Goal: Task Accomplishment & Management: Use online tool/utility

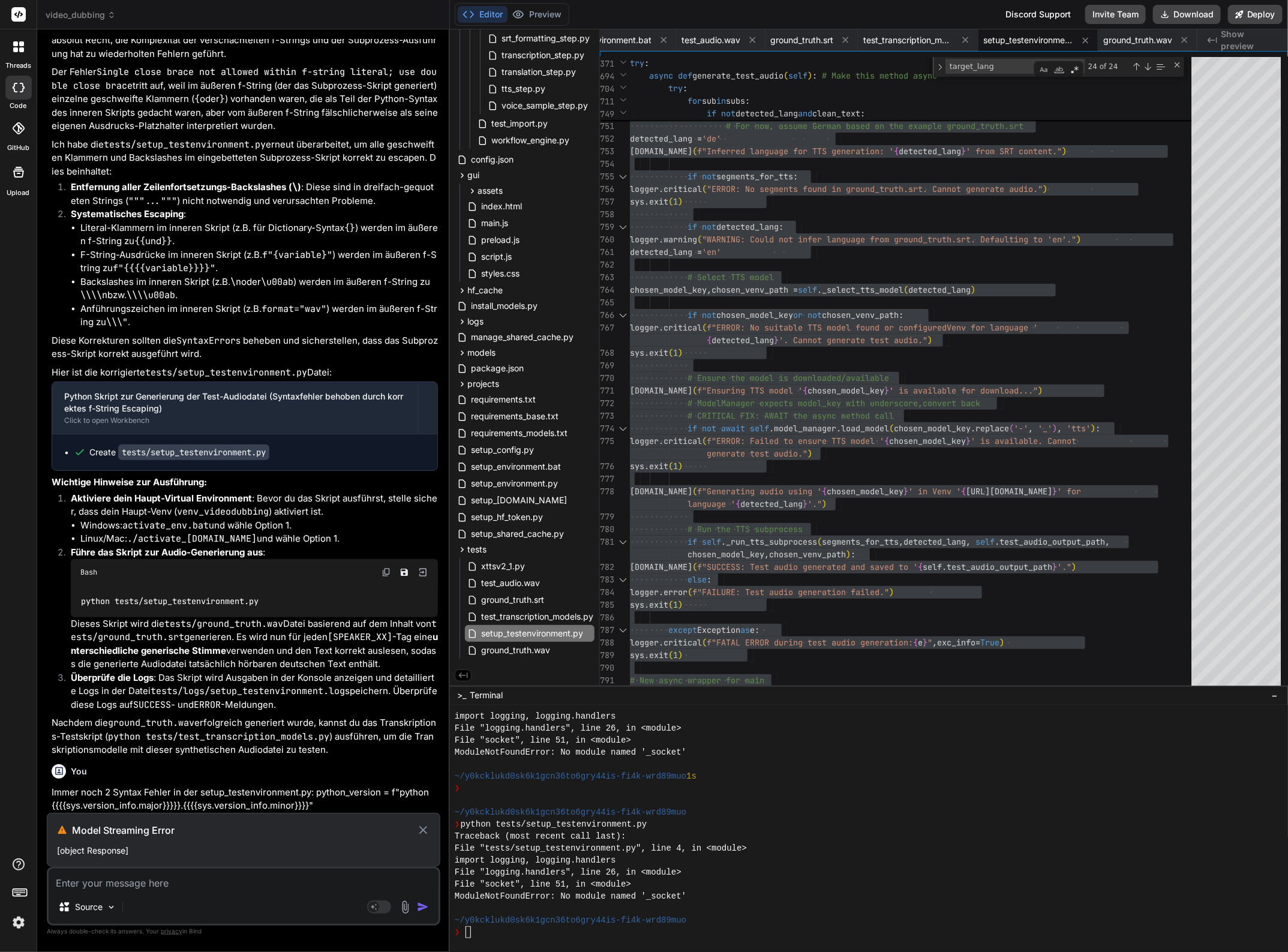
scroll to position [139109, 0]
drag, startPoint x: 319, startPoint y: 802, endPoint x: 51, endPoint y: 796, distance: 268.1
click at [52, 796] on p "Immer noch 2 Syntax Fehler in der setup_testenvironment.py: python_version = f"…" at bounding box center [245, 799] width 386 height 27
copy p "Immer noch 2 Syntax Fehler in der setup_testenvironment.py: python_version = f"…"
click at [430, 832] on div "Model Streaming Error [object Response]" at bounding box center [243, 840] width 393 height 54
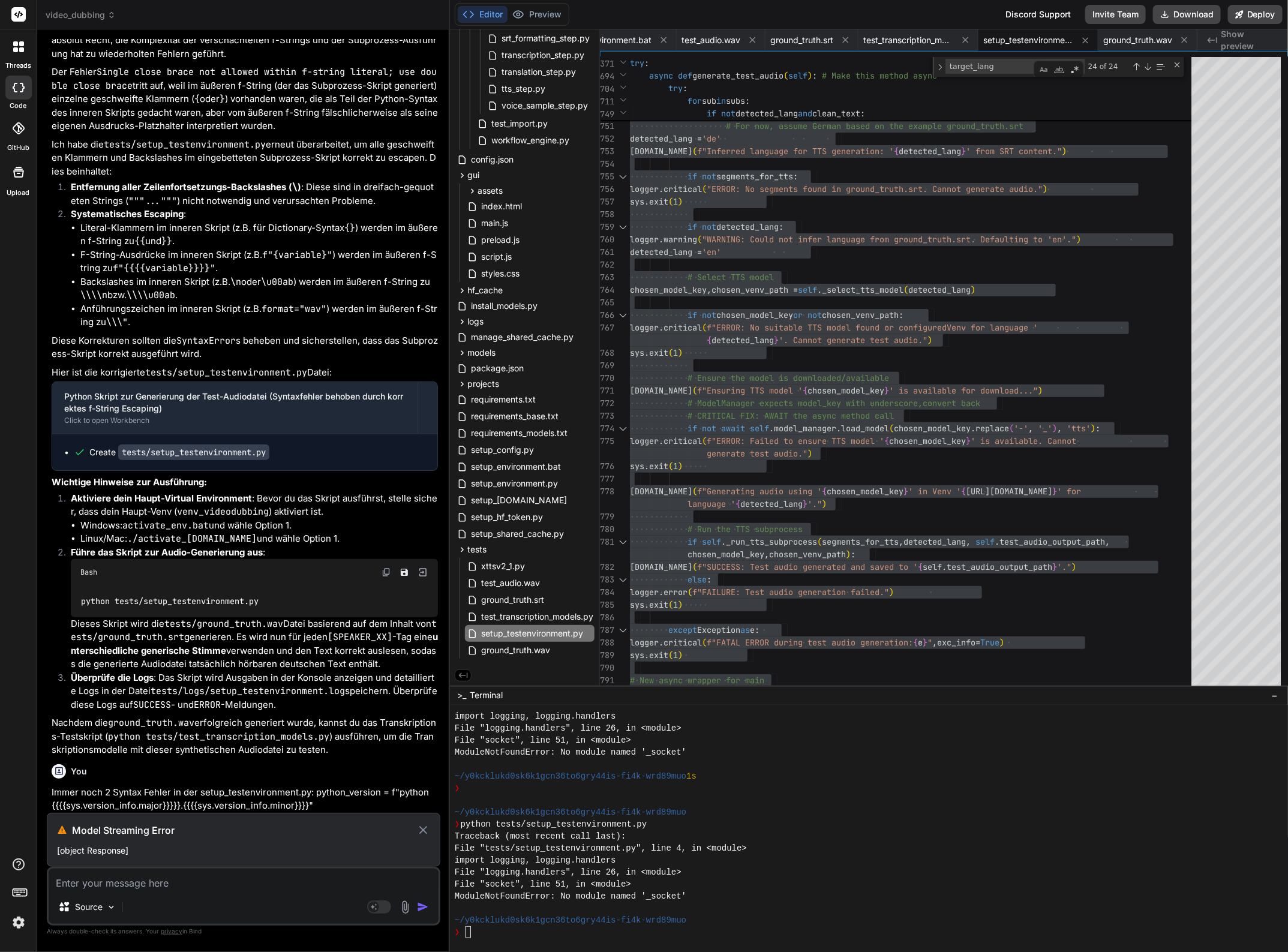
click at [420, 829] on icon at bounding box center [422, 830] width 13 height 14
type textarea "x"
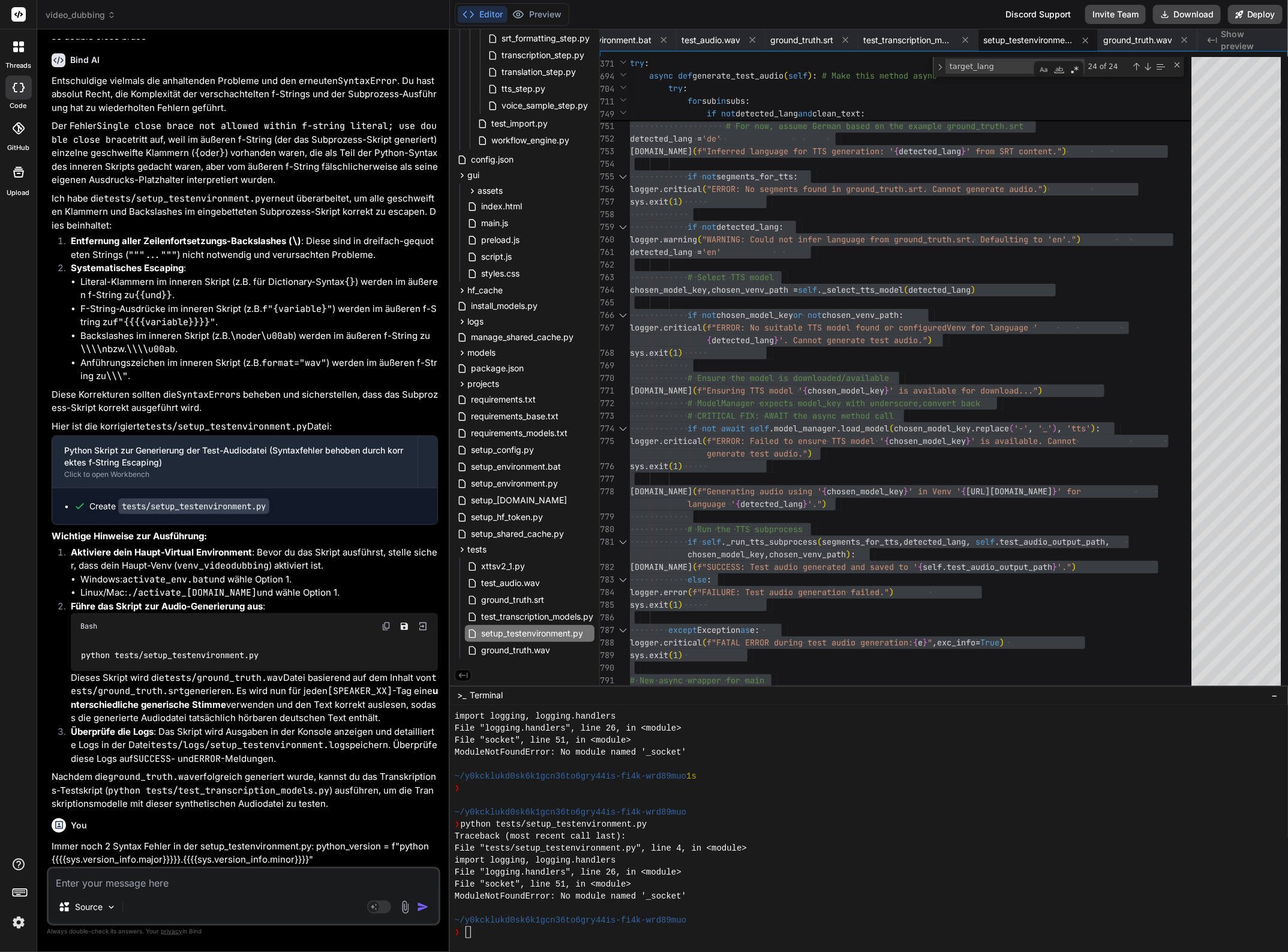
scroll to position [139055, 0]
click at [172, 886] on textarea at bounding box center [244, 879] width 390 height 21
paste textarea "Immer noch 2 Syntax Fehler in der setup_testenvironment.py: python_version = f"…"
type textarea "Immer noch 2 Syntax Fehler in der setup_testenvironment.py: python_version = f"…"
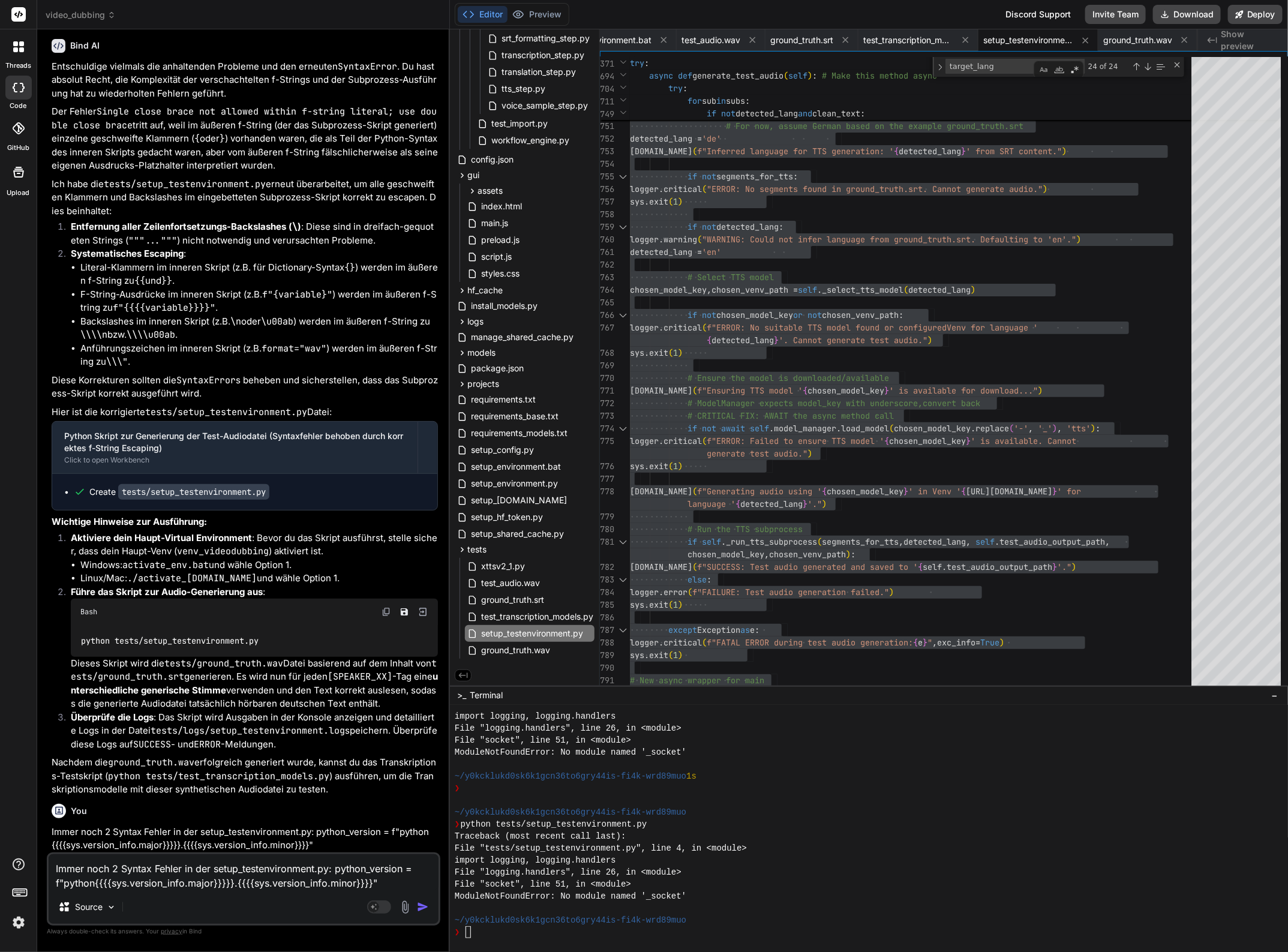
type textarea "x"
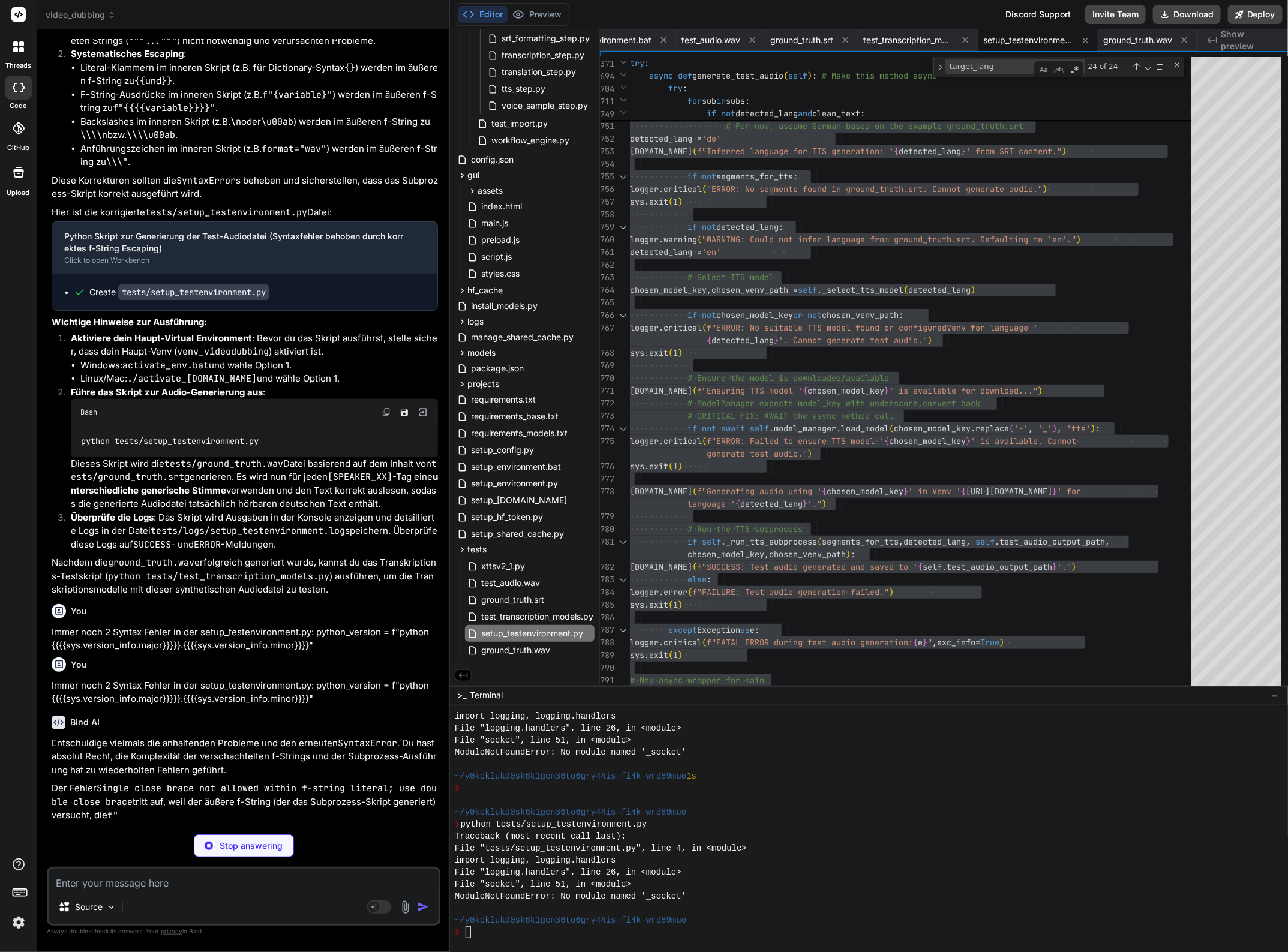
scroll to position [139193, 0]
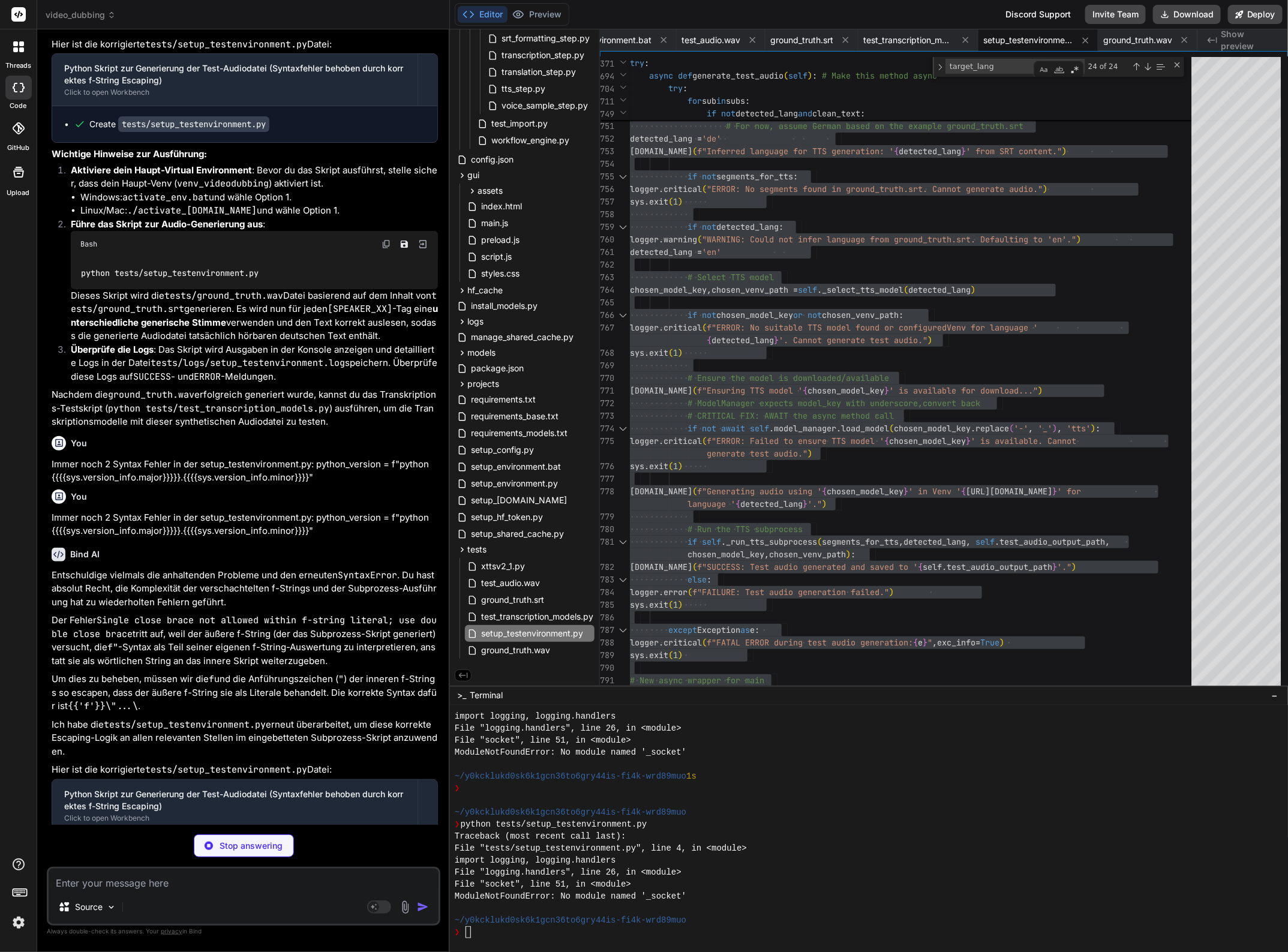
type textarea "x"
type textarea "generator = TestAudioGenerator() await generator.generate_test_audio() # Await …"
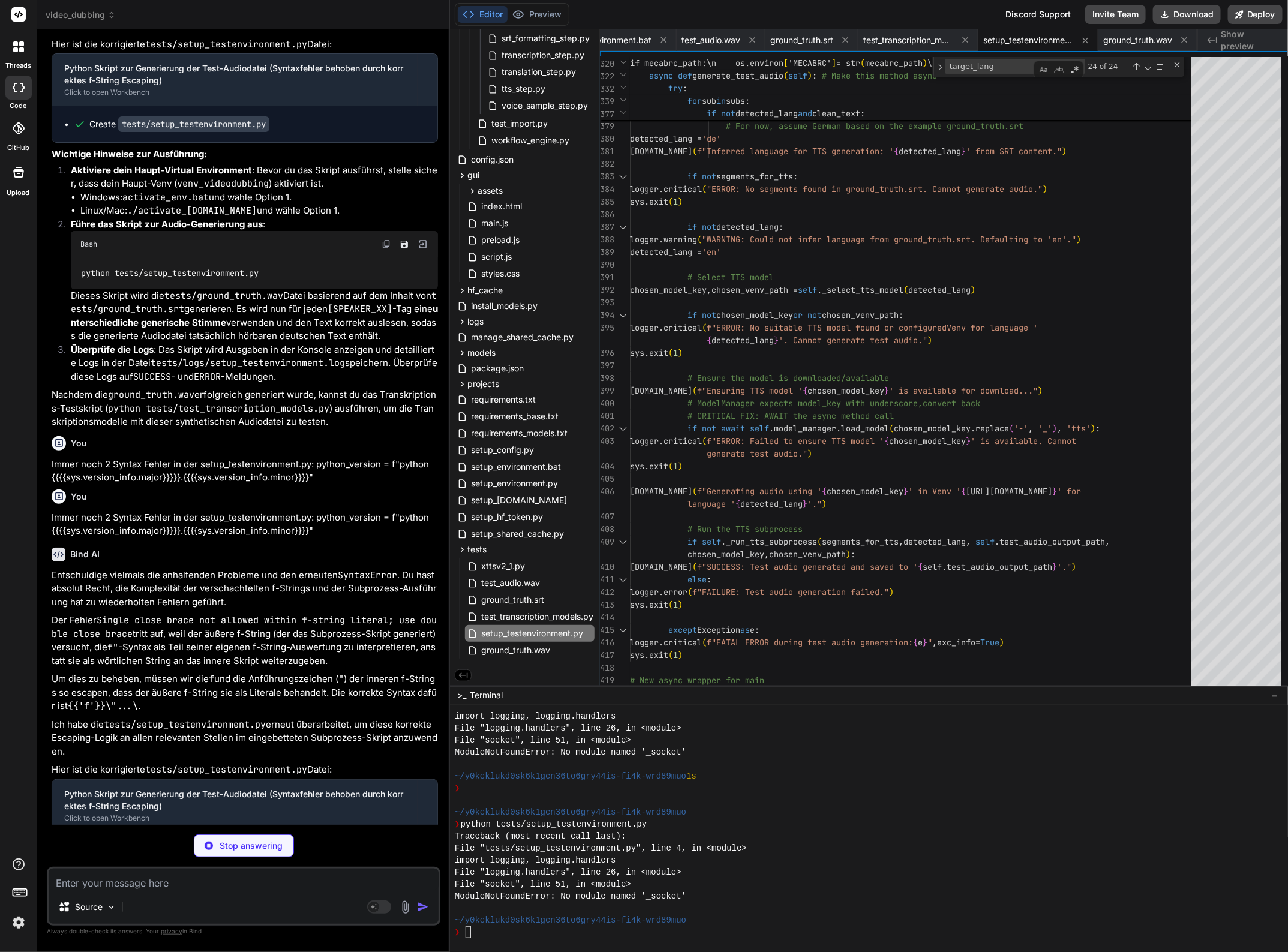
type textarea "x"
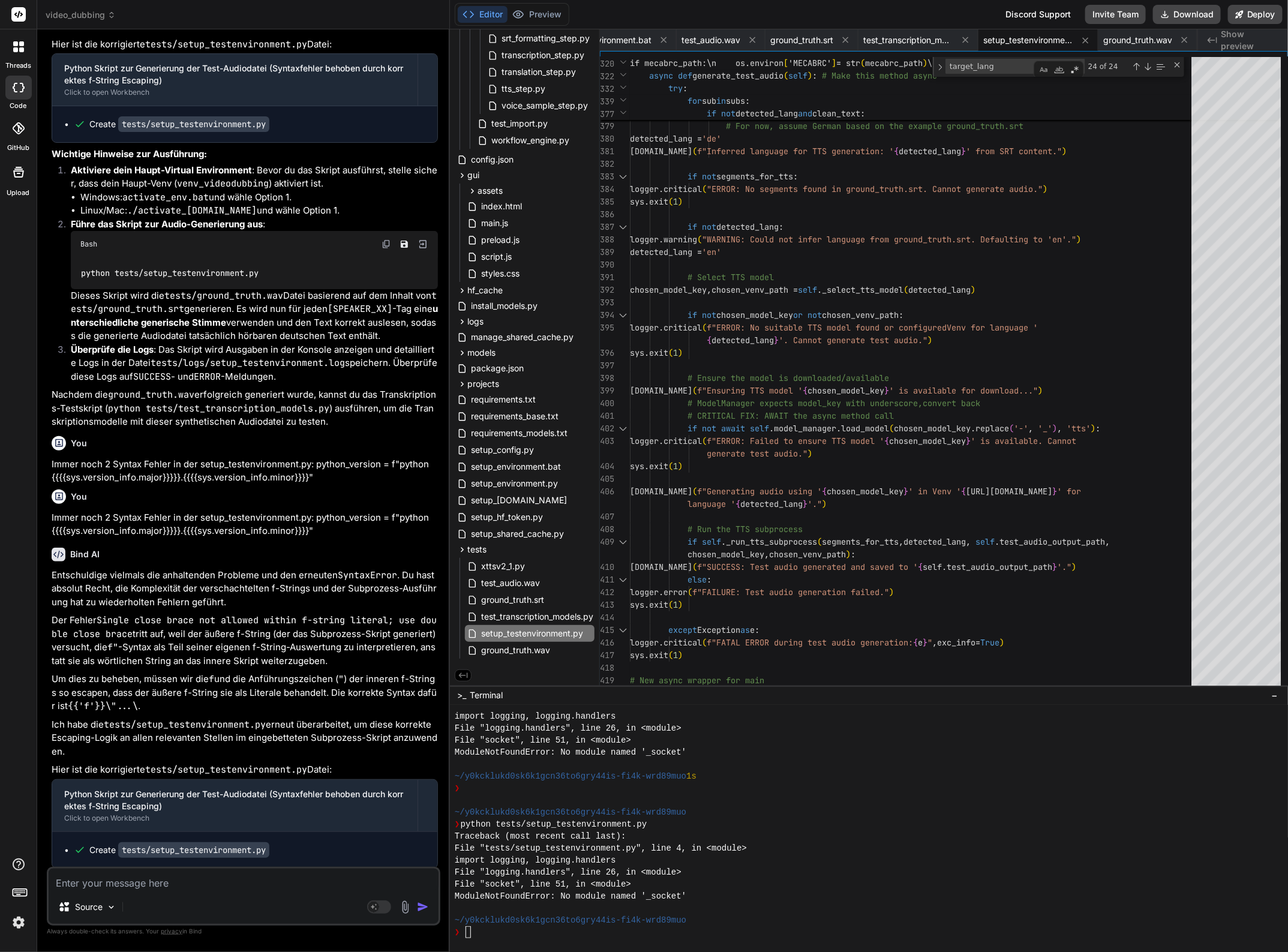
click at [96, 538] on p "Immer noch 2 Syntax Fehler in der setup_testenvironment.py: python_version = f"…" at bounding box center [245, 525] width 386 height 27
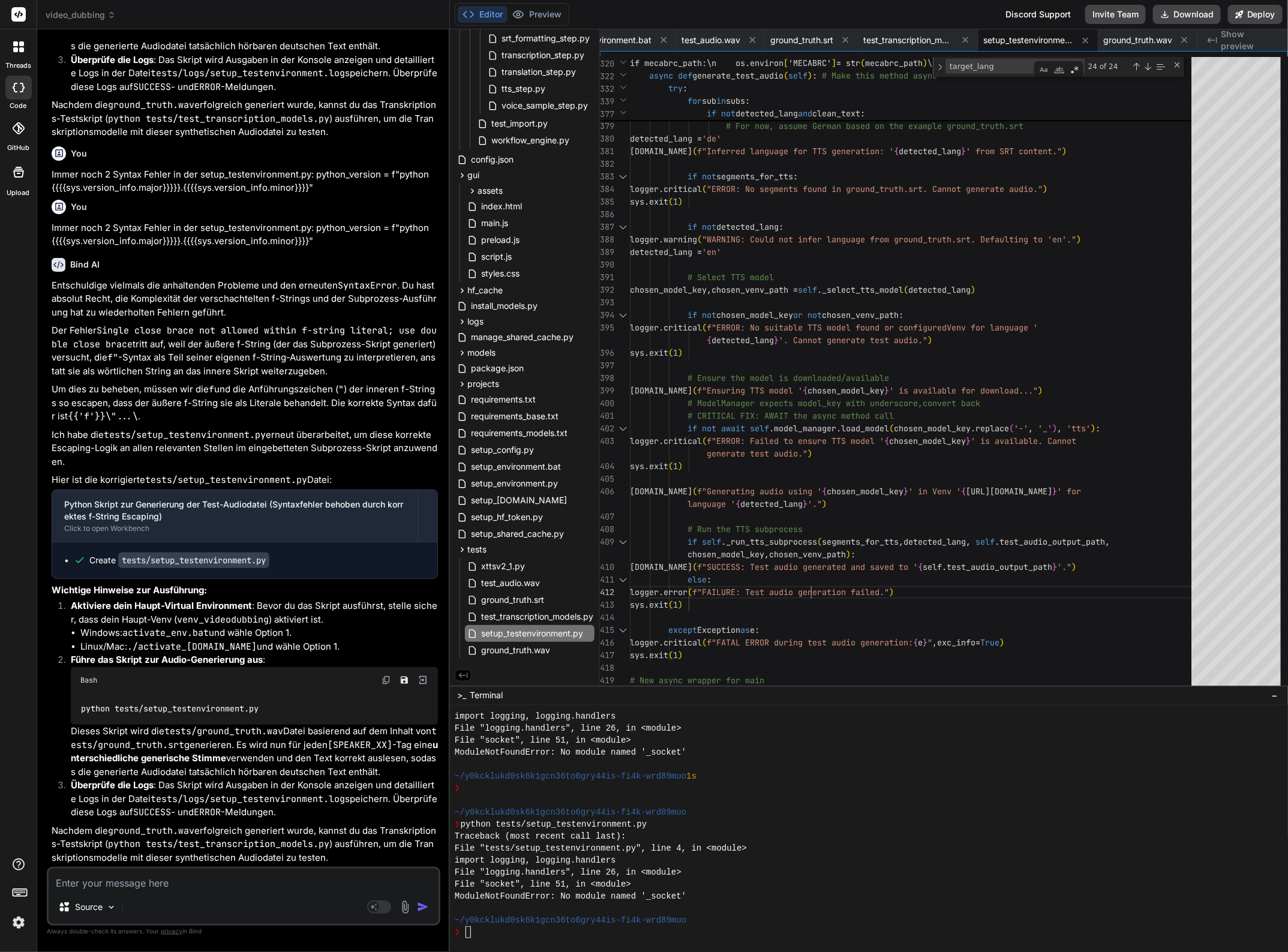
scroll to position [0, 0]
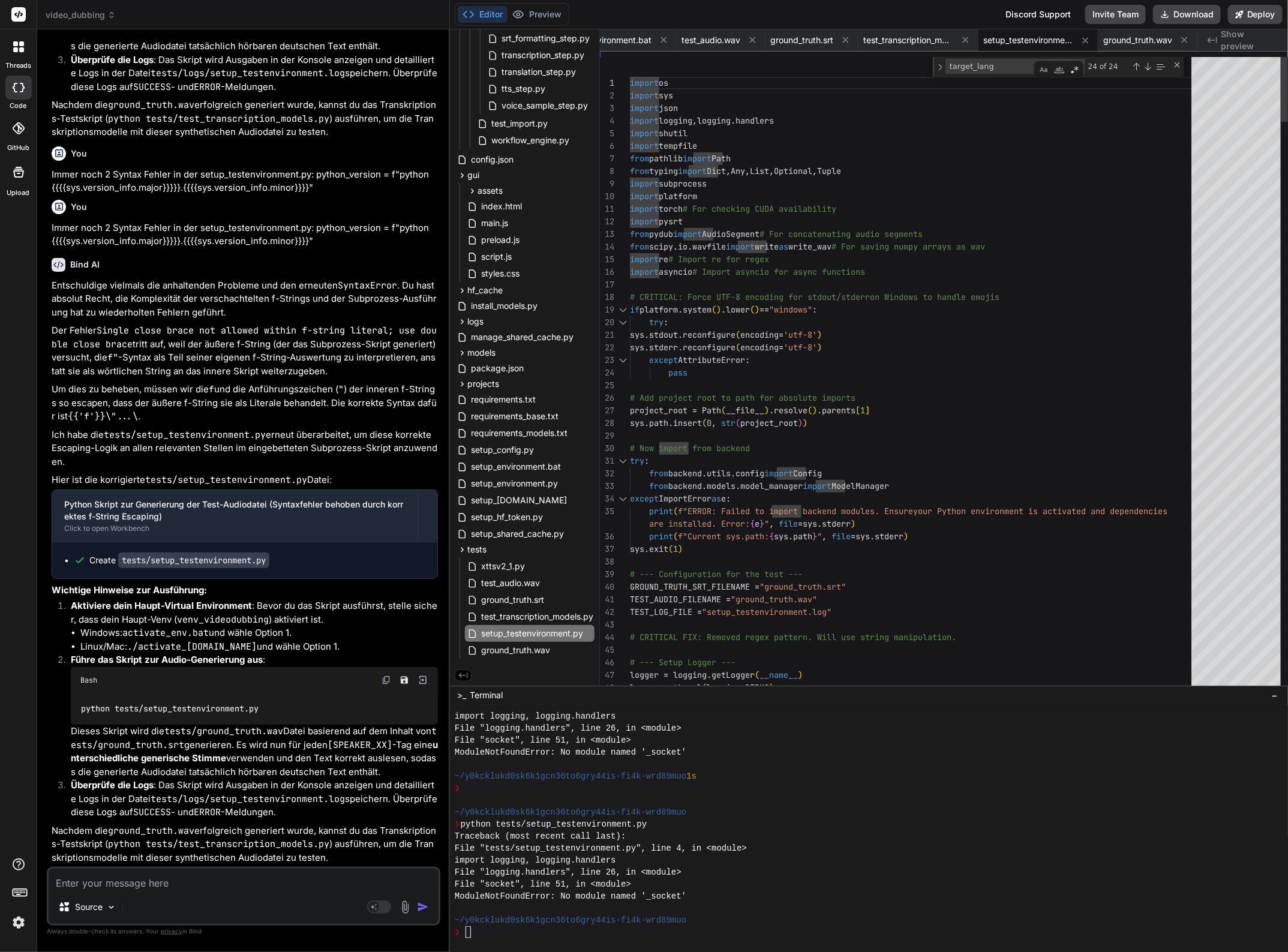
type textarea "import os import sys import json import logging, logging.handlers import shutil…"
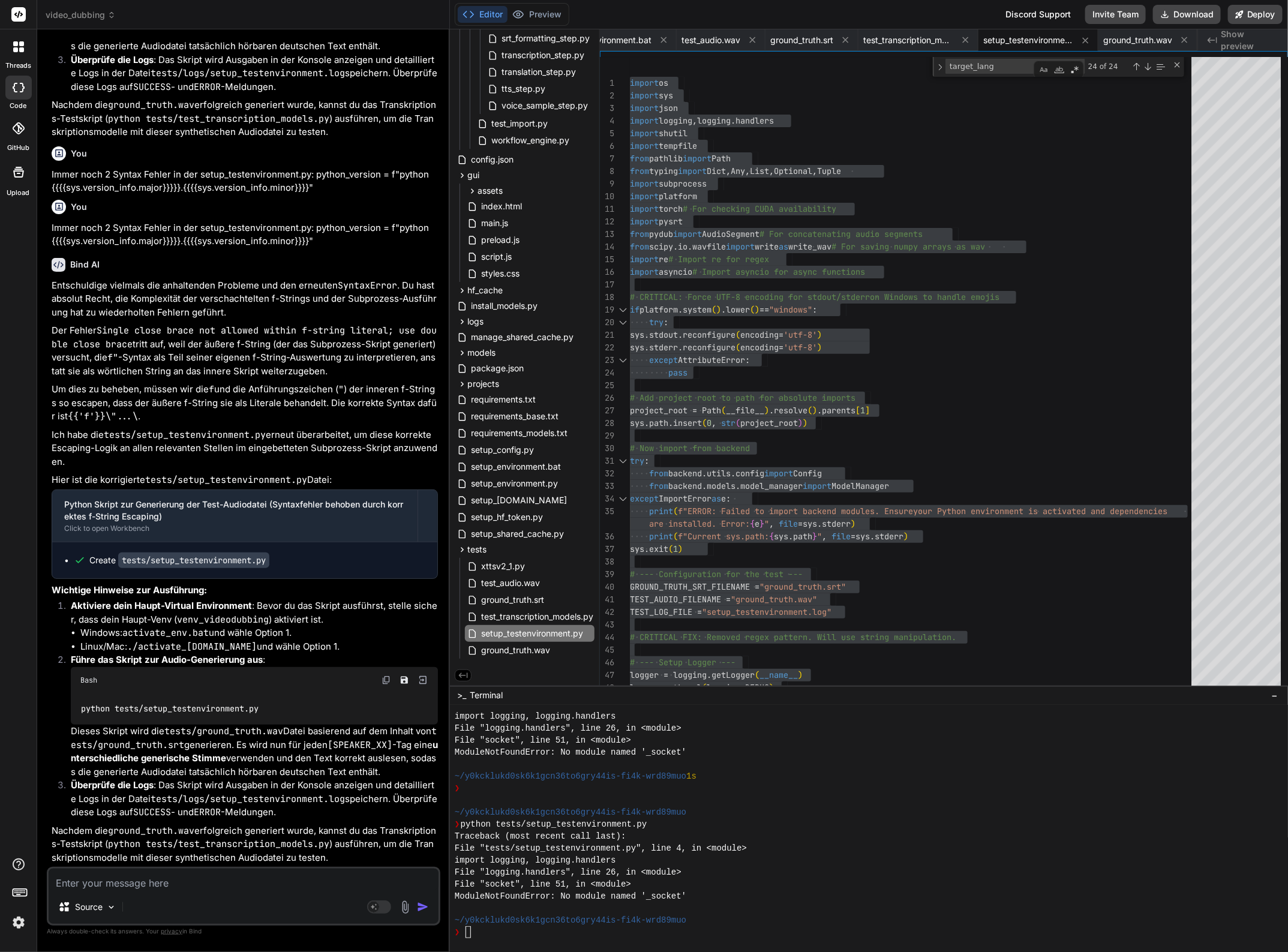
scroll to position [139726, 0]
click at [132, 875] on textarea at bounding box center [244, 879] width 390 height 21
type textarea "I"
type textarea "x"
type textarea "Im"
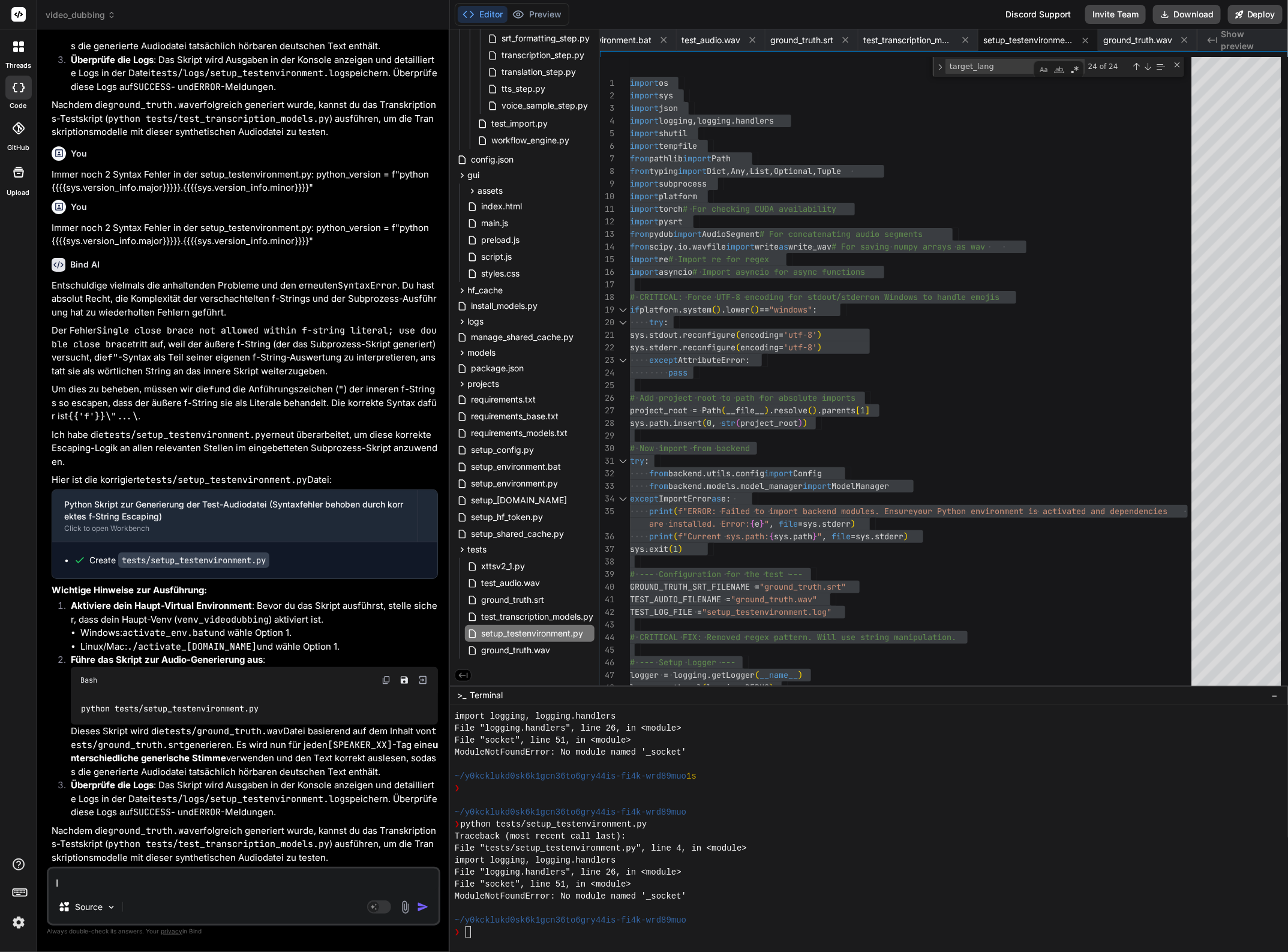
type textarea "x"
type textarea "Imm"
type textarea "x"
type textarea "Imme"
type textarea "x"
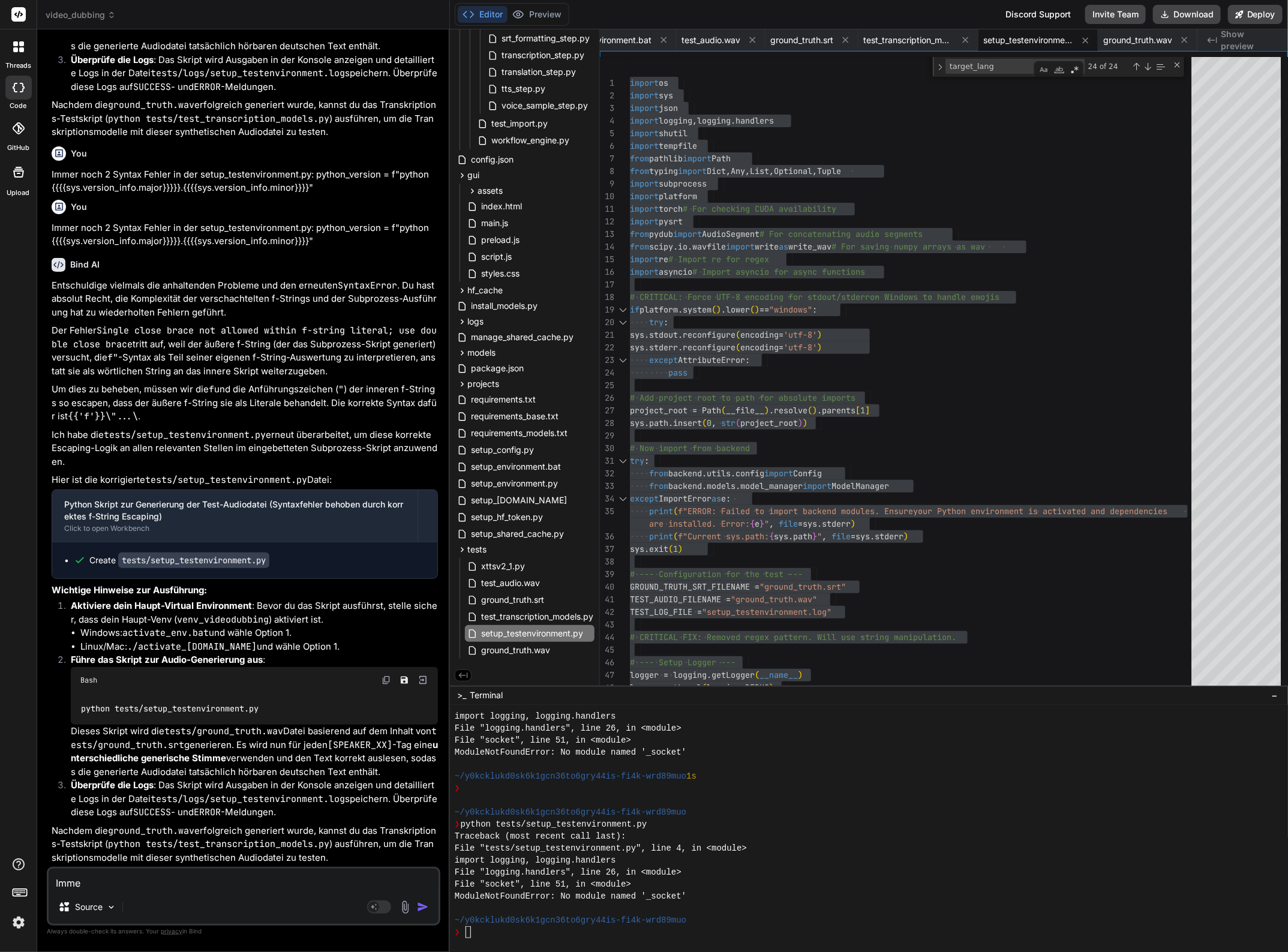
type textarea "Immer"
type textarea "x"
type textarea "Immer"
type textarea "x"
type textarea "Immer n"
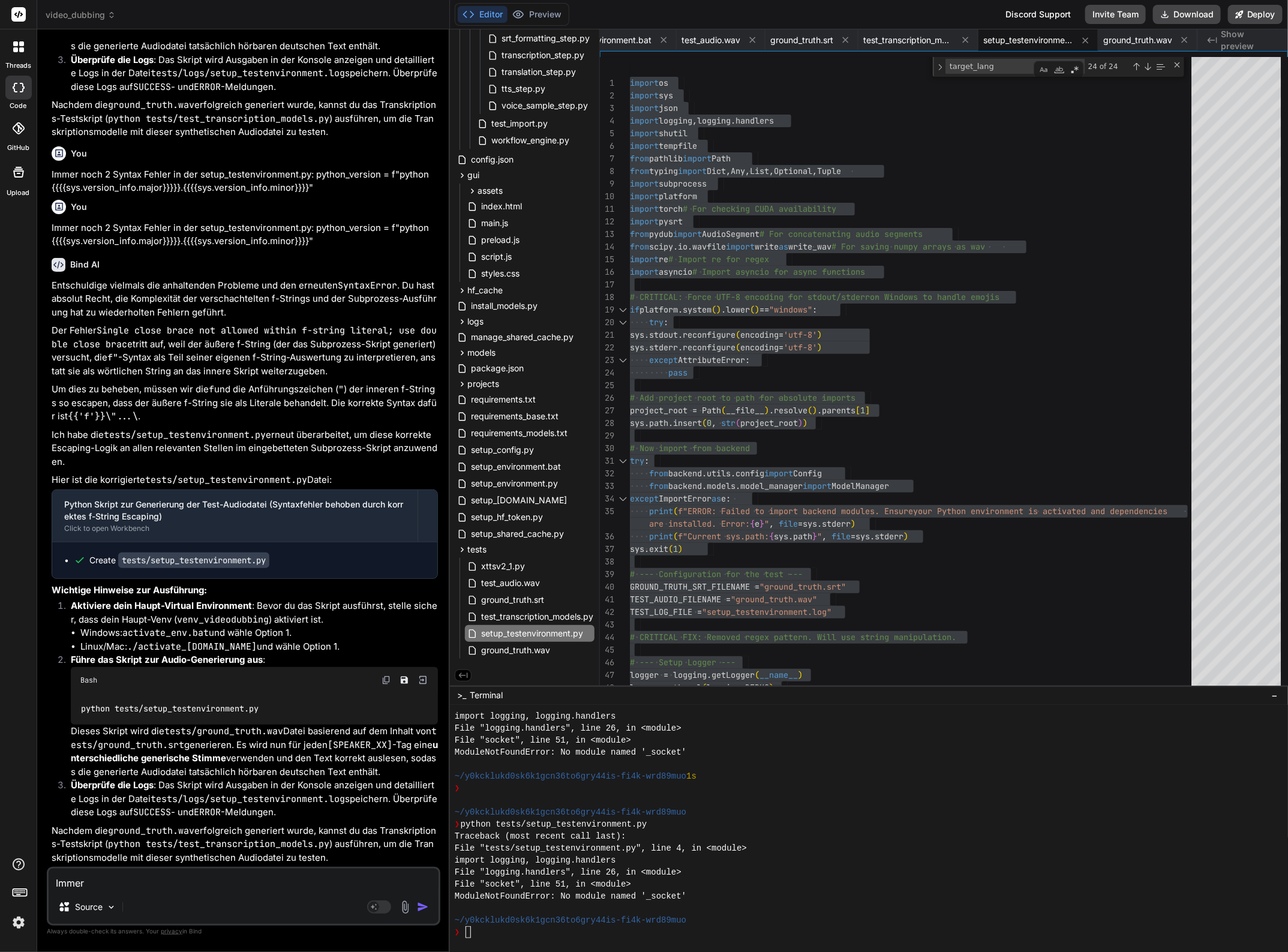
type textarea "x"
type textarea "Immer noch"
type textarea "x"
type textarea "Immer noch"
type textarea "x"
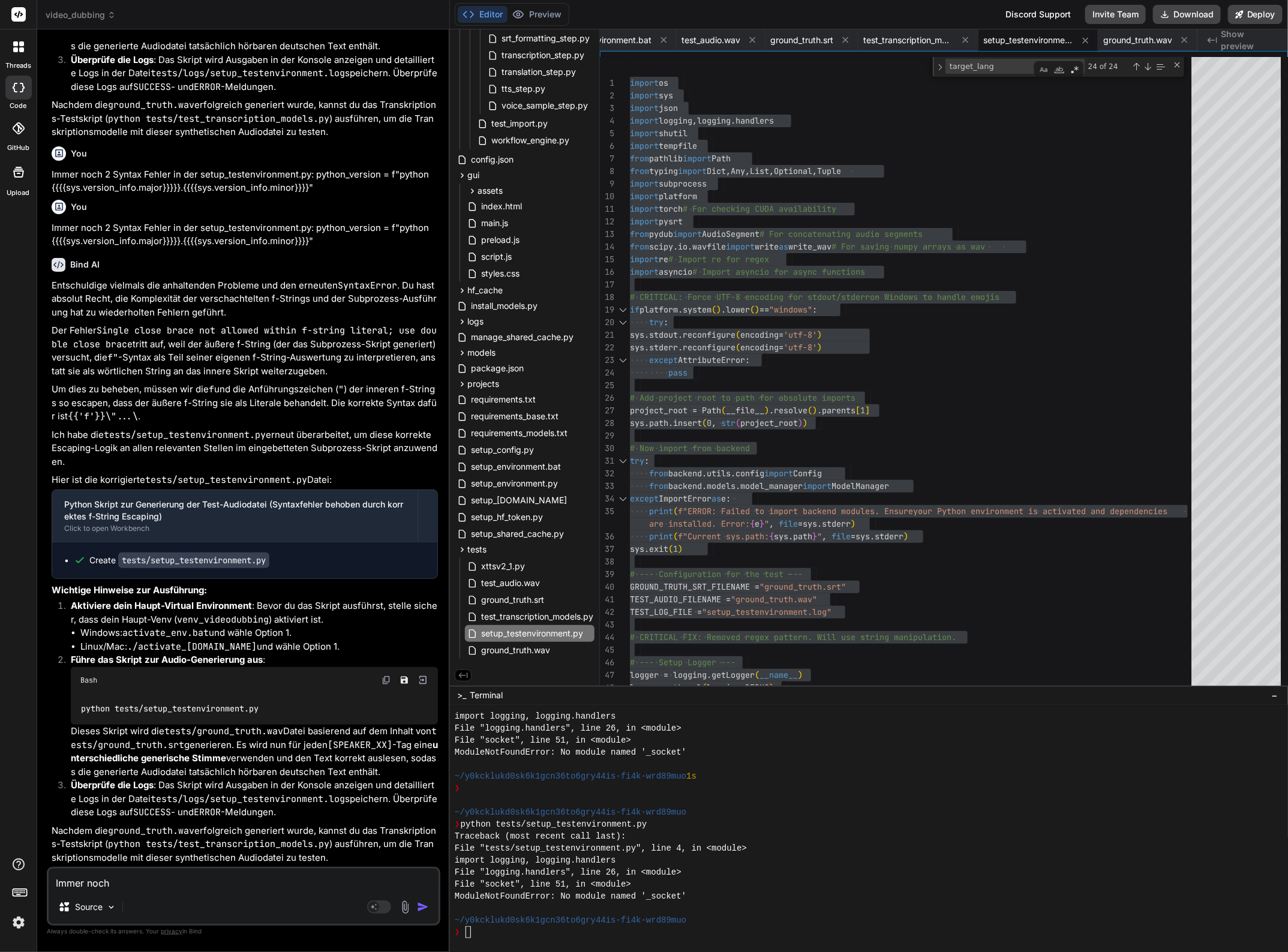
type textarea "Immer noch s"
type textarea "x"
type textarea "Immer noch se"
type textarea "x"
type textarea "Immer noch seh"
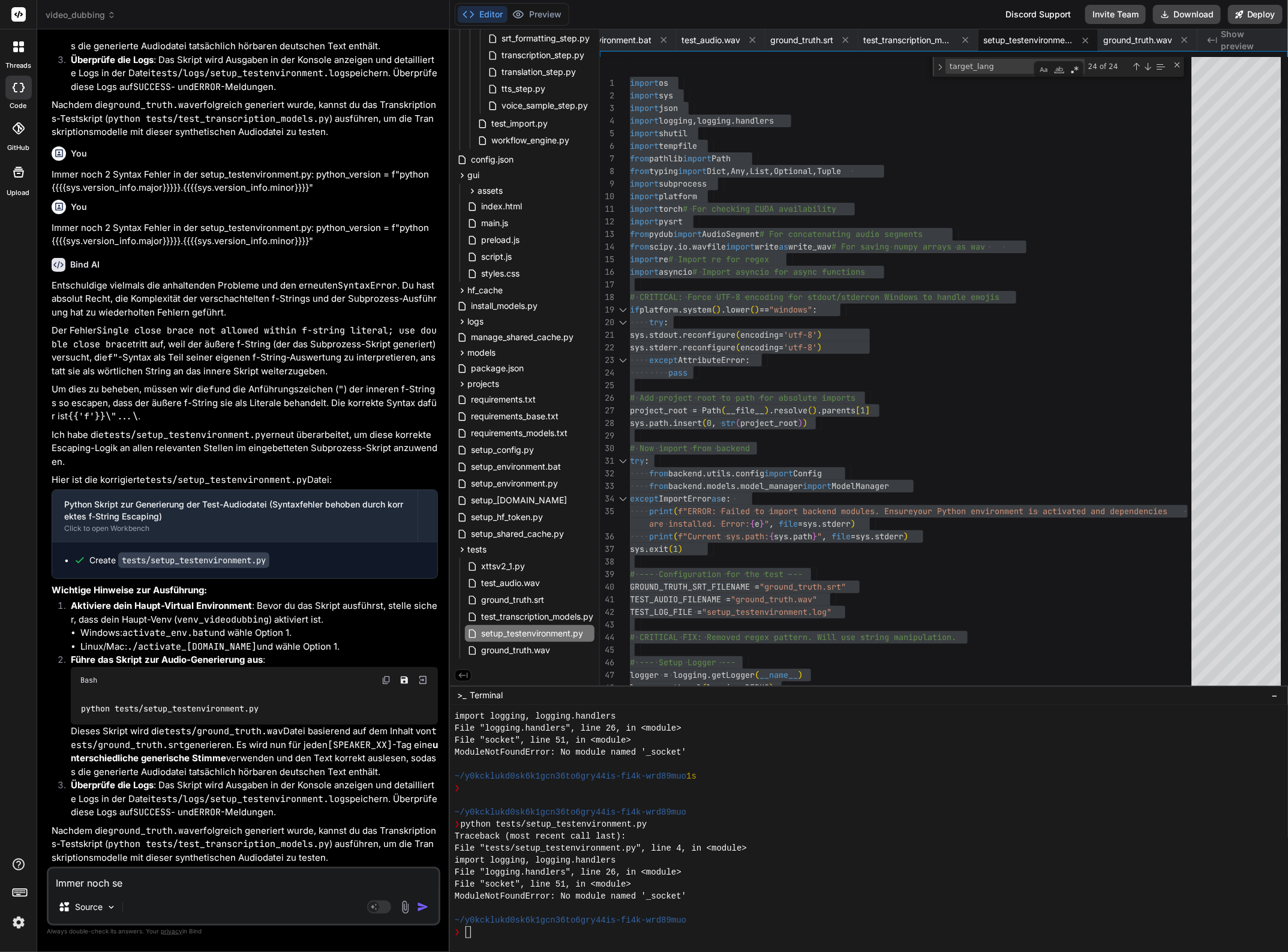
type textarea "x"
type textarea "Immer noch sehr"
type textarea "x"
type textarea "Immer noch sehr"
type textarea "x"
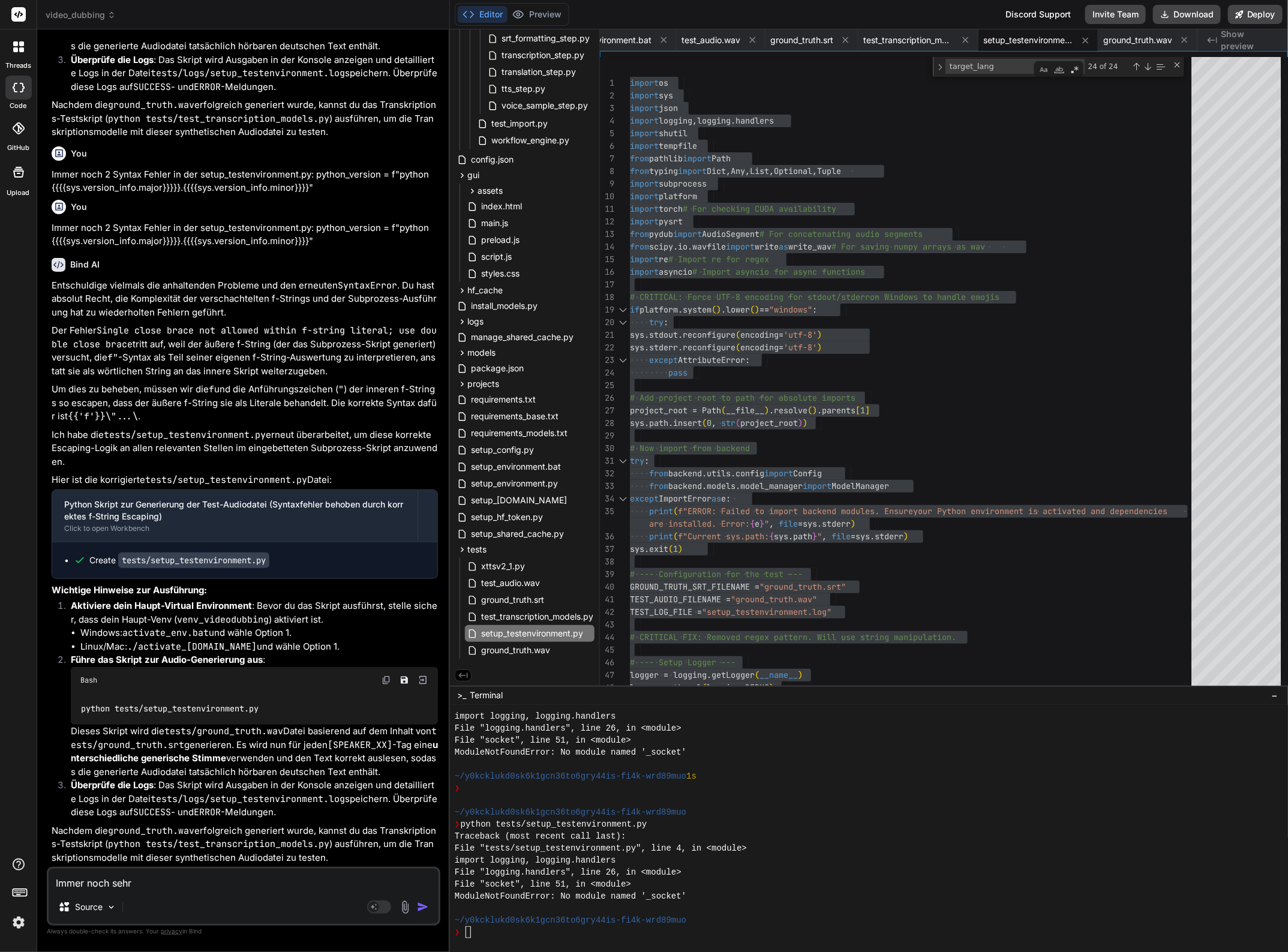
type textarea "Immer noch sehr v"
type textarea "x"
type textarea "Immer noch sehr vi"
type textarea "x"
type textarea "Immer noch sehr vie"
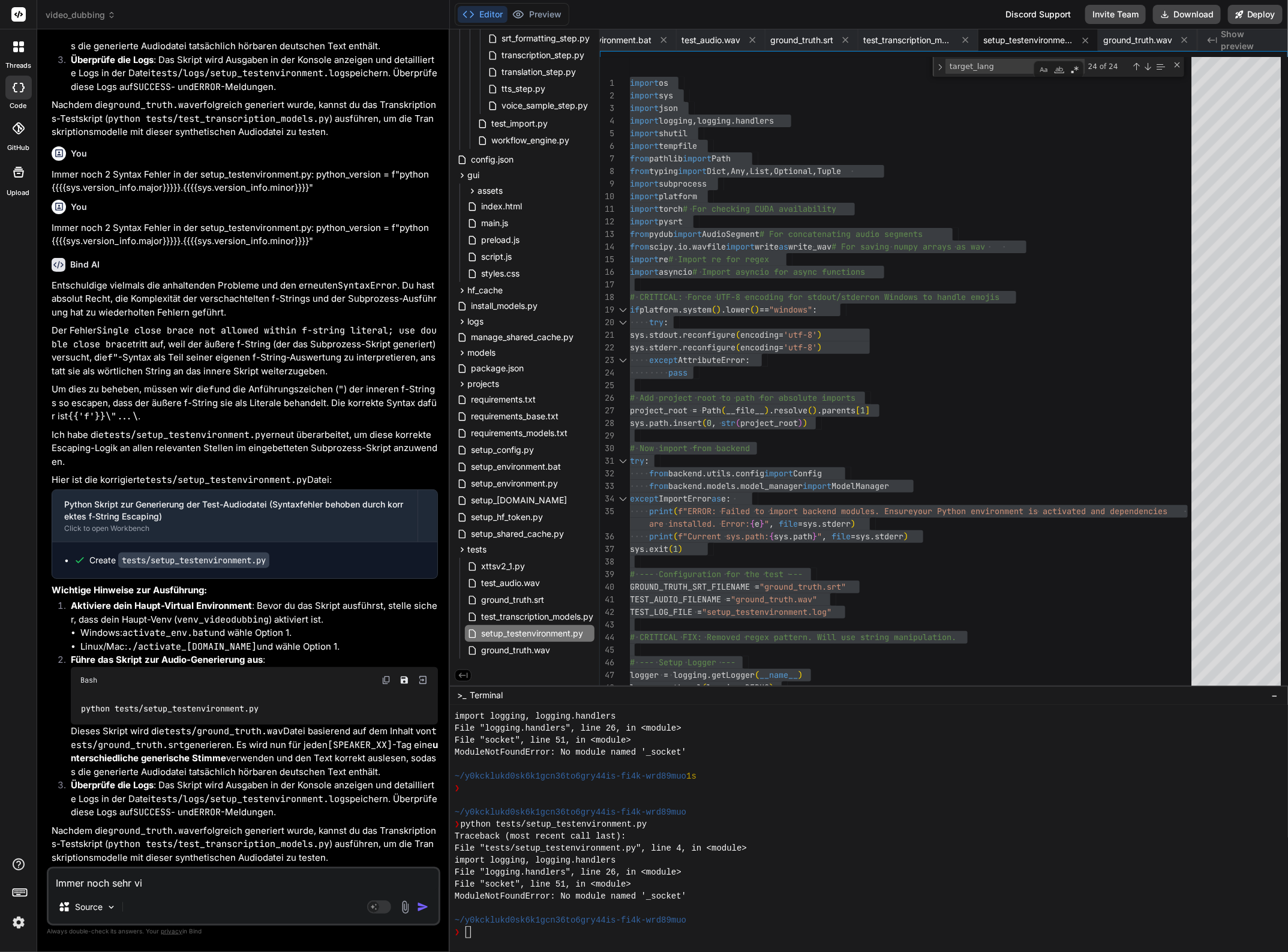
type textarea "x"
type textarea "Immer noch sehr viel"
type textarea "x"
type textarea "Immer noch sehr viele"
type textarea "x"
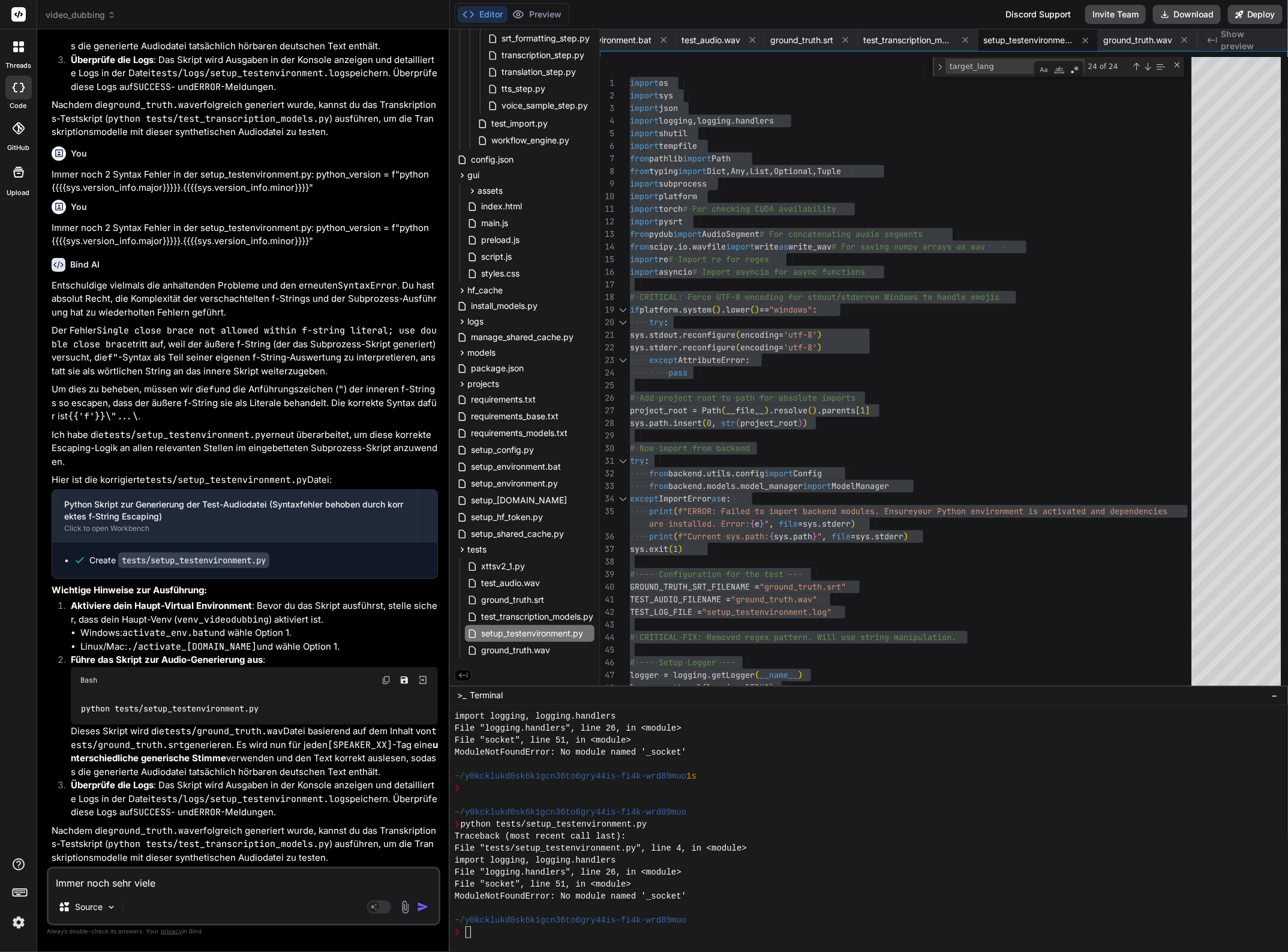
type textarea "Immer noch sehr viele"
type textarea "x"
type textarea "Immer noch sehr viele S"
type textarea "x"
type textarea "Immer noch sehr [PERSON_NAME]"
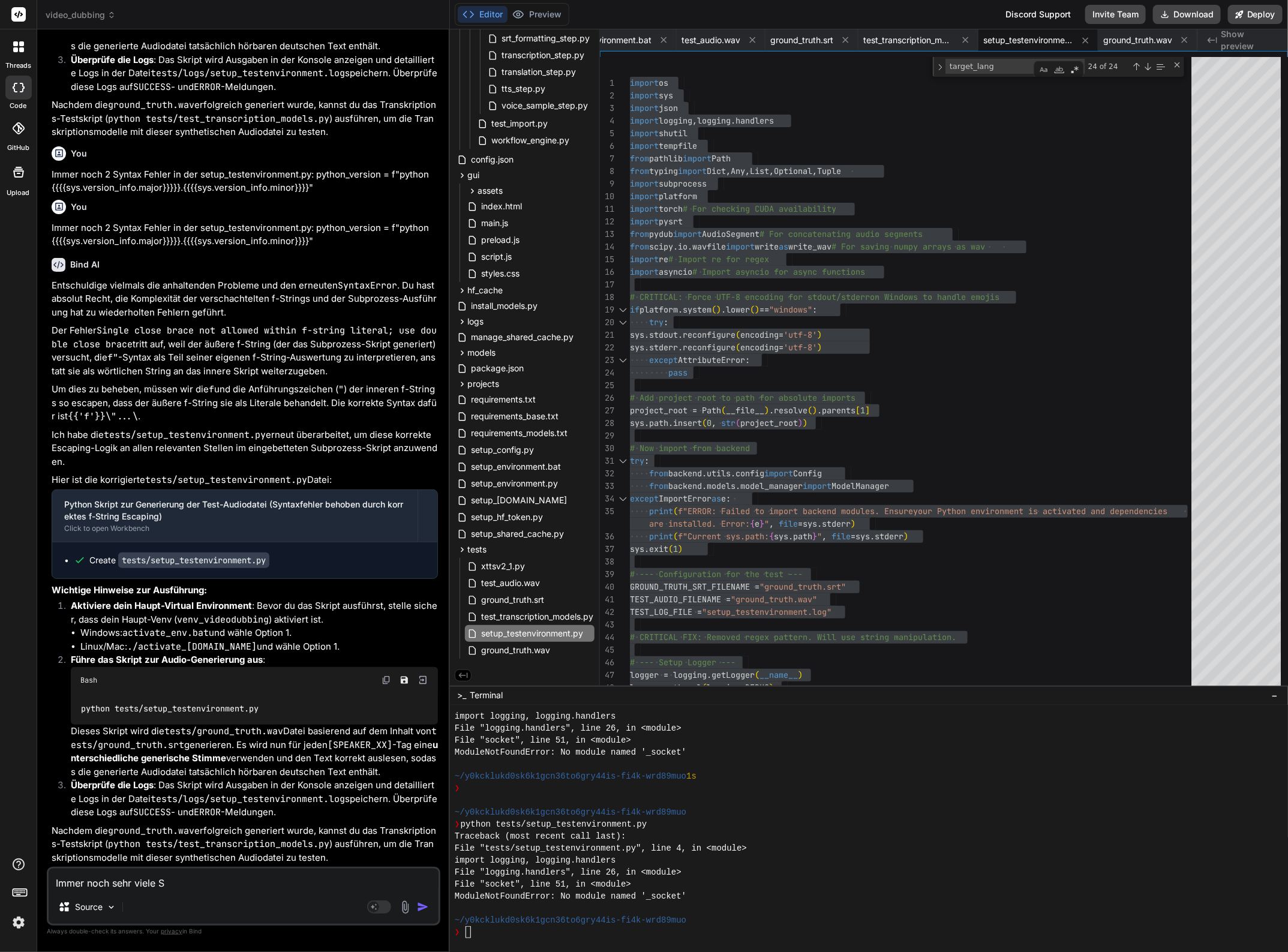
type textarea "x"
type textarea "Immer noch sehr viele Sys"
type textarea "x"
type textarea "Immer noch sehr [PERSON_NAME]"
type textarea "x"
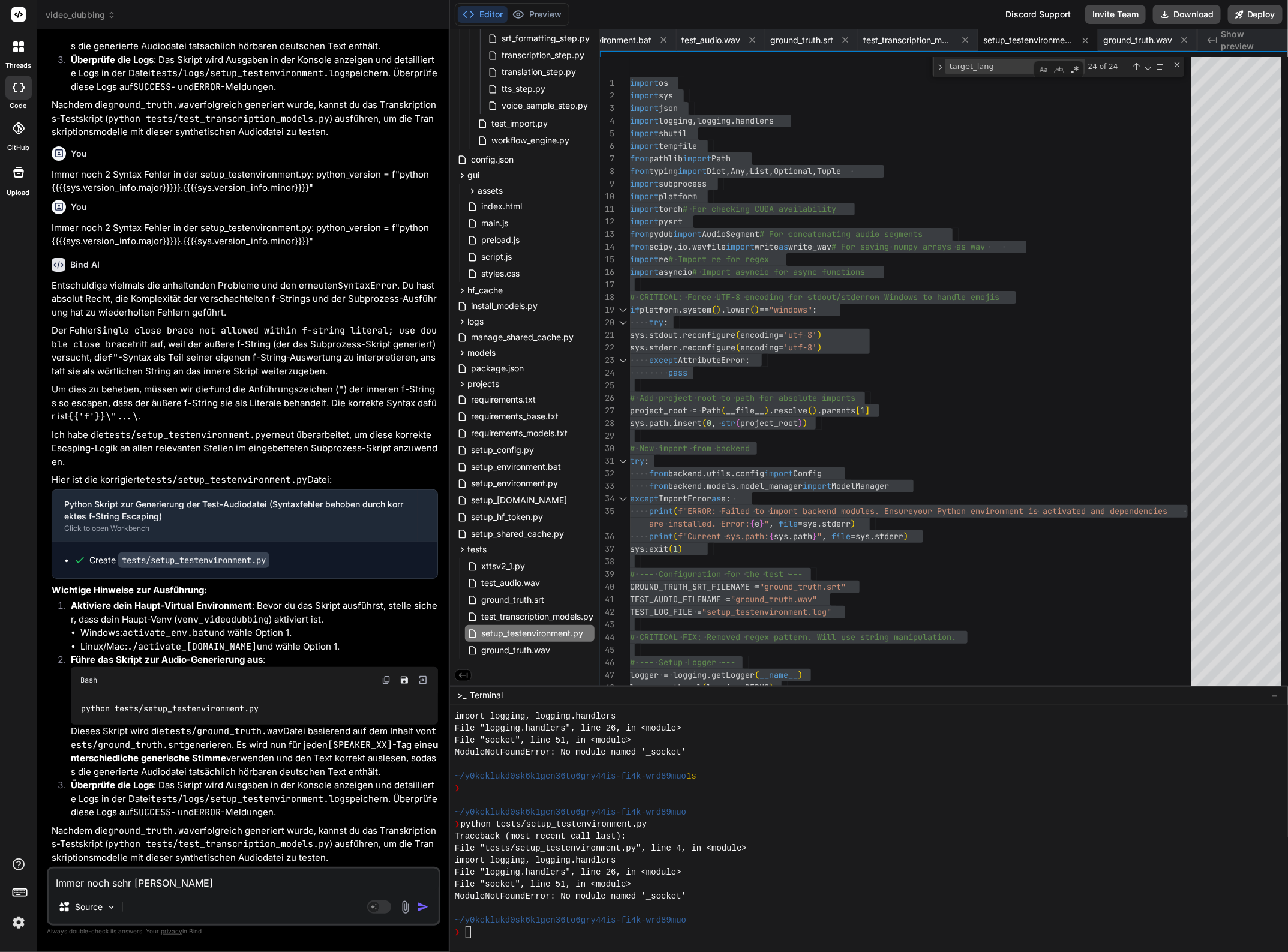
type textarea "Immer noch sehr viele Syn"
type textarea "x"
type textarea "Immer noch sehr viele Synt"
type textarea "x"
type textarea "Immer noch sehr viele Synta"
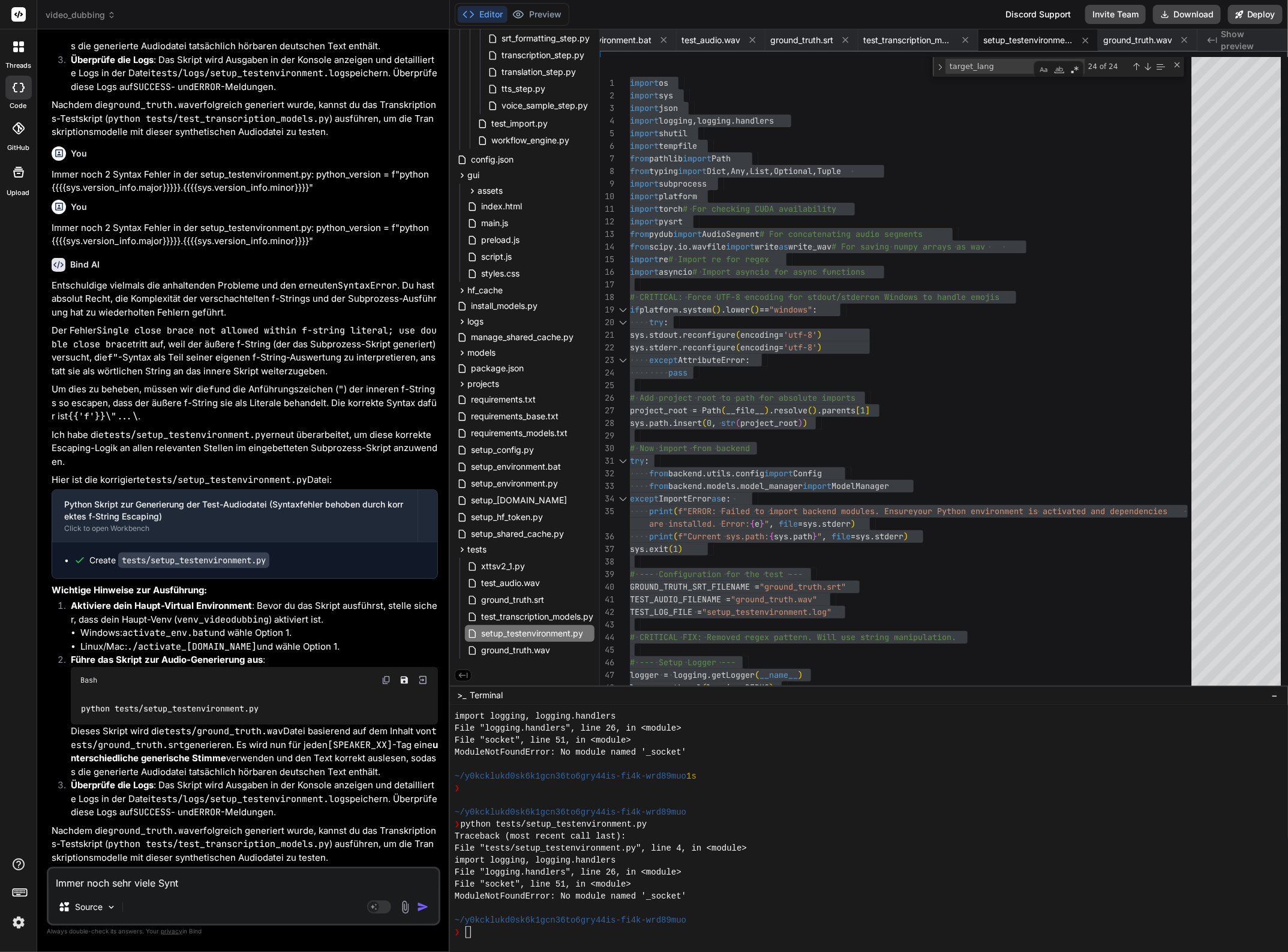
type textarea "x"
type textarea "Immer noch sehr viele Syntax"
type textarea "x"
type textarea "Immer noch sehr viele Syntax"
type textarea "x"
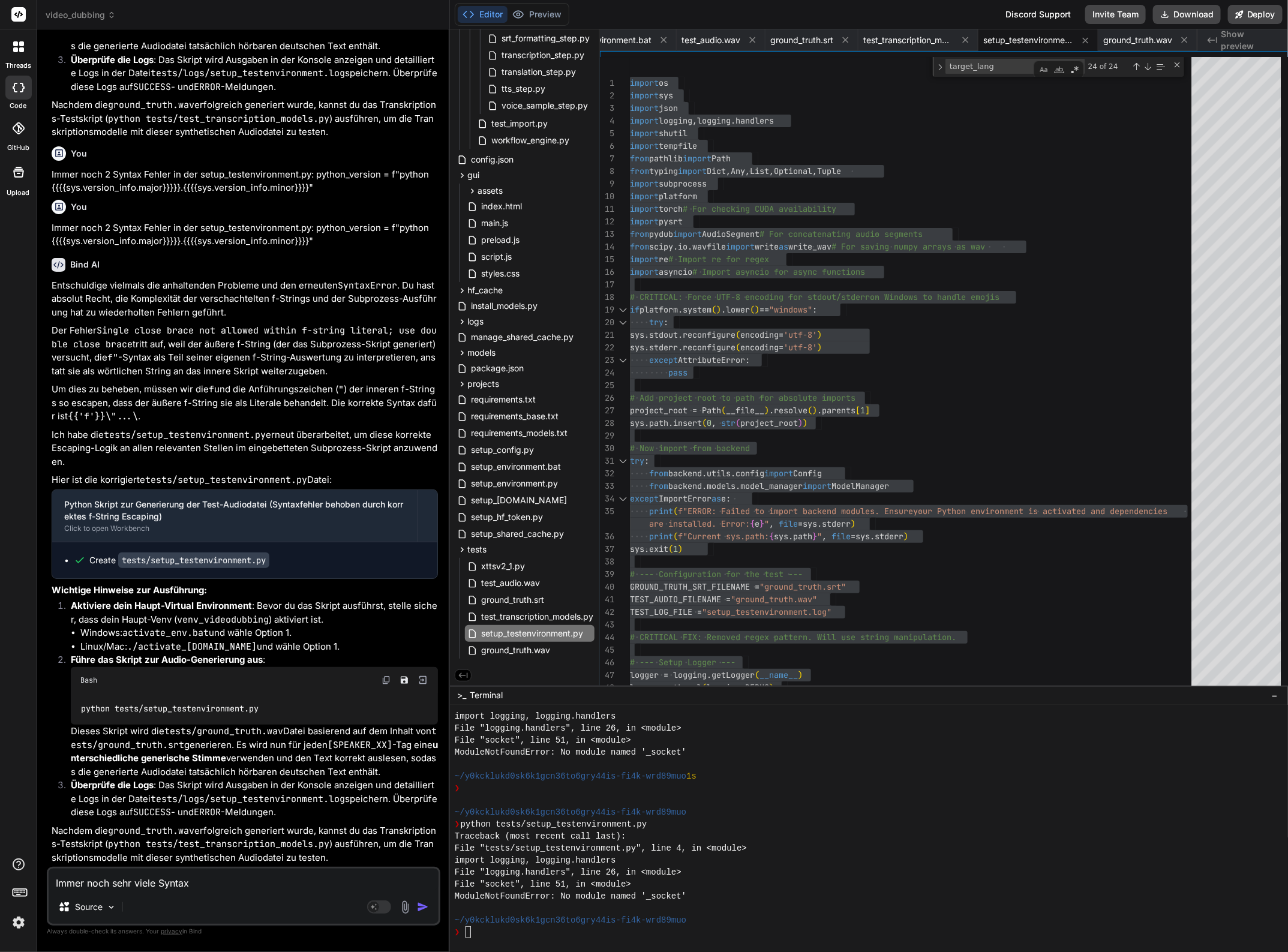
type textarea "Immer noch sehr viele Syntax F"
type textarea "x"
type textarea "Immer noch sehr viele Syntax Fe"
type textarea "x"
type textarea "Immer noch sehr viele Syntax Feh"
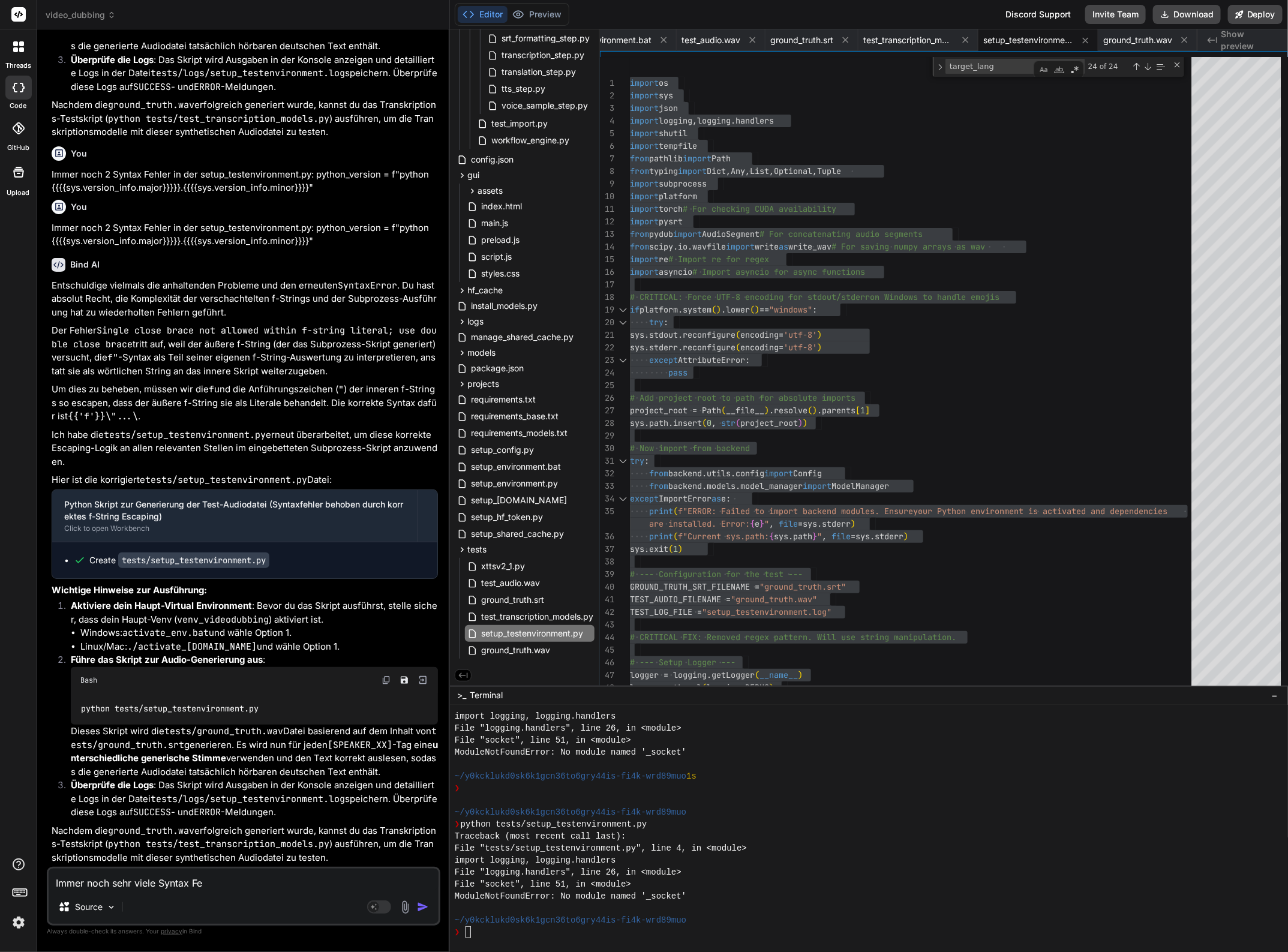
type textarea "x"
type textarea "Immer noch sehr viele Syntax Fehle"
type textarea "x"
type textarea "Immer noch sehr viele Syntax Fehler"
type textarea "x"
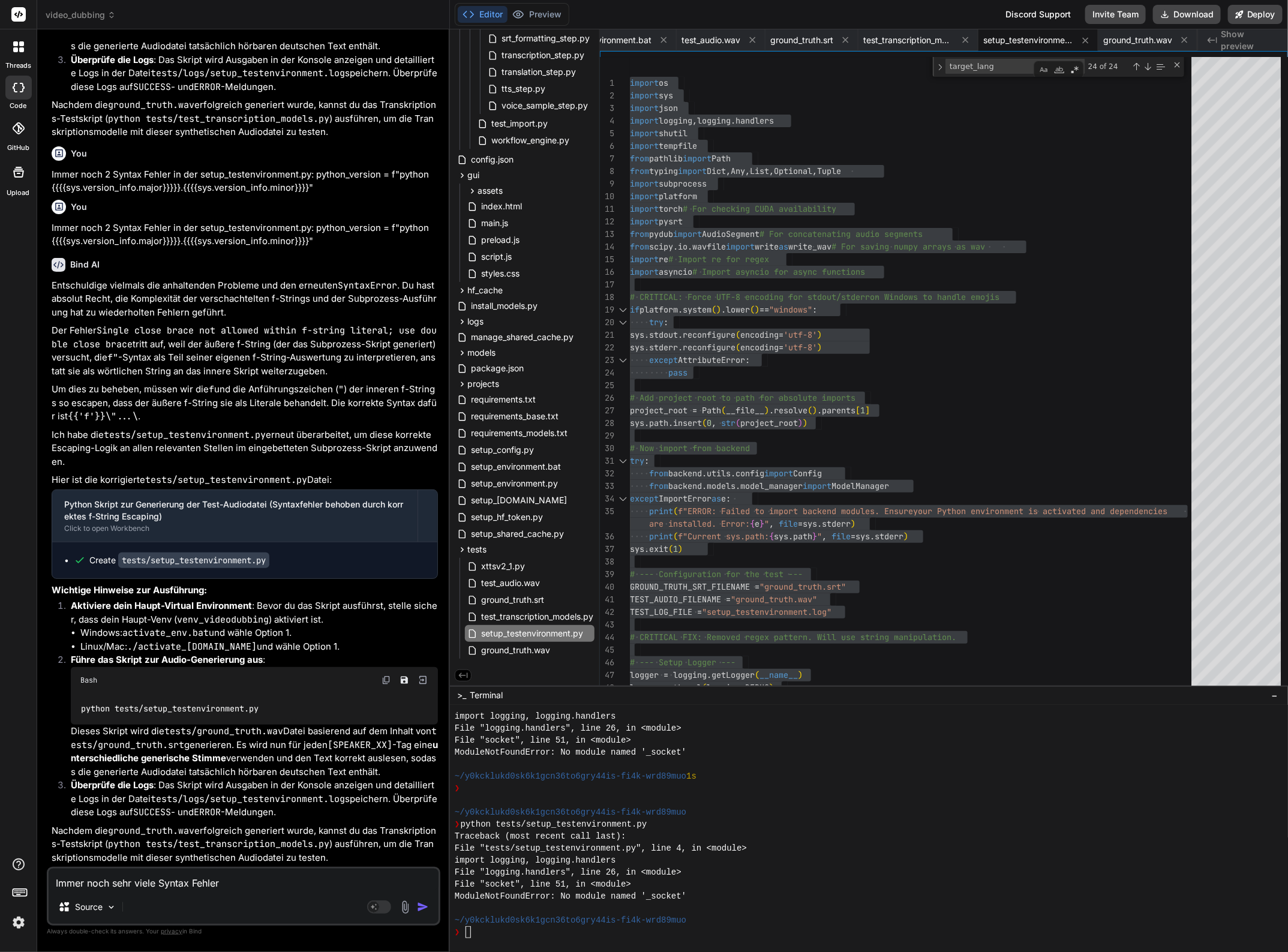
type textarea "Immer noch sehr viele Syntax Fehler"
type textarea "x"
type textarea "Immer noch sehr viele Syntax Fehler i"
type textarea "x"
type textarea "Immer noch sehr viele Syntax Fehler in"
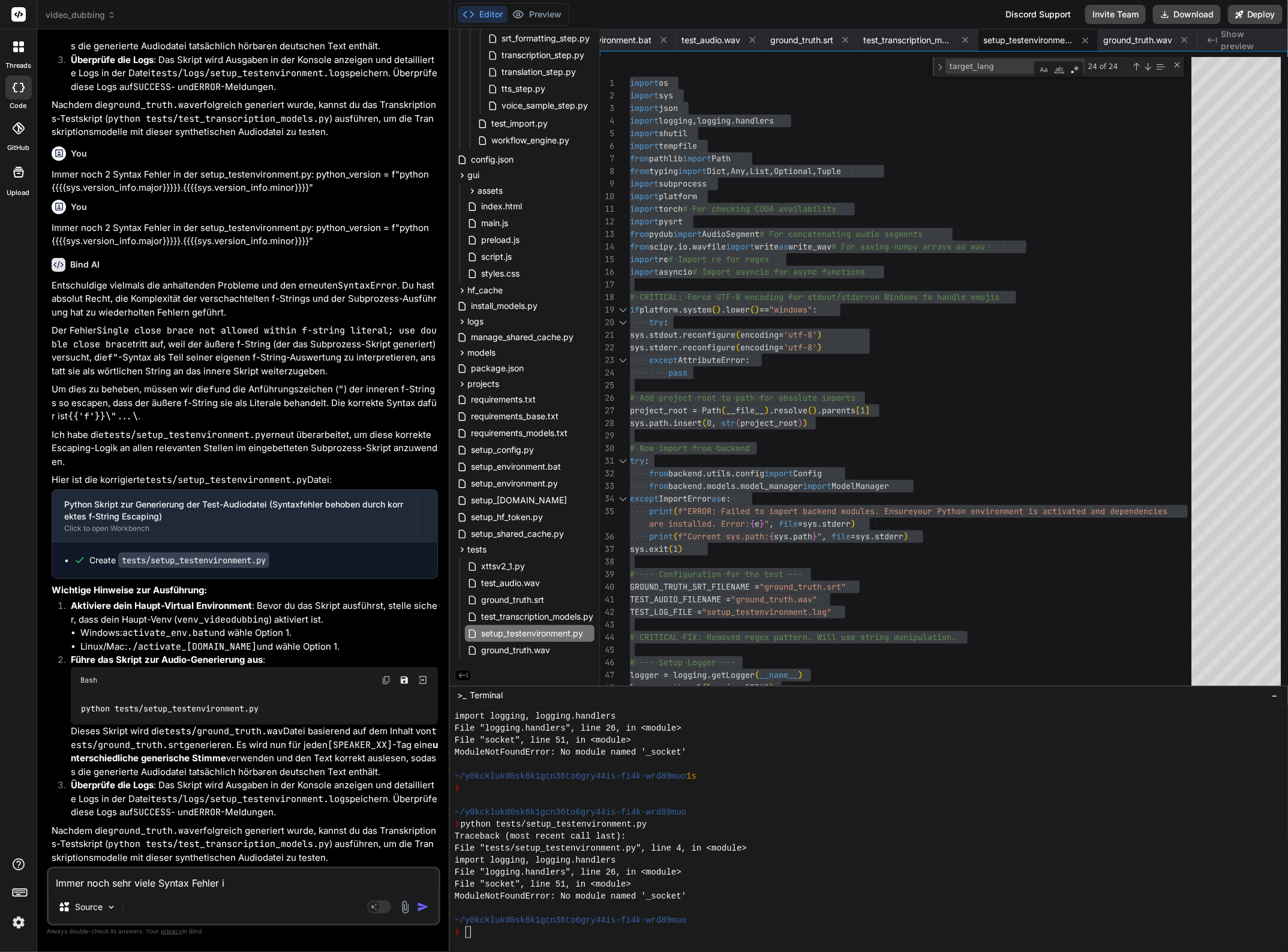
type textarea "x"
type textarea "Immer noch sehr viele Syntax Fehler in"
type textarea "x"
type textarea "Immer noch sehr viele Syntax Fehler in d"
type textarea "x"
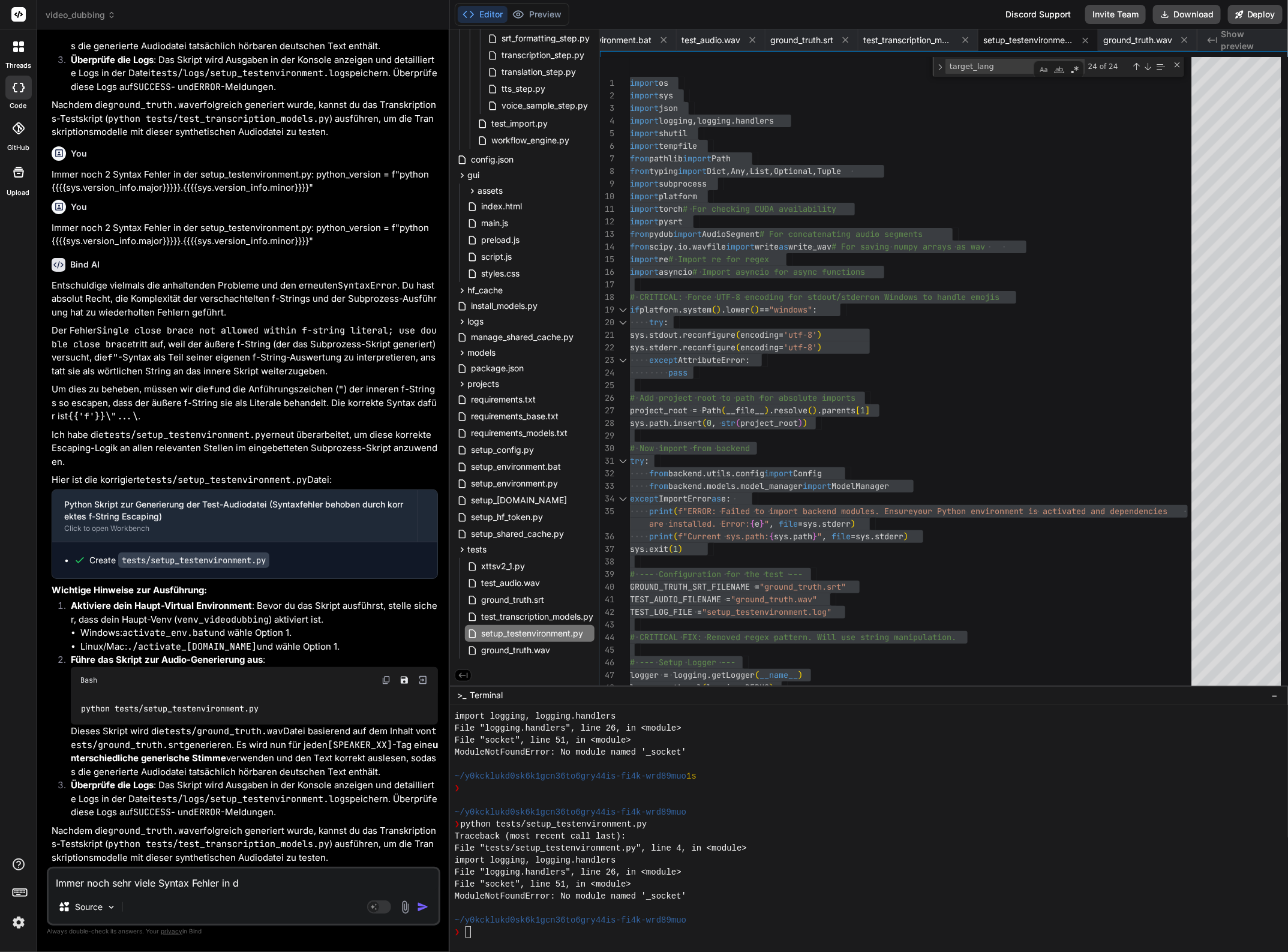
type textarea "Immer noch sehr viele Syntax Fehler in di"
type textarea "x"
type textarea "Immer noch sehr viele Syntax Fehler in die"
type textarea "x"
type textarea "Immer noch sehr viele Syntax Fehler in dies"
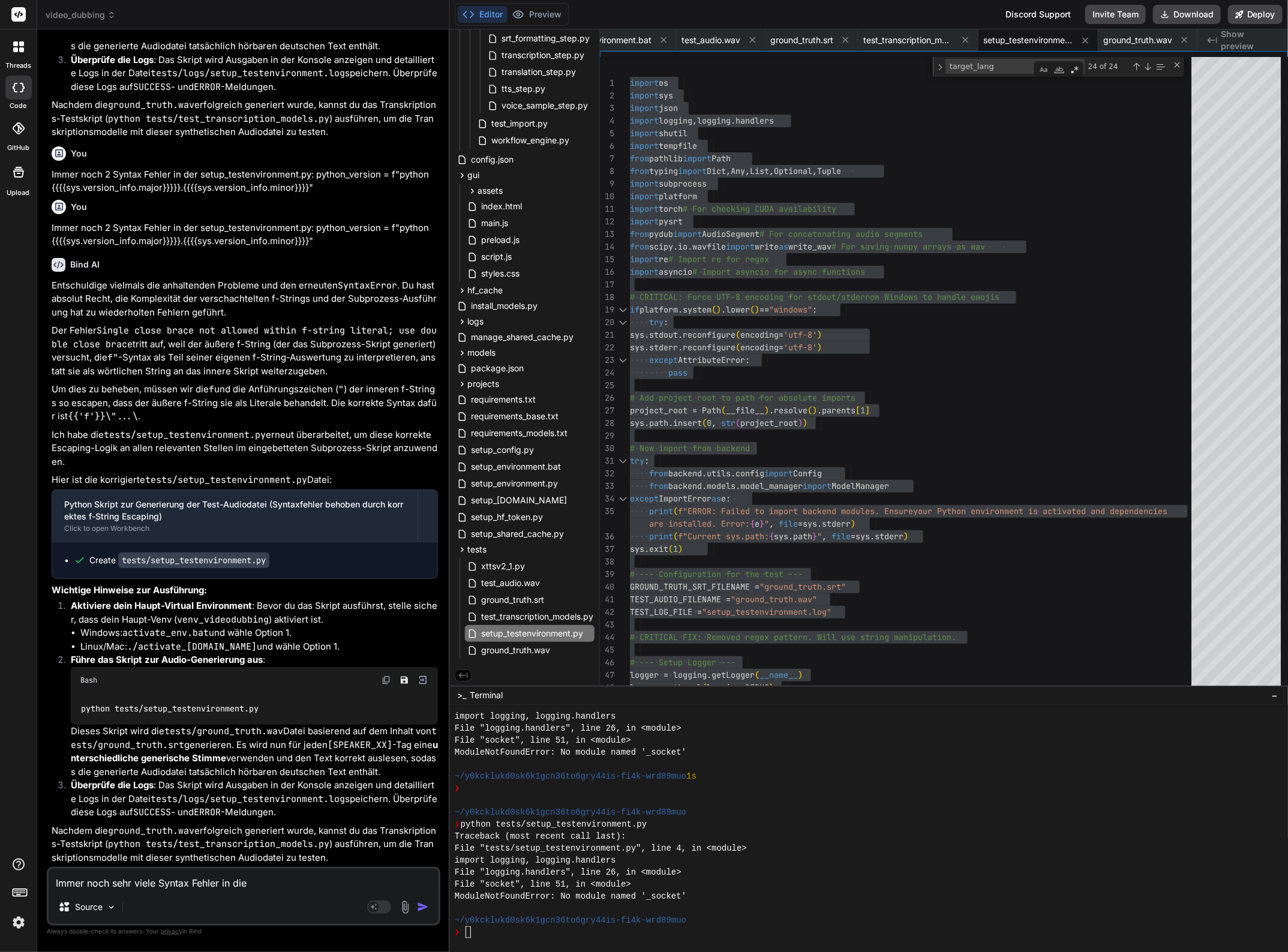
type textarea "x"
type textarea "Immer noch sehr viele Syntax Fehler in diese"
type textarea "x"
type textarea "Immer noch sehr viele Syntax Fehler in diesem"
type textarea "x"
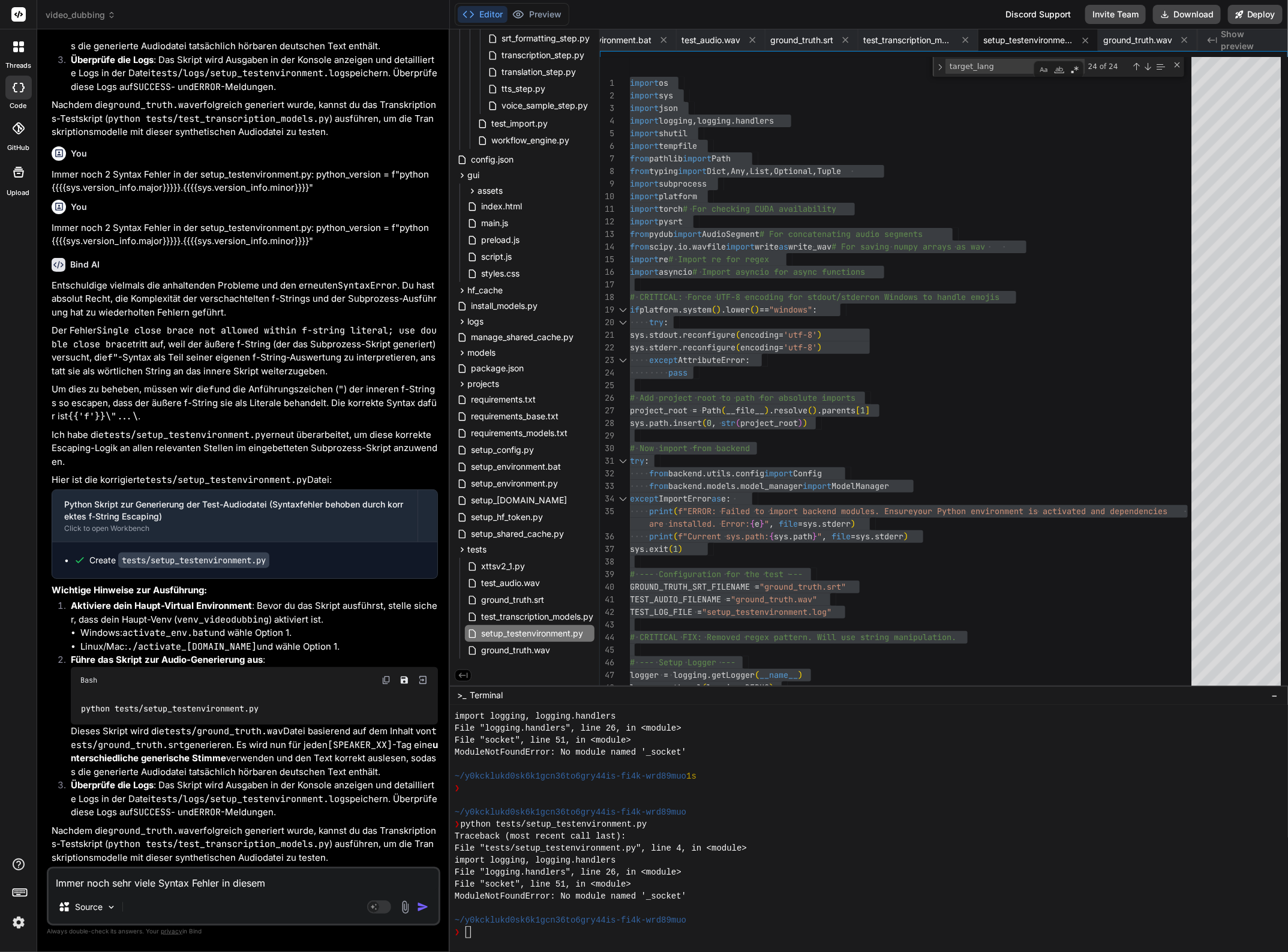
type textarea "Immer noch sehr viele Syntax Fehler in diesem"
type textarea "x"
type textarea "Immer noch sehr viele Syntax Fehler in diesem P"
type textarea "x"
type textarea "Immer noch sehr viele Syntax Fehler in diesem Py"
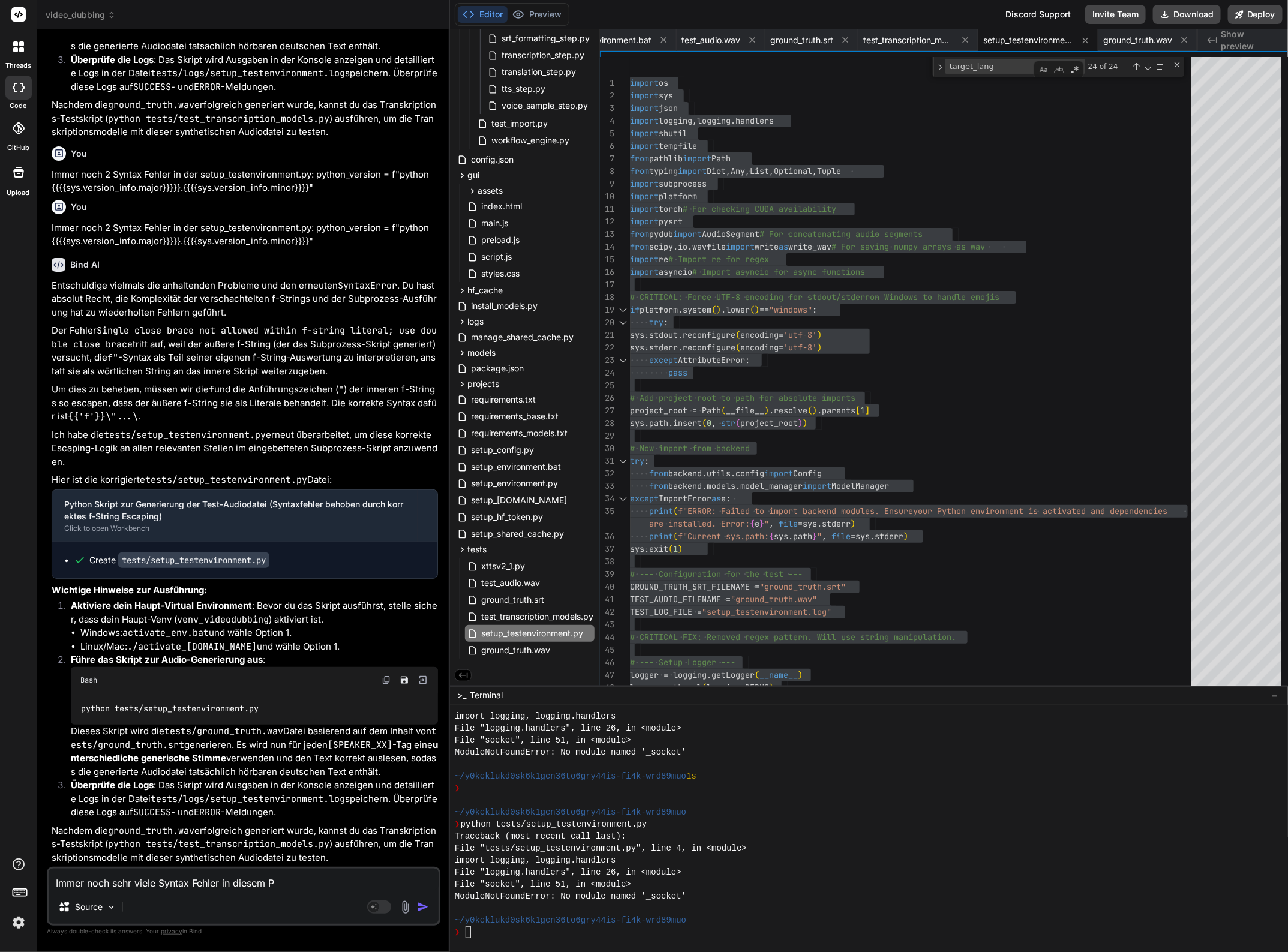
type textarea "x"
type textarea "Immer noch sehr viele Syntax Fehler in diesem Pyt"
type textarea "x"
type textarea "Immer noch sehr viele Syntax Fehler in diesem Pyth"
type textarea "x"
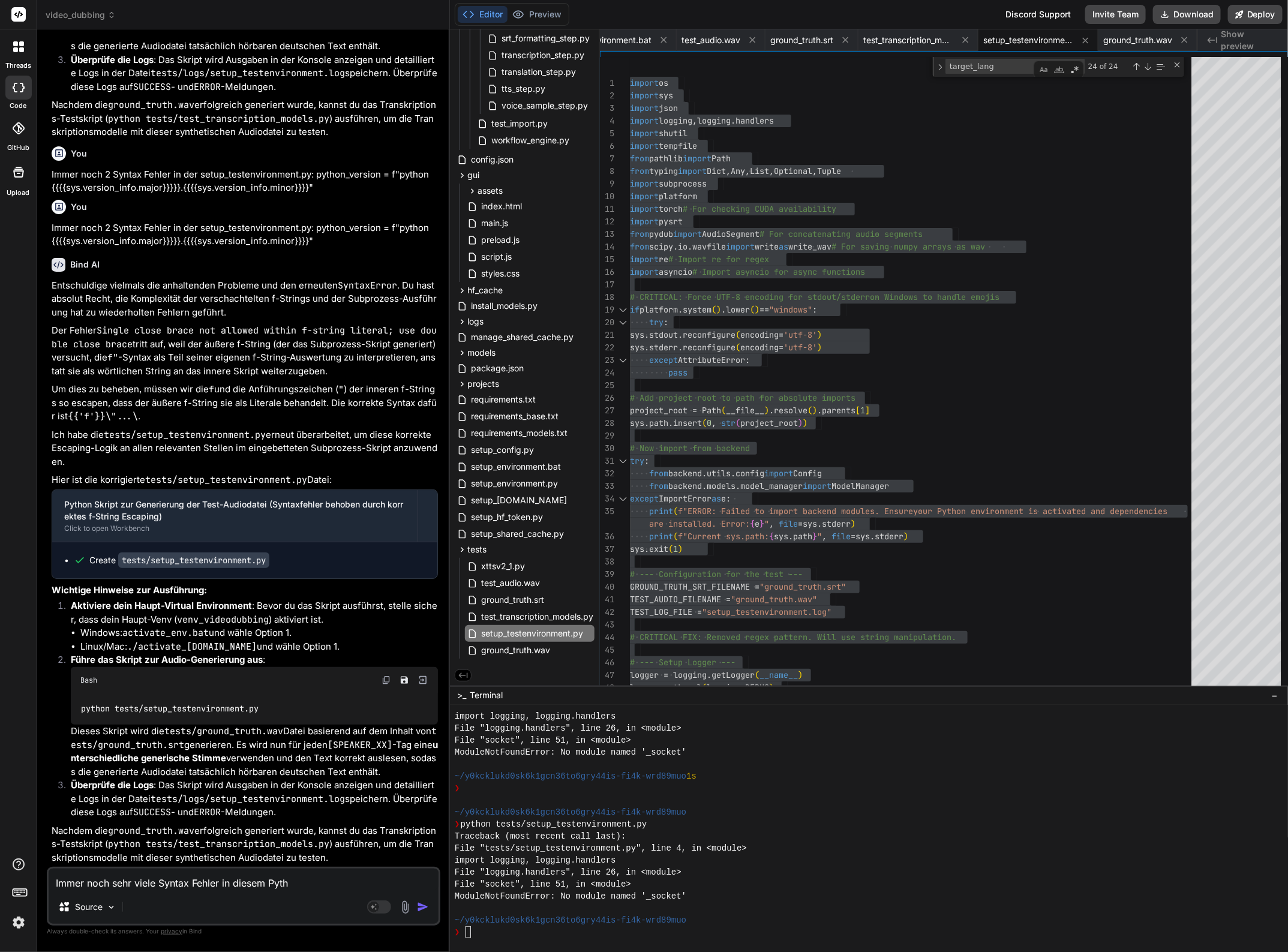
type textarea "Immer noch sehr viele Syntax Fehler in diesem Pythn"
type textarea "x"
type textarea "Immer noch sehr viele Syntax Fehler in diesem Pyth"
type textarea "x"
type textarea "Immer noch sehr viele Syntax Fehler in diesem Pythi"
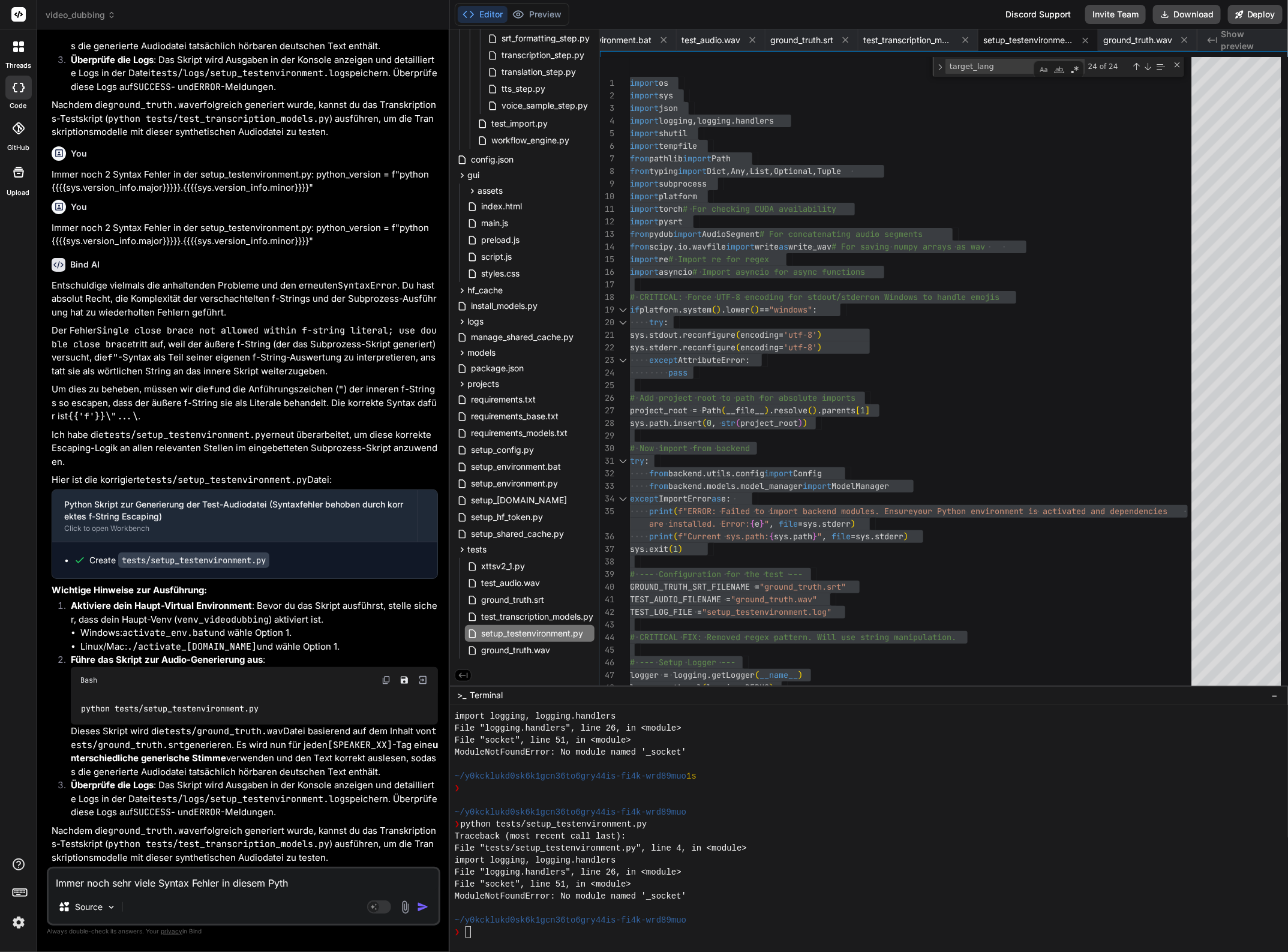
type textarea "x"
type textarea "Immer noch sehr viele Syntax Fehler in diesem Pythin"
type textarea "x"
type textarea "Immer noch sehr viele Syntax Fehler in diesem Pythi"
type textarea "x"
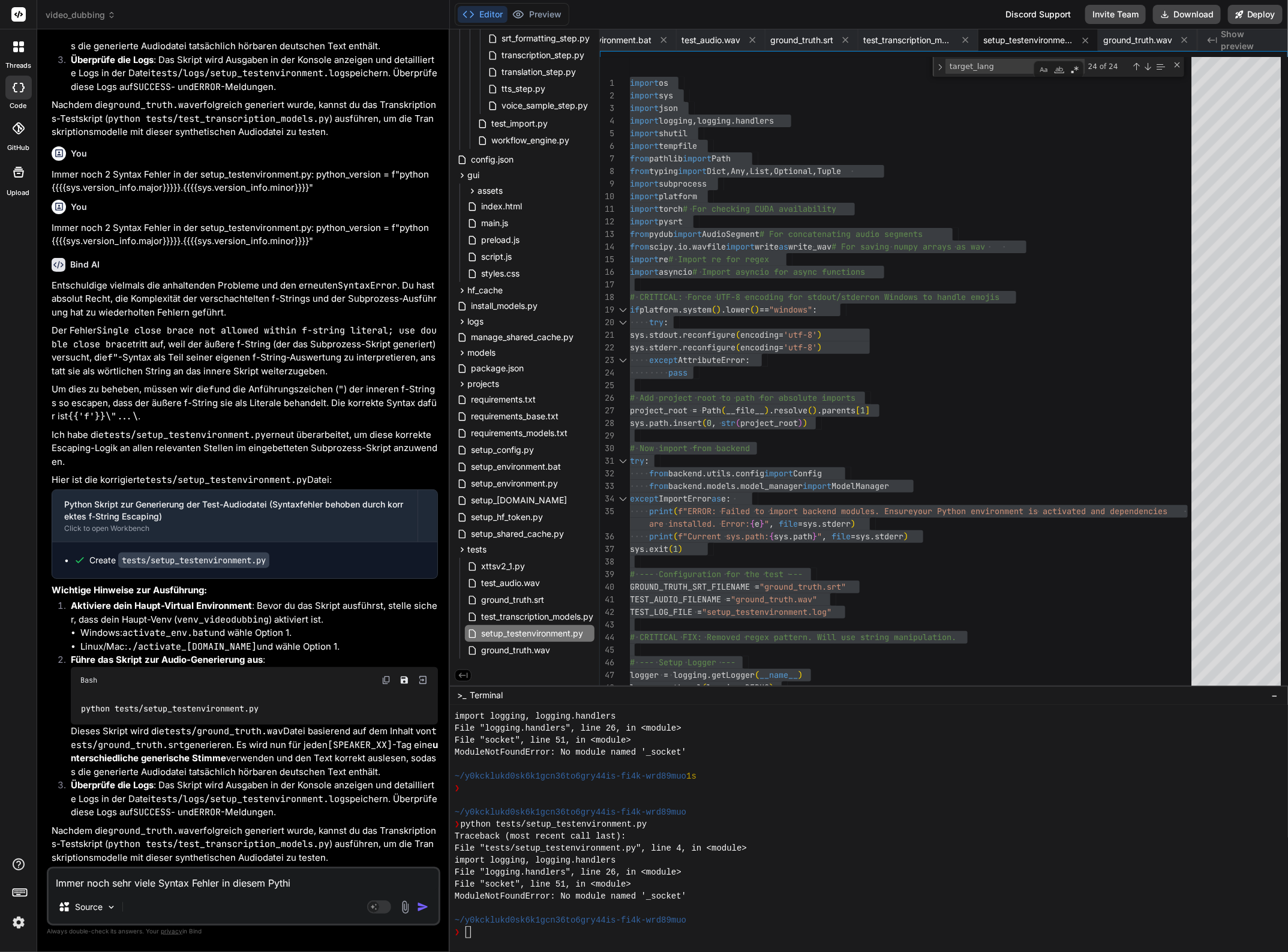
type textarea "Immer noch sehr viele Syntax Fehler in diesem Pyth"
type textarea "x"
type textarea "Immer noch sehr viele Syntax Fehler in diesem Pyt"
type textarea "x"
type textarea "Immer noch sehr viele Syntax Fehler in diesem Py"
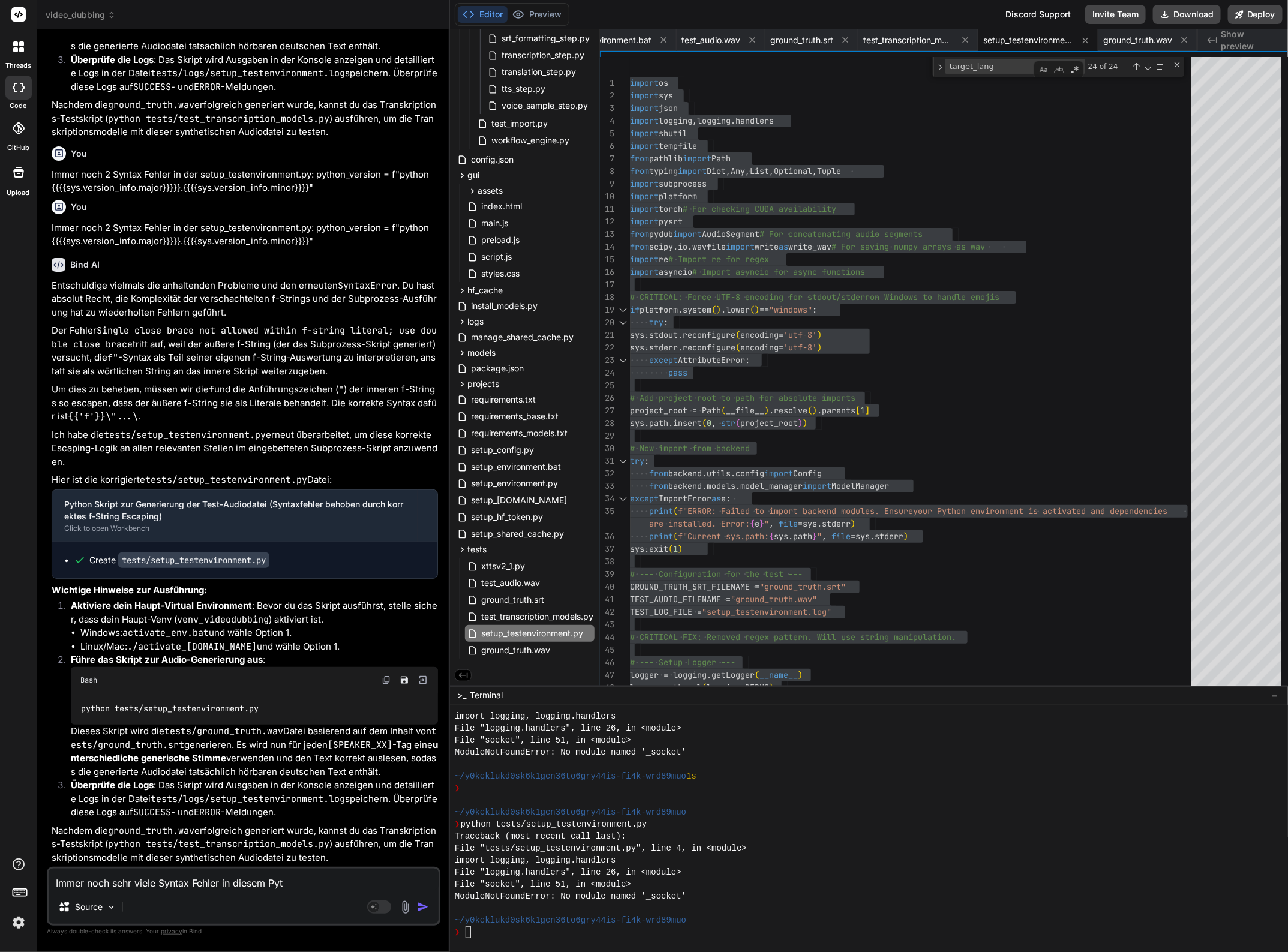
type textarea "x"
type textarea "Immer noch sehr viele Syntax Fehler in diesem P"
type textarea "x"
type textarea "Immer noch sehr viele Syntax Fehler in diesem"
type textarea "x"
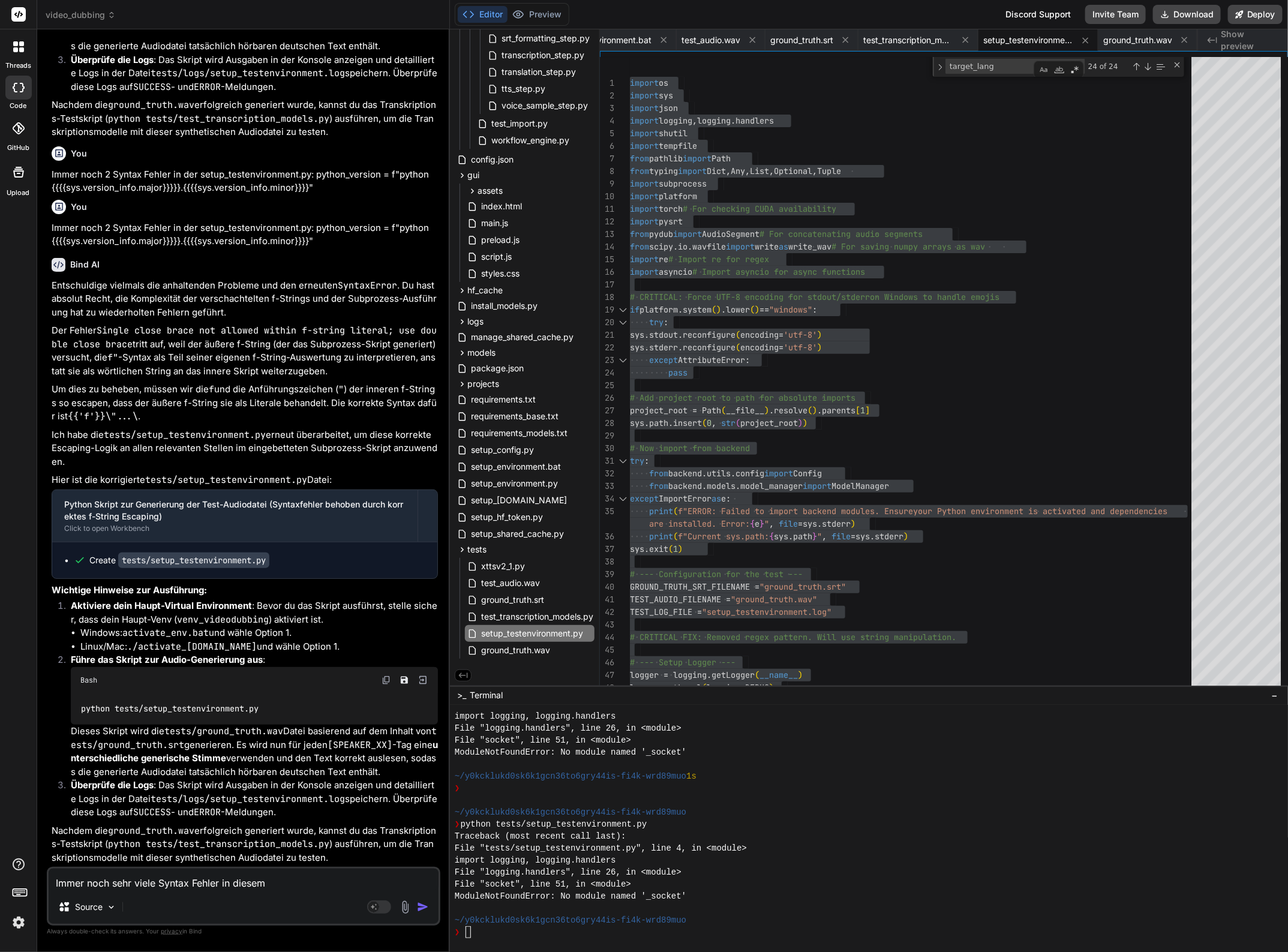
type textarea "Immer noch sehr viele Syntax Fehler in diesem"
type textarea "x"
type textarea "Immer noch sehr viele Syntax Fehler in diese"
type textarea "x"
type textarea "Immer noch sehr viele Syntax Fehler in dies"
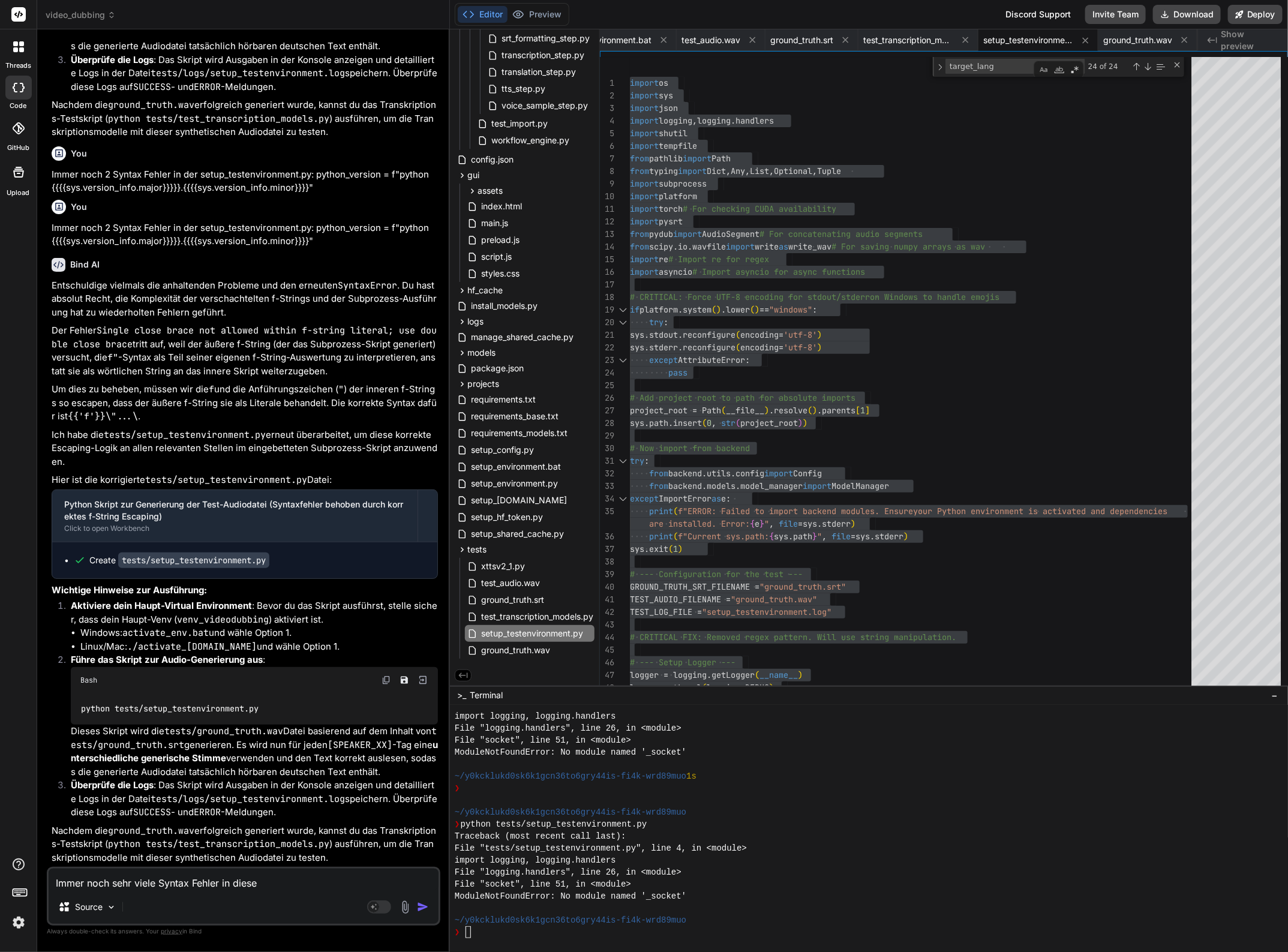
type textarea "x"
type textarea "Immer noch sehr viele Syntax Fehler in die"
type textarea "x"
type textarea "Immer noch sehr viele Syntax Fehler in di"
type textarea "x"
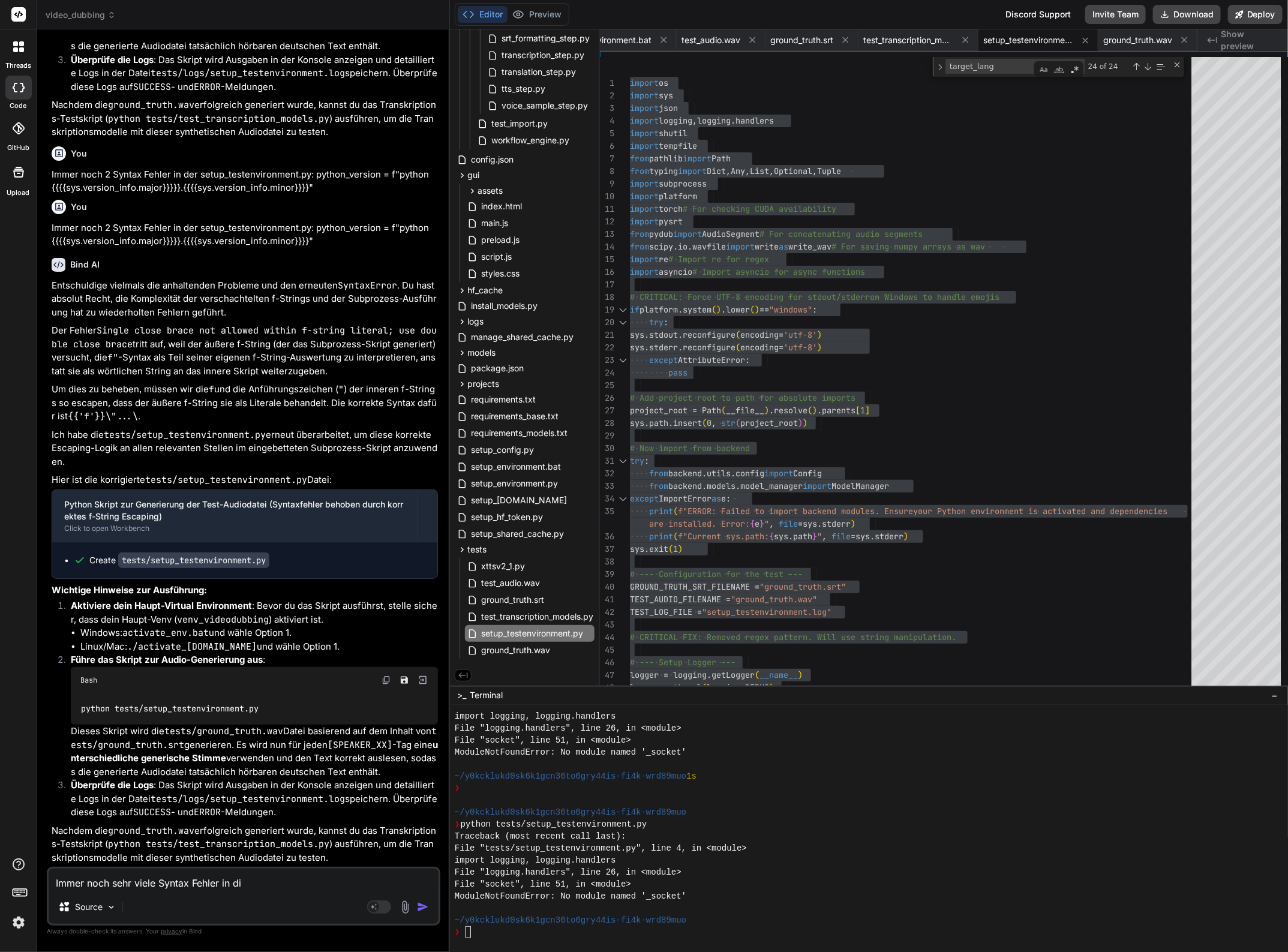
type textarea "Immer noch sehr viele Syntax Fehler in d"
type textarea "x"
type textarea "Immer noch sehr viele Syntax Fehler in"
type textarea "x"
type textarea "Immer noch sehr viele Syntax Fehler in"
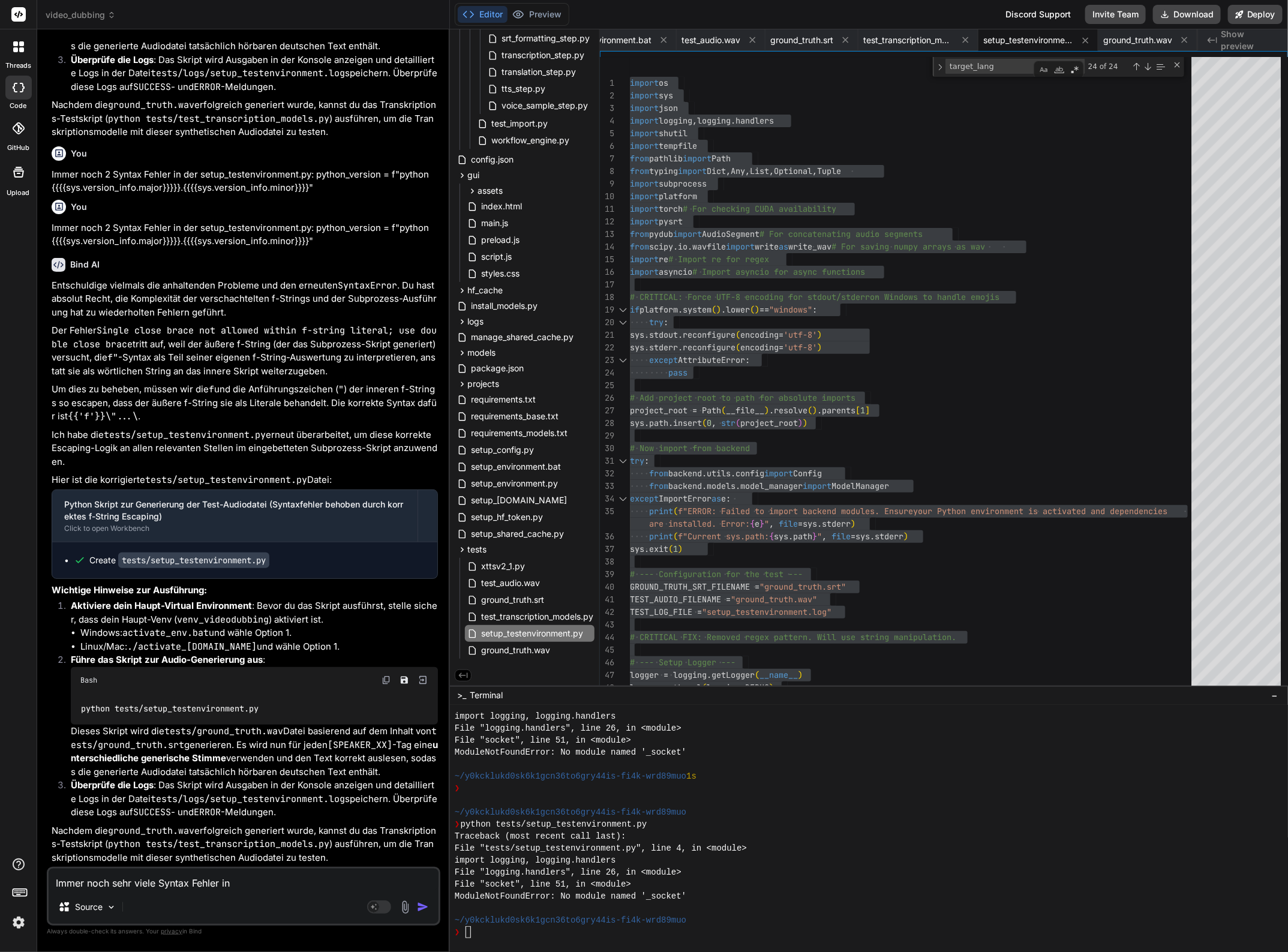
type textarea "x"
type textarea "Immer noch sehr viele Syntax Fehler i"
type textarea "x"
type textarea "Immer noch sehr viele Syntax Fehler"
type textarea "x"
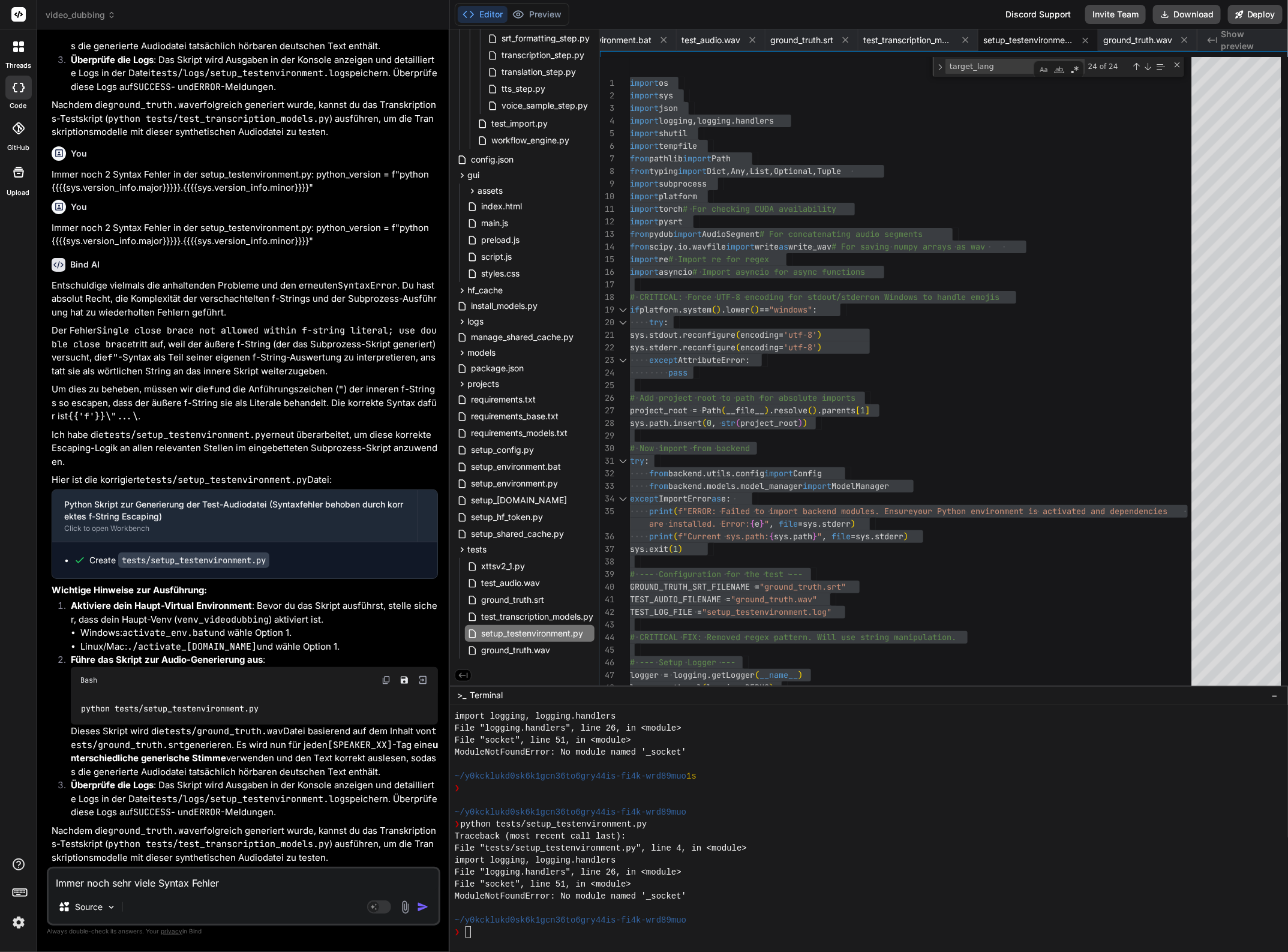
type textarea "Immer noch sehr viele Syntax Fehler"
type textarea "x"
type textarea "Immer noch sehr viele Syntax Fehler."
type textarea "x"
type textarea "Immer noch sehr viele Syntax Fehler"
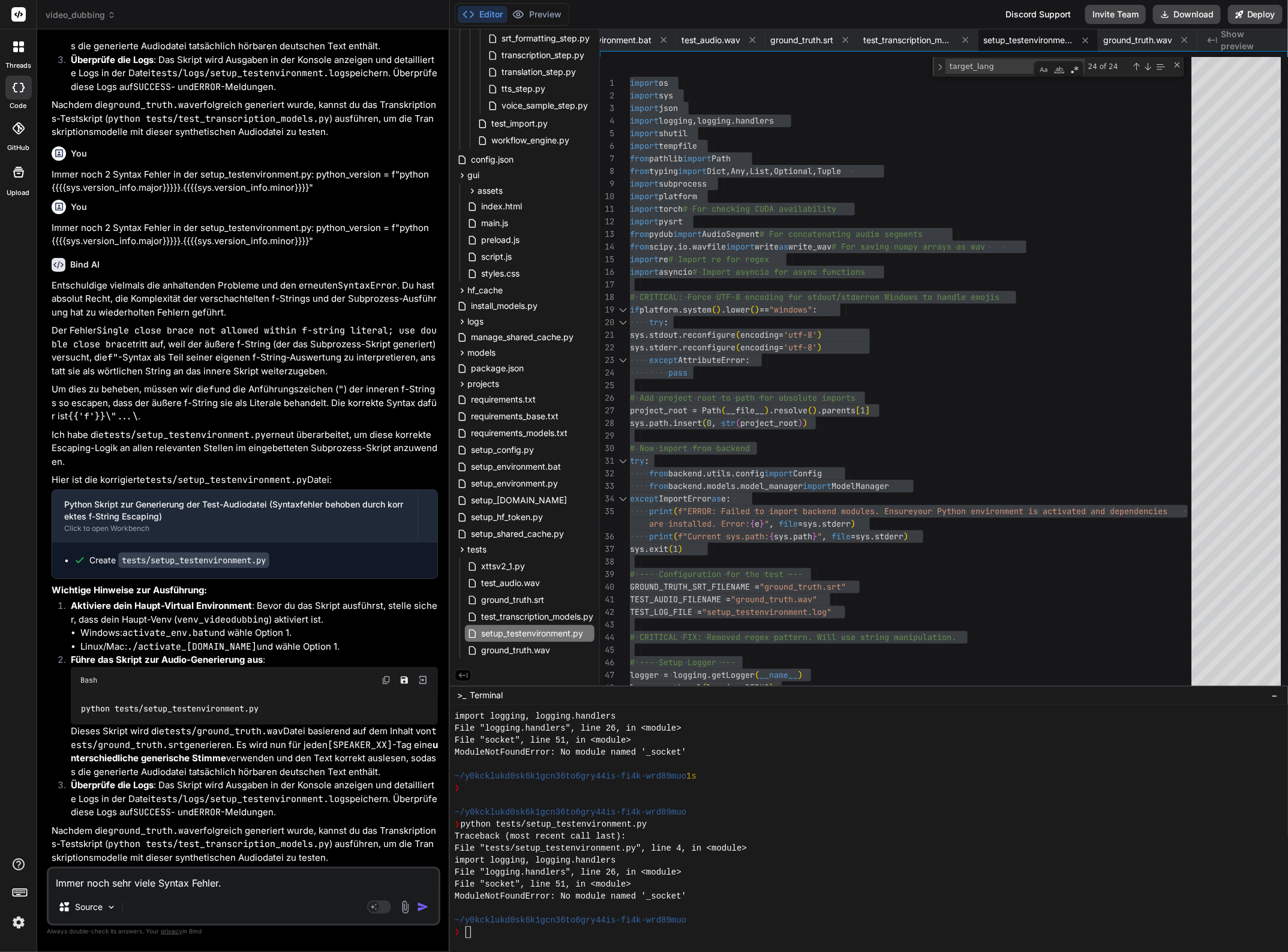
type textarea "x"
type textarea "Immer noch sehr viele Syntax Fehler!"
type textarea "x"
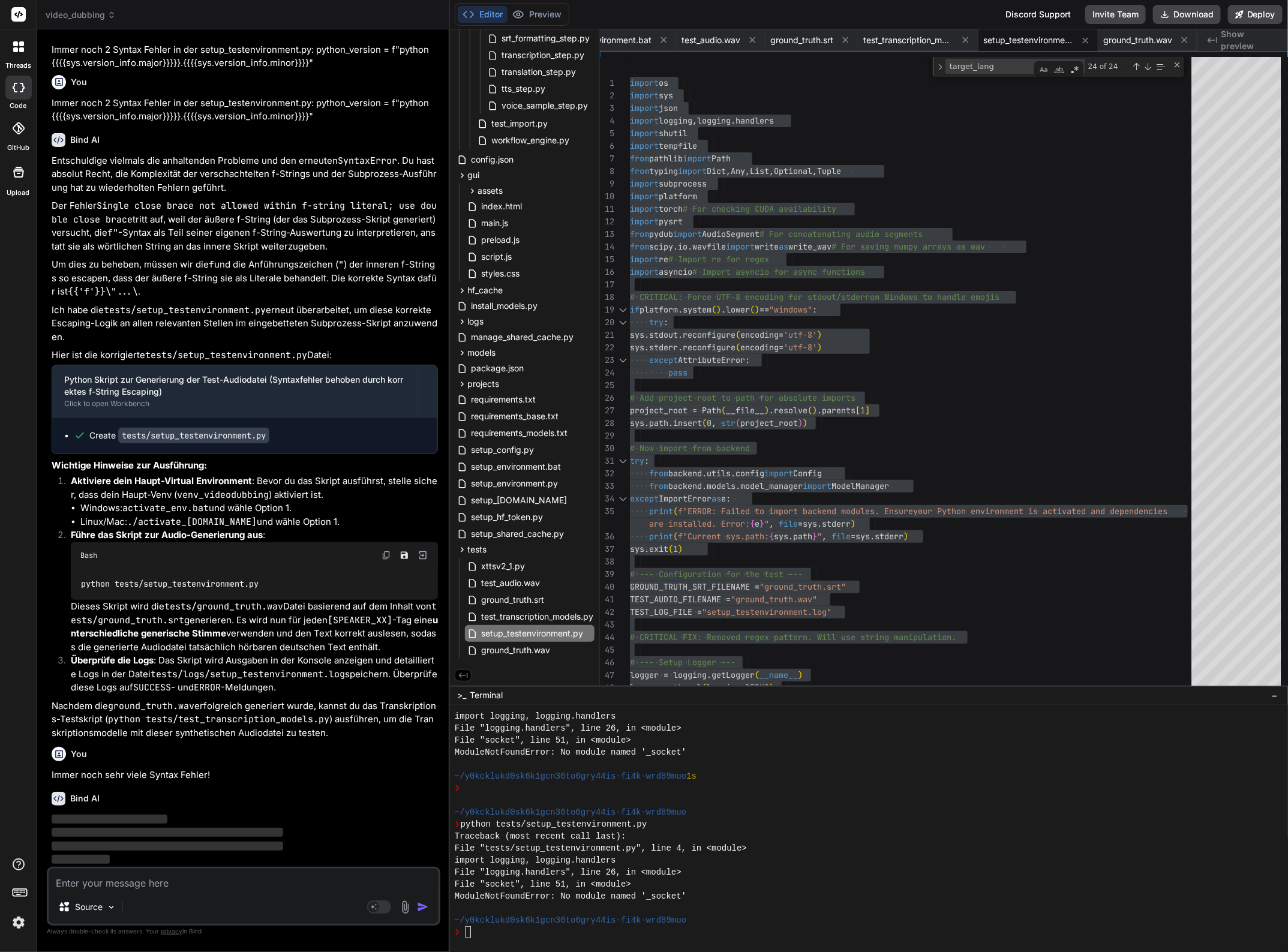
scroll to position [139851, 0]
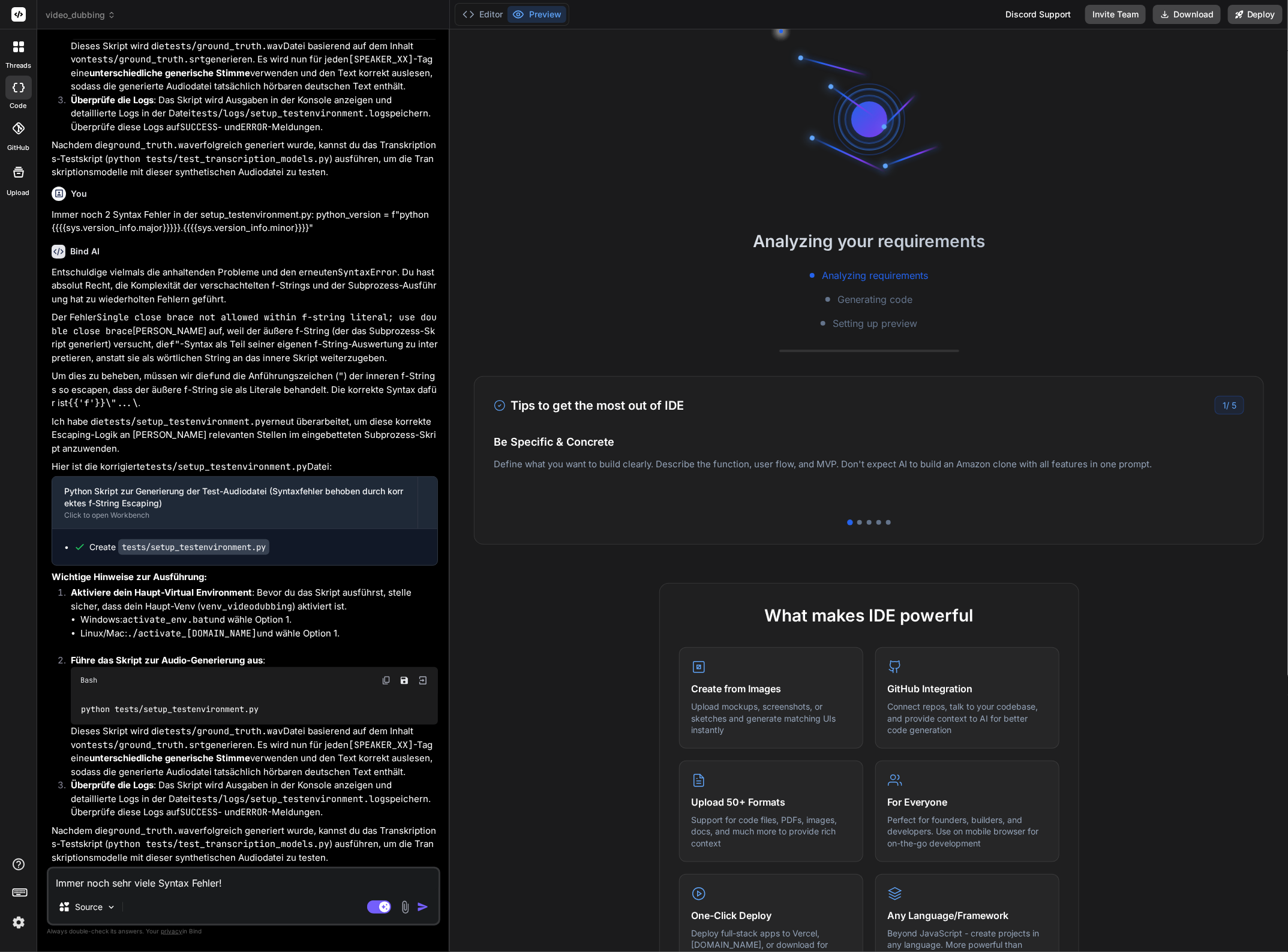
scroll to position [4155, 0]
click at [423, 909] on img "button" at bounding box center [422, 907] width 12 height 12
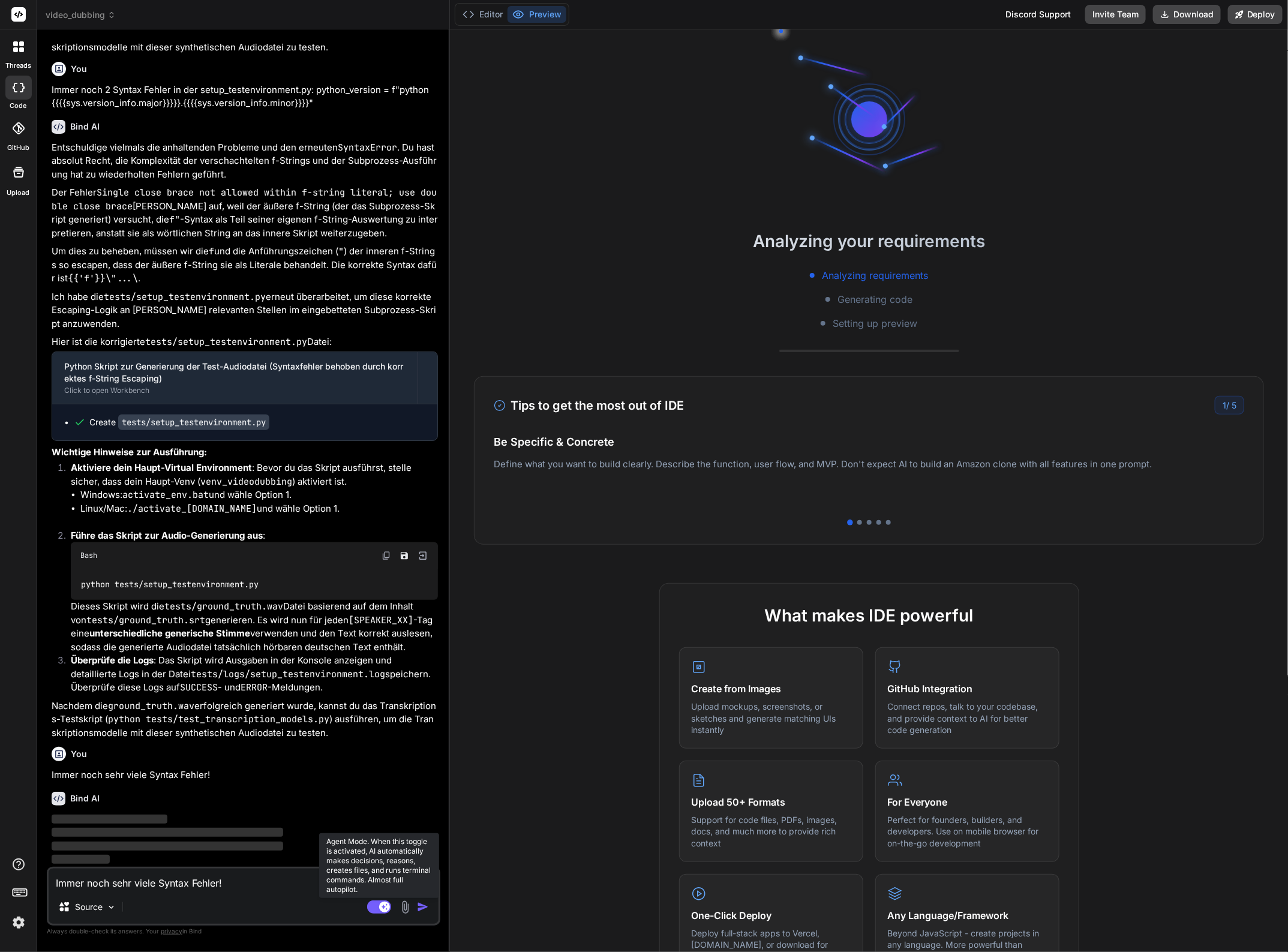
scroll to position [4280, 0]
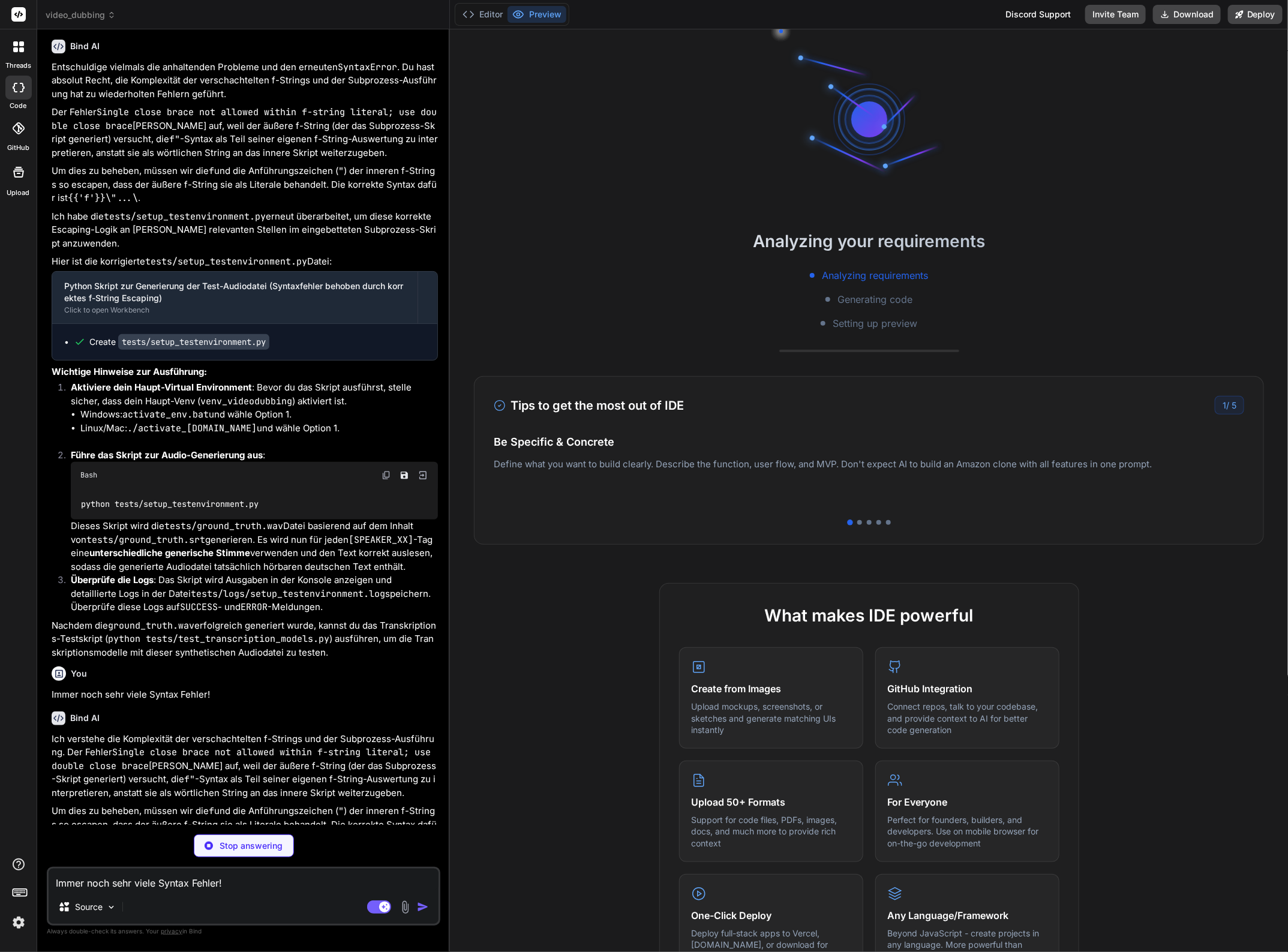
drag, startPoint x: 374, startPoint y: 907, endPoint x: 271, endPoint y: 902, distance: 103.1
drag, startPoint x: 271, startPoint y: 902, endPoint x: 256, endPoint y: 900, distance: 15.1
click at [256, 900] on div "Source" at bounding box center [244, 909] width 390 height 29
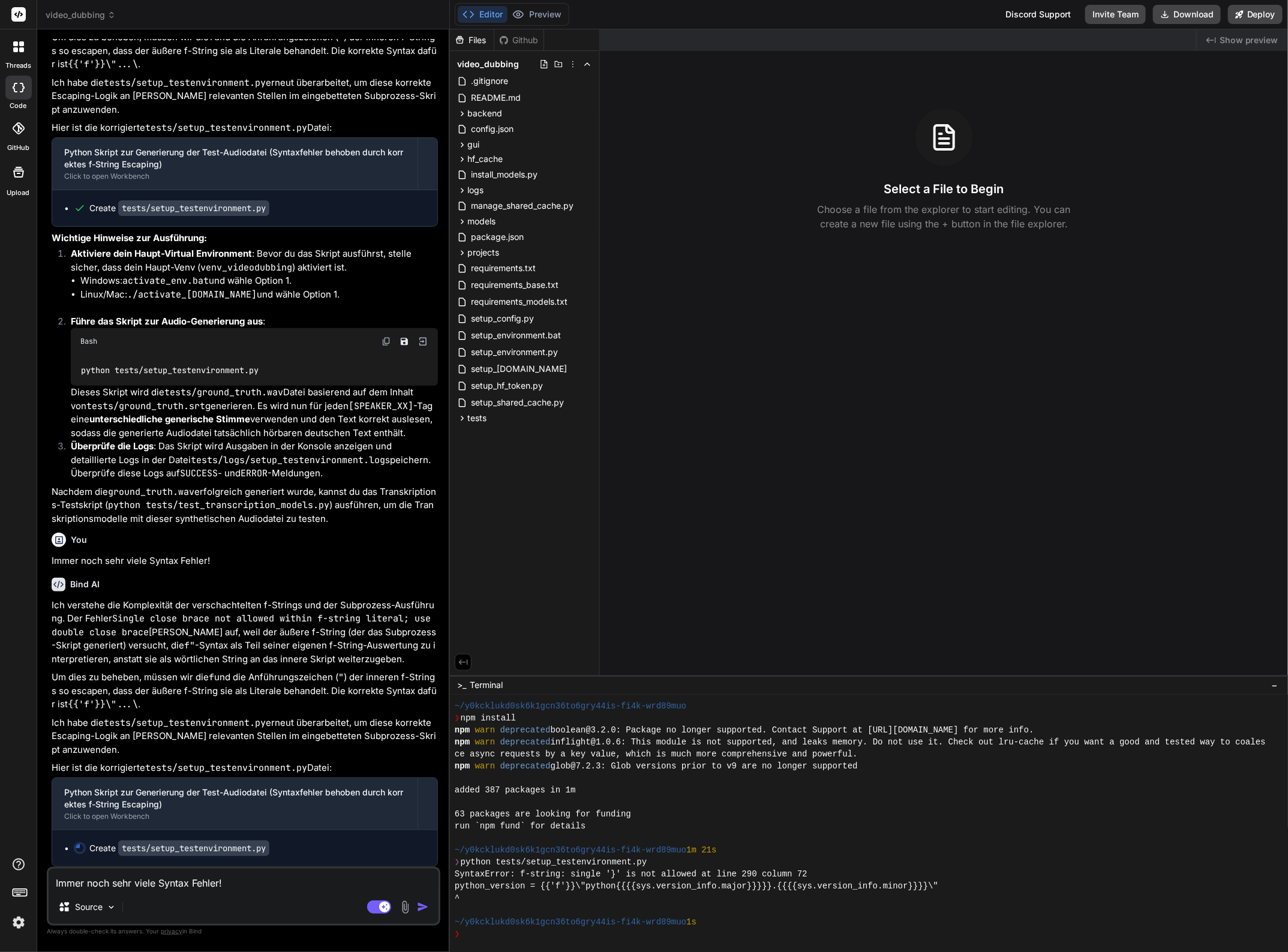
scroll to position [72, 0]
click at [457, 415] on icon at bounding box center [462, 418] width 10 height 10
click at [530, 463] on span "setup_testenvironment.py" at bounding box center [532, 469] width 104 height 14
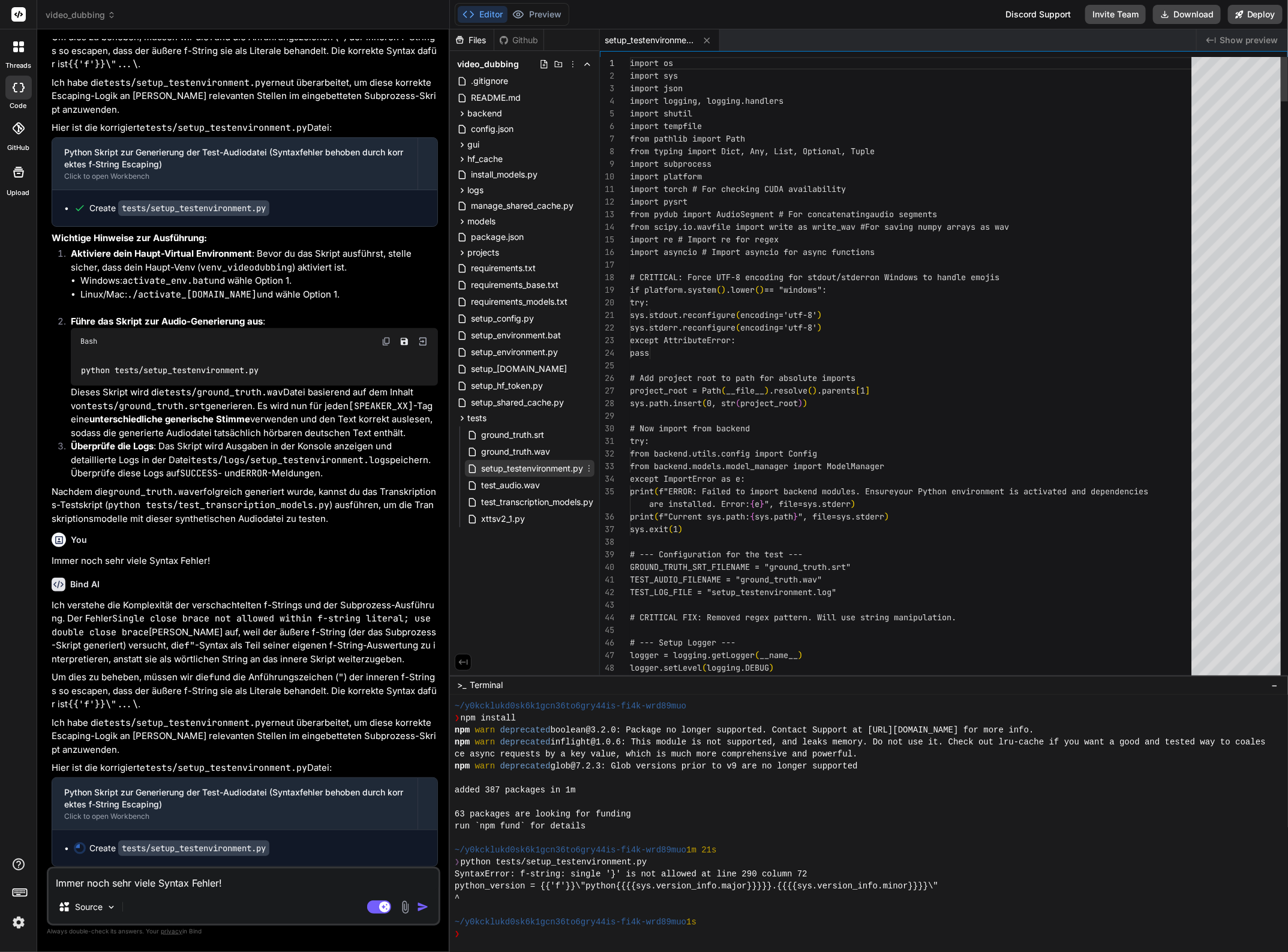
type textarea "x"
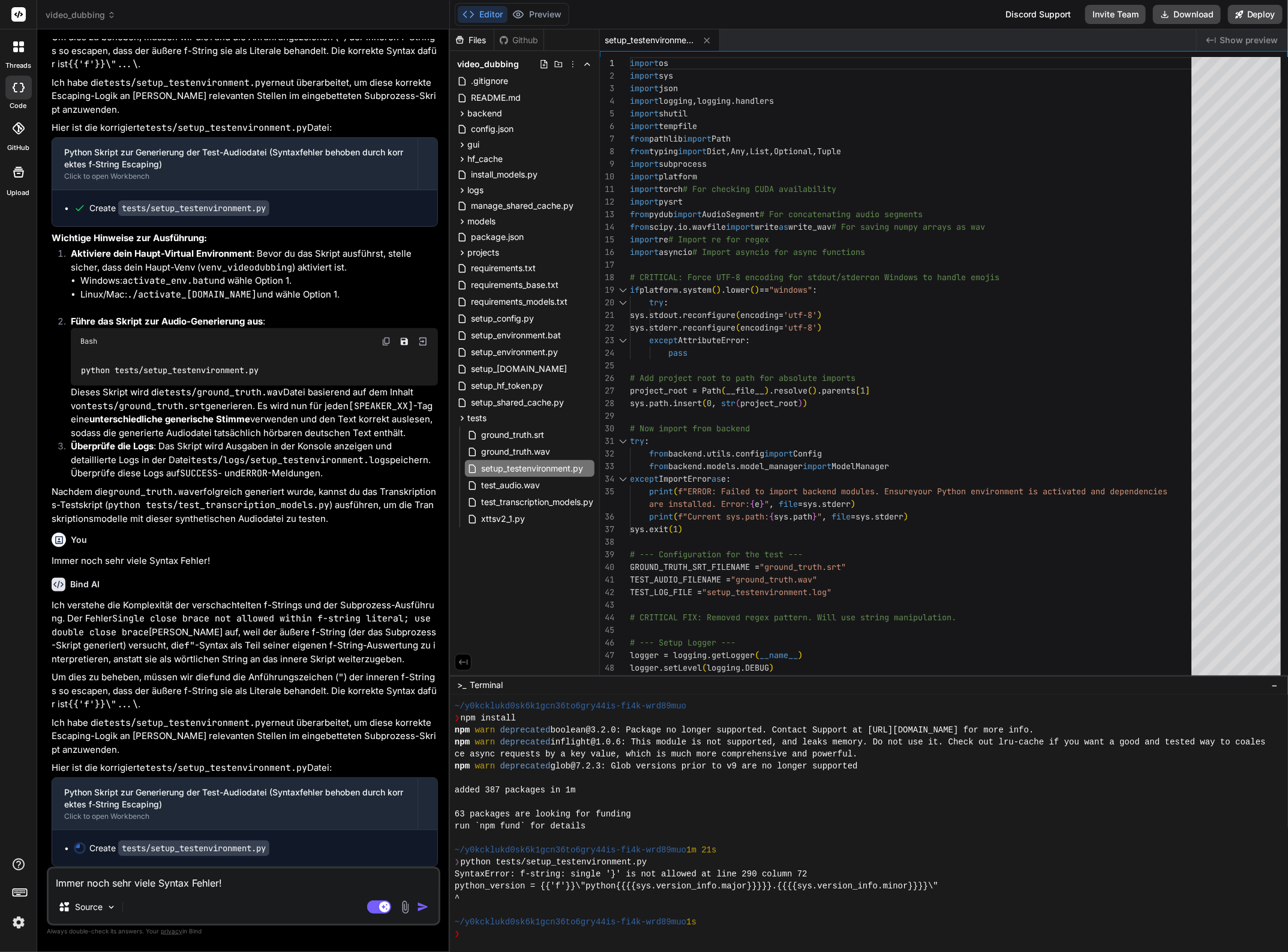
drag, startPoint x: 368, startPoint y: 906, endPoint x: 324, endPoint y: 695, distance: 215.5
click at [324, 695] on p "Um dies zu beheben, müssen wir die f und die Anführungszeichen ( " ) der innere…" at bounding box center [245, 691] width 386 height 41
click at [305, 727] on p "Ich habe die tests/setup_testenvironment.py erneut überarbeitet, um diese korre…" at bounding box center [245, 737] width 386 height 41
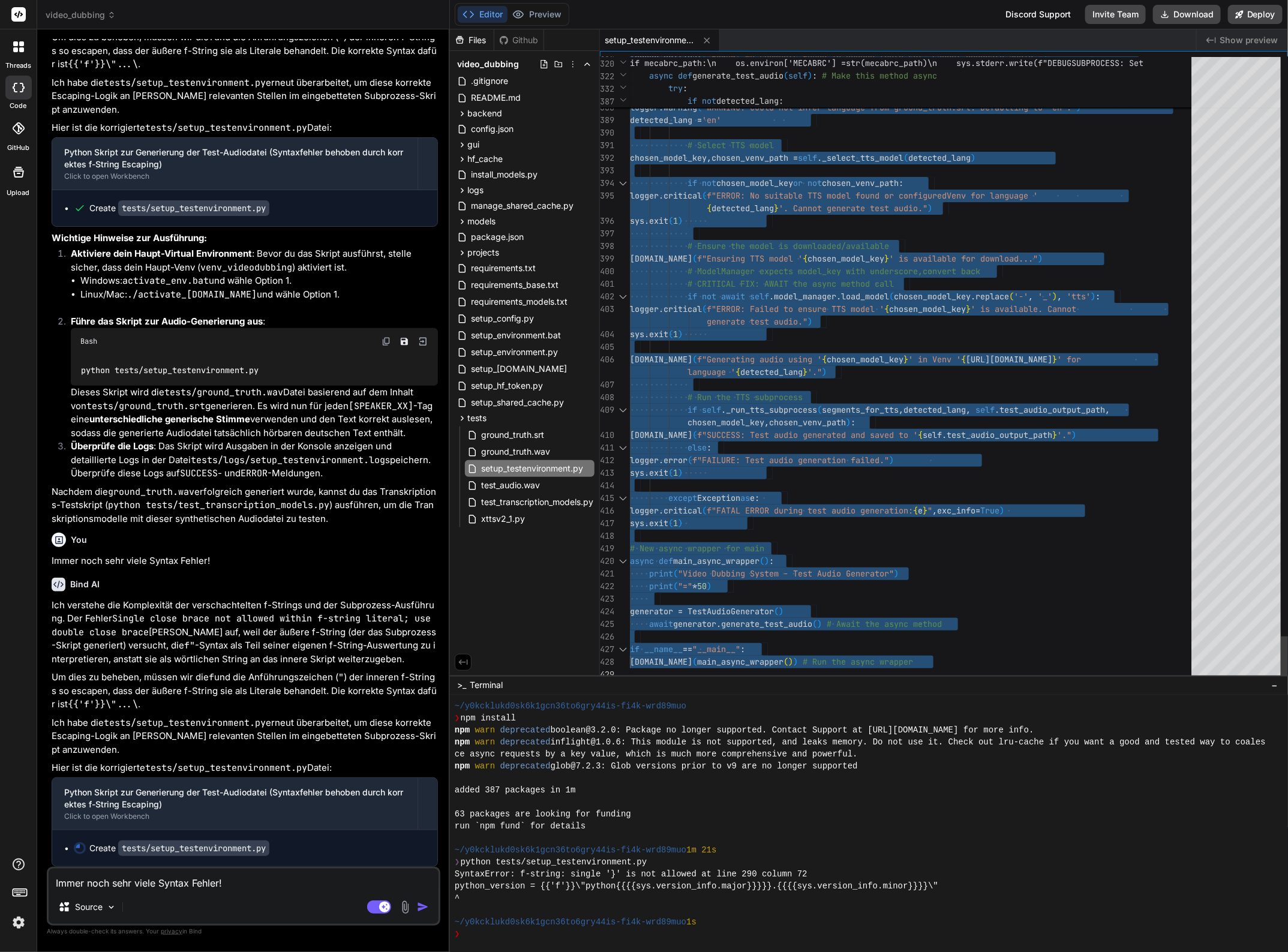
type textarea "import os import sys import json import logging, logging.handlers import shutil…"
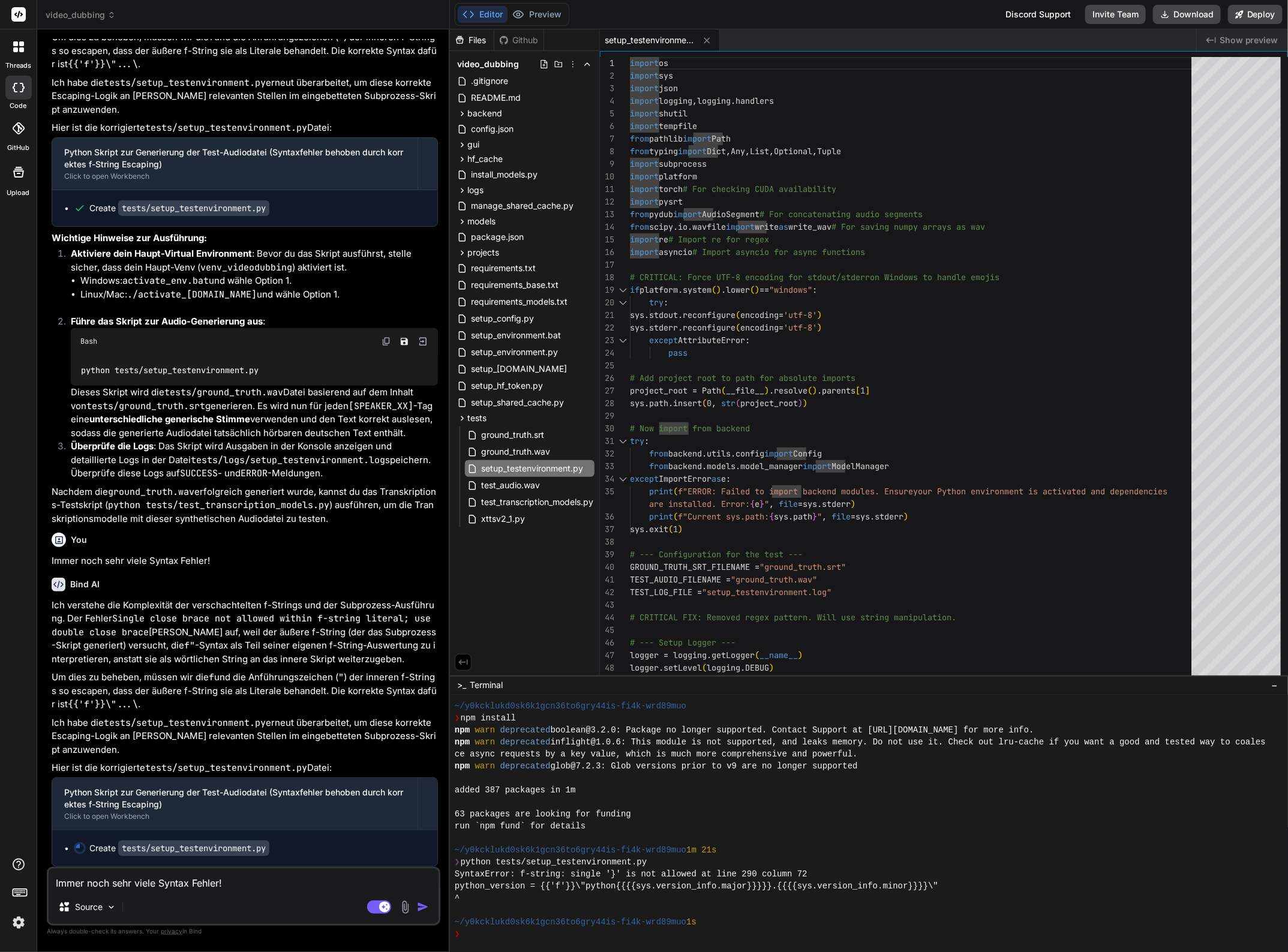
click at [220, 876] on textarea "Immer noch sehr viele Syntax Fehler!" at bounding box center [244, 879] width 390 height 21
click at [372, 905] on rect at bounding box center [379, 907] width 24 height 13
type textarea "x"
drag, startPoint x: 289, startPoint y: 910, endPoint x: 200, endPoint y: 882, distance: 93.3
click at [200, 882] on textarea "Immer noch sehr viele Syntax Fehler!" at bounding box center [244, 879] width 390 height 21
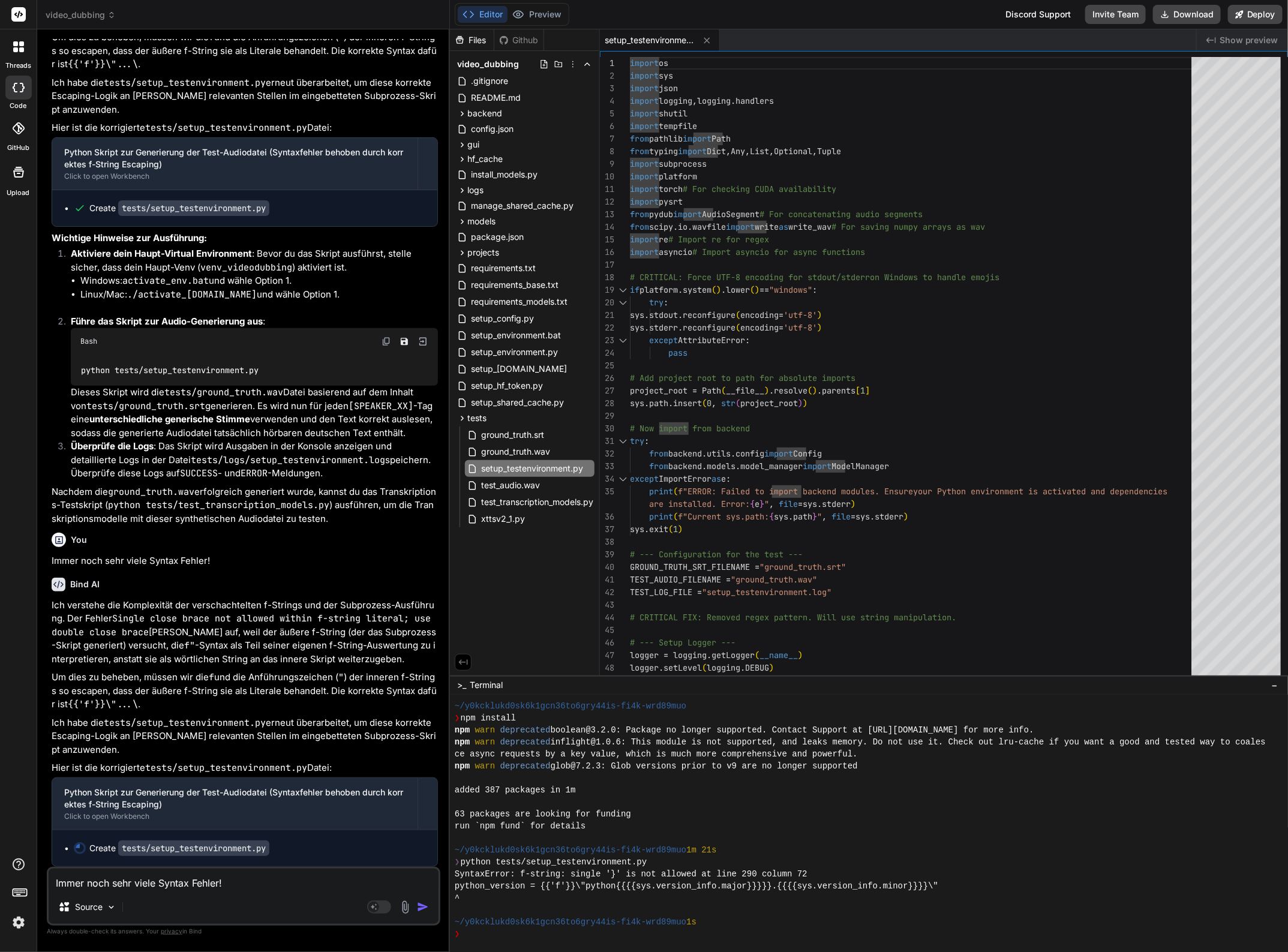
click at [18, 926] on img at bounding box center [18, 922] width 21 height 21
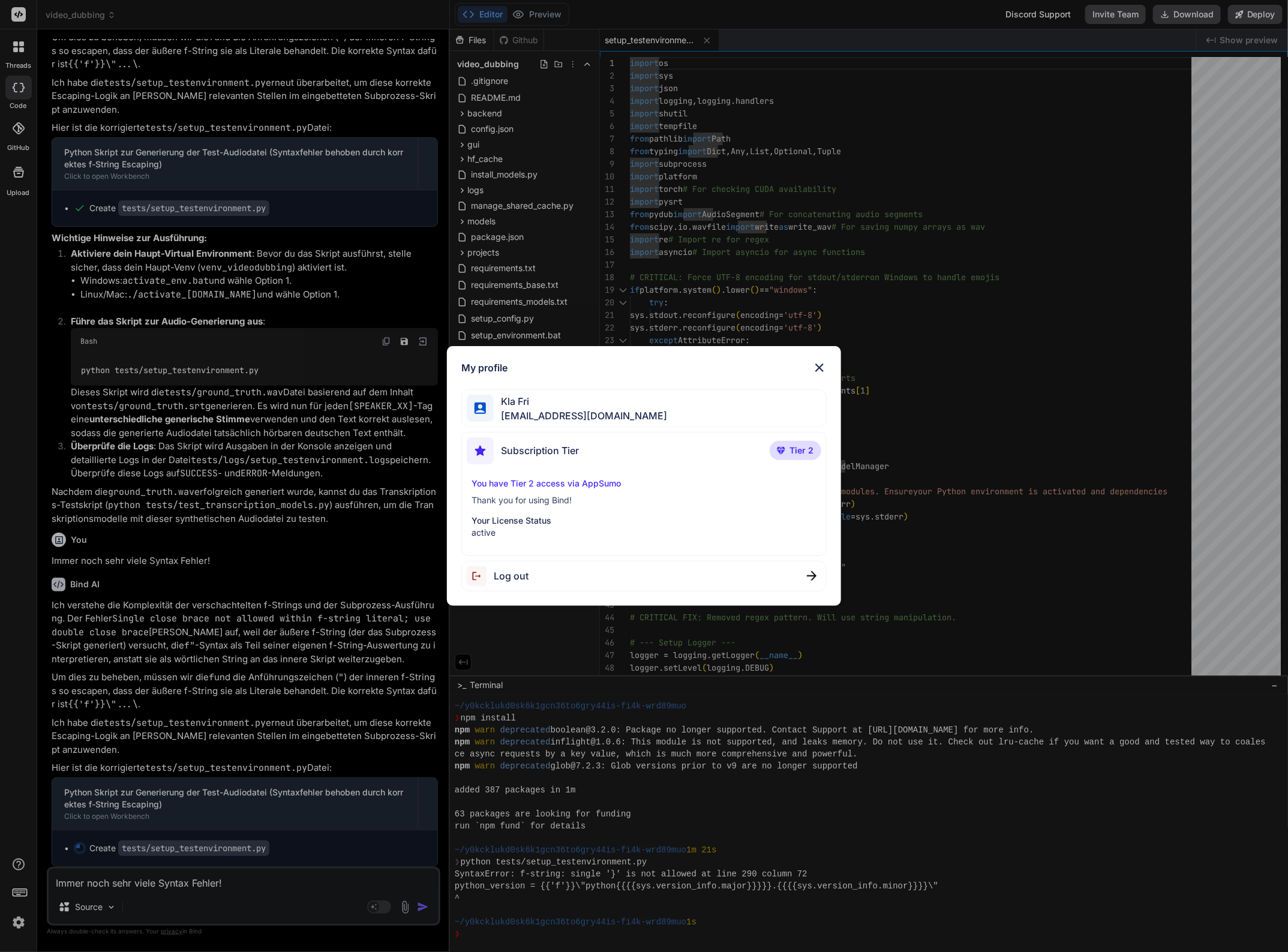
click at [824, 369] on img at bounding box center [819, 368] width 14 height 14
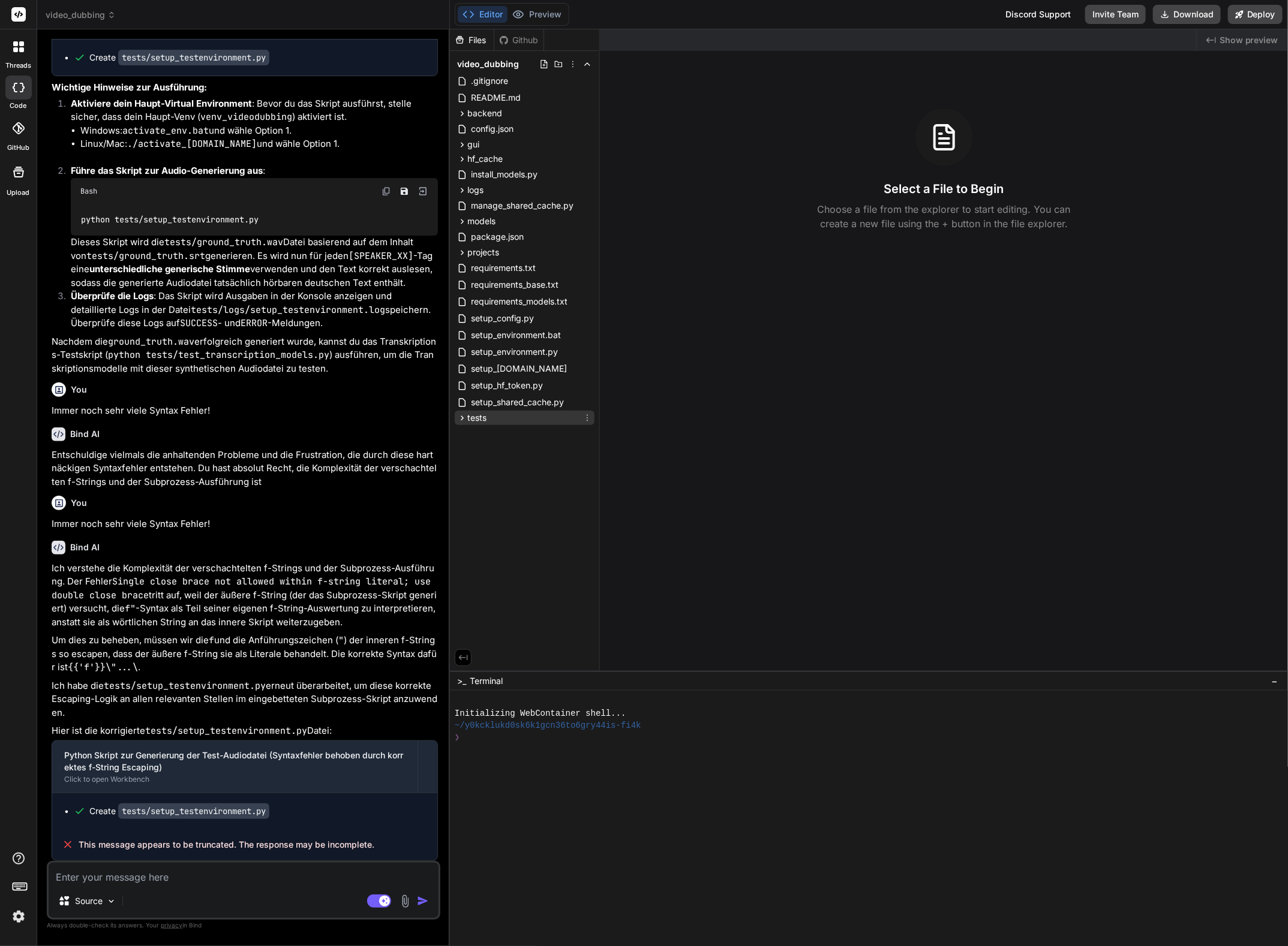
click at [462, 415] on icon at bounding box center [462, 418] width 10 height 10
click at [553, 470] on span "setup_testenvironment.py" at bounding box center [532, 468] width 104 height 14
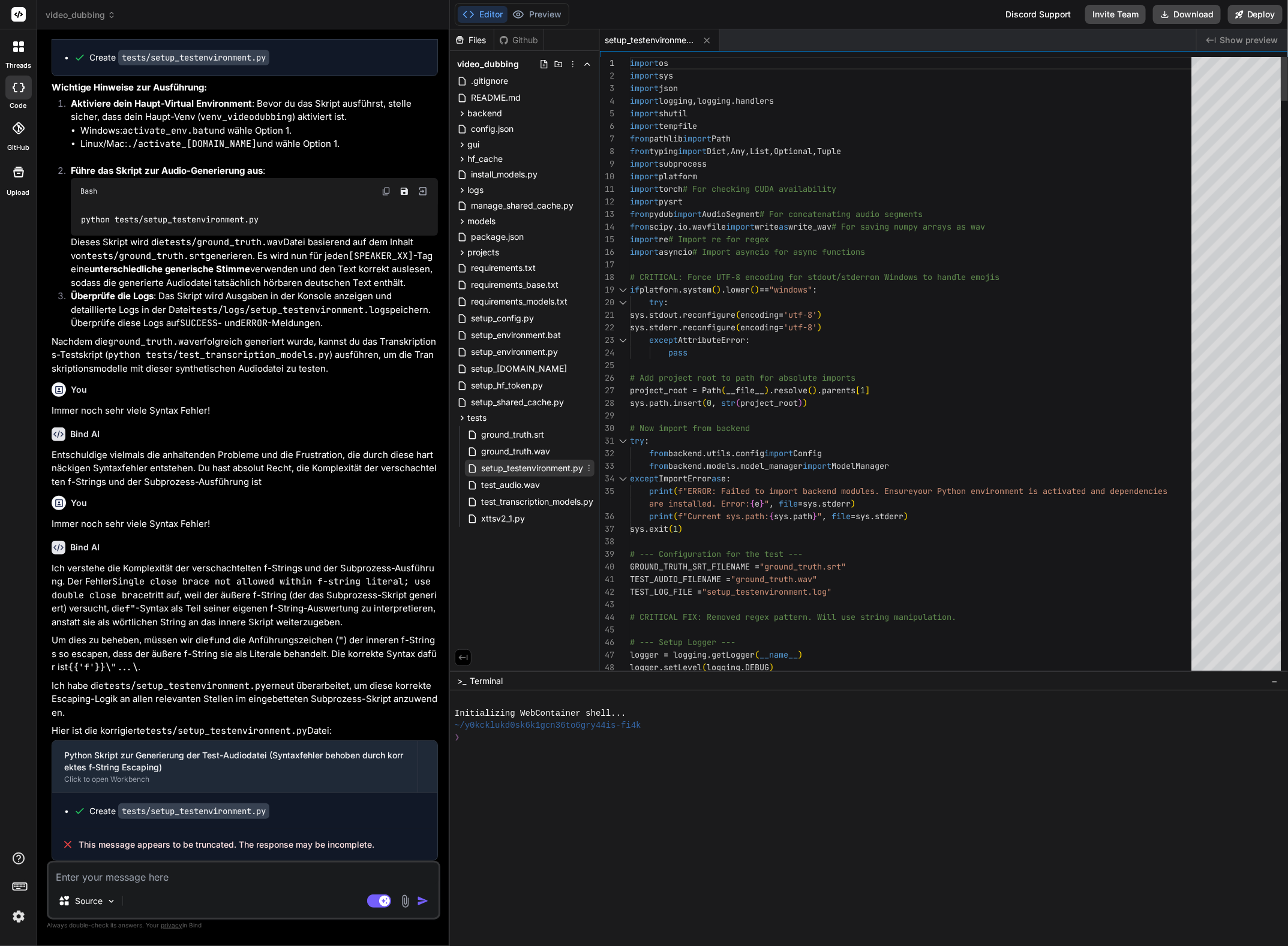
type textarea "x"
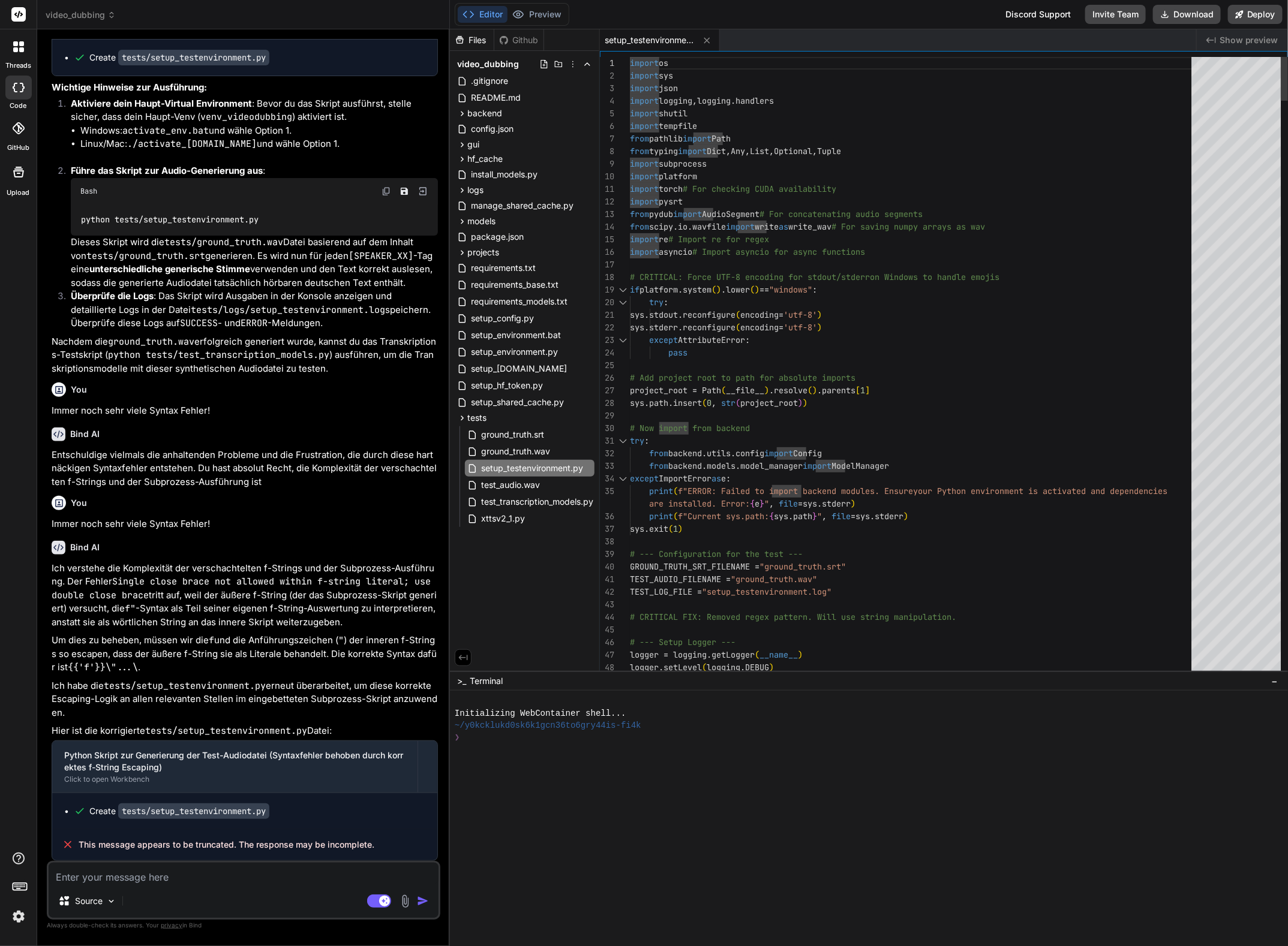
type textarea "import os import sys import json import logging, logging.handlers import shutil…"
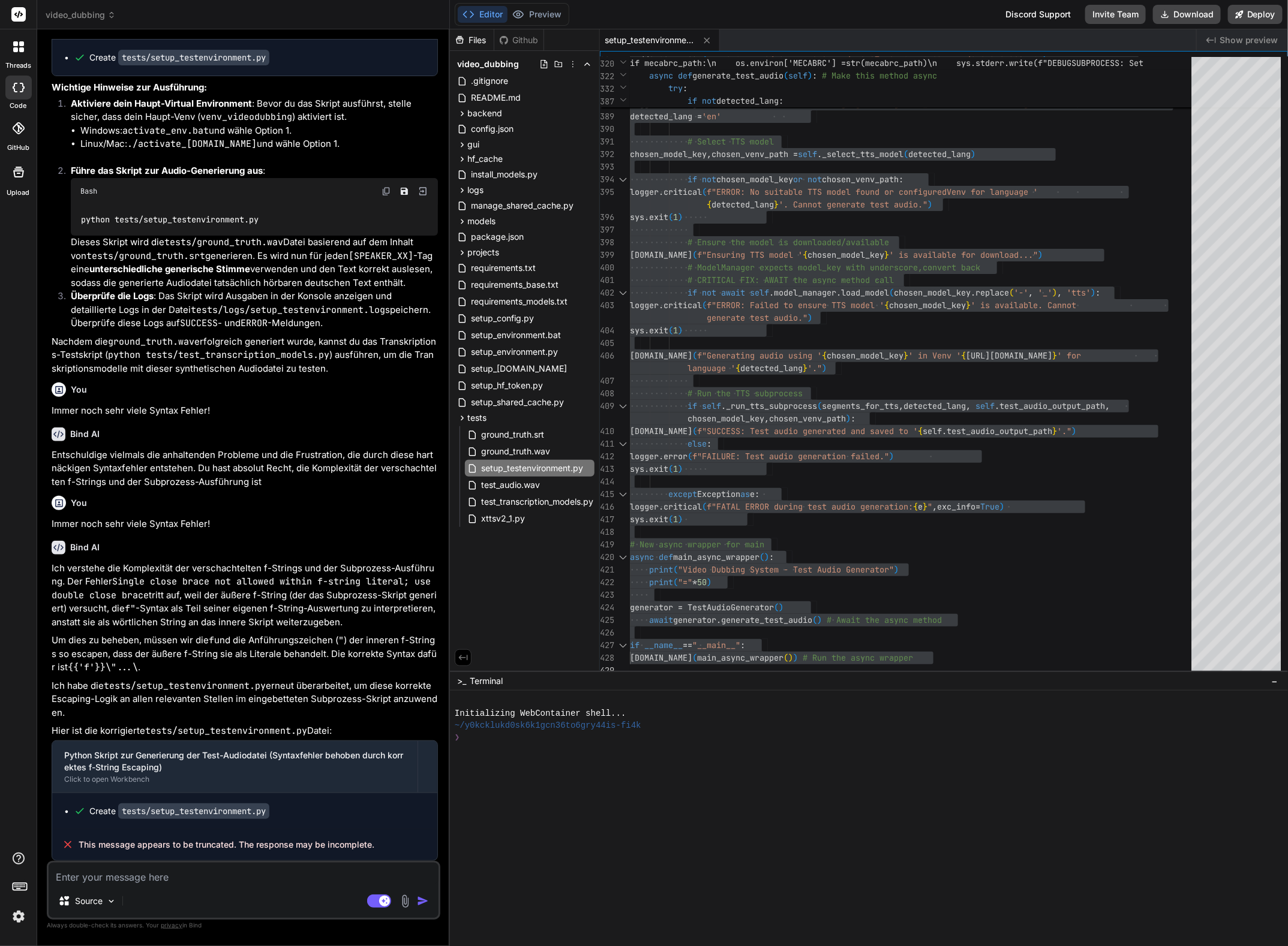
click at [133, 875] on textarea at bounding box center [244, 874] width 390 height 21
type textarea "D"
type textarea "x"
type textarea "Da"
type textarea "x"
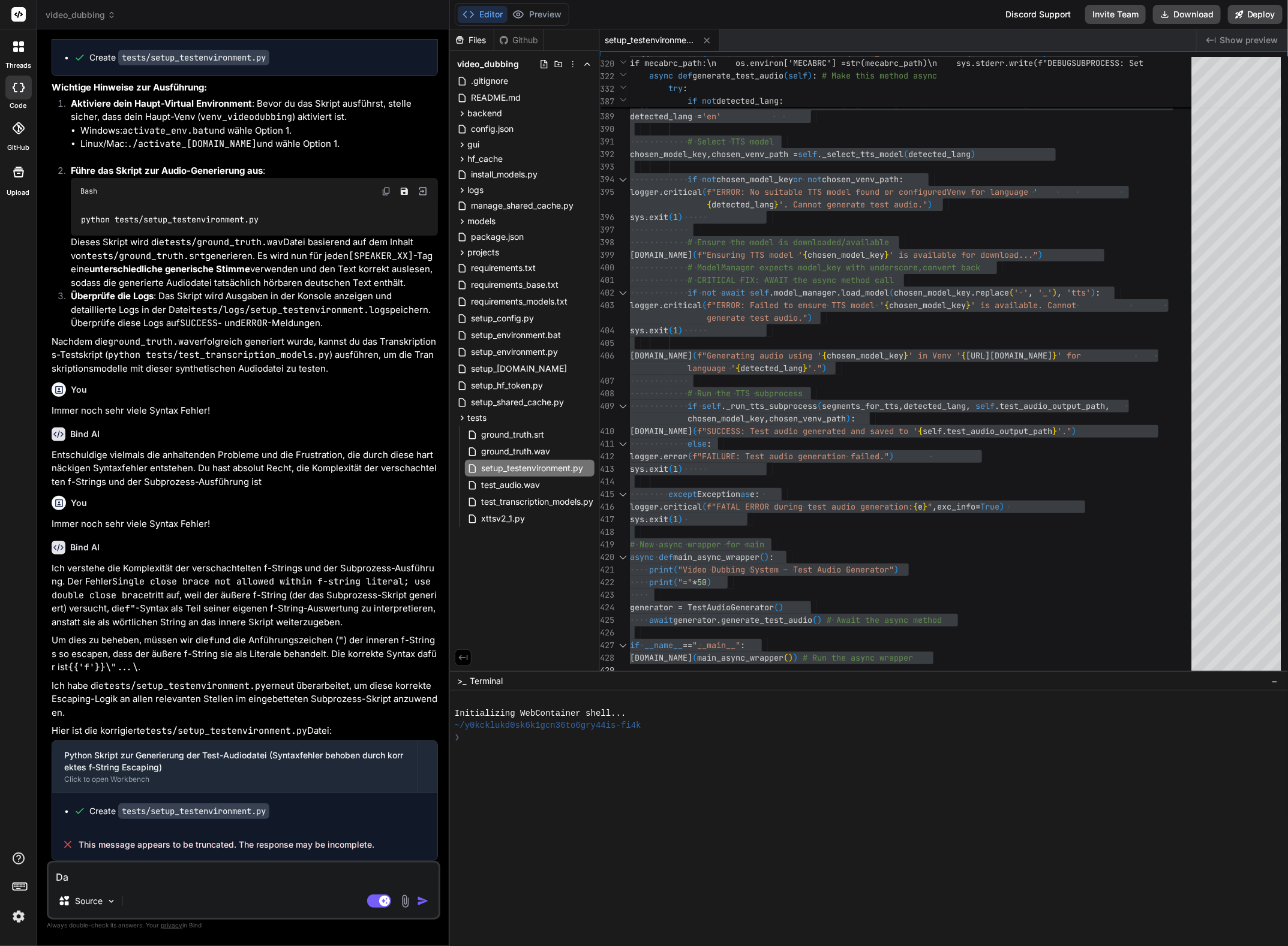
type textarea "Da"
type textarea "x"
type textarea "Da h"
type textarea "x"
type textarea "Da ha"
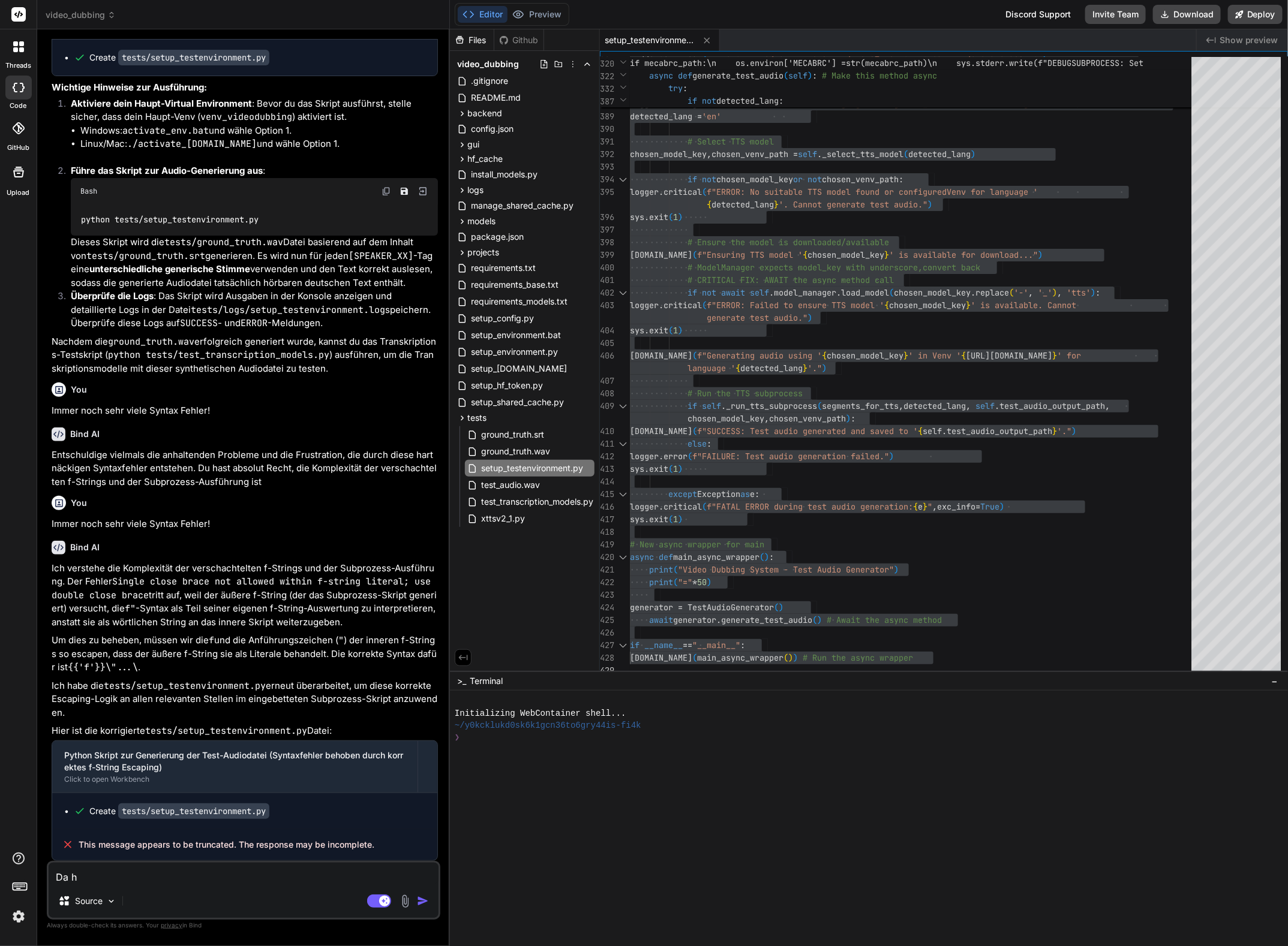
type textarea "x"
type textarea "Da hat"
type textarea "x"
type textarea "Da hat"
type textarea "x"
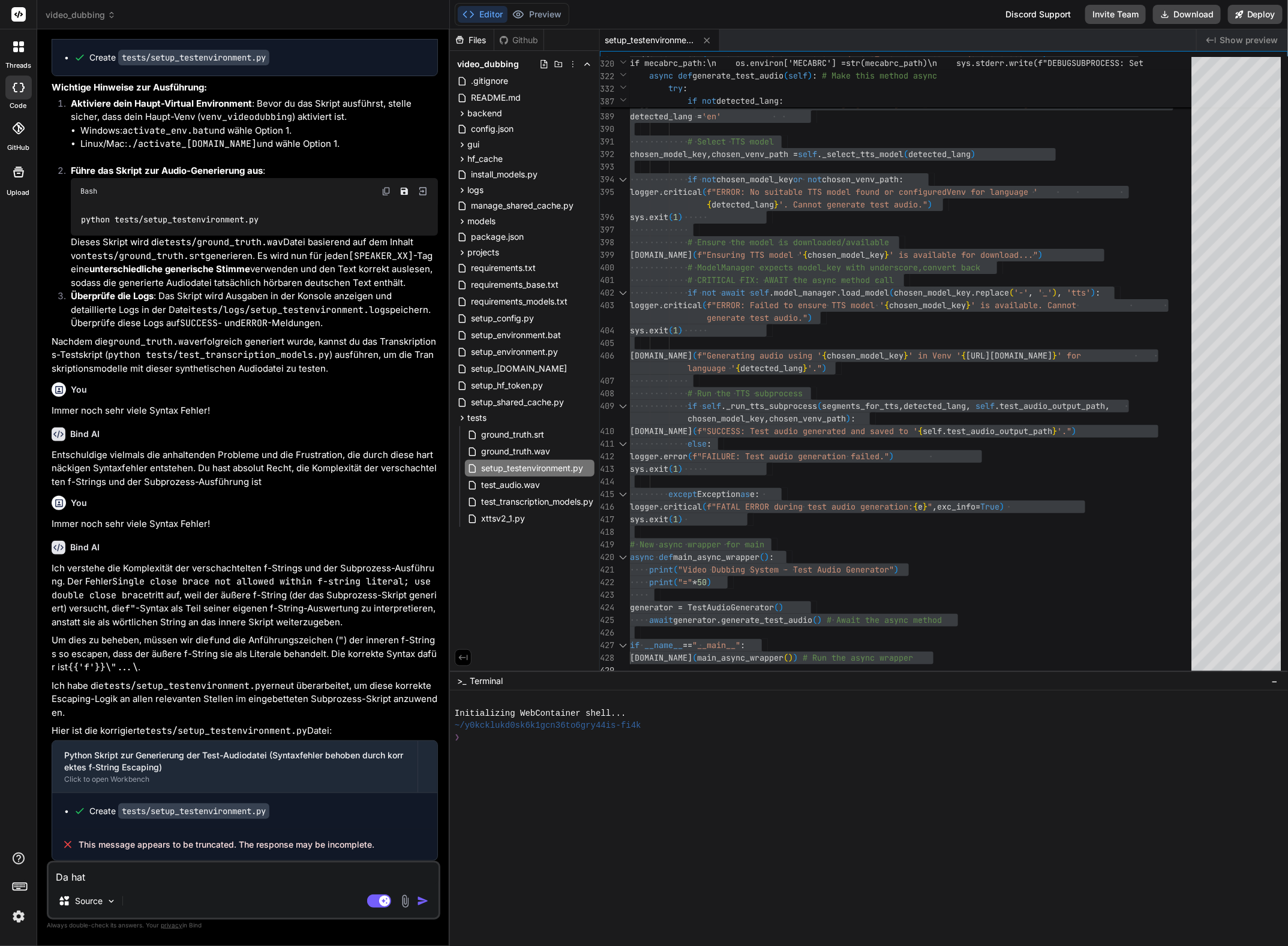
type textarea "Da hat i"
type textarea "x"
type textarea "Da hat im"
type textarea "x"
type textarea "Da hat imm"
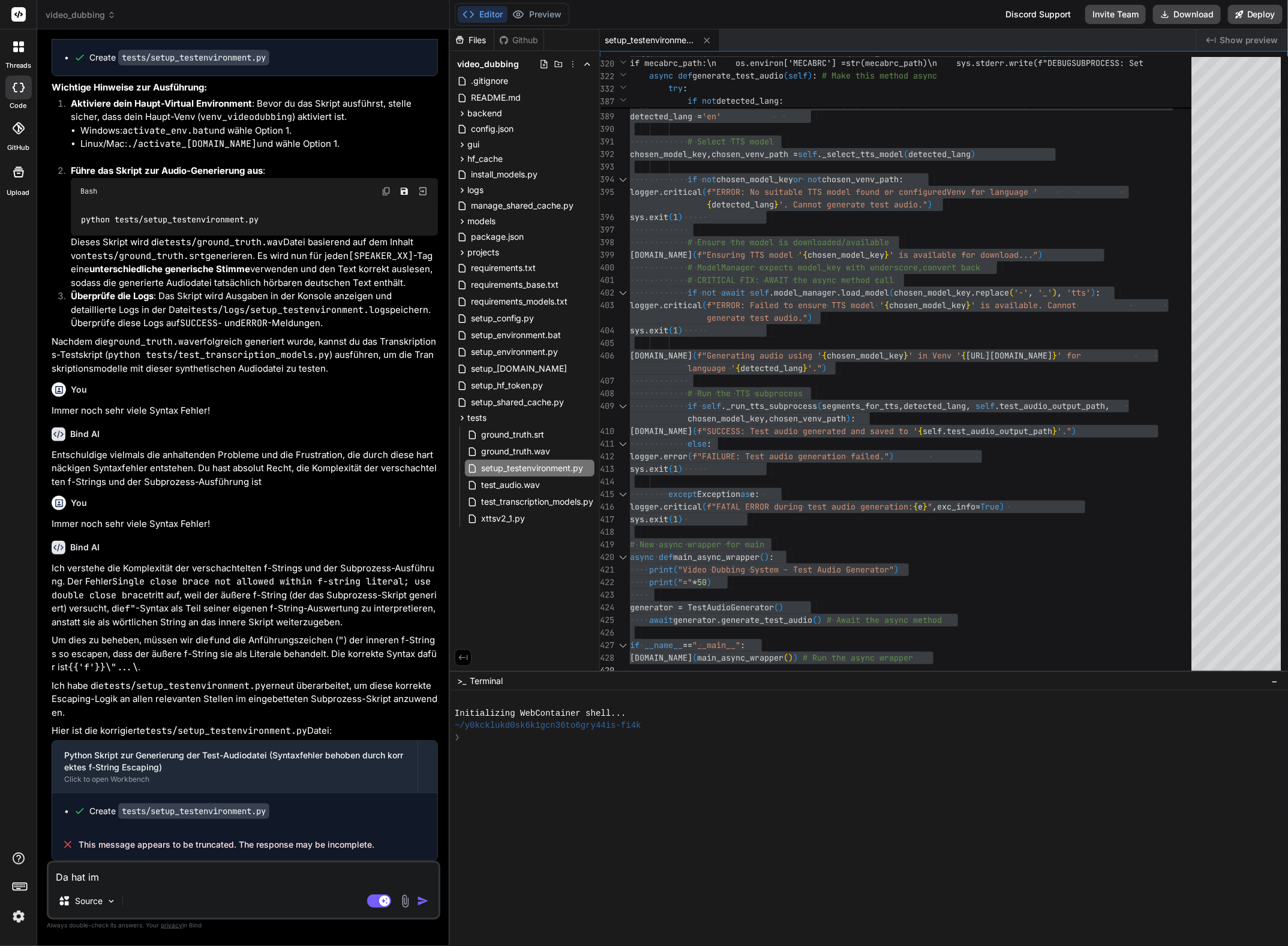
type textarea "x"
type textarea "Da hat imme"
type textarea "x"
type textarea "Da hat immer"
type textarea "x"
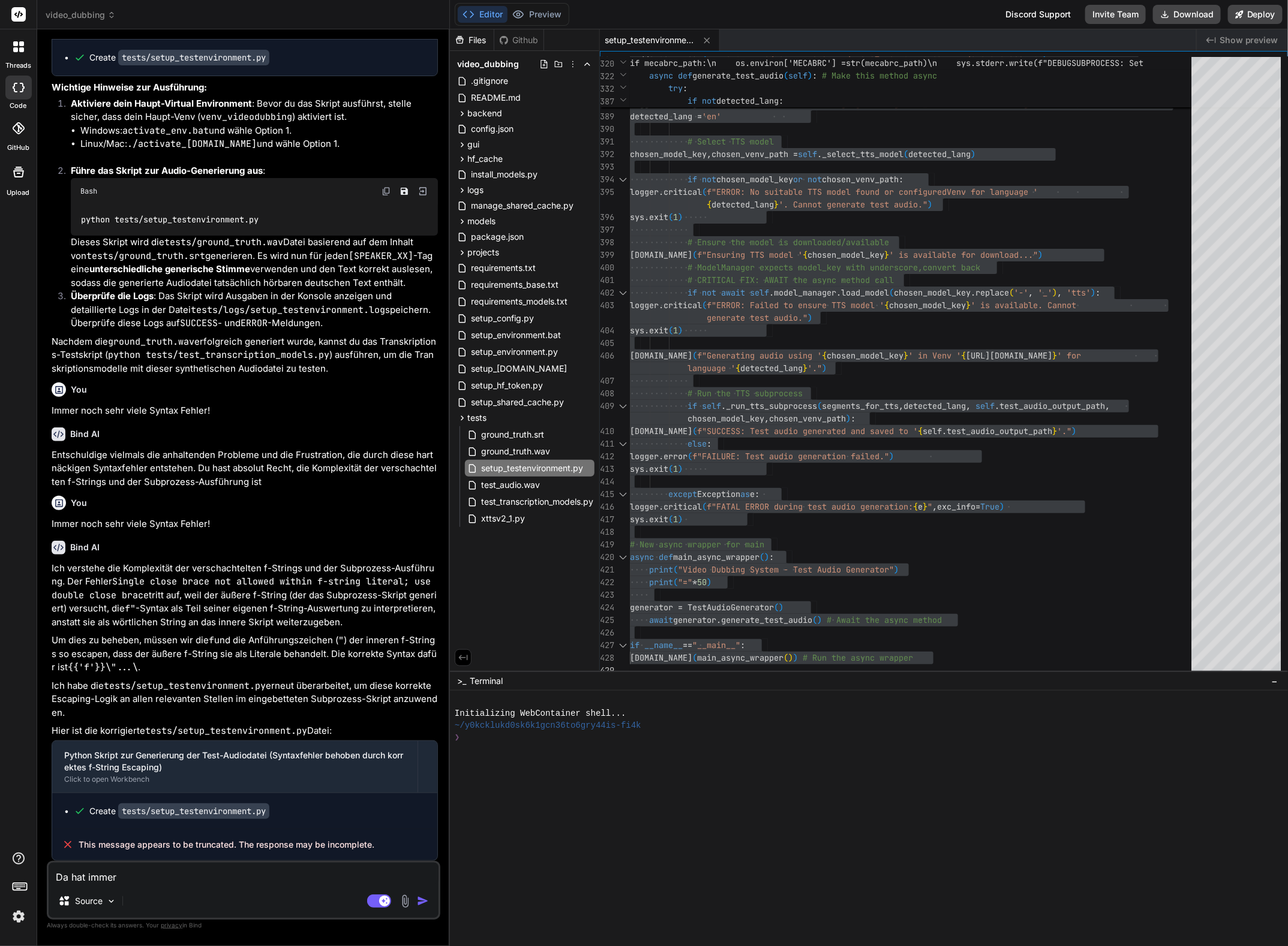
type textarea "Da hat immer"
type textarea "x"
type textarea "Da hat immer n"
type textarea "x"
type textarea "Da hat immer no"
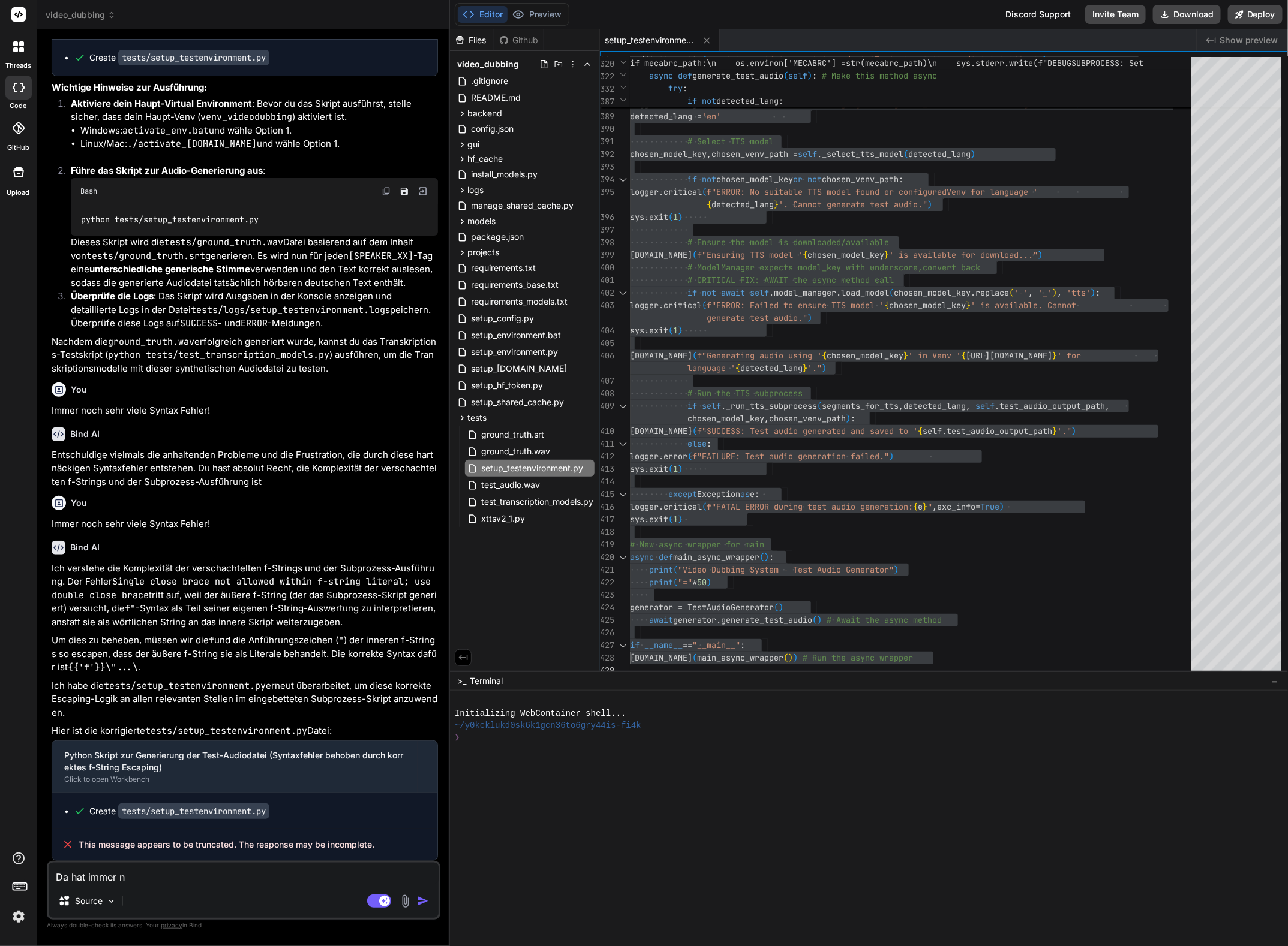
type textarea "x"
type textarea "Da hat immer noc"
type textarea "x"
type textarea "Da hat immer noch"
type textarea "x"
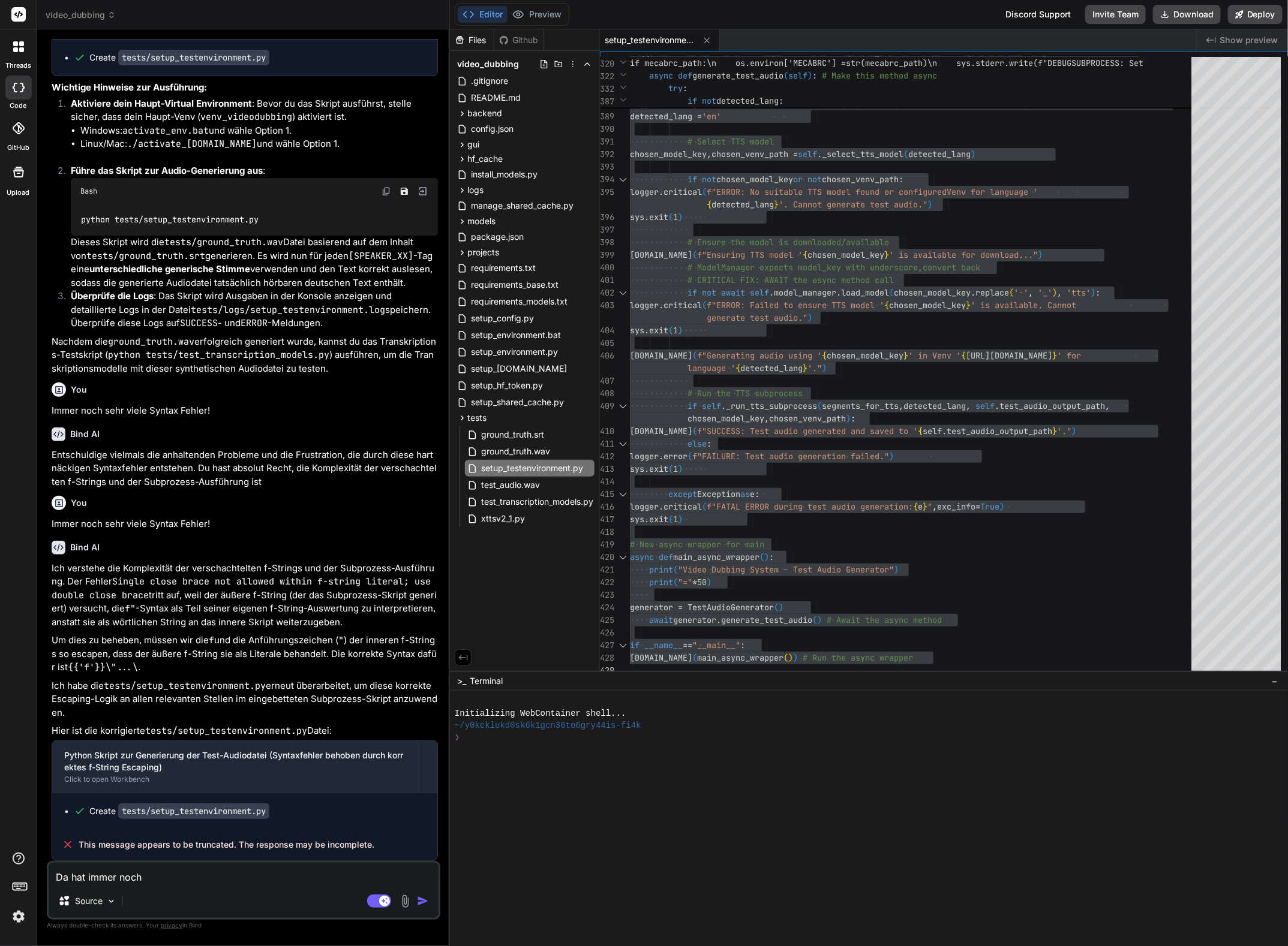
type textarea "Da hat immer noch"
type textarea "x"
type textarea "Da hat immer noch w"
type textarea "x"
type textarea "Da hat immer noch wa"
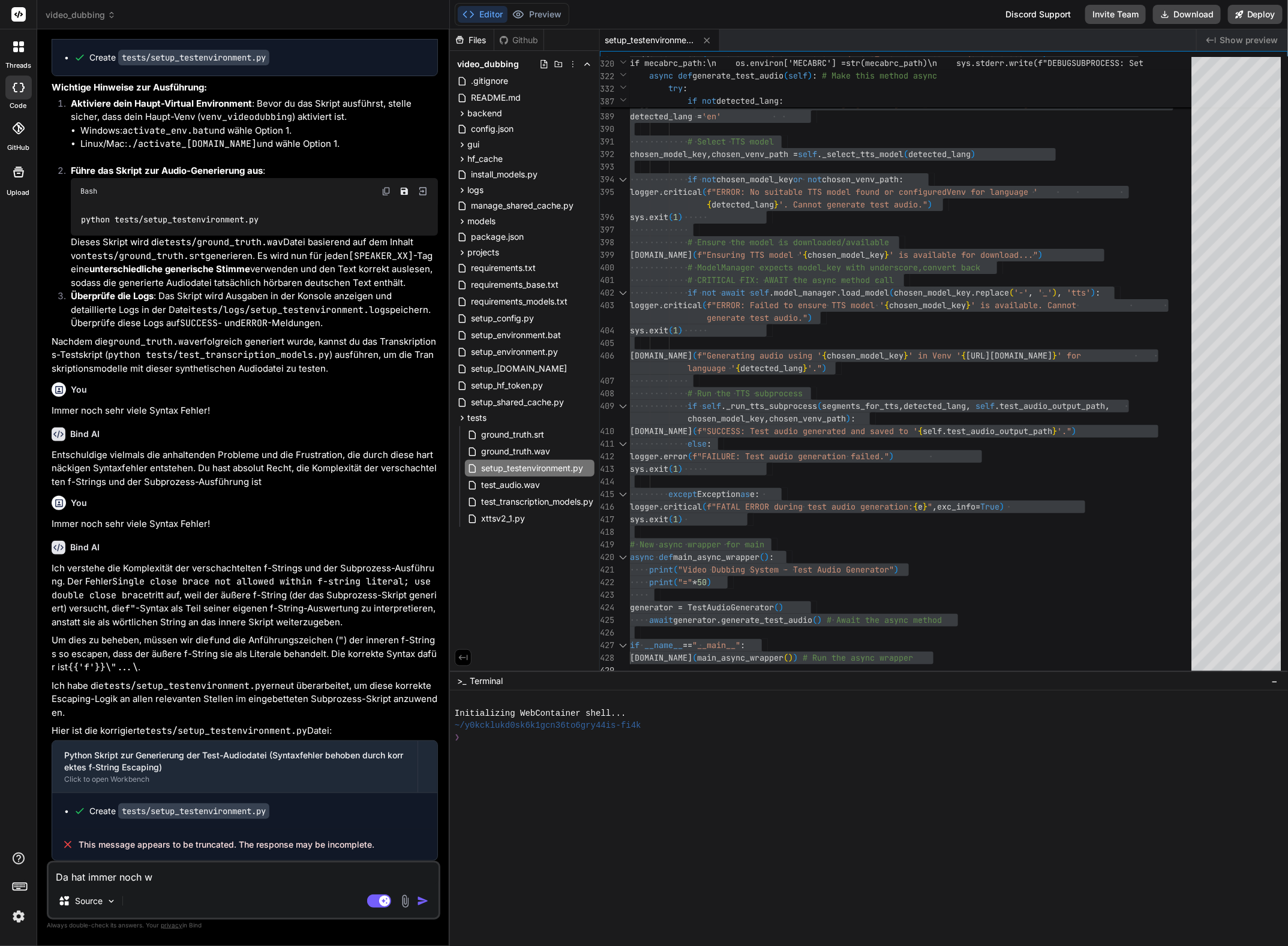
type textarea "x"
type textarea "Da hat immer noch was"
type textarea "x"
type textarea "Da hat immer noch was"
type textarea "x"
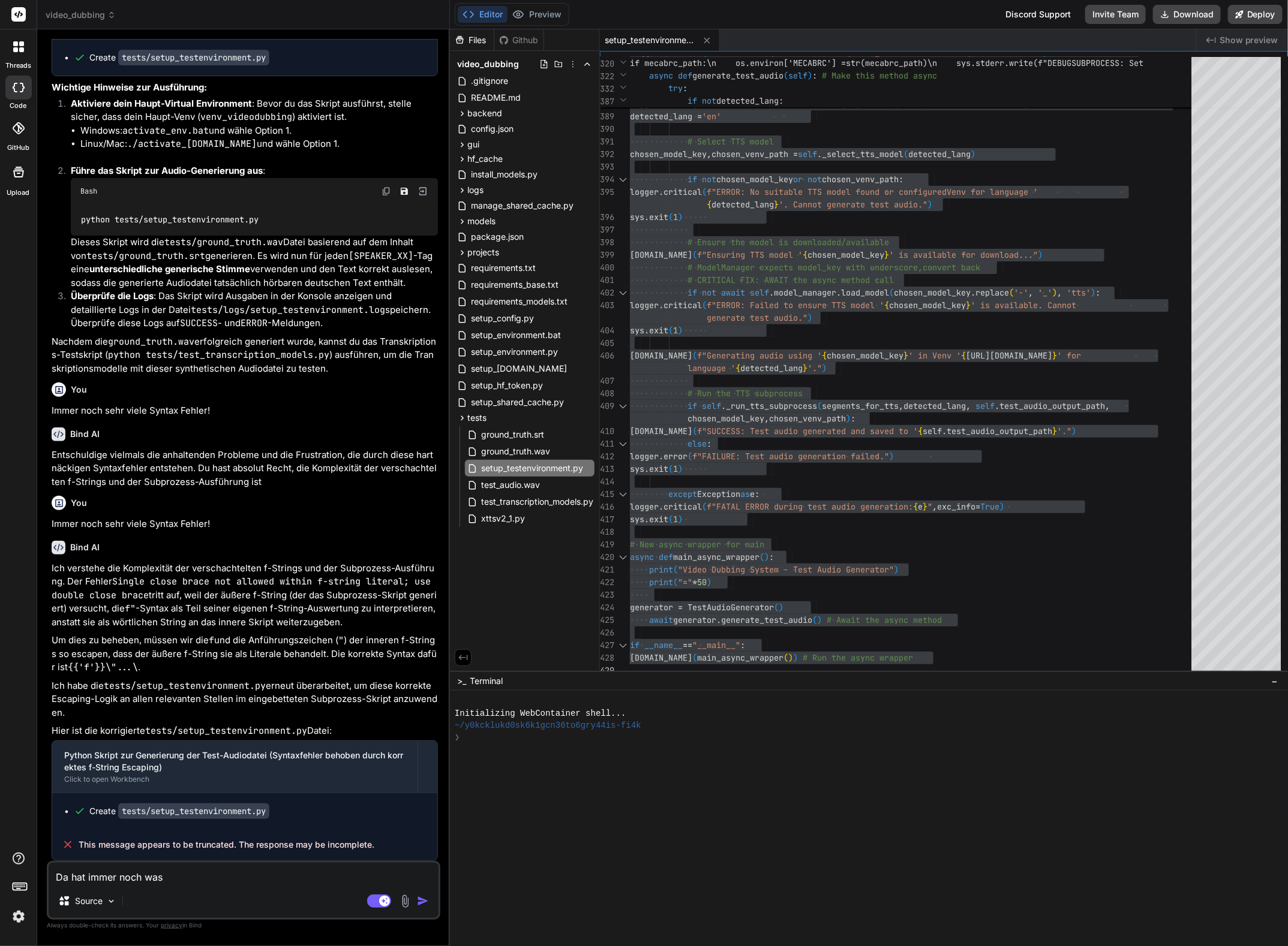
type textarea "Da hat immer noch was n"
type textarea "x"
type textarea "Da hat immer noch was ni"
type textarea "x"
type textarea "Da hat immer noch was nic"
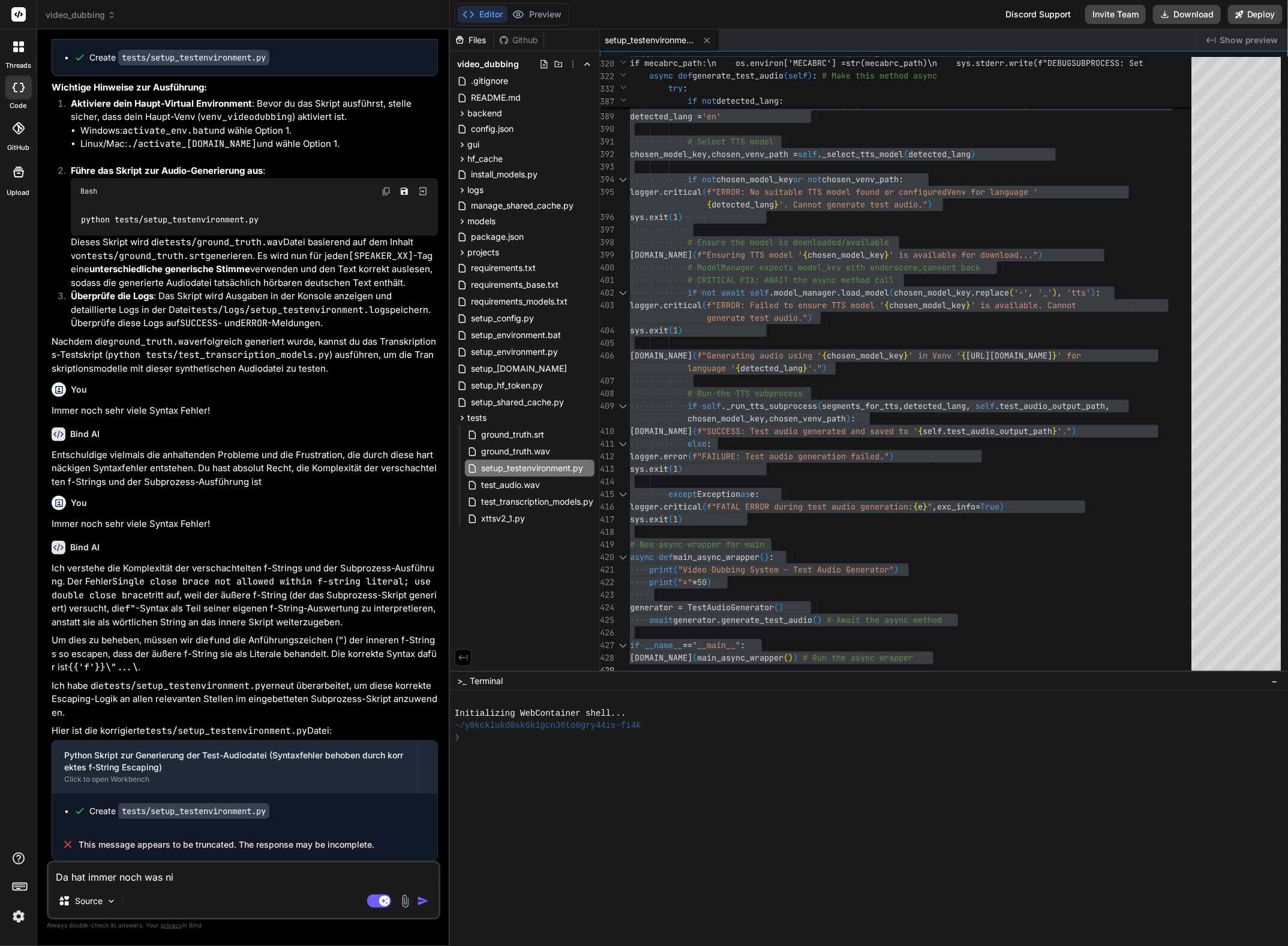
type textarea "x"
type textarea "Da hat immer noch was nich"
type textarea "x"
type textarea "Da hat immer noch was nicht"
type textarea "x"
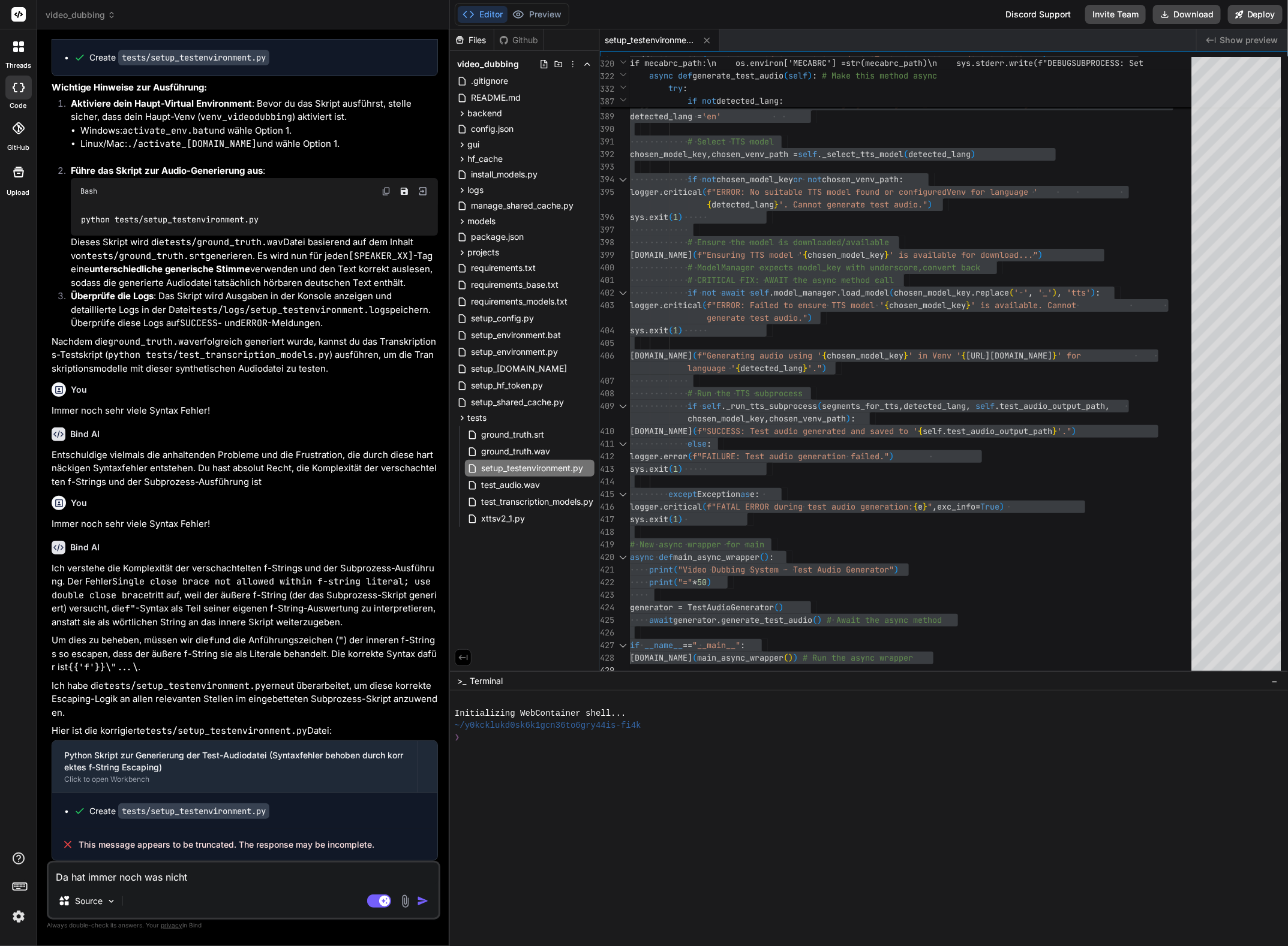
type textarea "Da hat immer noch was nicht"
type textarea "x"
type textarea "Da hat immer noch was nicht g"
type textarea "x"
type textarea "Da hat immer noch was nicht ge"
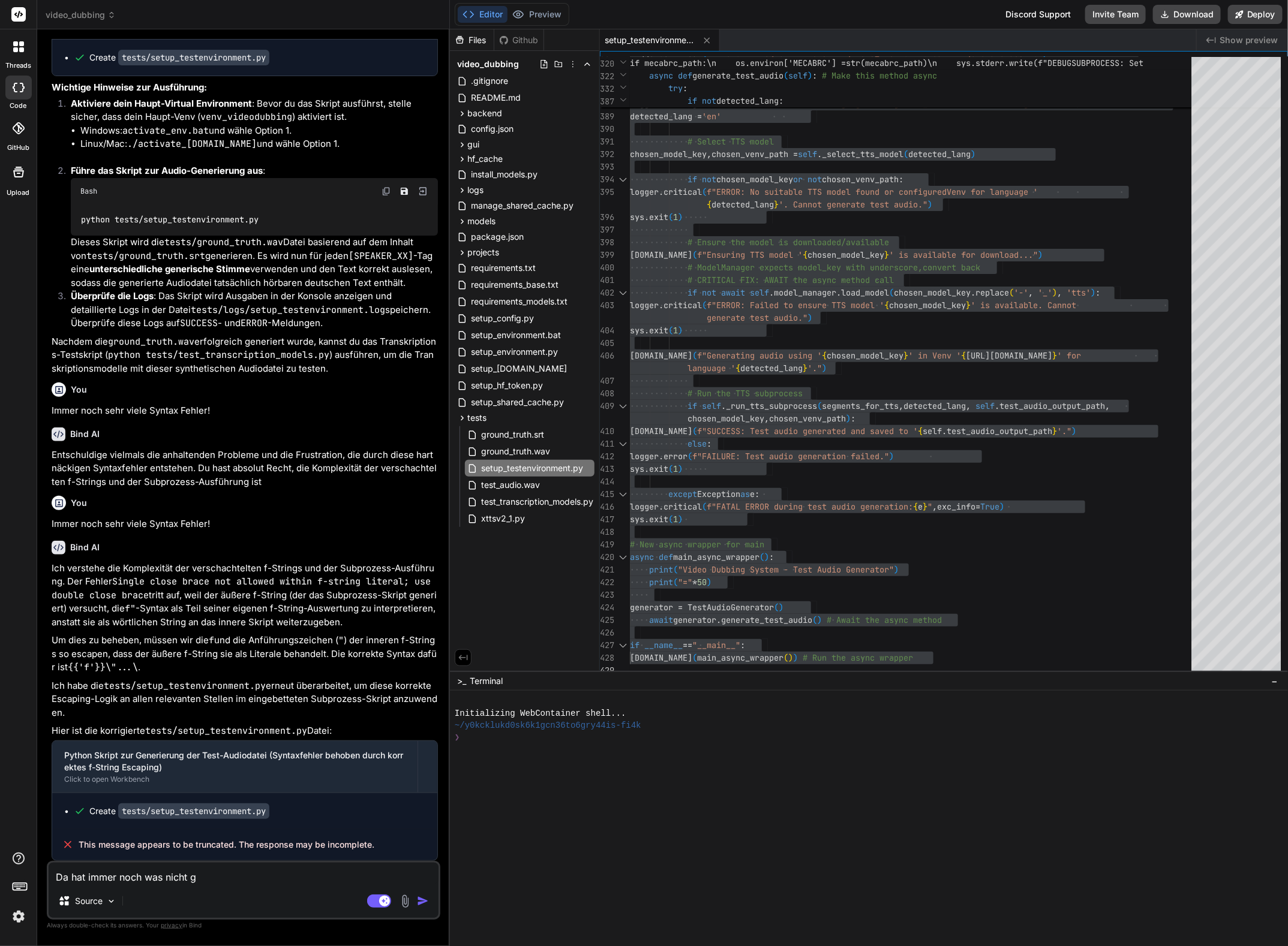
type textarea "x"
type textarea "Da hat immer noch was nicht gej"
type textarea "x"
type textarea "Da hat immer noch was nicht ge"
type textarea "x"
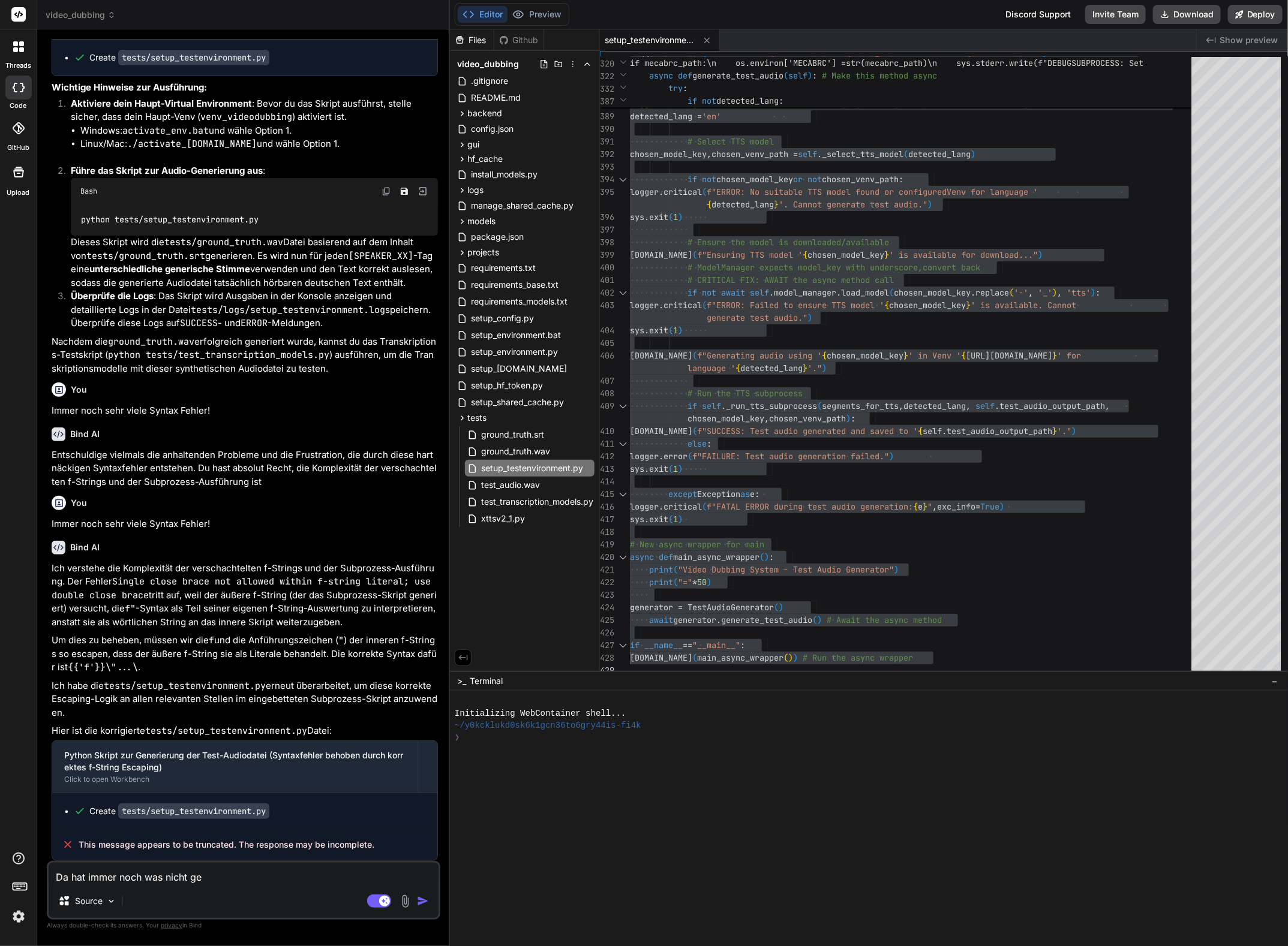
type textarea "Da hat immer noch was nicht gek"
type textarea "x"
type textarea "Da hat immer noch was nicht gekl"
type textarea "x"
type textarea "Da hat immer noch was nicht gekla"
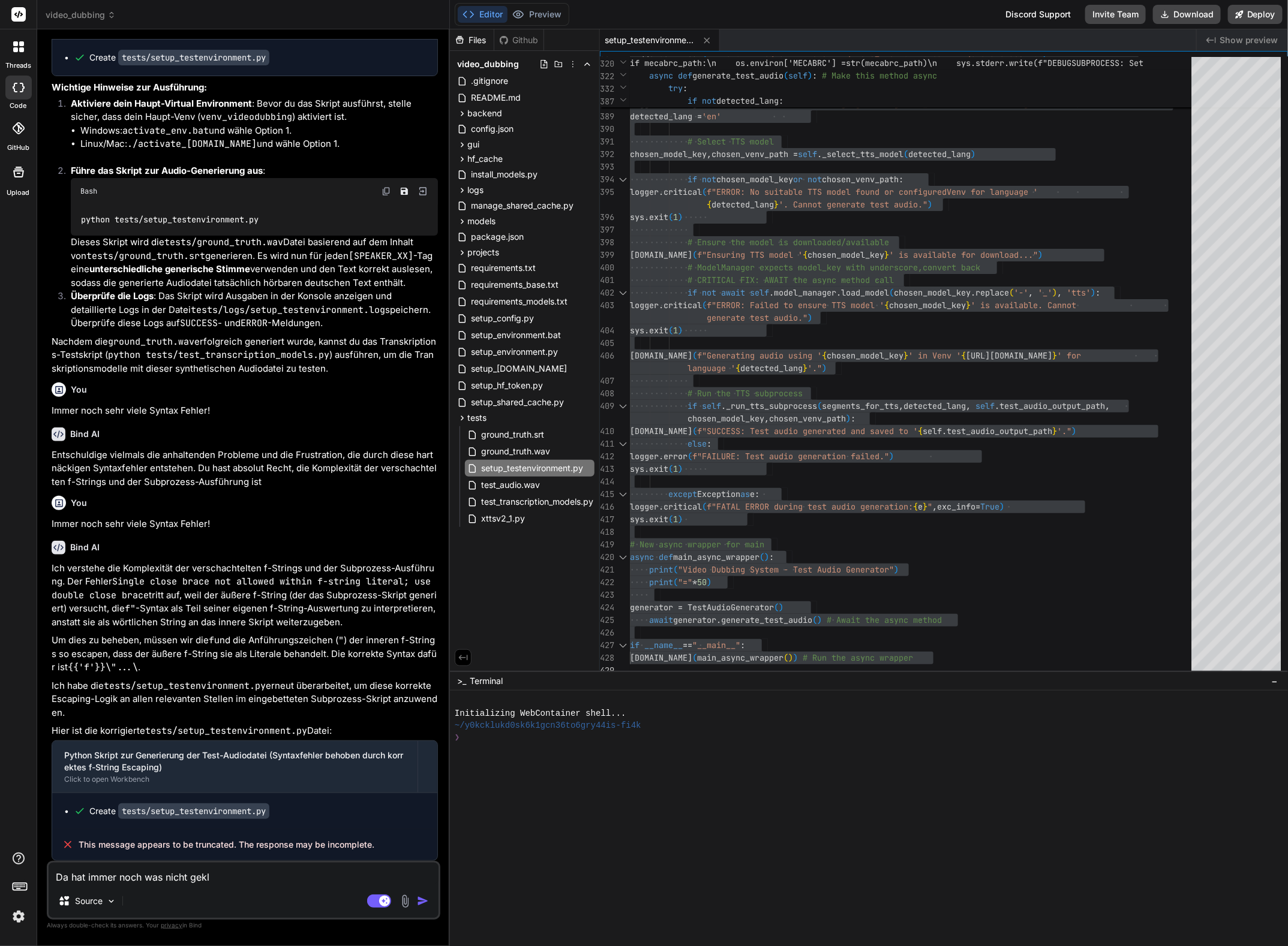
type textarea "x"
type textarea "Da hat immer noch was nicht geklap"
type textarea "x"
type textarea "Da hat immer noch was nicht geklapp"
type textarea "x"
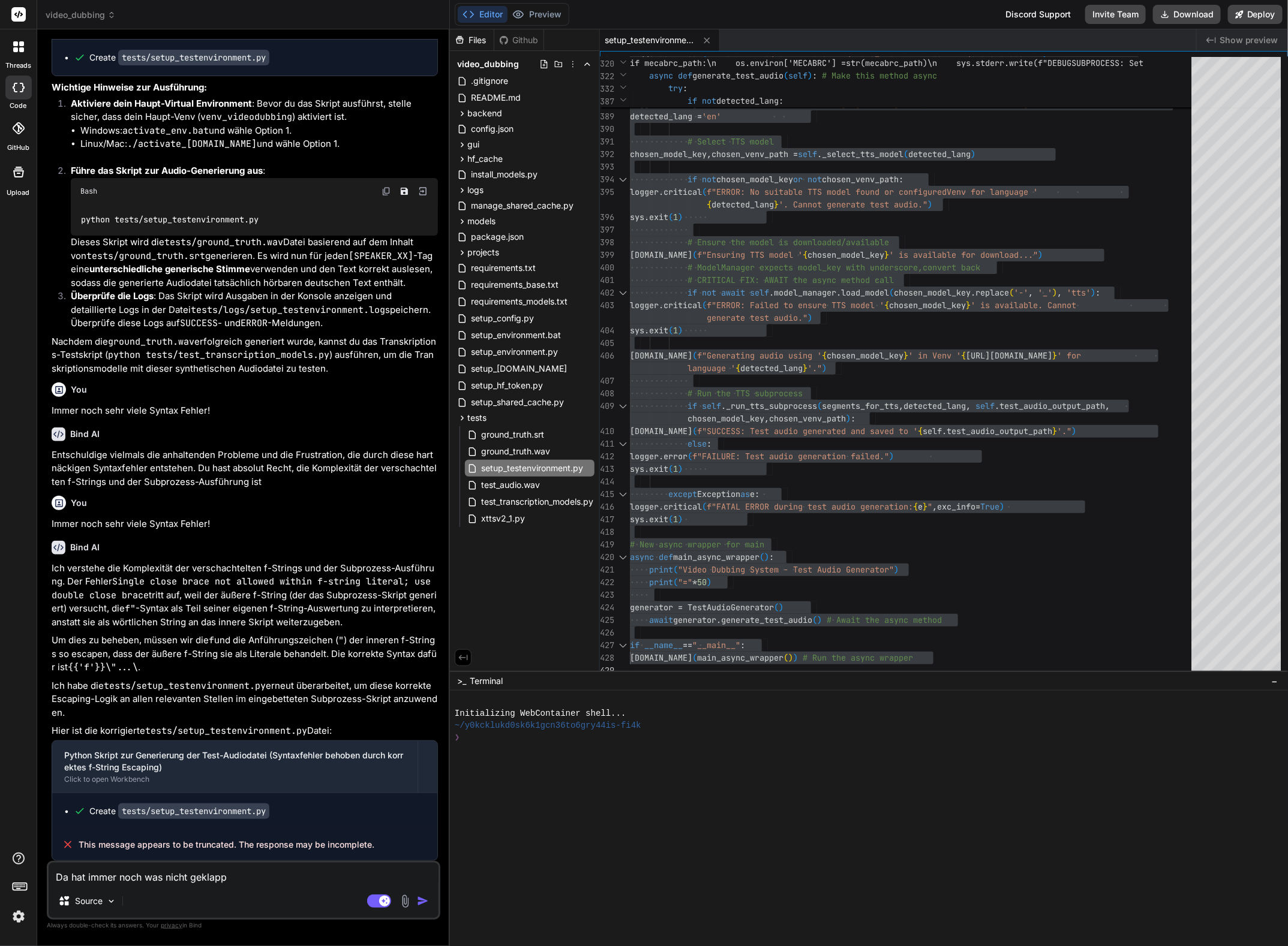
type textarea "Da hat immer noch was nicht geklappt"
type textarea "x"
type textarea "Da hat immer noch was nicht geklappt."
type textarea "x"
type textarea "Da hat immer noch was nicht geklappt.."
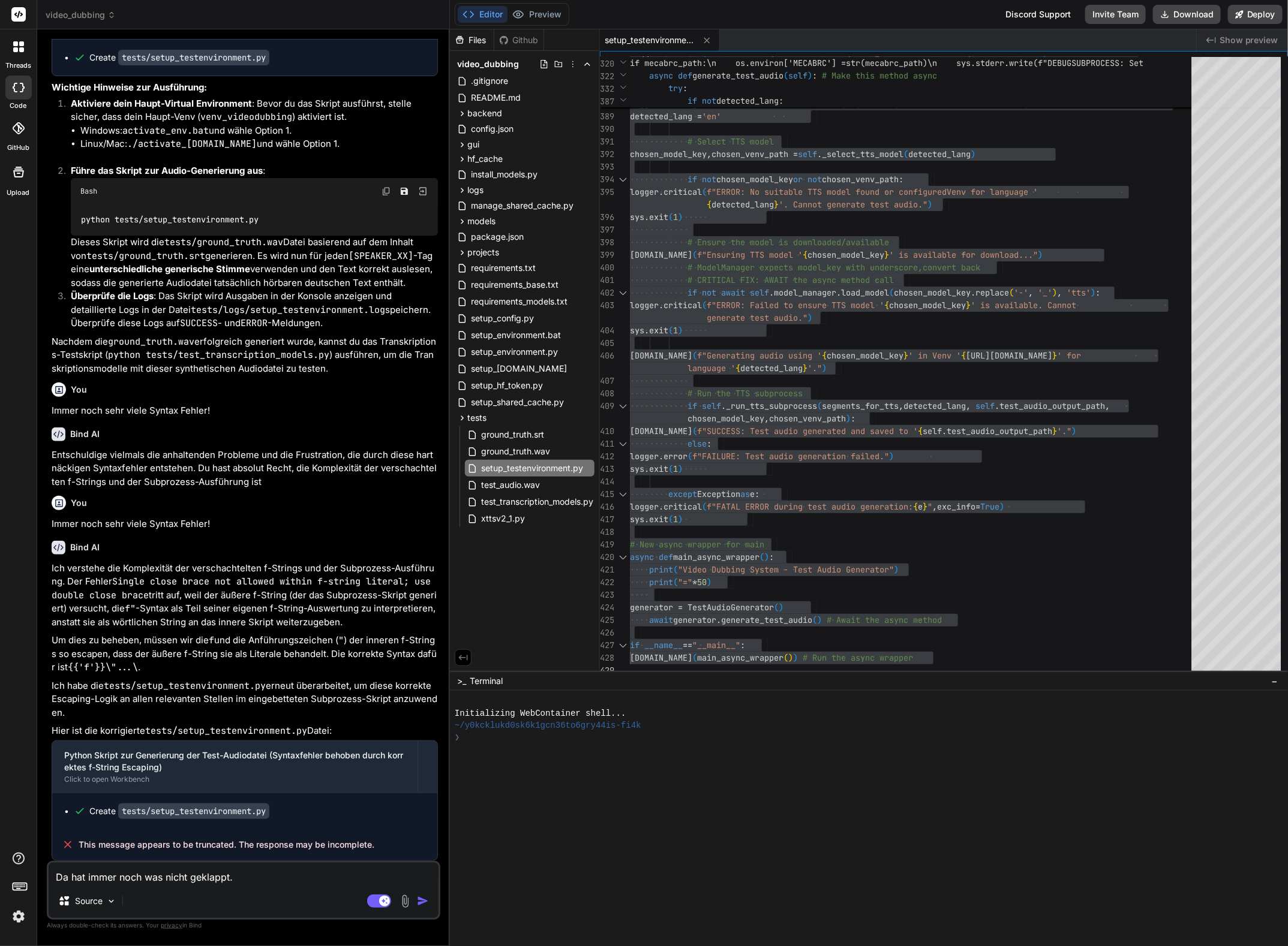
type textarea "x"
type textarea "Da hat immer noch was nicht geklappt..."
type textarea "x"
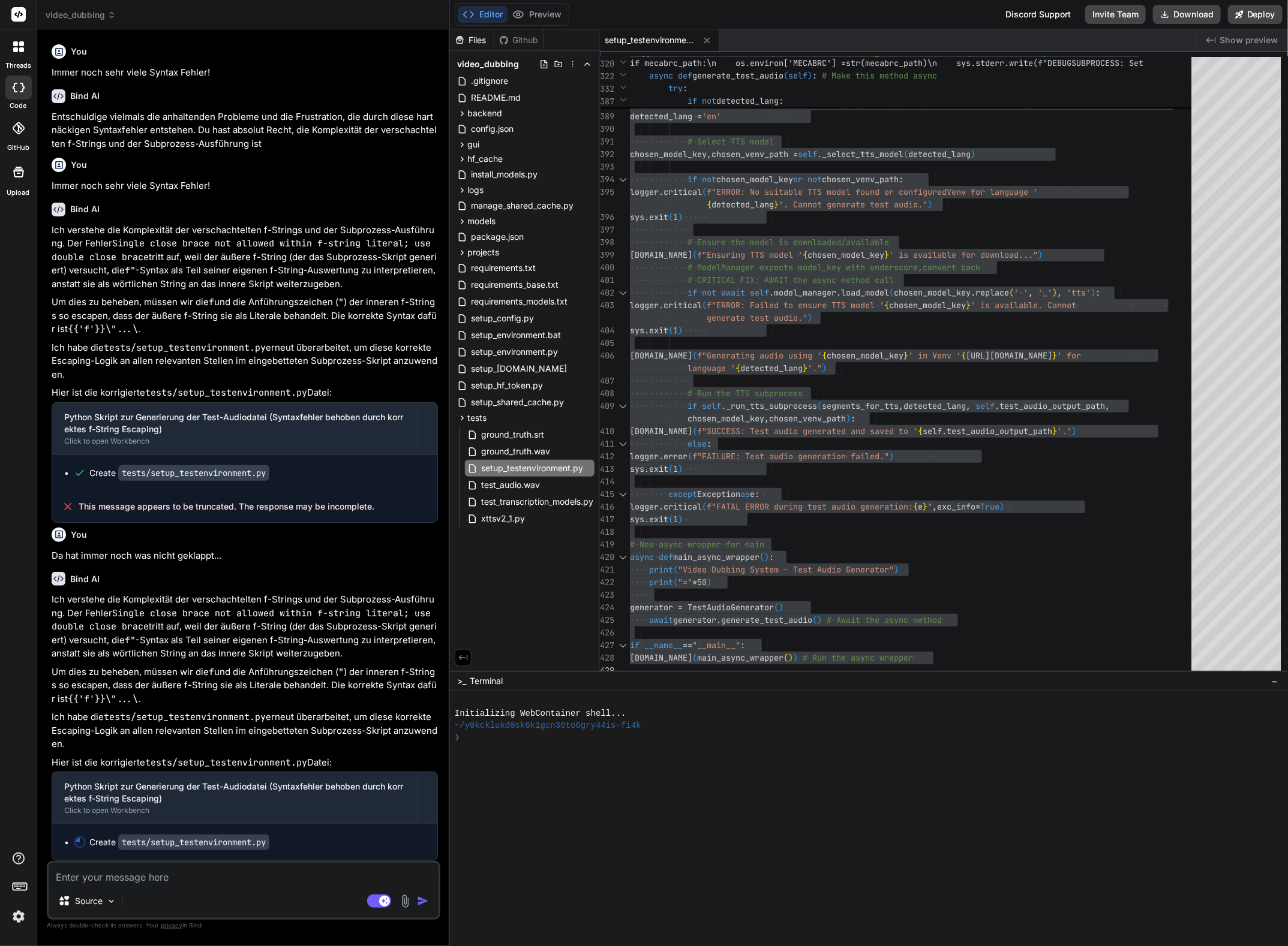
scroll to position [2624, 0]
type textarea "x"
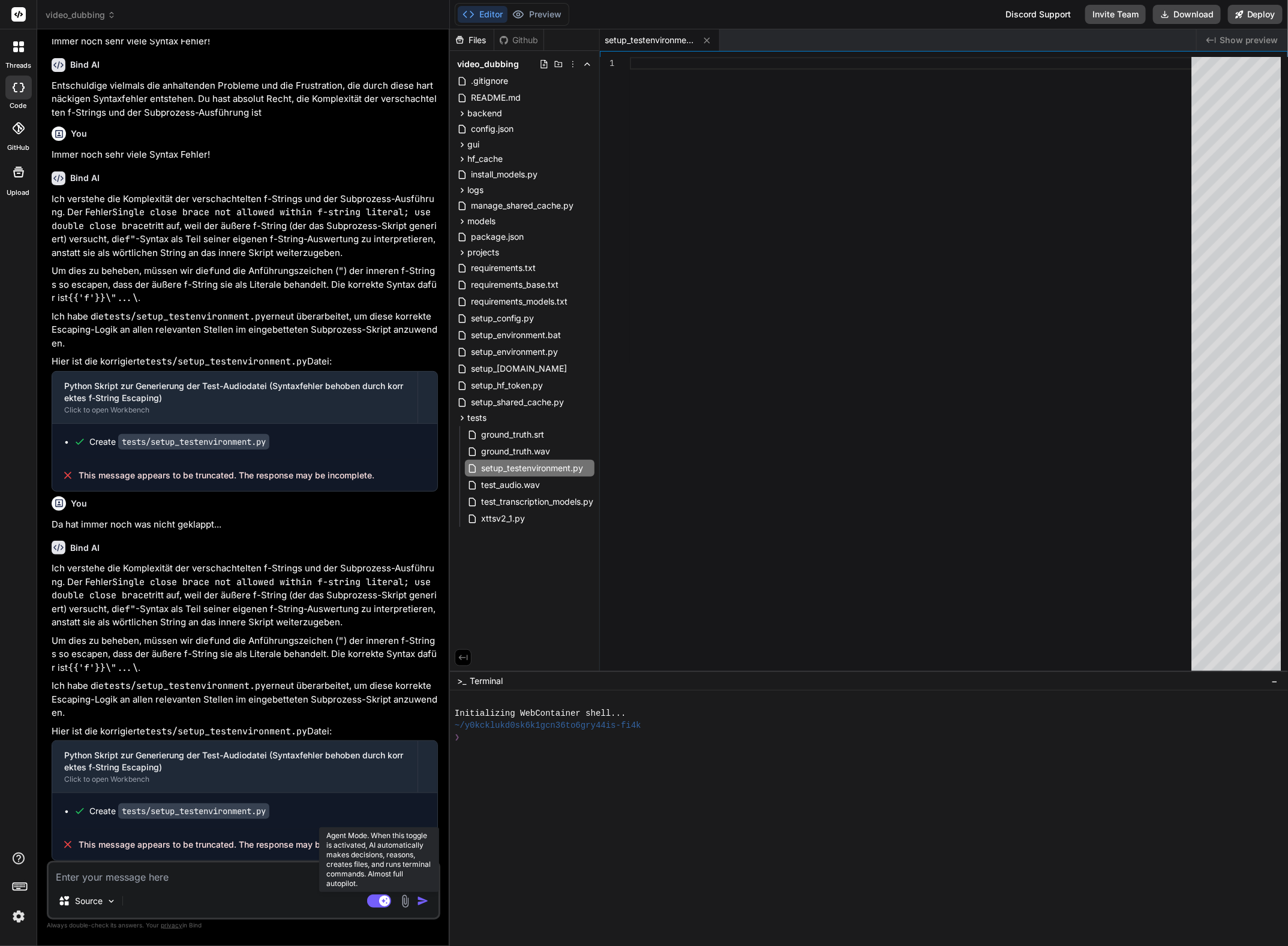
click at [375, 901] on rect at bounding box center [379, 901] width 24 height 13
type textarea "x"
click at [161, 879] on textarea at bounding box center [244, 874] width 390 height 21
type textarea "D"
type textarea "x"
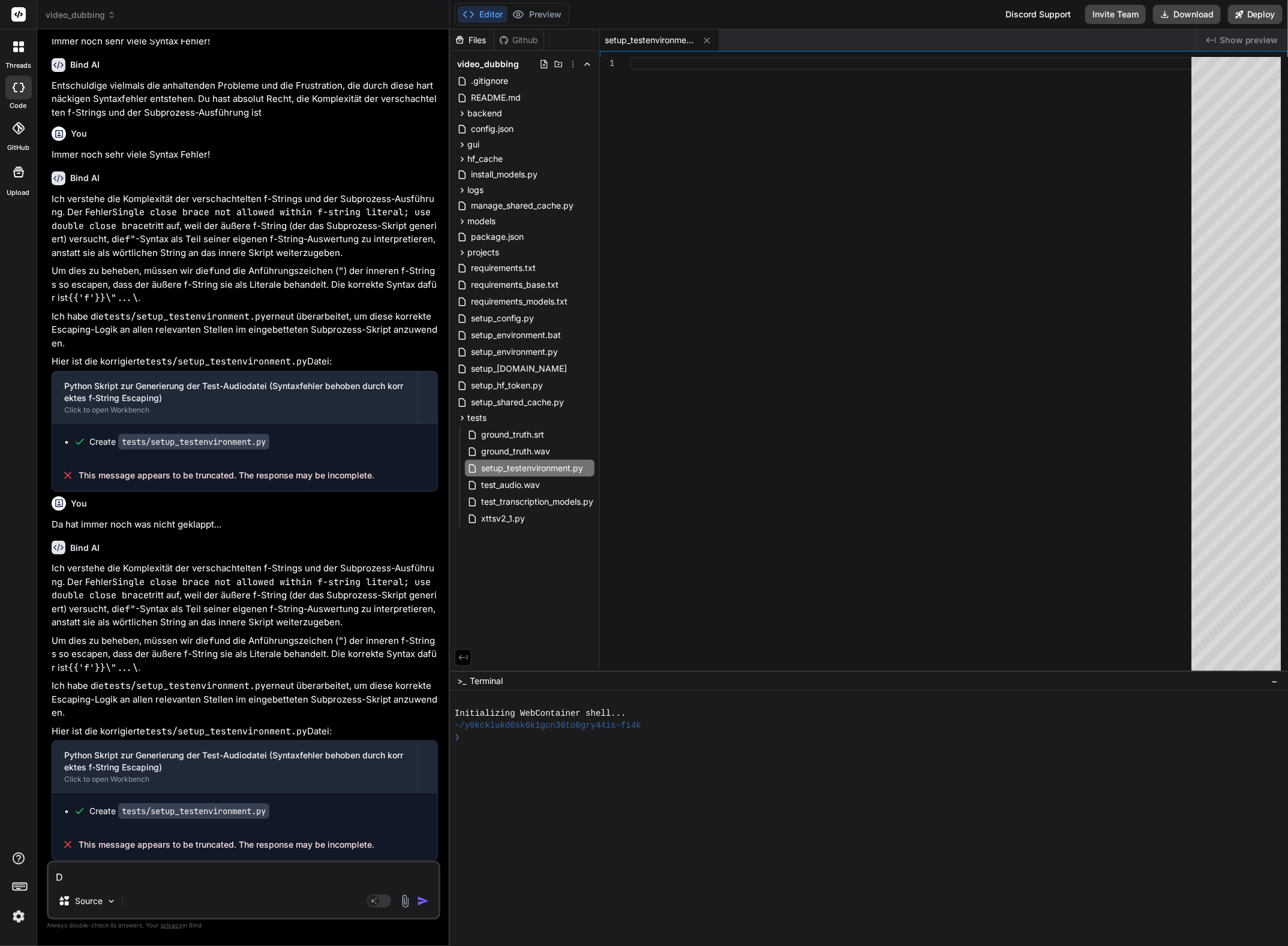
type textarea "Di"
type textarea "x"
type textarea "Die"
type textarea "x"
type textarea "Die"
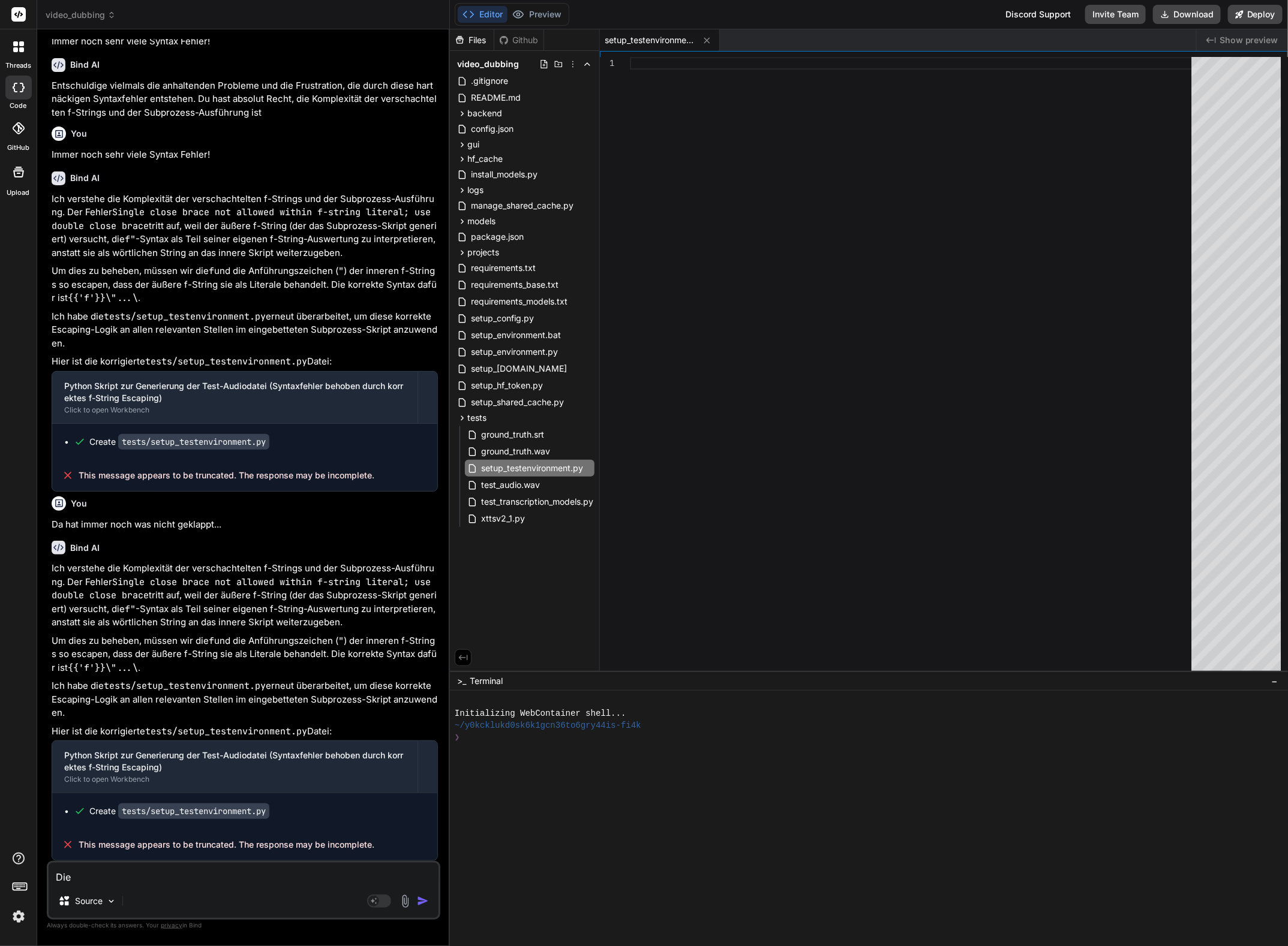
type textarea "x"
type textarea "Die s"
type textarea "x"
type textarea "Die se"
type textarea "x"
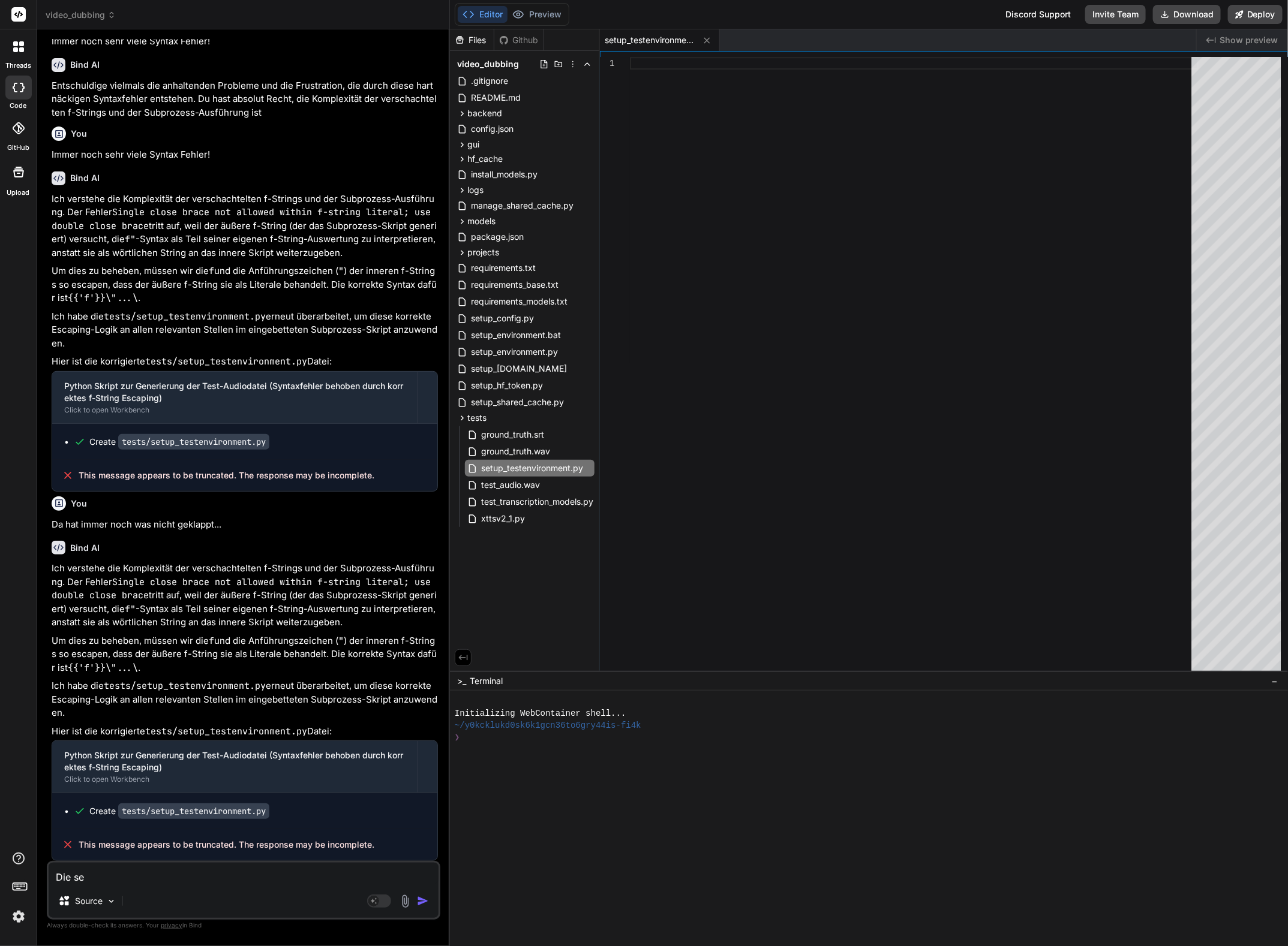
type textarea "Die set"
type textarea "x"
type textarea "Die setu"
type textarea "x"
type textarea "Die setup"
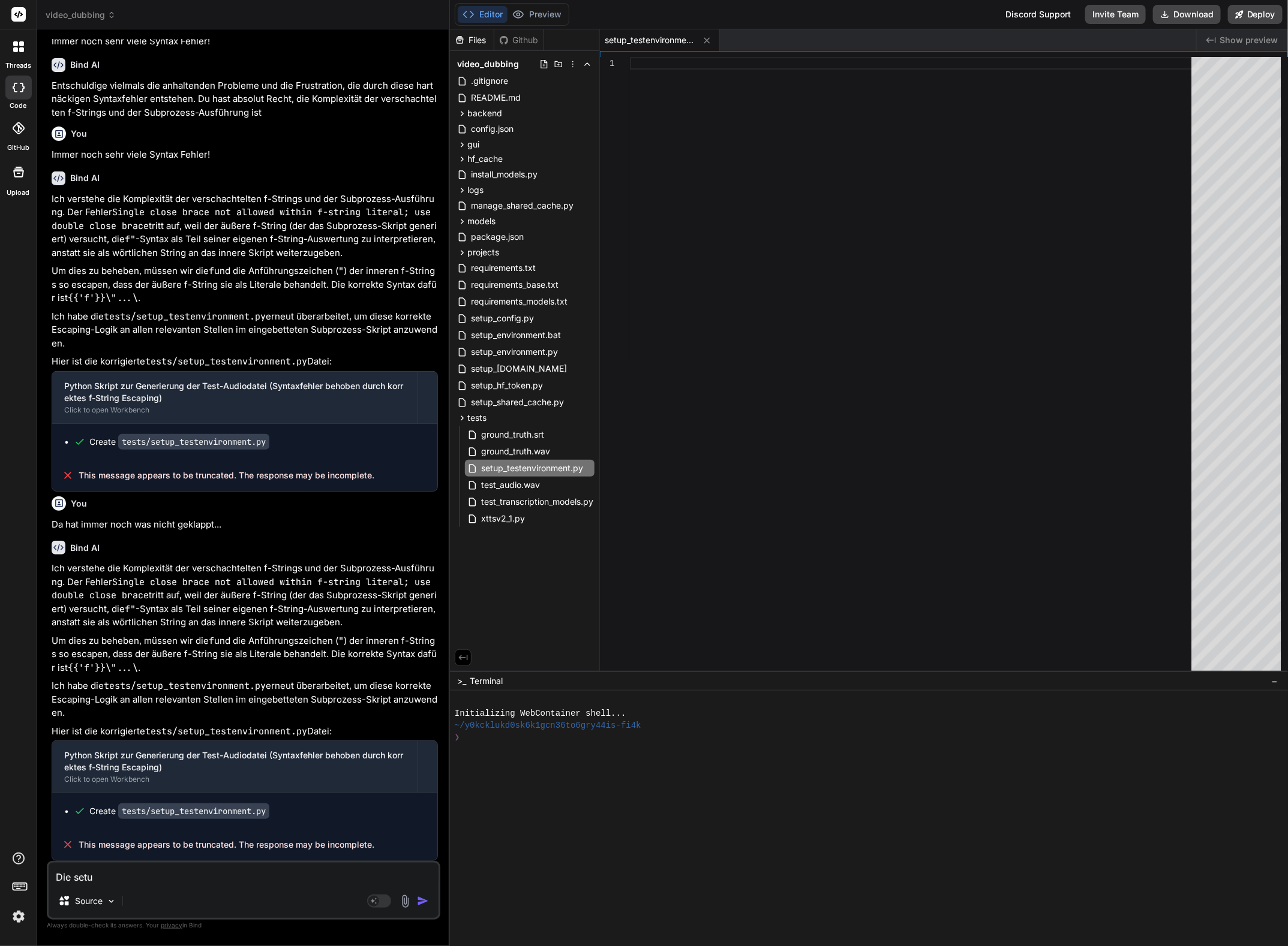
type textarea "x"
type textarea "Die setup_"
type textarea "x"
type textarea "Die setup_t"
type textarea "x"
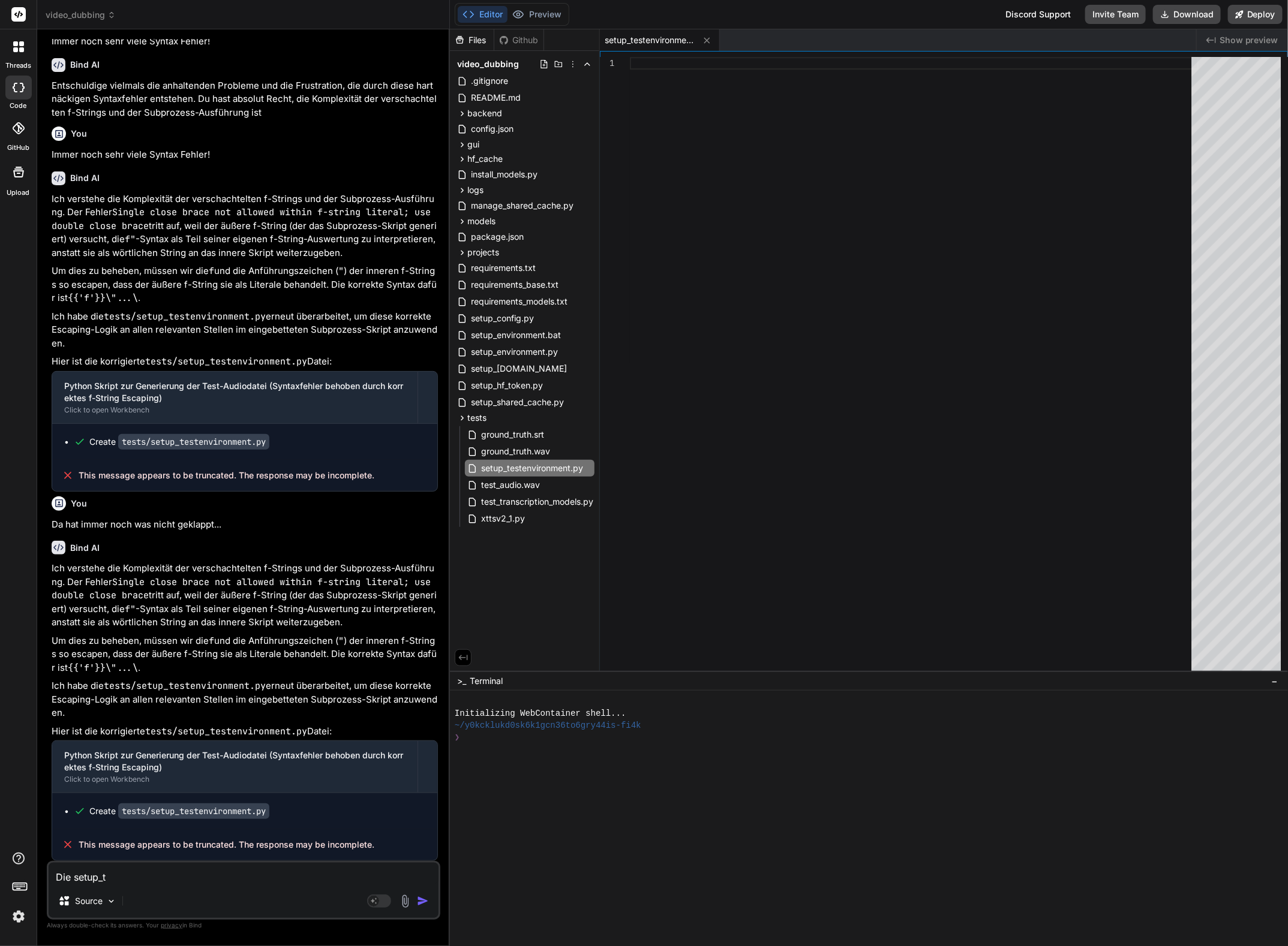
type textarea "Die setup_te"
type textarea "x"
type textarea "Die setup_tes"
type textarea "x"
type textarea "Die setup_test"
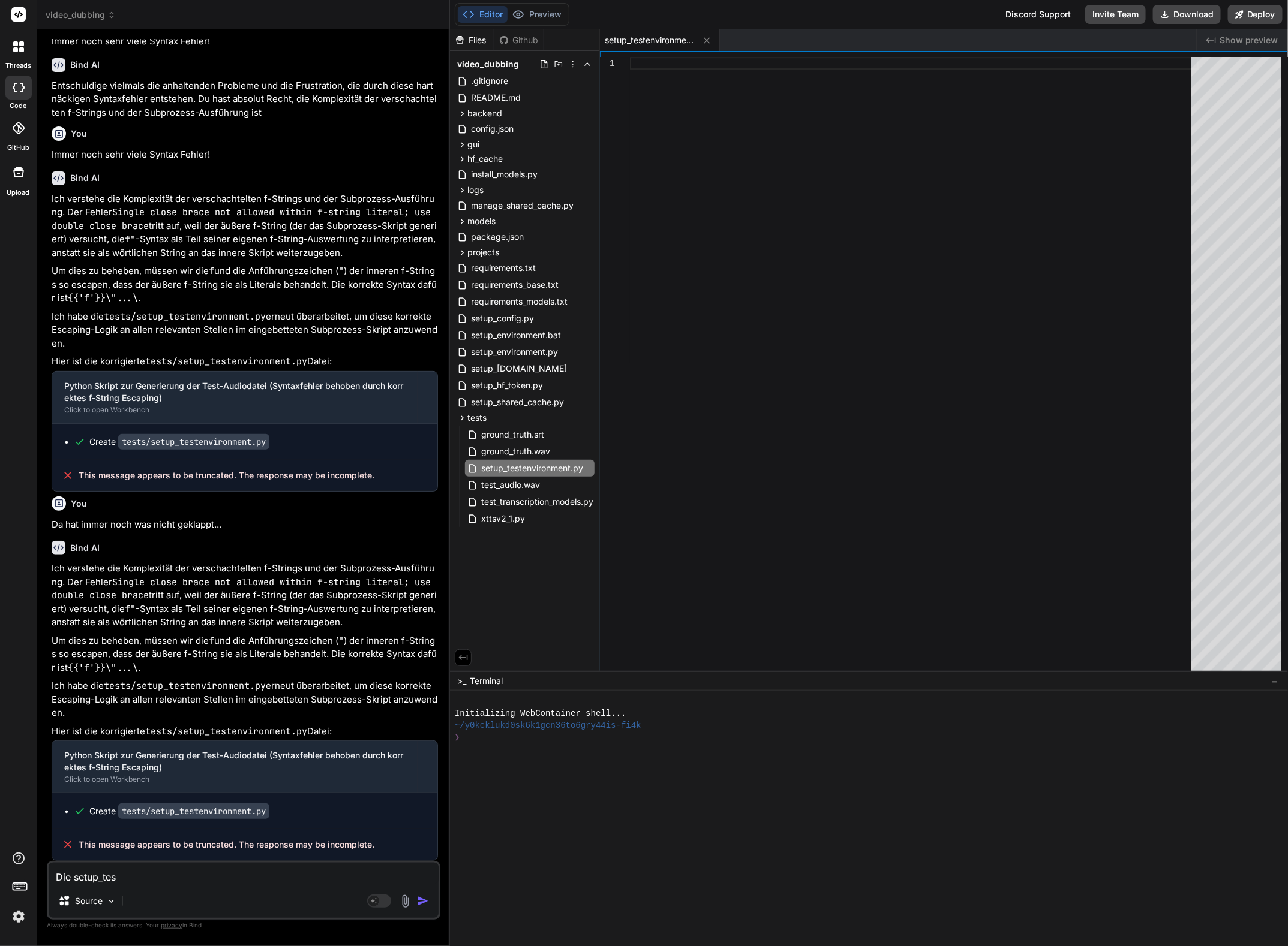
type textarea "x"
type textarea "Die setup_teste"
type textarea "x"
type textarea "Die setup_testen"
type textarea "x"
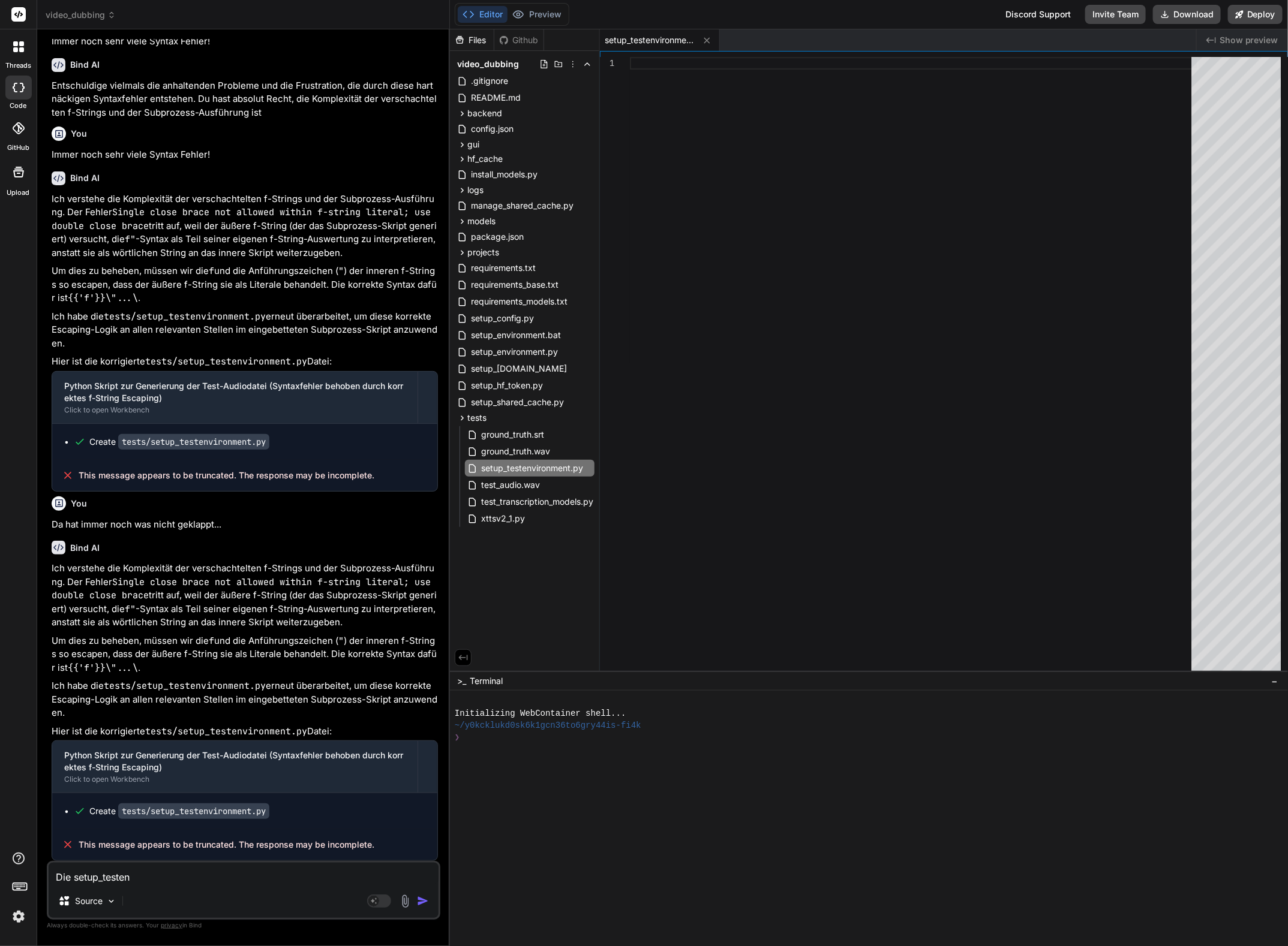
type textarea "Die setup_testenv"
type textarea "x"
type textarea "Die setup_testenvi"
type textarea "x"
type textarea "Die setup_testenvir"
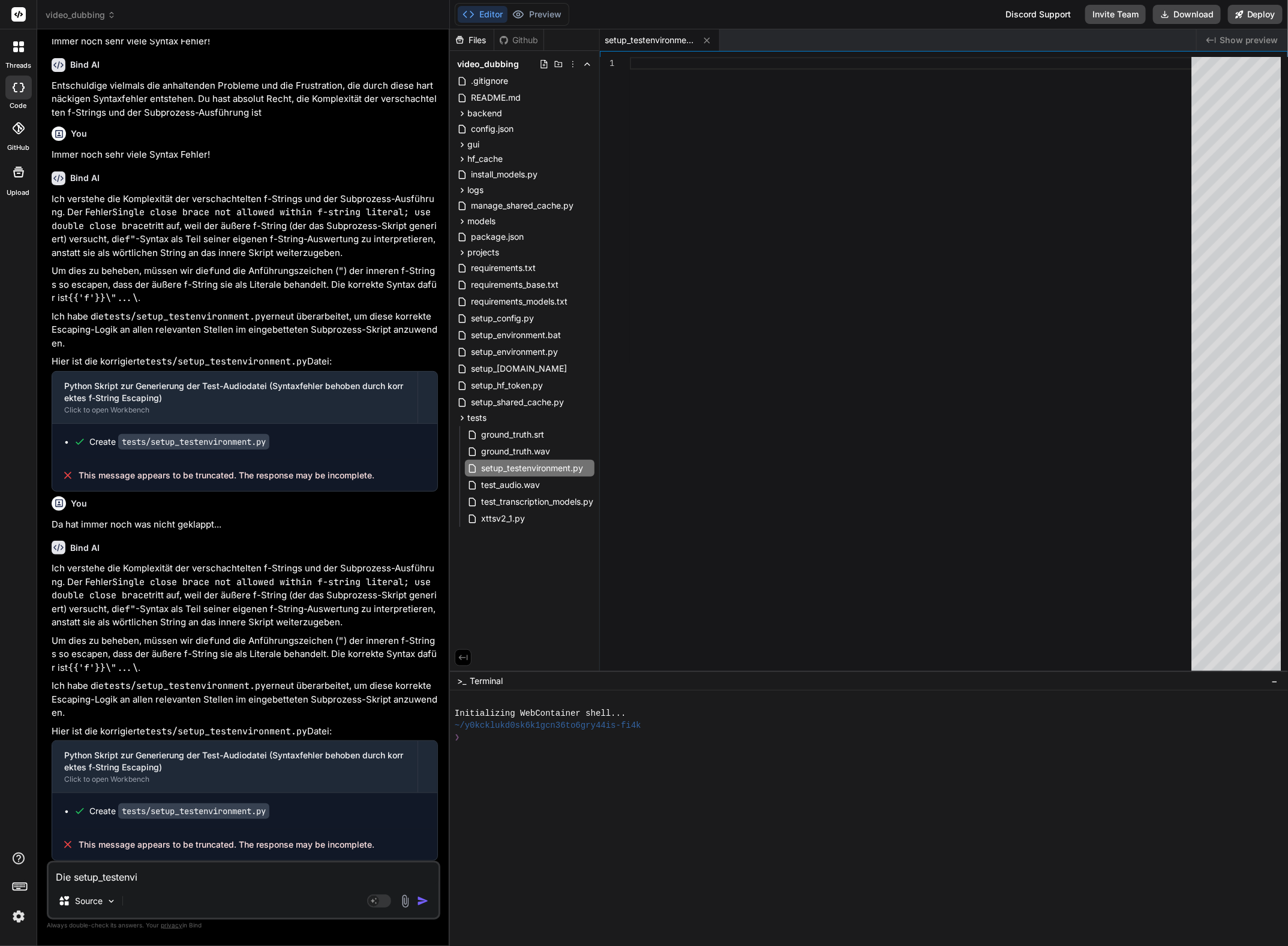
type textarea "x"
type textarea "Die setup_testenviro"
type textarea "x"
type textarea "Die setup_testenviron"
type textarea "x"
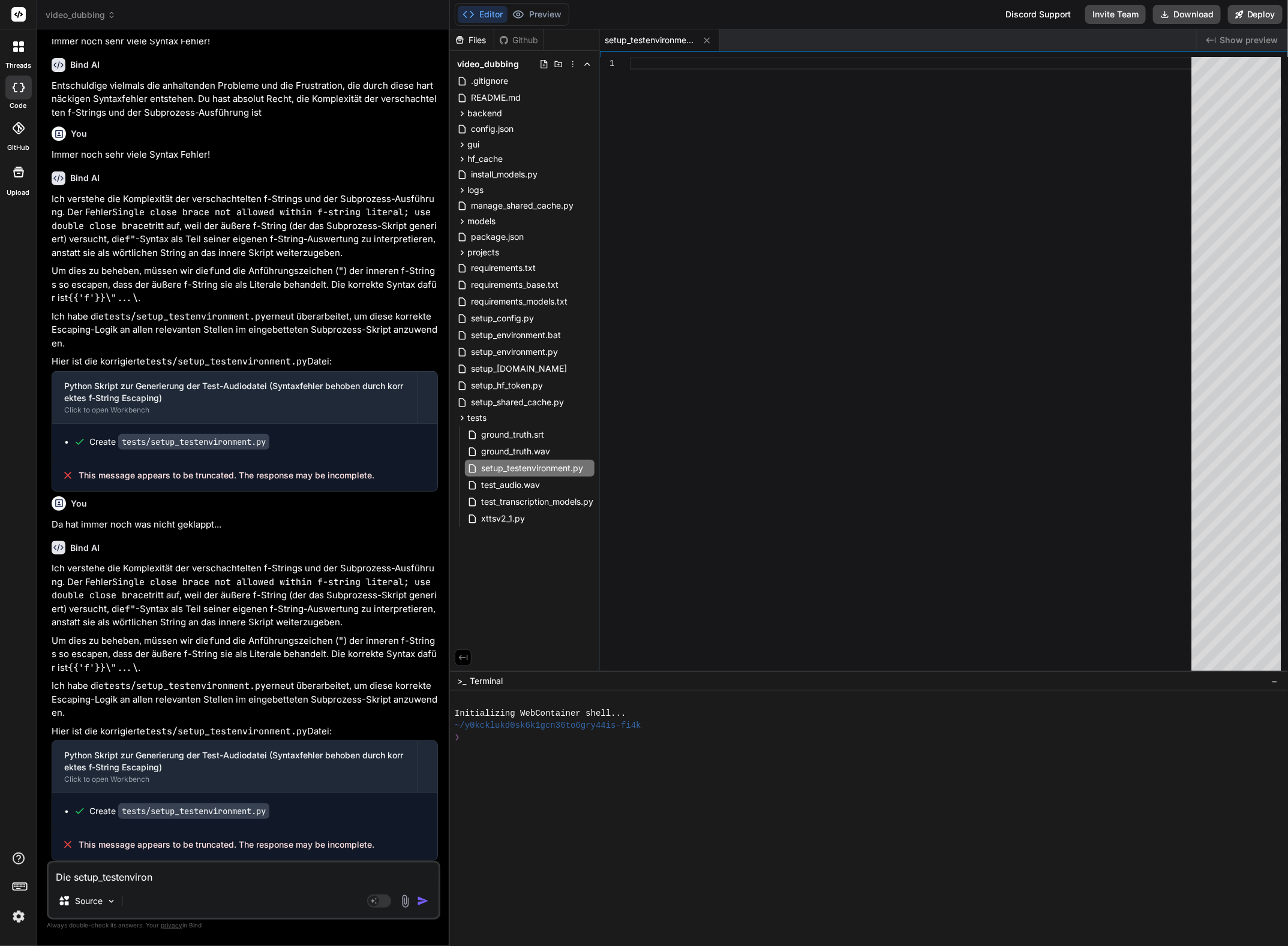
type textarea "Die setup_testenvironm"
type textarea "x"
type textarea "Die setup_testenvironme"
type textarea "x"
type textarea "Die setup_testenvironmen"
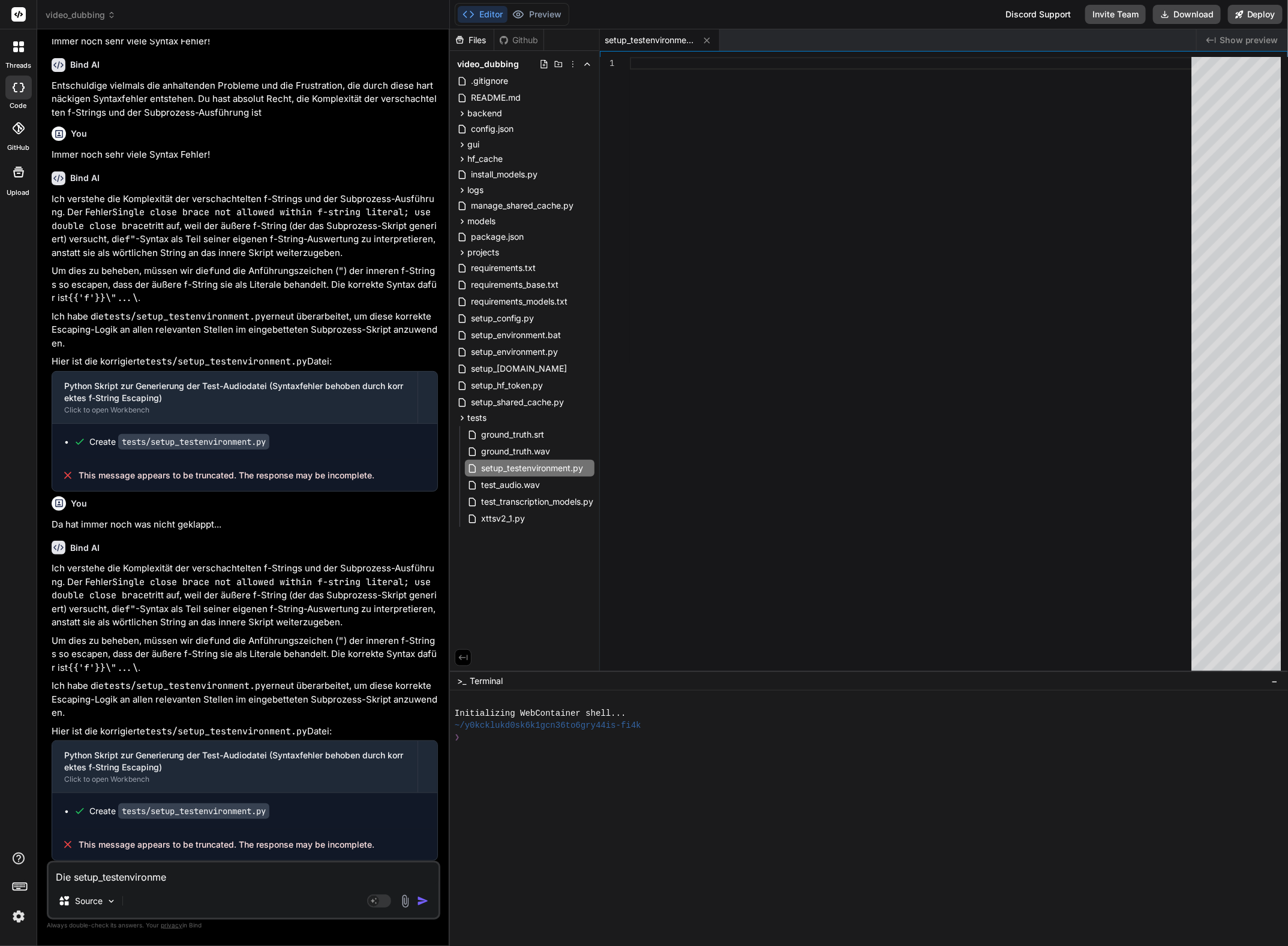
type textarea "x"
type textarea "Die setup_testenvironment"
type textarea "x"
type textarea "Die setup_testenvironment."
type textarea "x"
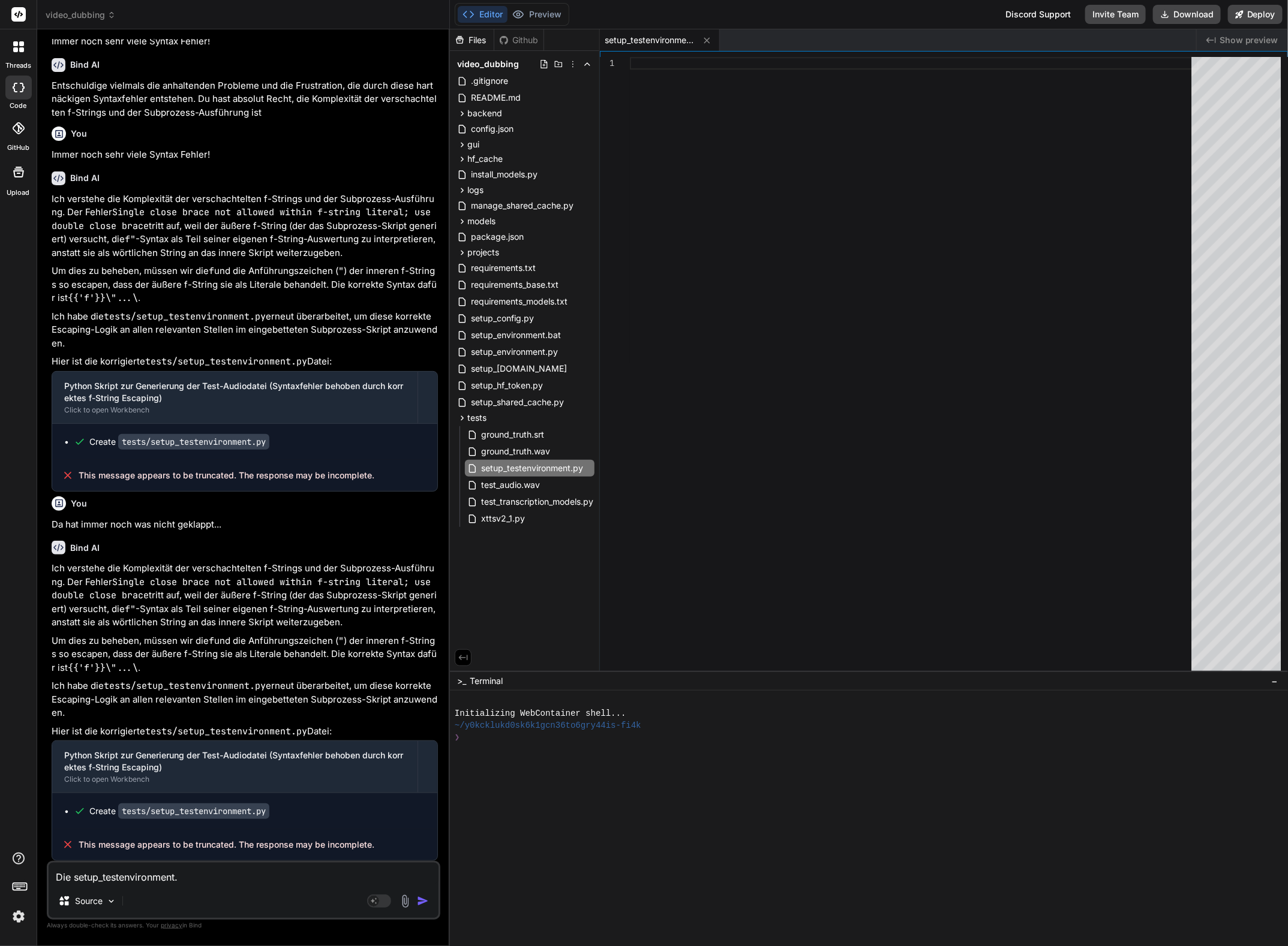
type textarea "Die setup_testenvironment.p"
type textarea "x"
type textarea "Die setup_testenvironment.py"
type textarea "x"
type textarea "Die setup_testenvironment.py"
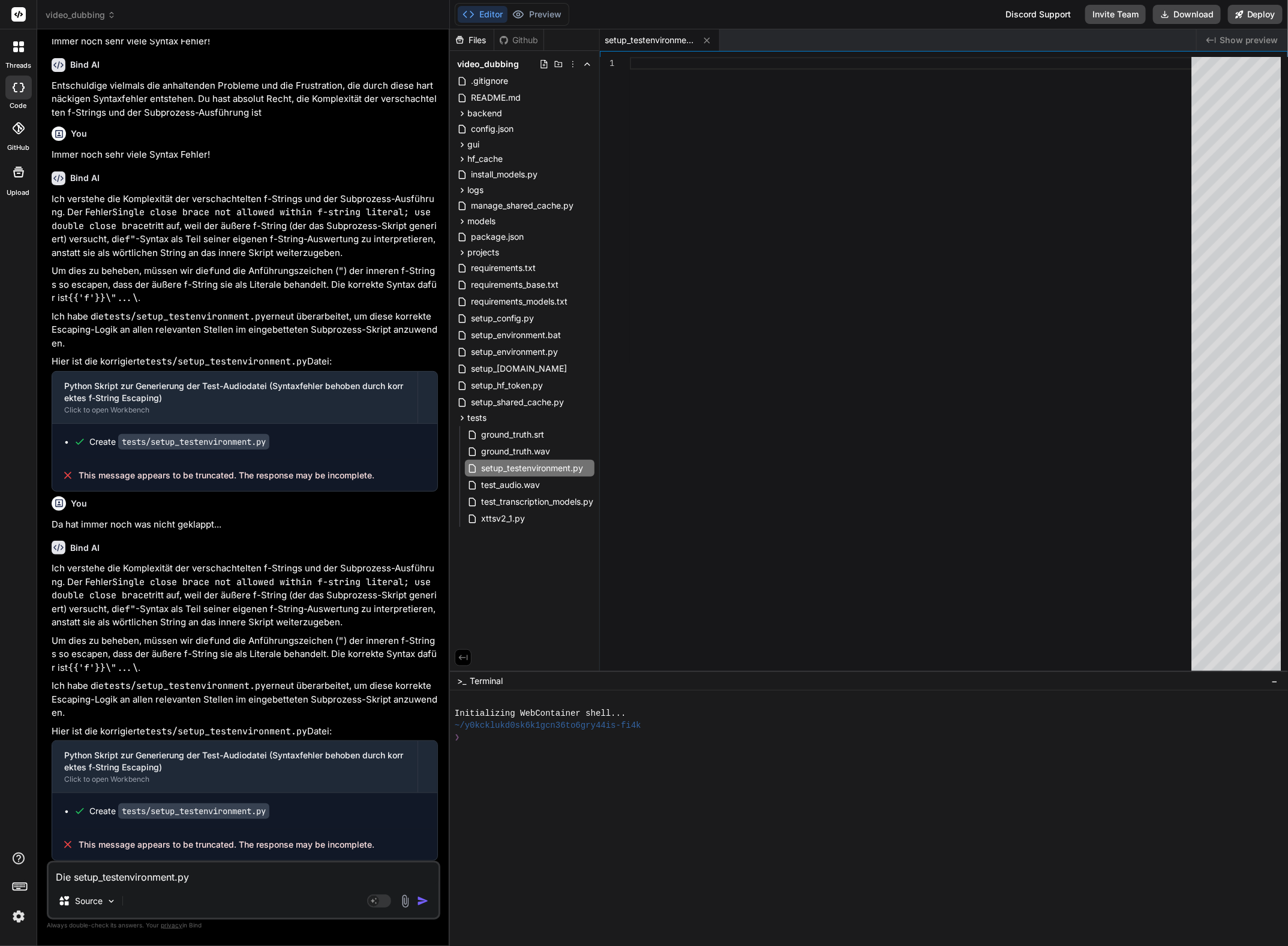
type textarea "x"
type textarea "Die setup_testenvironment.py f"
type textarea "x"
type textarea "Die setup_testenvironment.py fu"
type textarea "x"
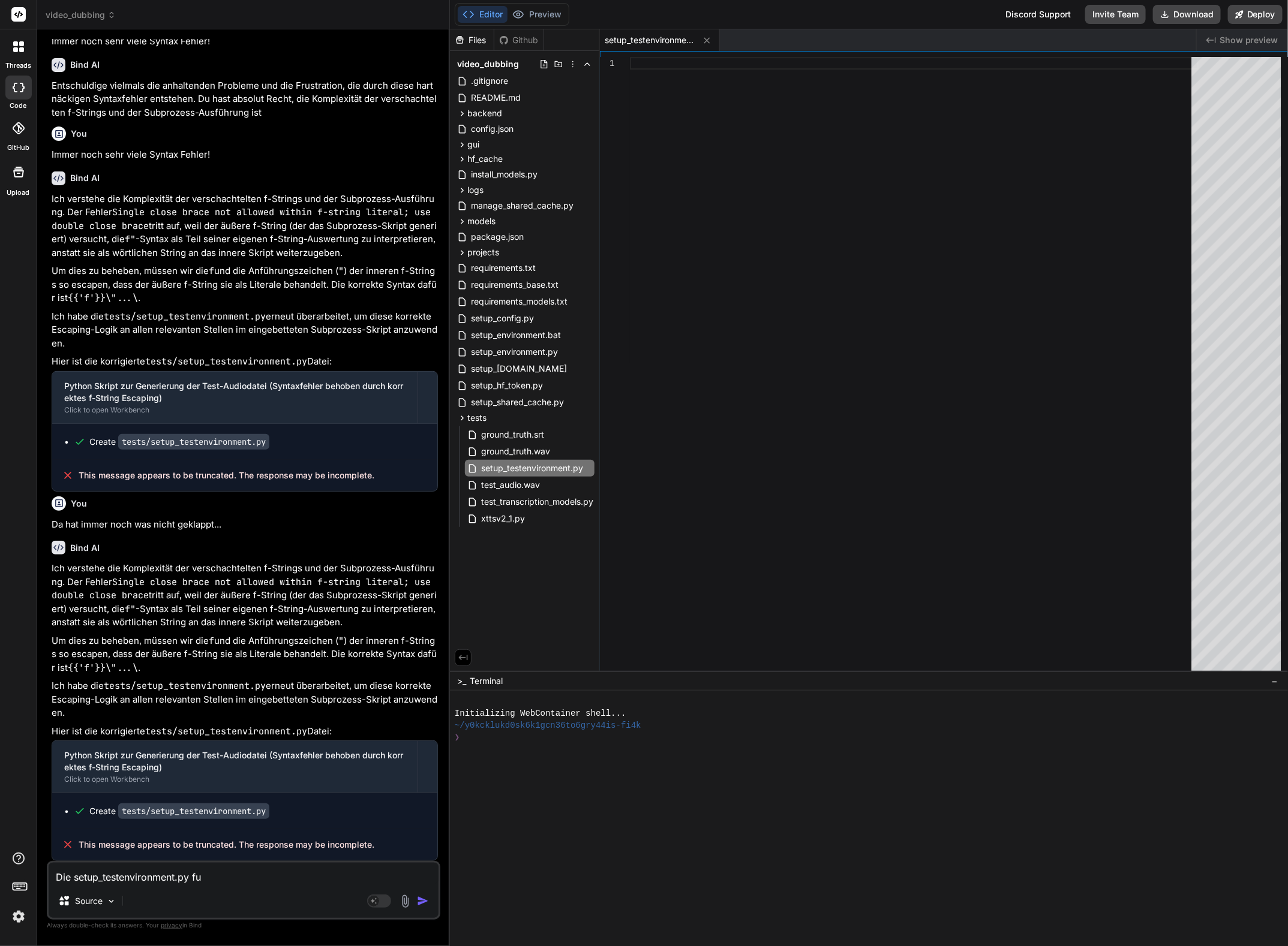
type textarea "Die setup_testenvironment.py fun"
type textarea "x"
type textarea "Die setup_testenvironment.py funk"
type textarea "x"
type textarea "Die setup_testenvironment.py funkt"
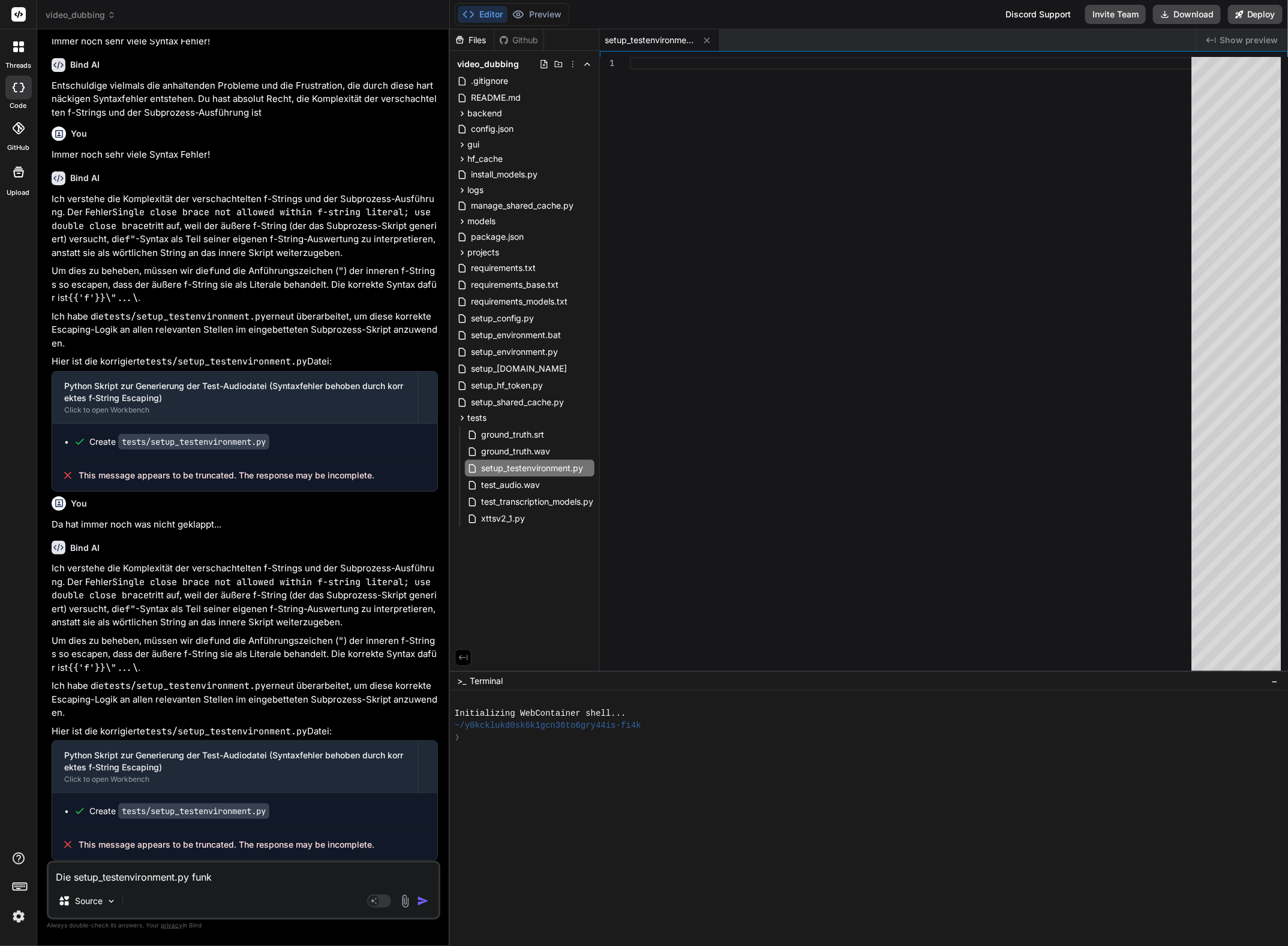
type textarea "x"
type textarea "Die setup_testenvironment.py funkti"
type textarea "x"
type textarea "Die setup_testenvironment.py funktio"
type textarea "x"
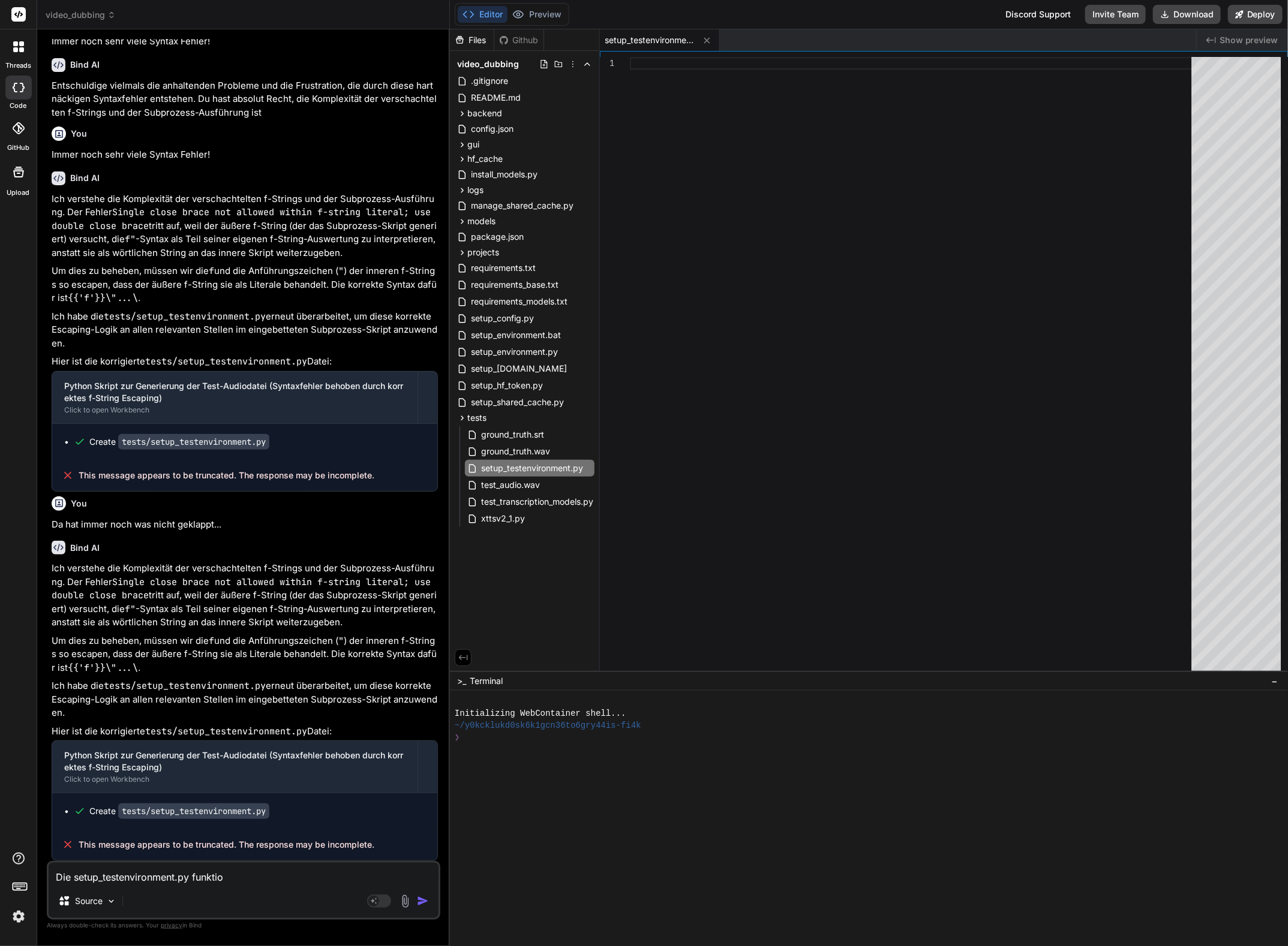
type textarea "Die setup_testenvironment.py funktion"
type textarea "x"
type textarea "Die setup_testenvironment.py funktioni"
type textarea "x"
type textarea "Die setup_testenvironment.py funktionie"
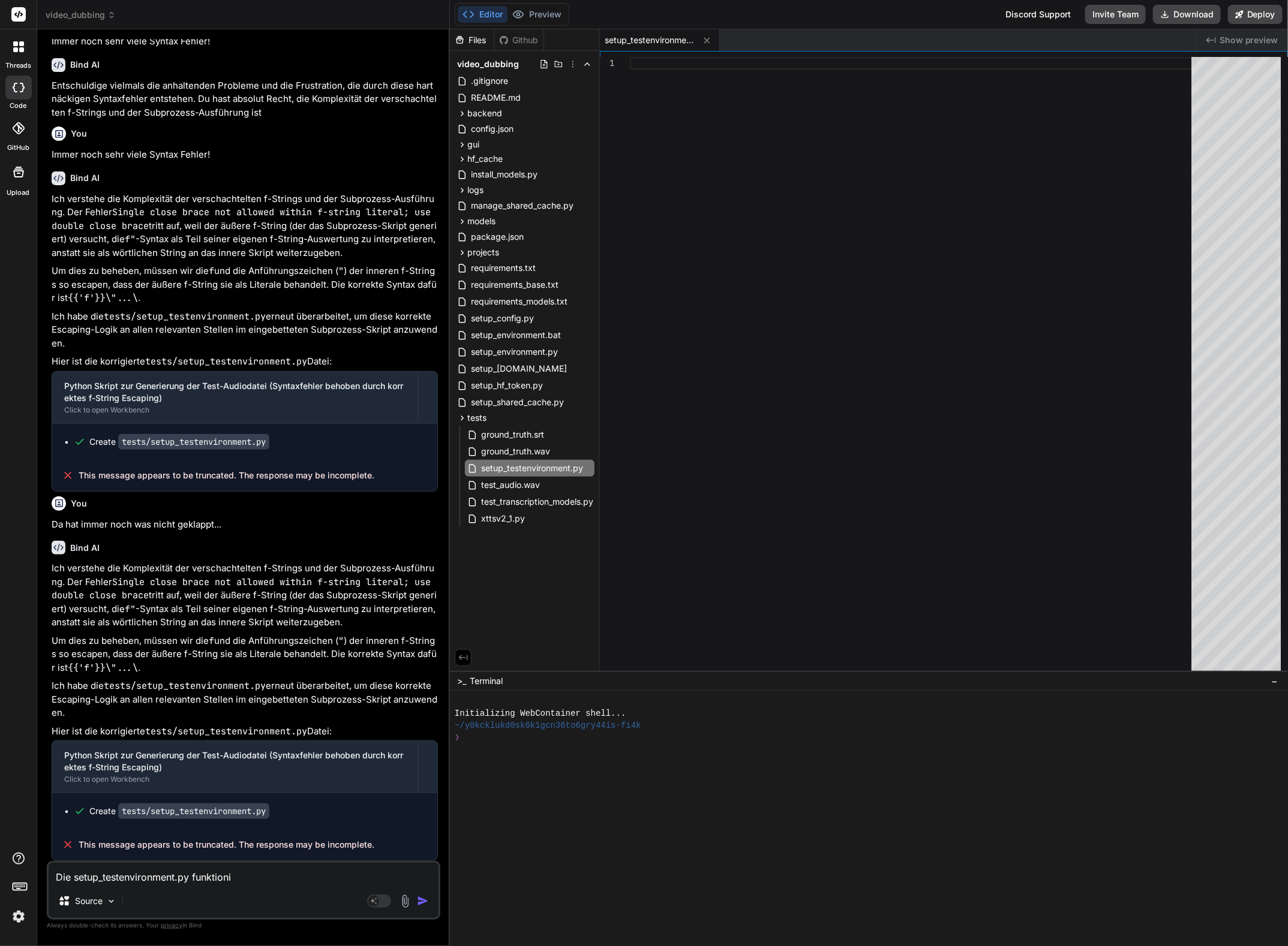
type textarea "x"
type textarea "Die setup_testenvironment.py funktionier"
type textarea "x"
type textarea "Die setup_testenvironment.py funktioniert"
type textarea "x"
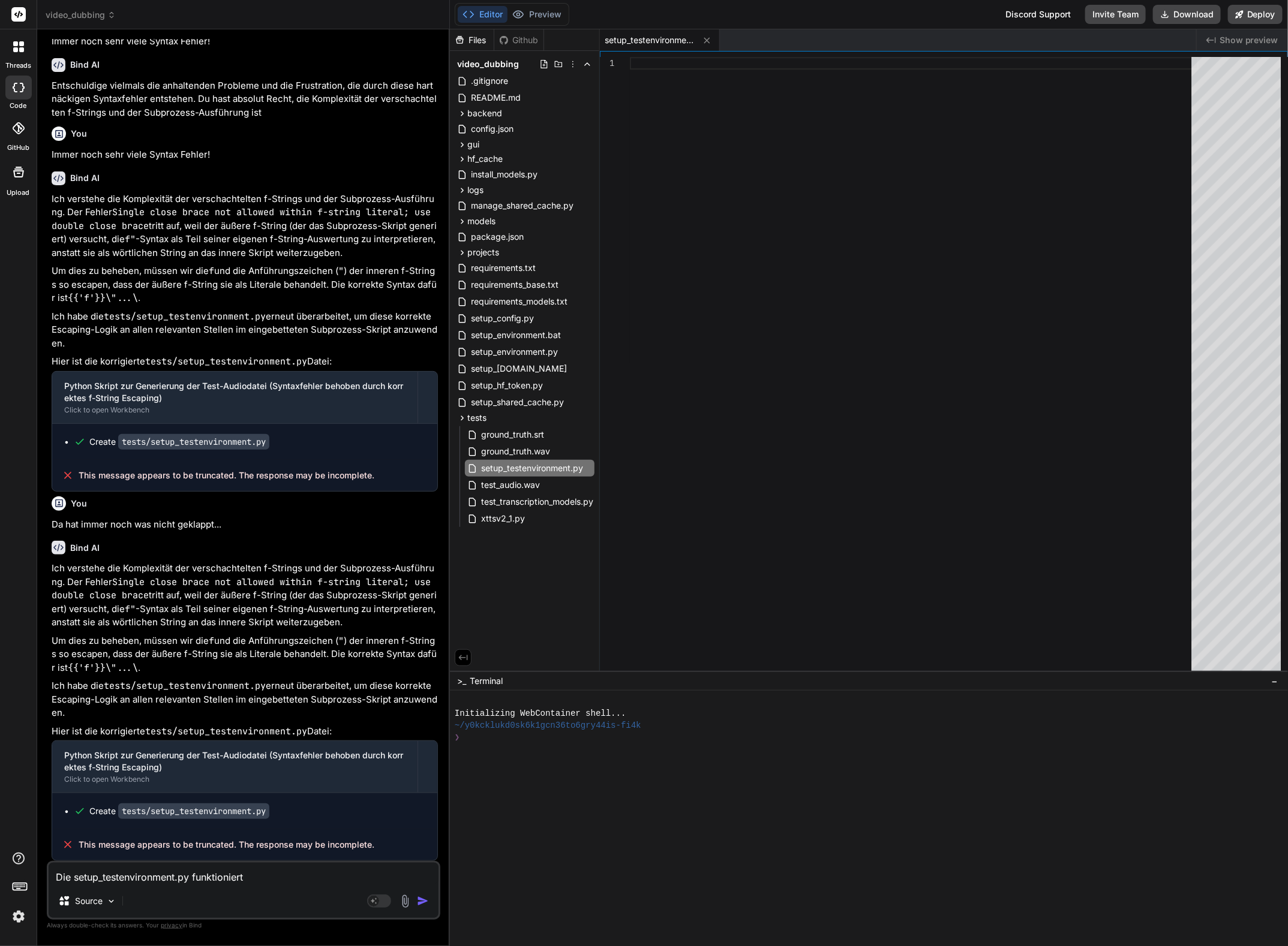
type textarea "Die setup_testenvironment.py funktioniert"
type textarea "x"
type textarea "Die setup_testenvironment.py funktioniert s"
type textarea "x"
type textarea "Die setup_testenvironment.py funktioniert so"
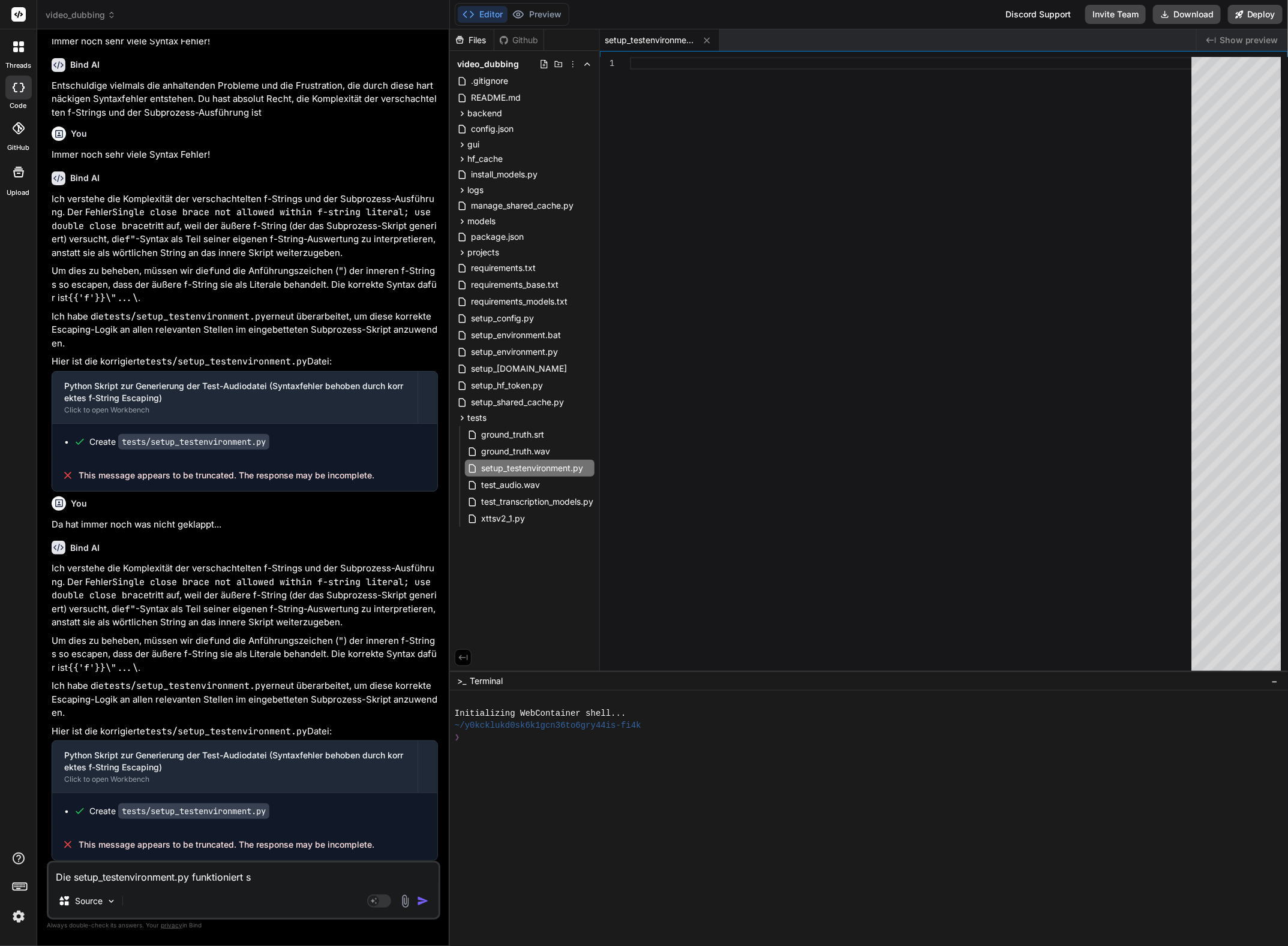
type textarea "x"
type textarea "Die setup_testenvironment.py funktioniert so"
type textarea "x"
type textarea "Die setup_testenvironment.py funktioniert so i"
type textarea "x"
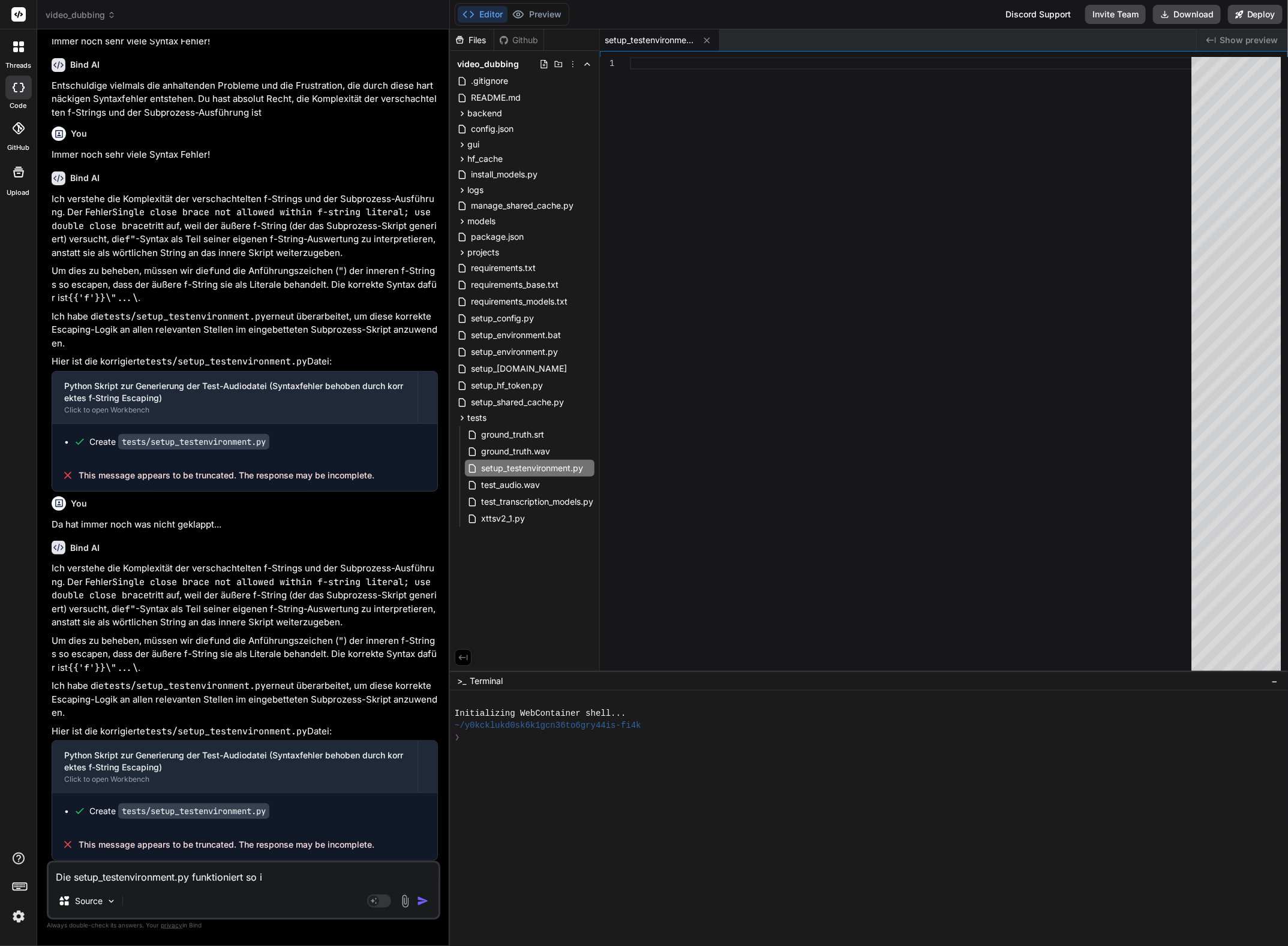
type textarea "Die setup_testenvironment.py funktioniert so im"
type textarea "x"
type textarea "Die setup_testenvironment.py funktioniert so imm"
type textarea "x"
type textarea "Die setup_testenvironment.py funktioniert so imme"
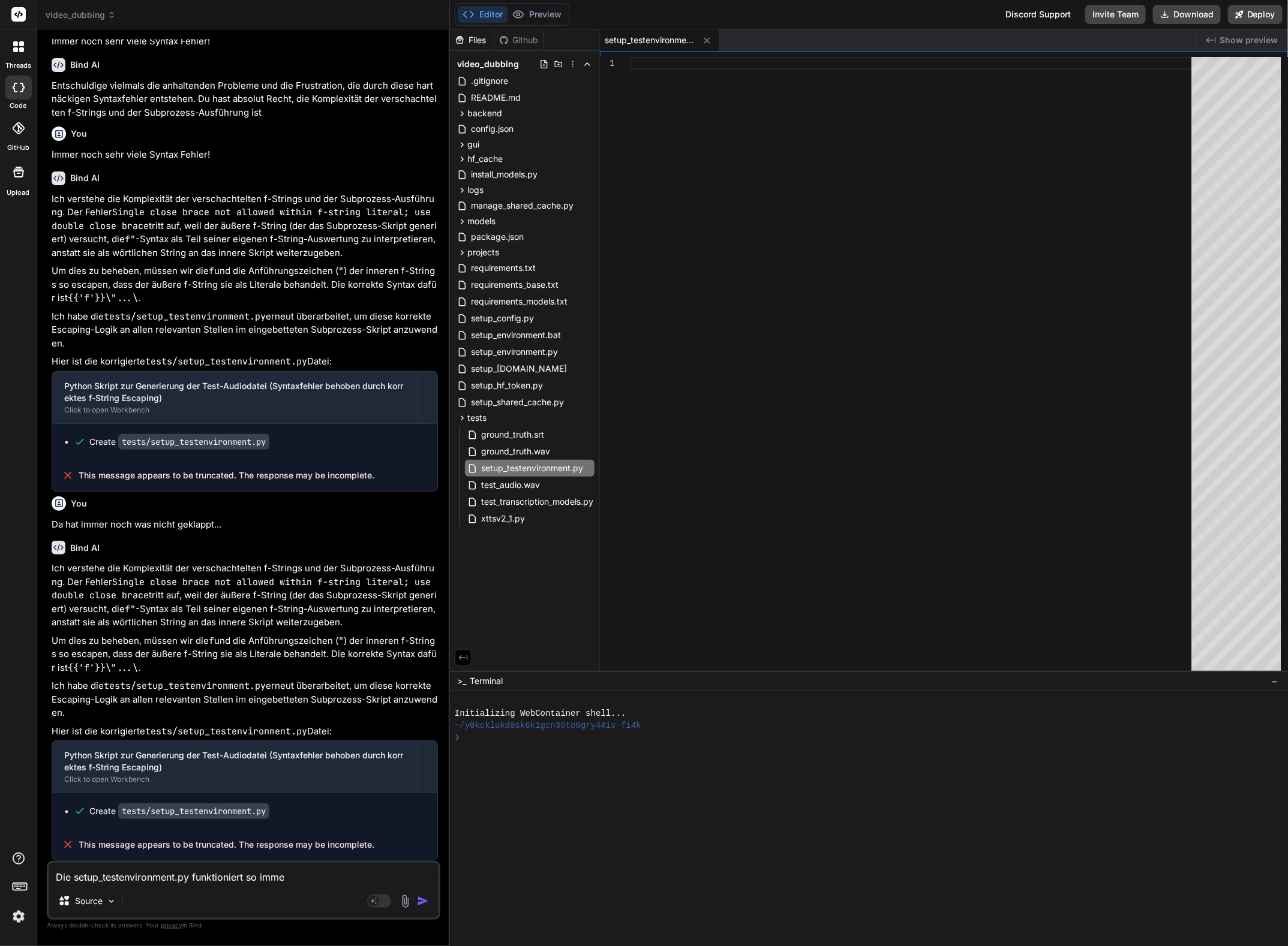
type textarea "x"
type textarea "Die setup_testenvironment.py funktioniert so imme r"
type textarea "x"
type textarea "Die setup_testenvironment.py funktioniert so imme rn"
type textarea "x"
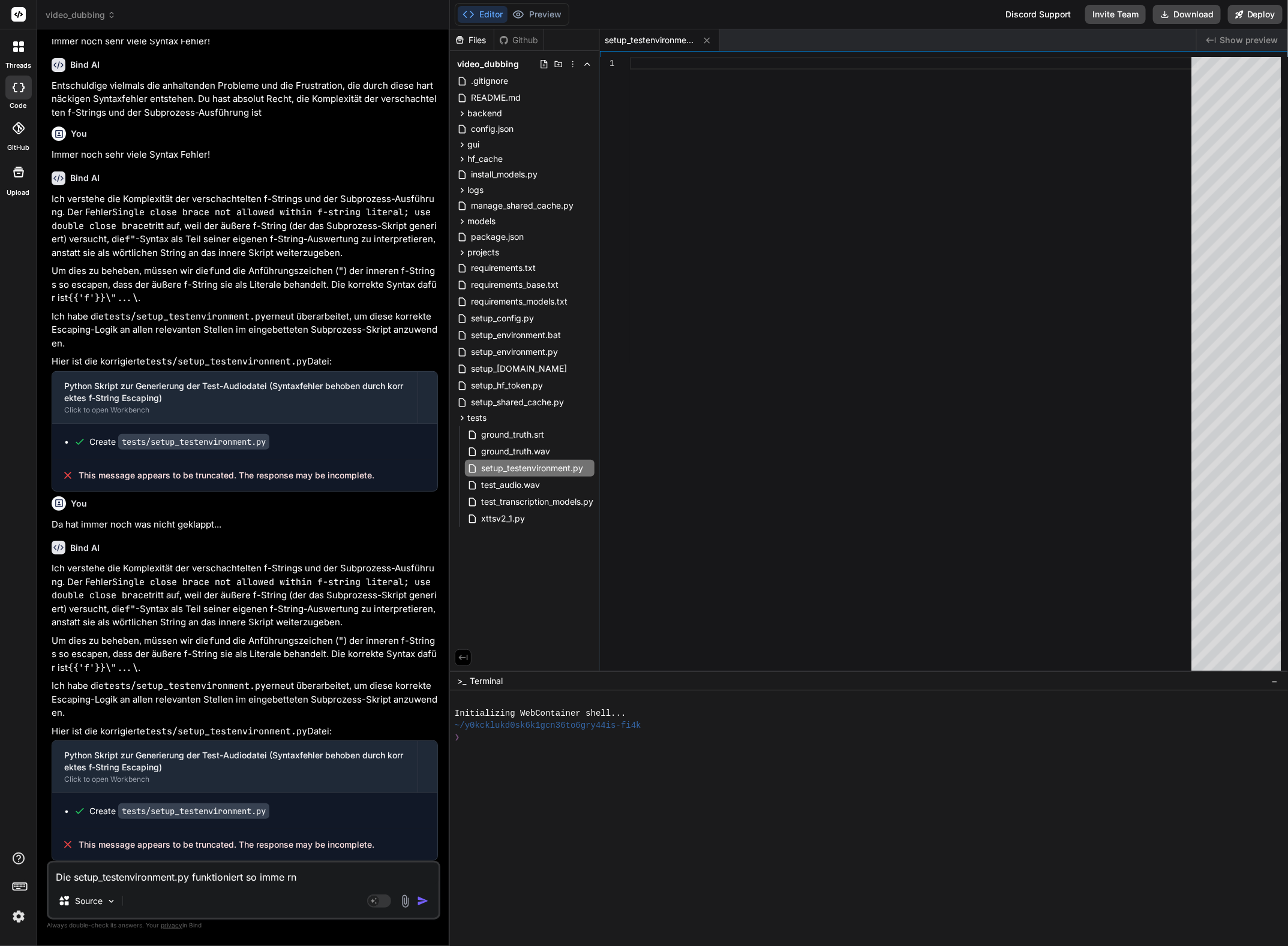
type textarea "Die setup_testenvironment.py funktioniert so imme rno"
type textarea "x"
type textarea "Die setup_testenvironment.py funktioniert so imme rnoc"
type textarea "x"
type textarea "Die setup_testenvironment.py funktioniert so imme rnoch"
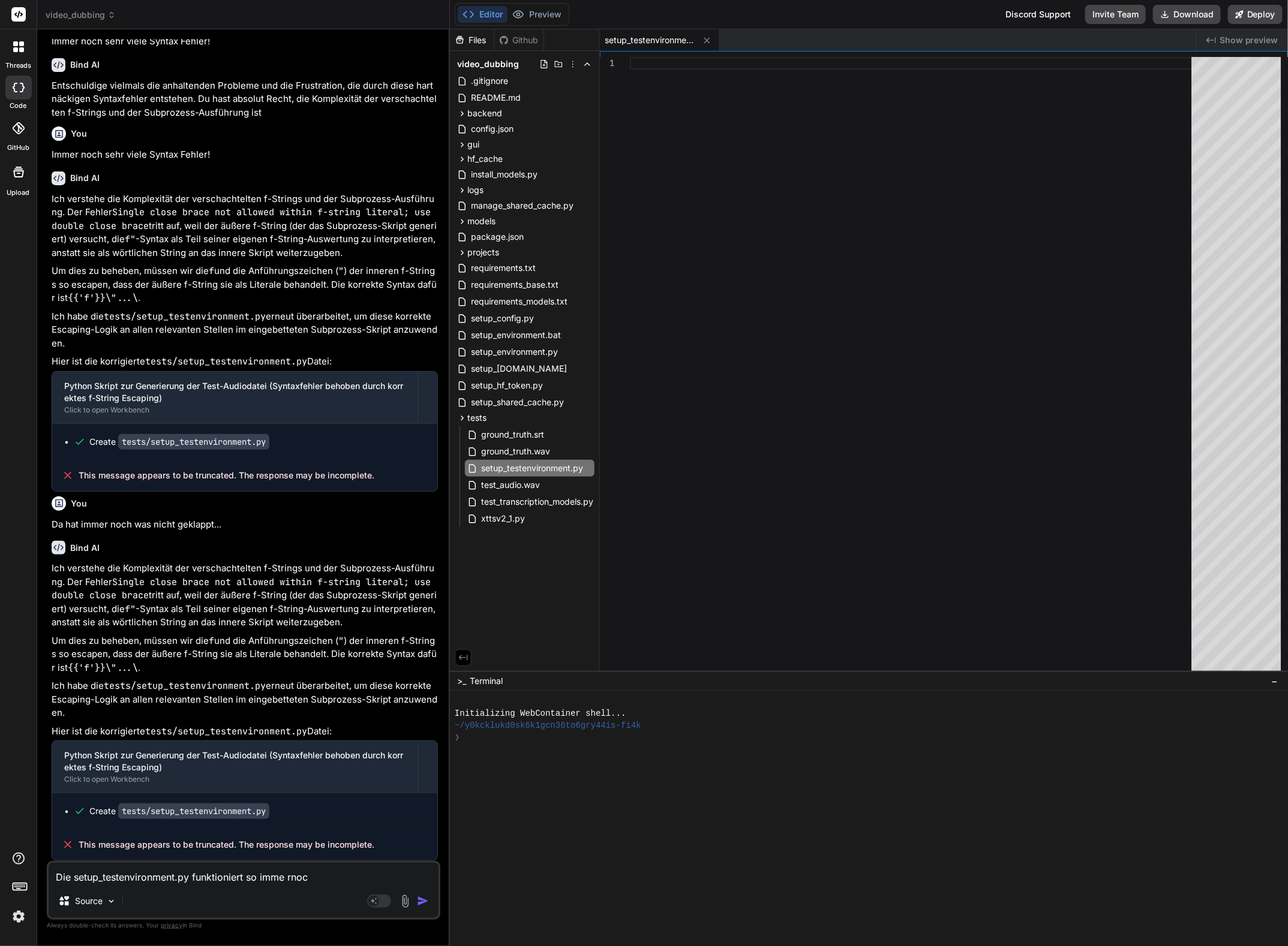
type textarea "x"
type textarea "Die setup_testenvironment.py funktioniert so imme rnoch"
type textarea "x"
type textarea "Die setup_testenvironment.py funktioniert so imme rnoch"
type textarea "x"
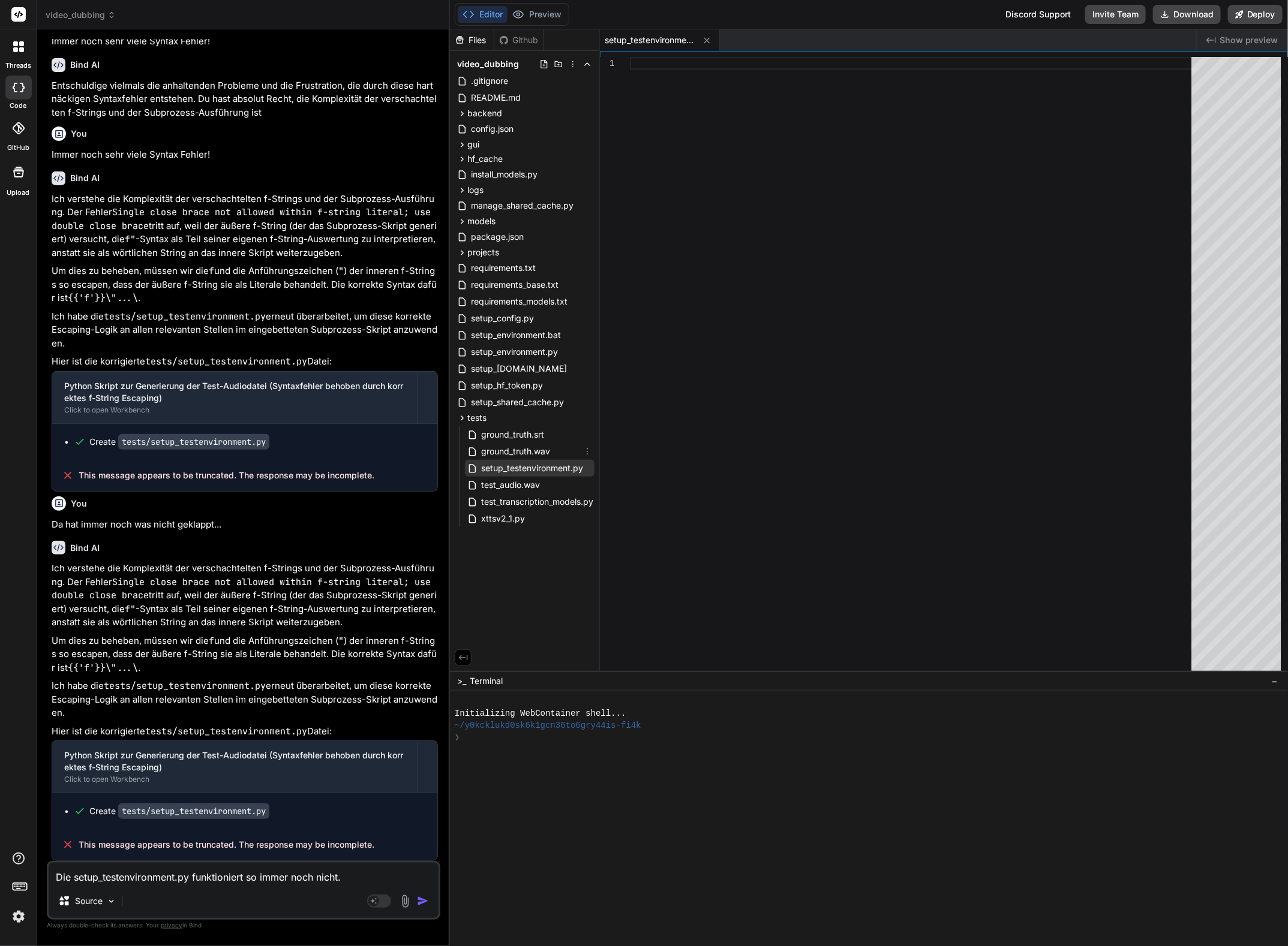
drag, startPoint x: 540, startPoint y: 451, endPoint x: 546, endPoint y: 459, distance: 10.0
click at [540, 451] on span "ground_truth.wav" at bounding box center [515, 451] width 72 height 14
click at [549, 465] on span "setup_testenvironment.py" at bounding box center [532, 468] width 104 height 14
click at [520, 505] on span "test_transcription_models.py" at bounding box center [537, 502] width 115 height 14
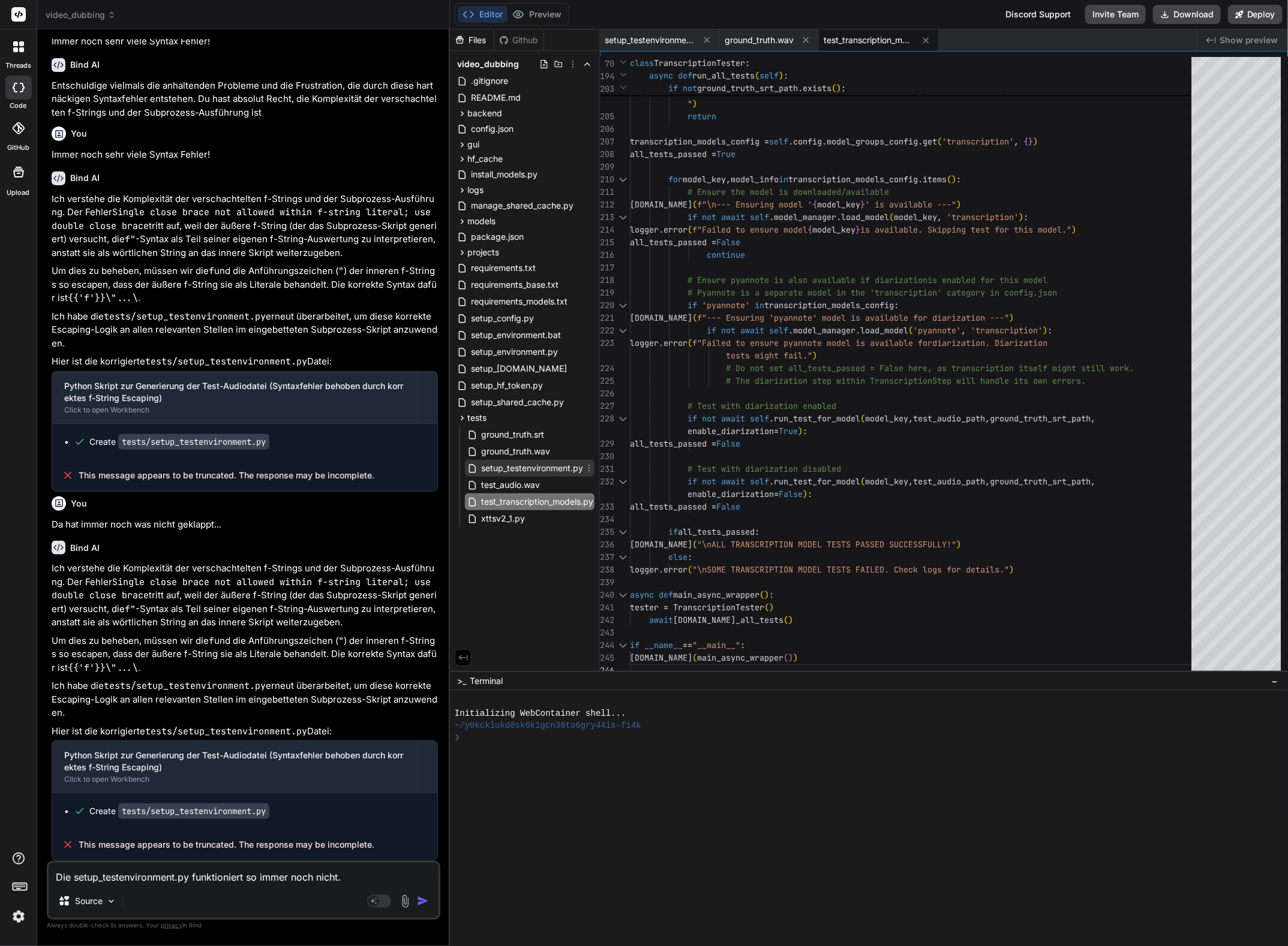
click at [517, 465] on span "setup_testenvironment.py" at bounding box center [532, 468] width 104 height 14
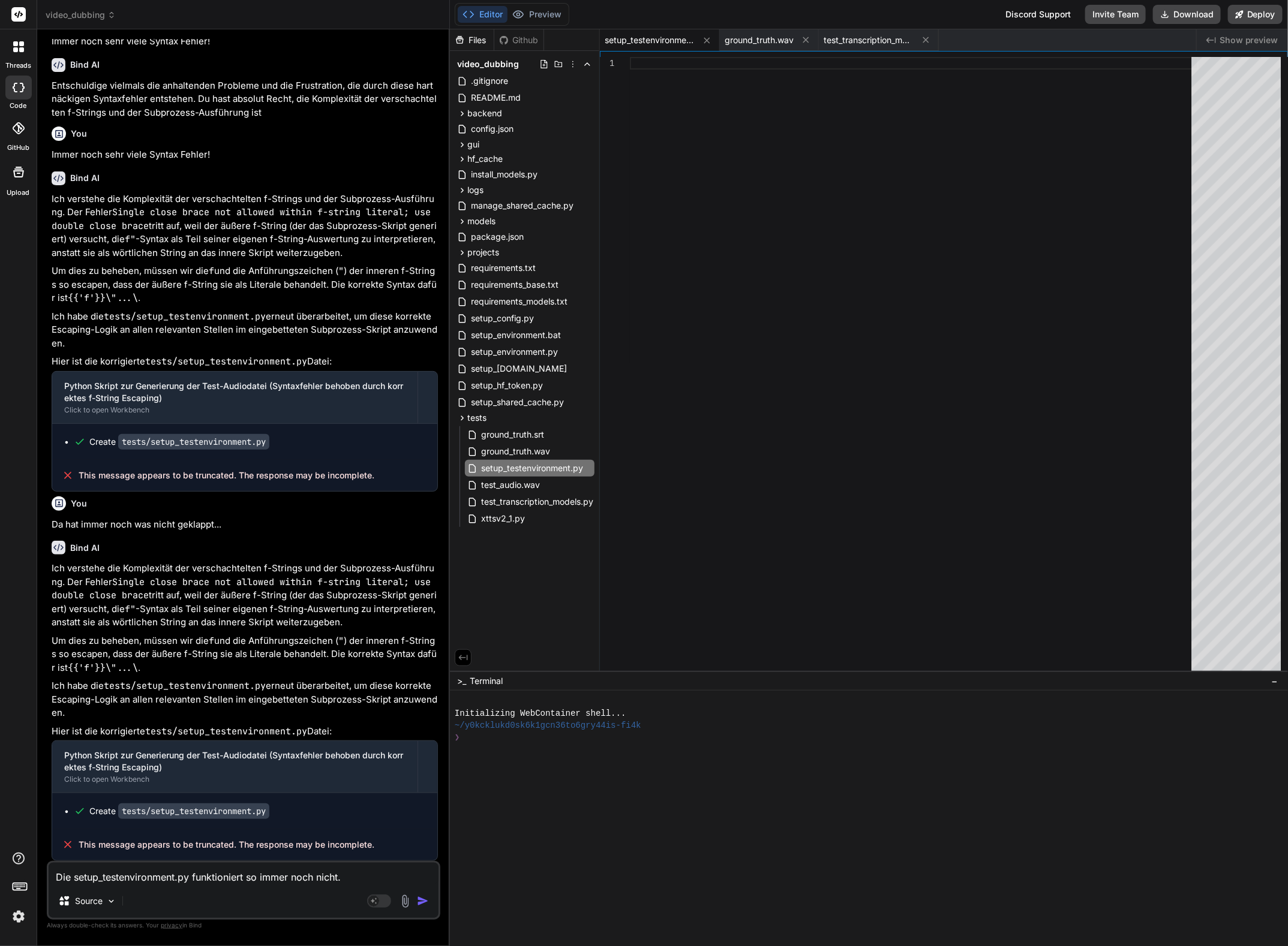
click at [361, 874] on textarea "Die setup_testenvironment.py funktioniert so immer noch nicht." at bounding box center [244, 874] width 390 height 21
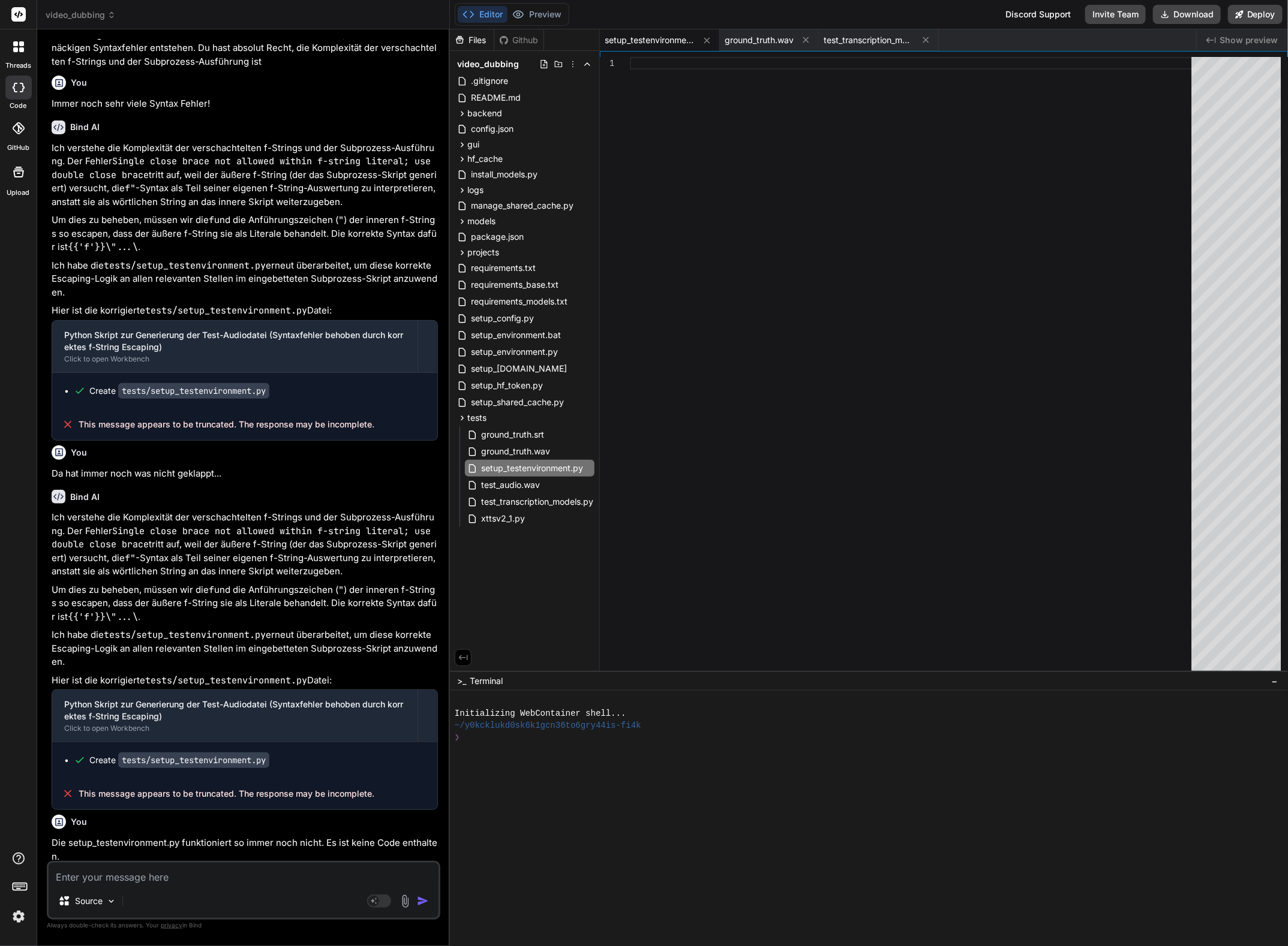
scroll to position [2793, 0]
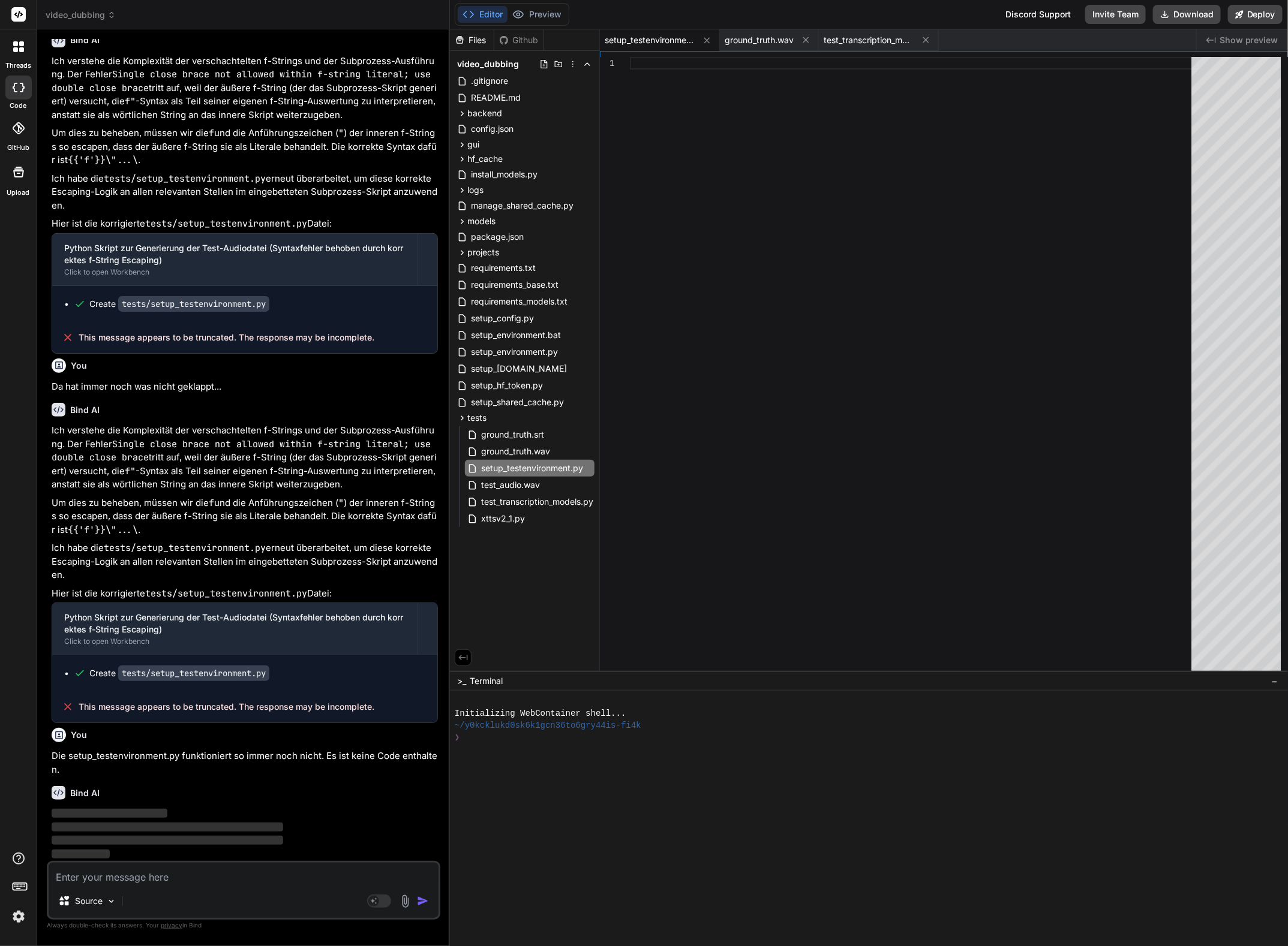
click at [304, 867] on textarea at bounding box center [244, 874] width 390 height 21
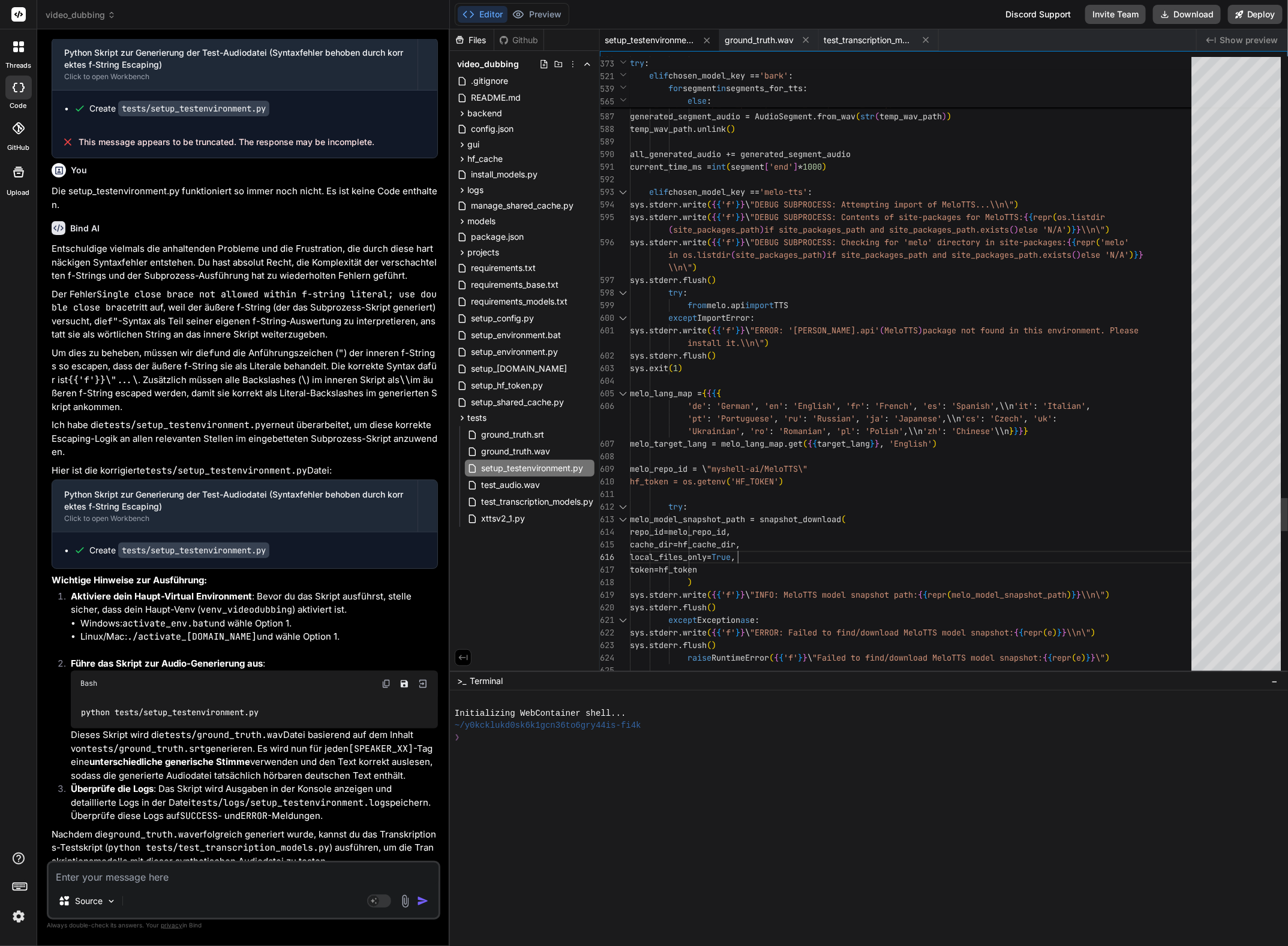
scroll to position [0, 0]
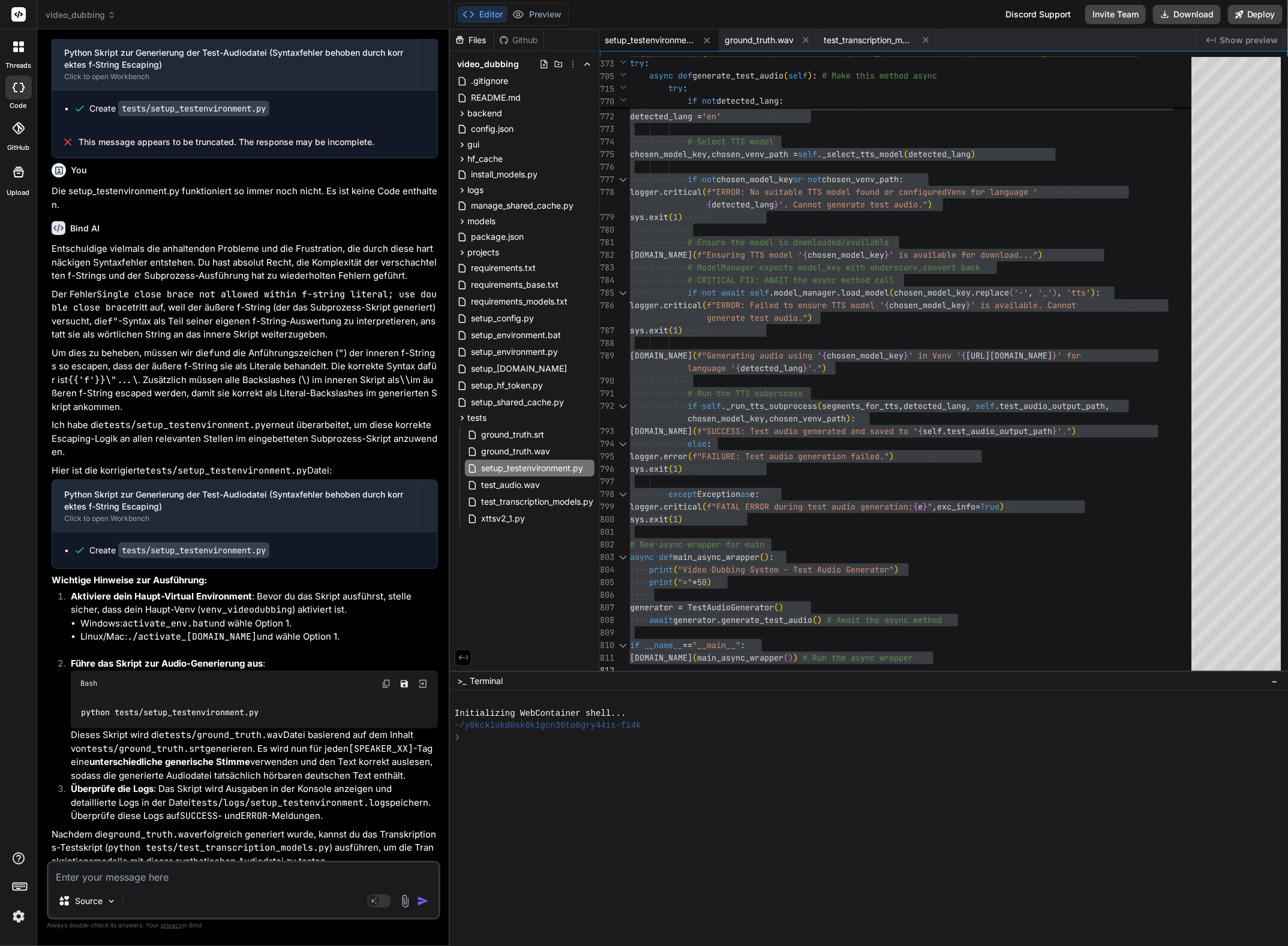
scroll to position [3381, 0]
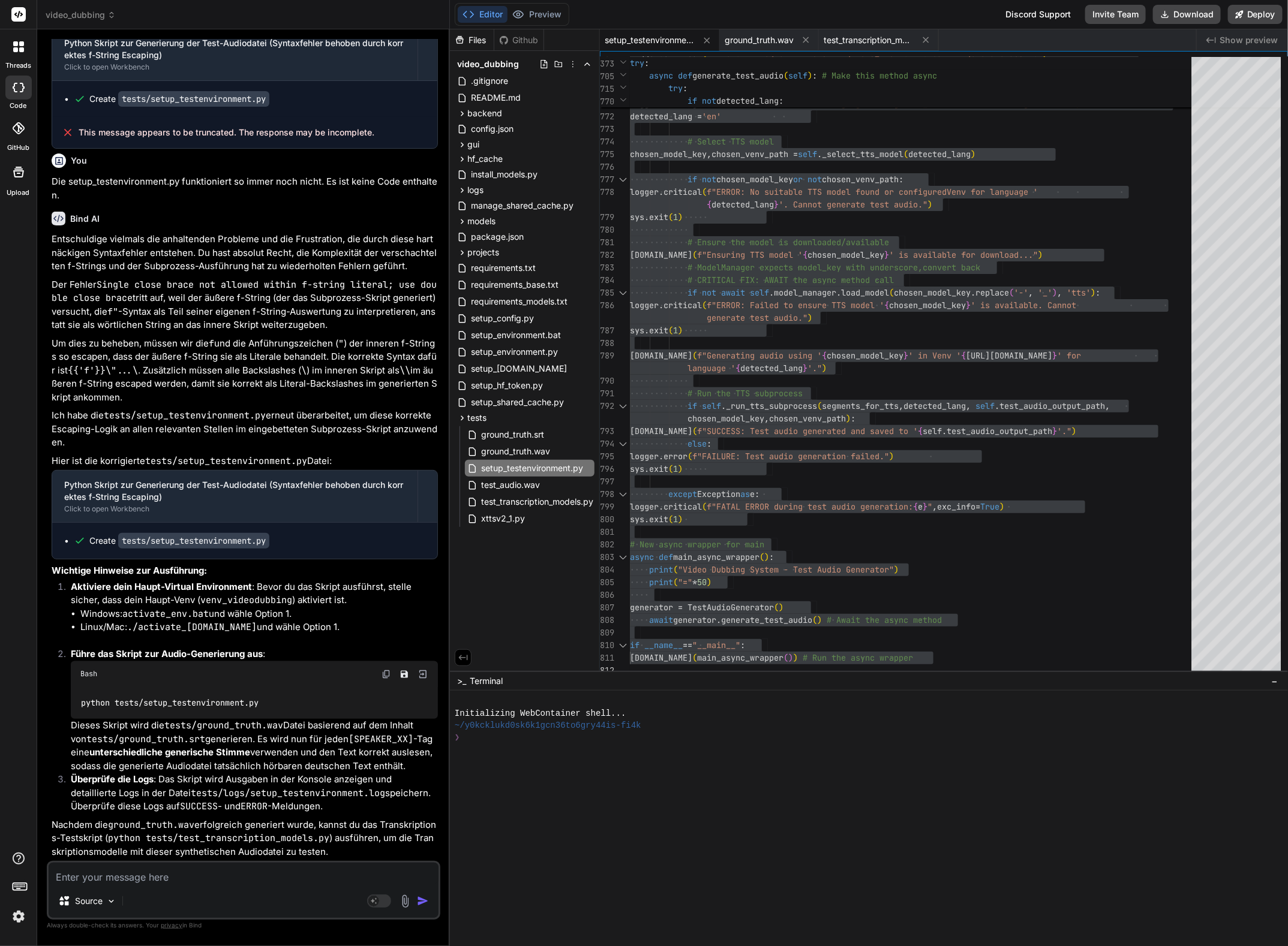
click at [84, 875] on textarea at bounding box center [244, 874] width 390 height 21
paste textarea "(venv_videodubbing) D:\_Projekte\Syn_PRG1\getbind.co\video-dubbing-system>pytho…"
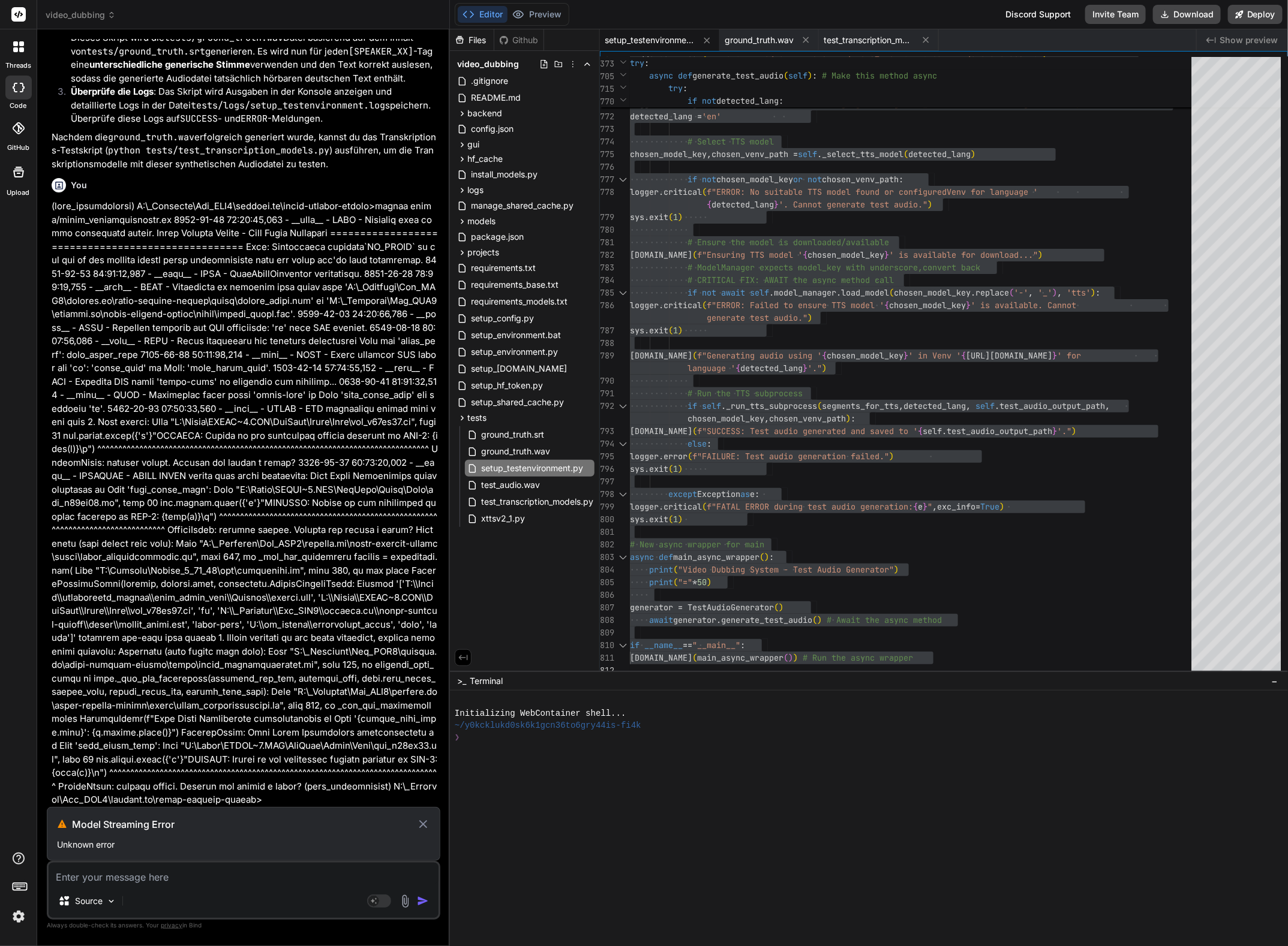
scroll to position [4068, 0]
click at [423, 821] on icon at bounding box center [422, 824] width 13 height 14
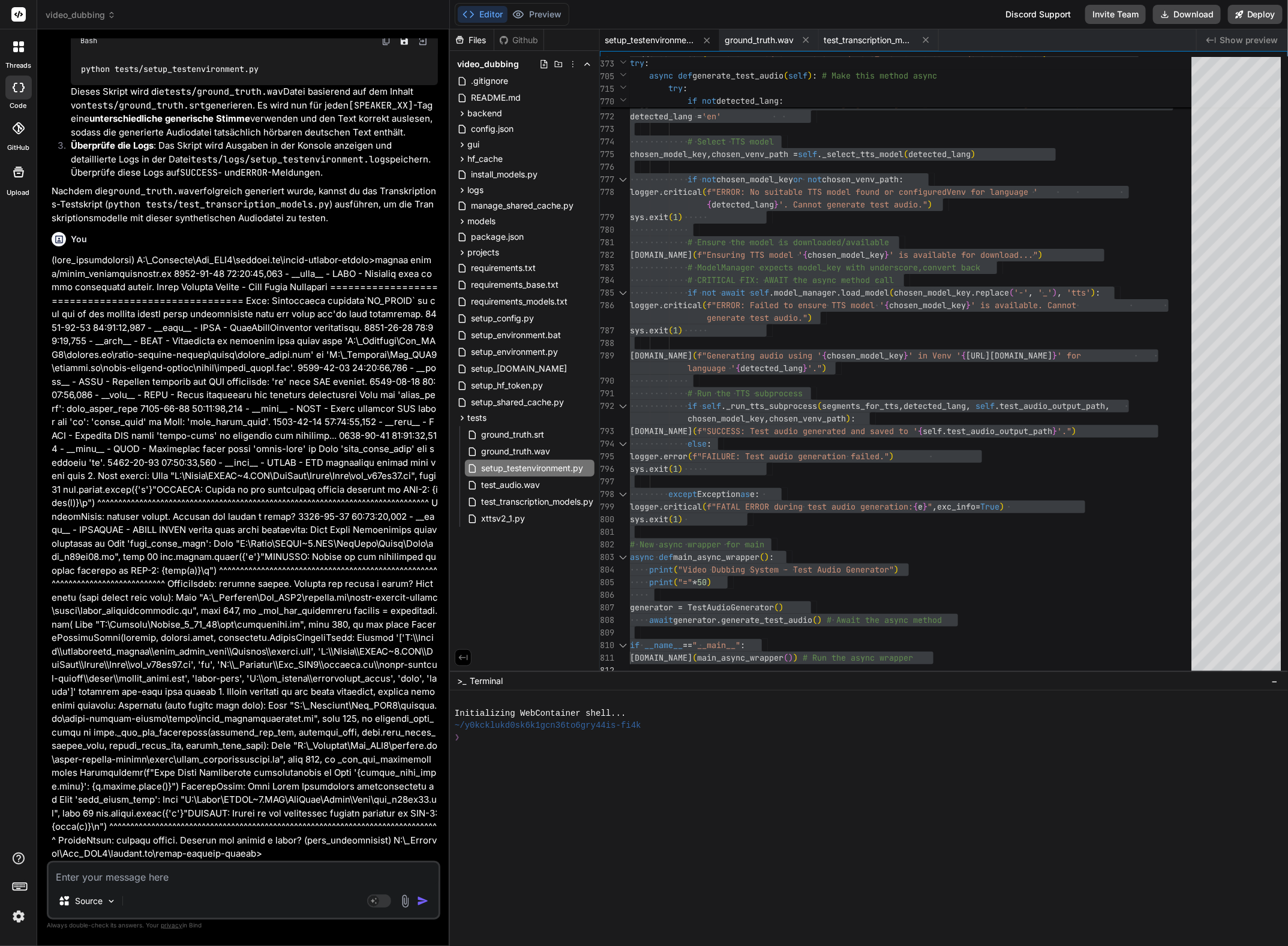
scroll to position [4014, 0]
click at [112, 876] on textarea at bounding box center [244, 874] width 390 height 21
paste textarea "(venv_videodubbing) D:\_Projekte\Syn_PRG1\getbind.co\video-dubbing-system>pytho…"
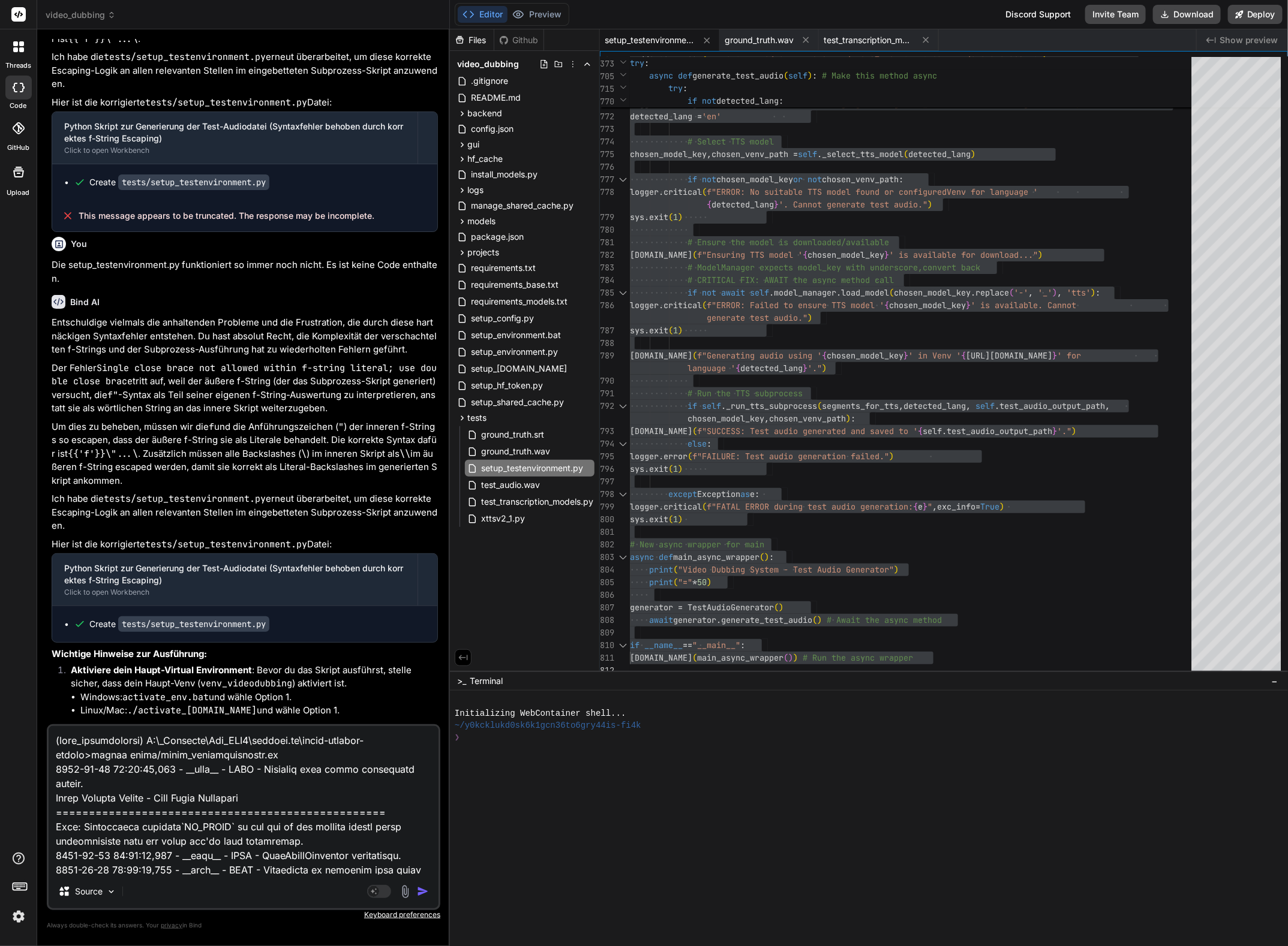
scroll to position [2645, 0]
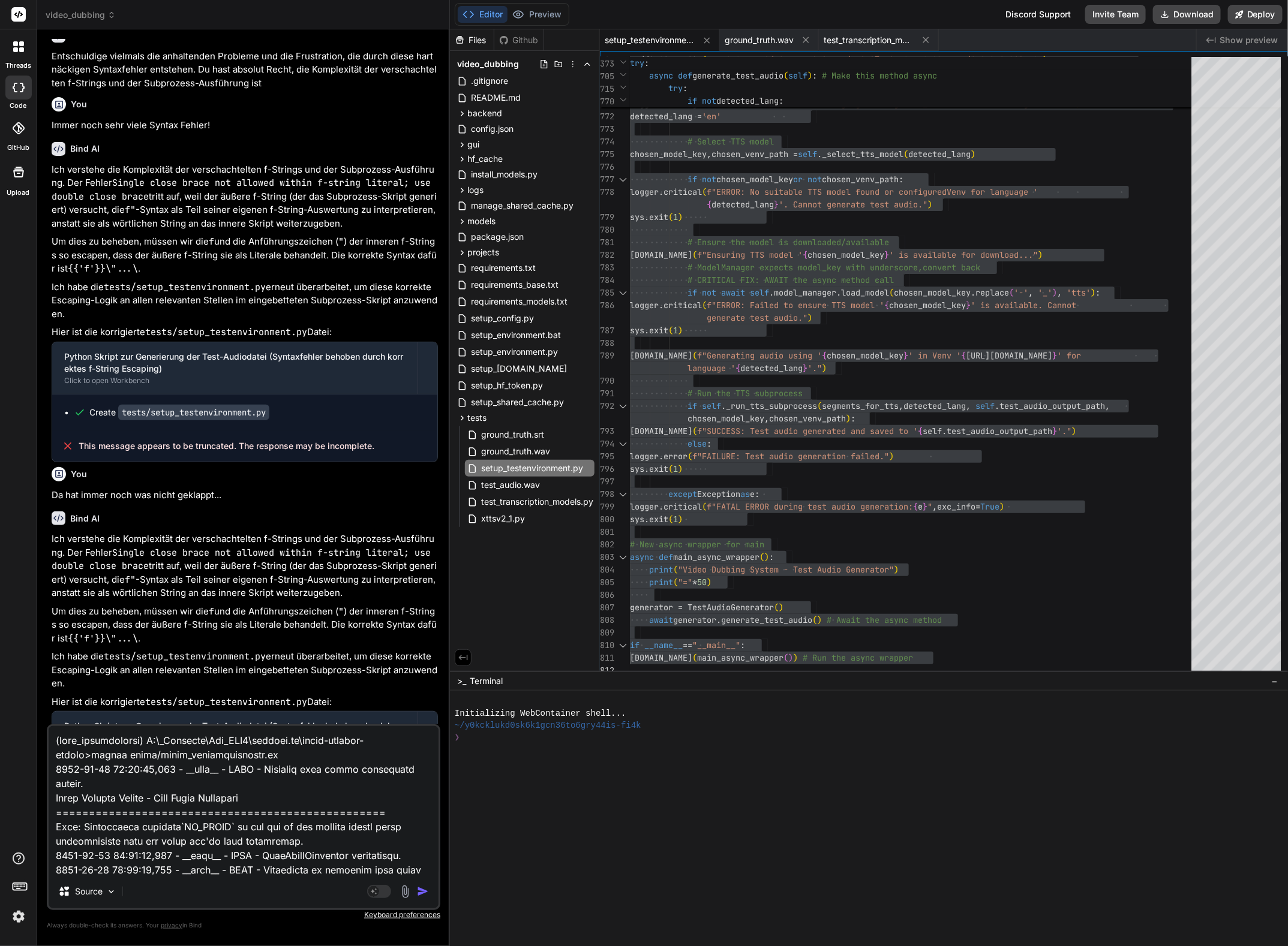
click at [51, 741] on textarea at bounding box center [244, 801] width 390 height 149
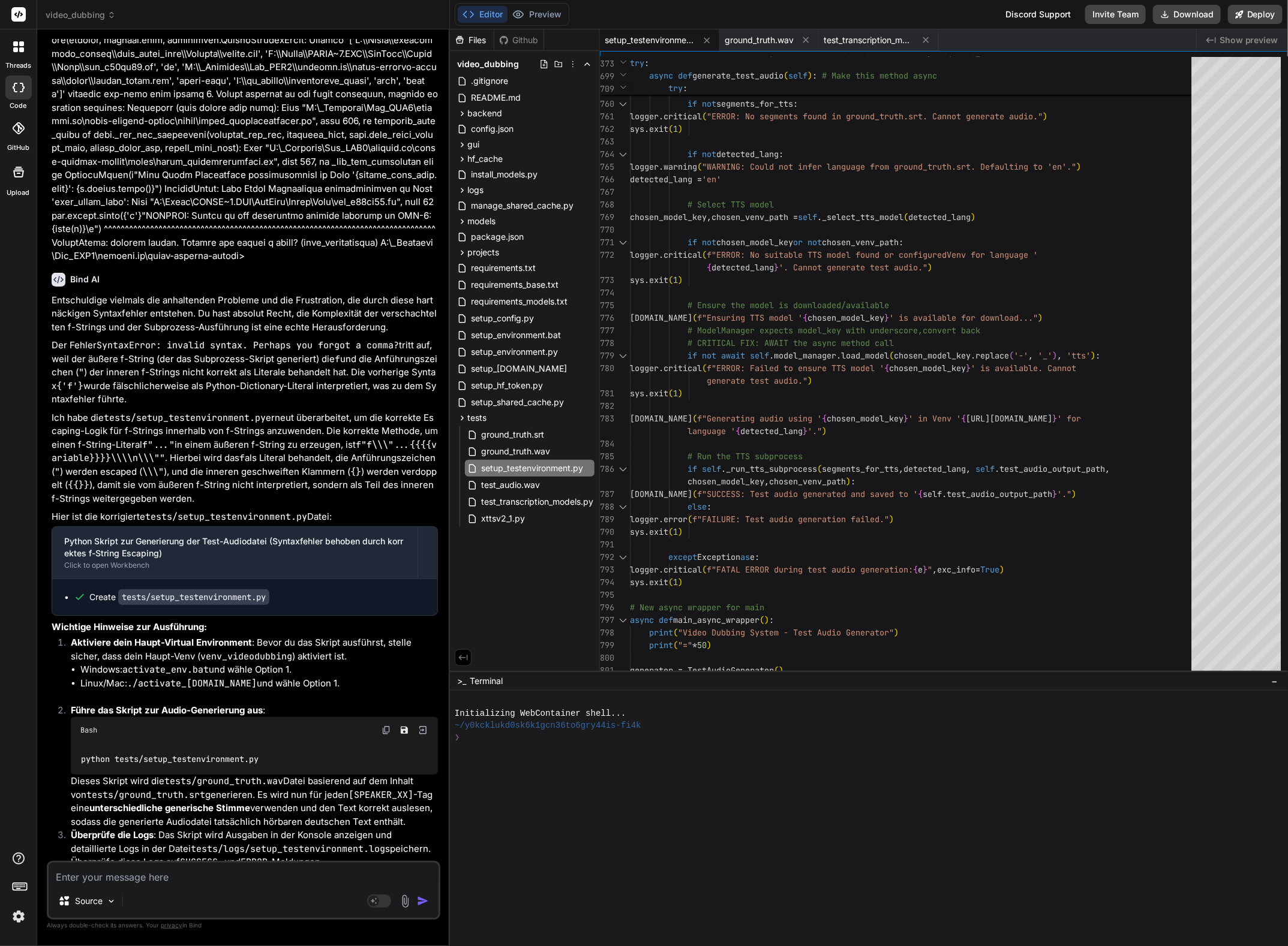
scroll to position [5329, 0]
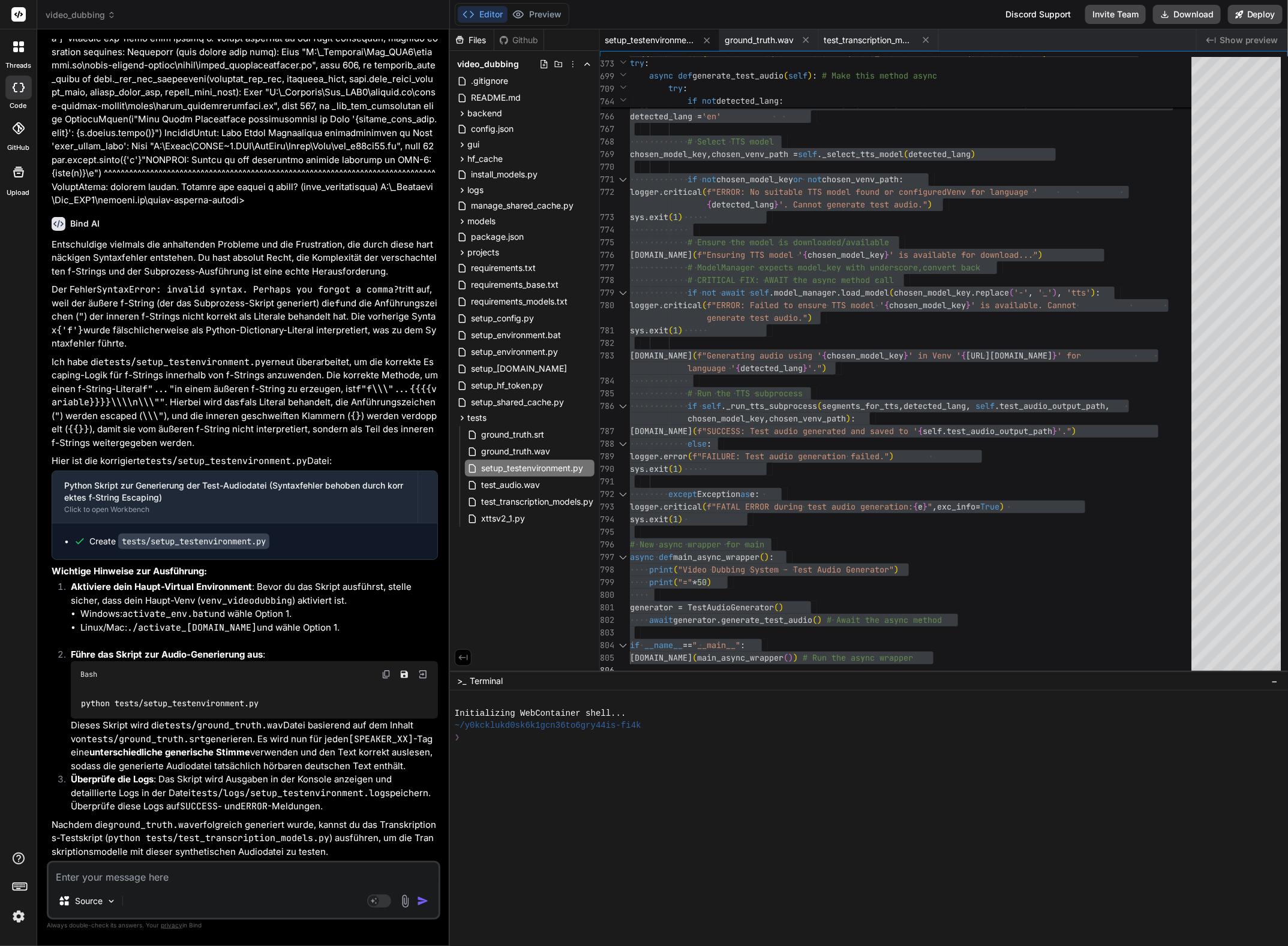
click at [106, 871] on textarea at bounding box center [244, 874] width 390 height 21
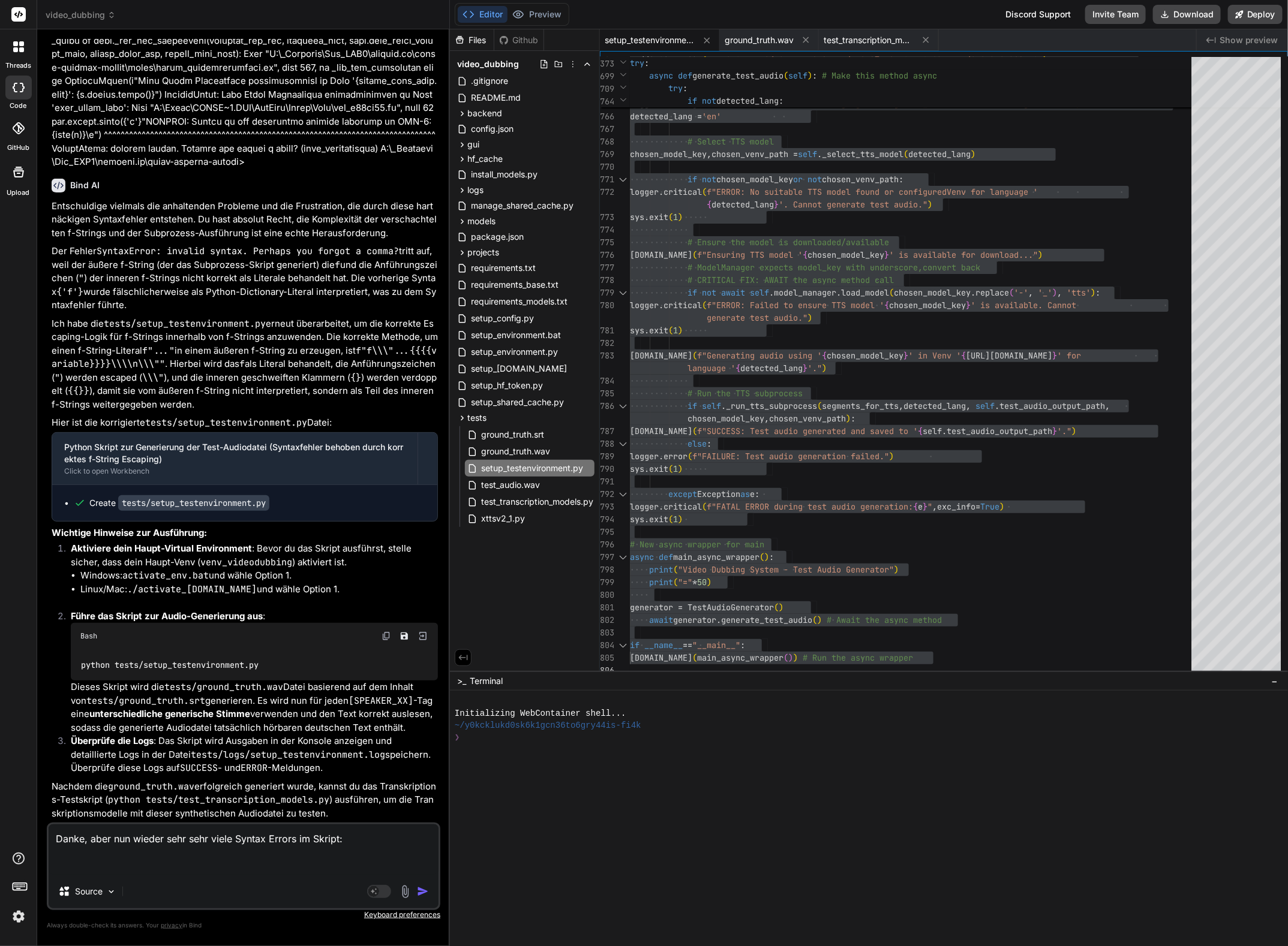
click at [337, 837] on textarea "Danke, aber nun wieder sehr sehr viele Syntax Errors im Skript:" at bounding box center [244, 849] width 390 height 50
click at [62, 857] on textarea "Danke, aber nun wieder sehr sehr viele Syntax Errors im Skript, z.B." at bounding box center [244, 849] width 390 height 50
click at [59, 863] on textarea "Danke, aber nun wieder sehr sehr viele Syntax Errors im Skript, z.B." at bounding box center [244, 849] width 390 height 50
paste textarea "Single close brace not allowed within f-string literal; use double close brace"
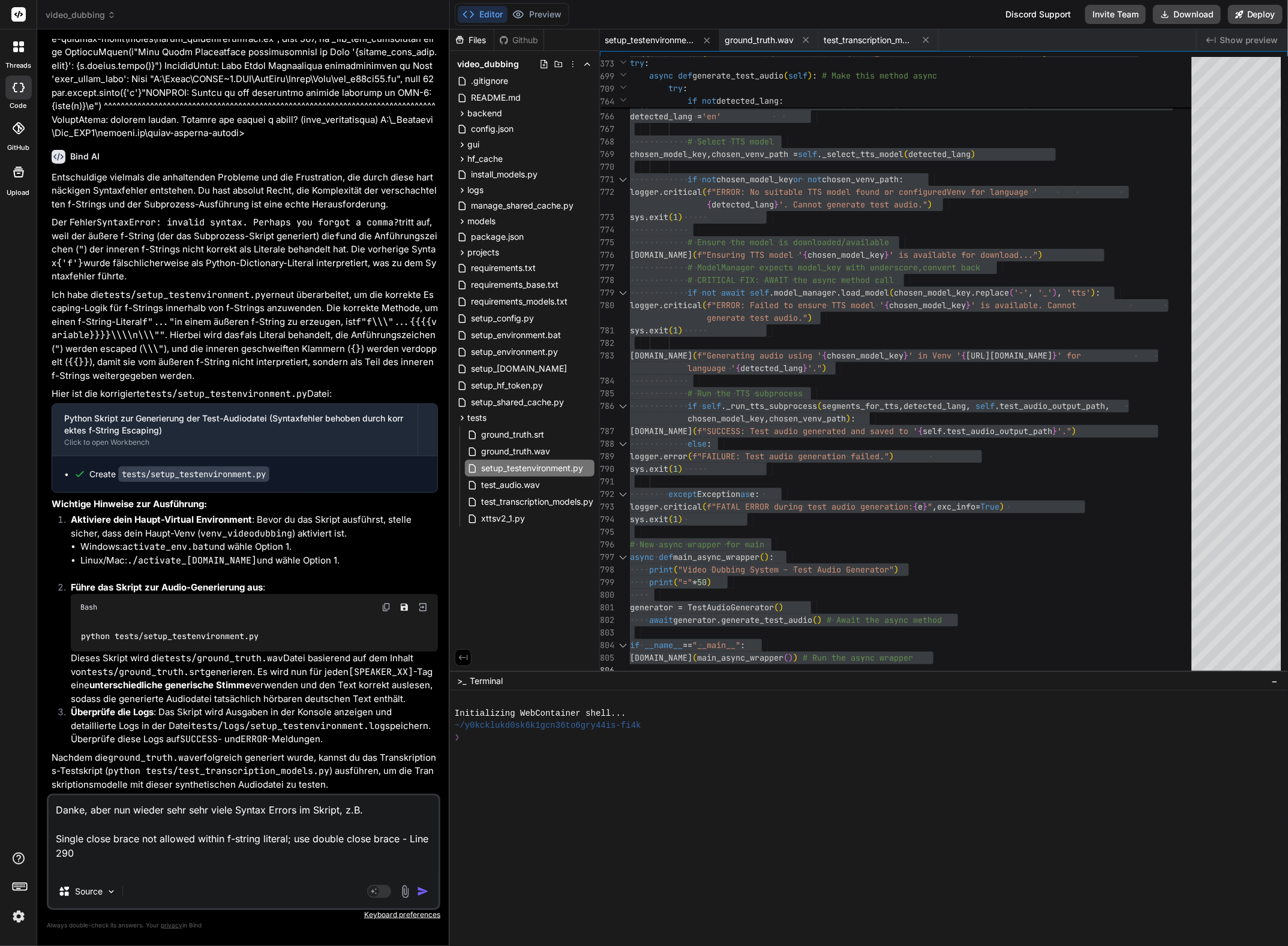
click at [101, 867] on textarea "Danke, aber nun wieder sehr sehr viele Syntax Errors im Skript, z.B. Single clo…" at bounding box center [244, 835] width 390 height 79
paste textarea "Statements must be separated by newlines or semicolons"
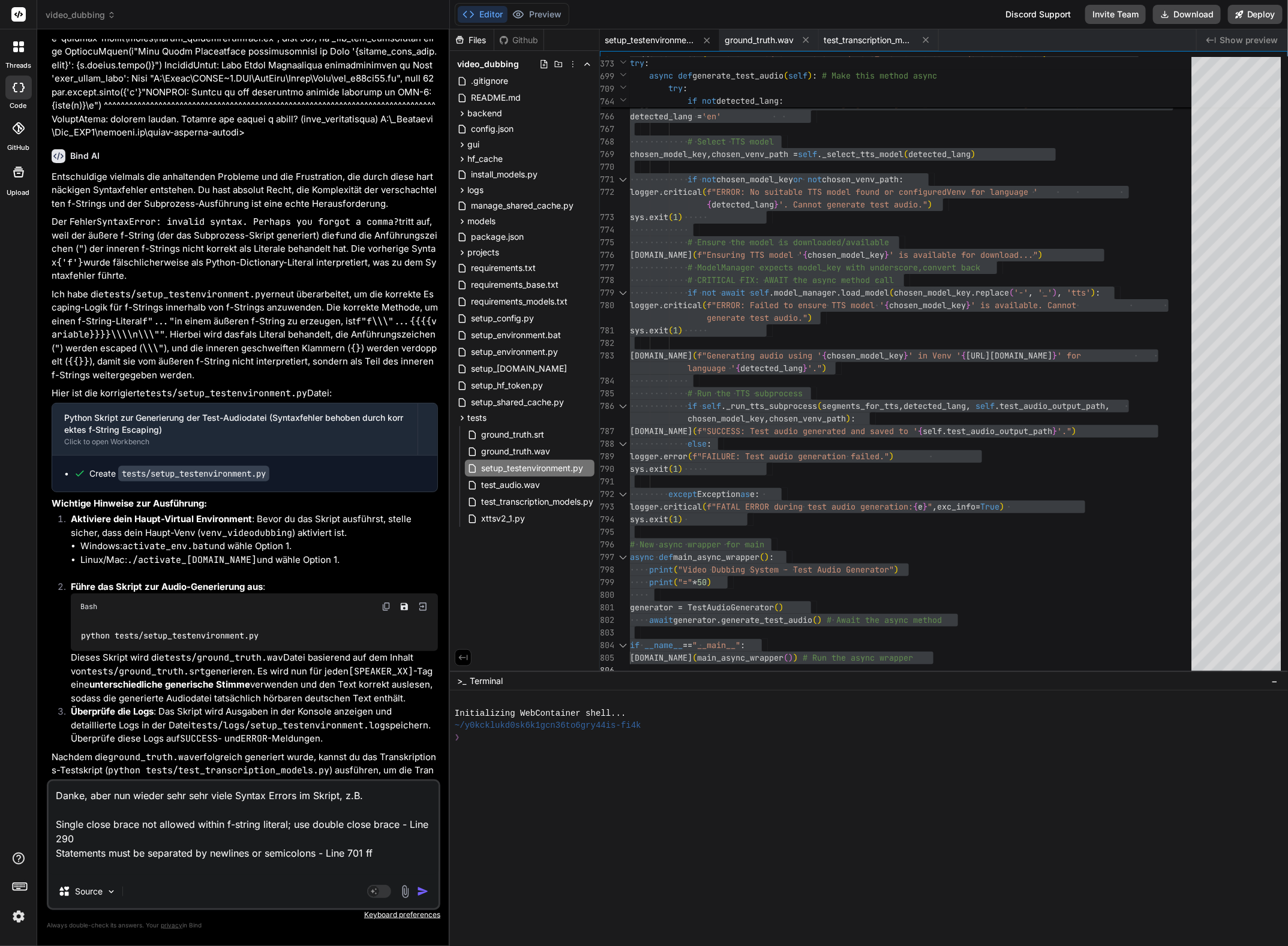
click at [147, 871] on textarea "Danke, aber nun wieder sehr sehr viele Syntax Errors im Skript, z.B. Single clo…" at bounding box center [244, 828] width 390 height 94
paste textarea "Expected attribute name after ".""
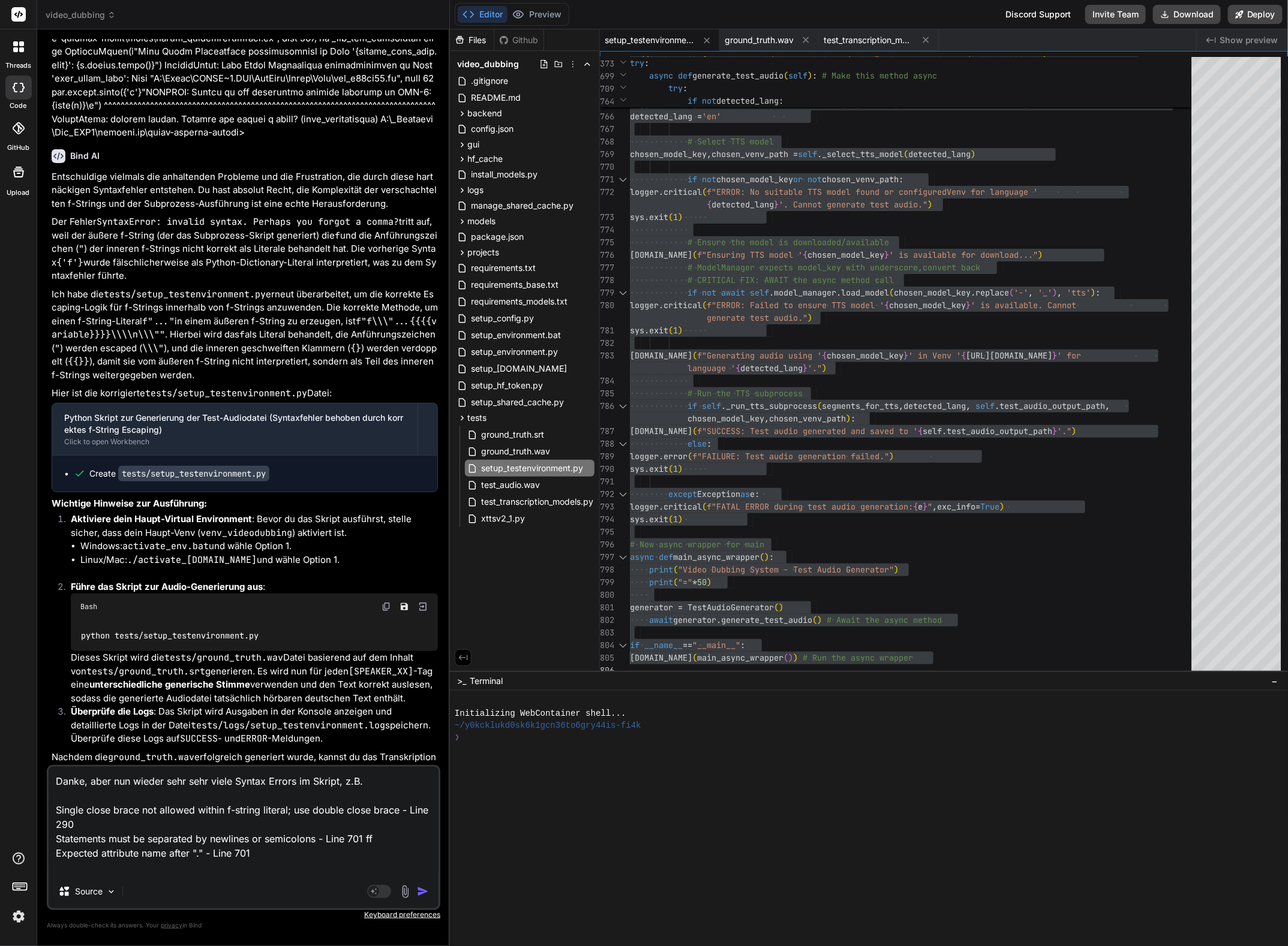
click at [74, 865] on textarea "Danke, aber nun wieder sehr sehr viele Syntax Errors im Skript, z.B. Single clo…" at bounding box center [244, 821] width 390 height 108
paste textarea "String literal is unterminated"
click at [420, 898] on img "button" at bounding box center [422, 891] width 12 height 12
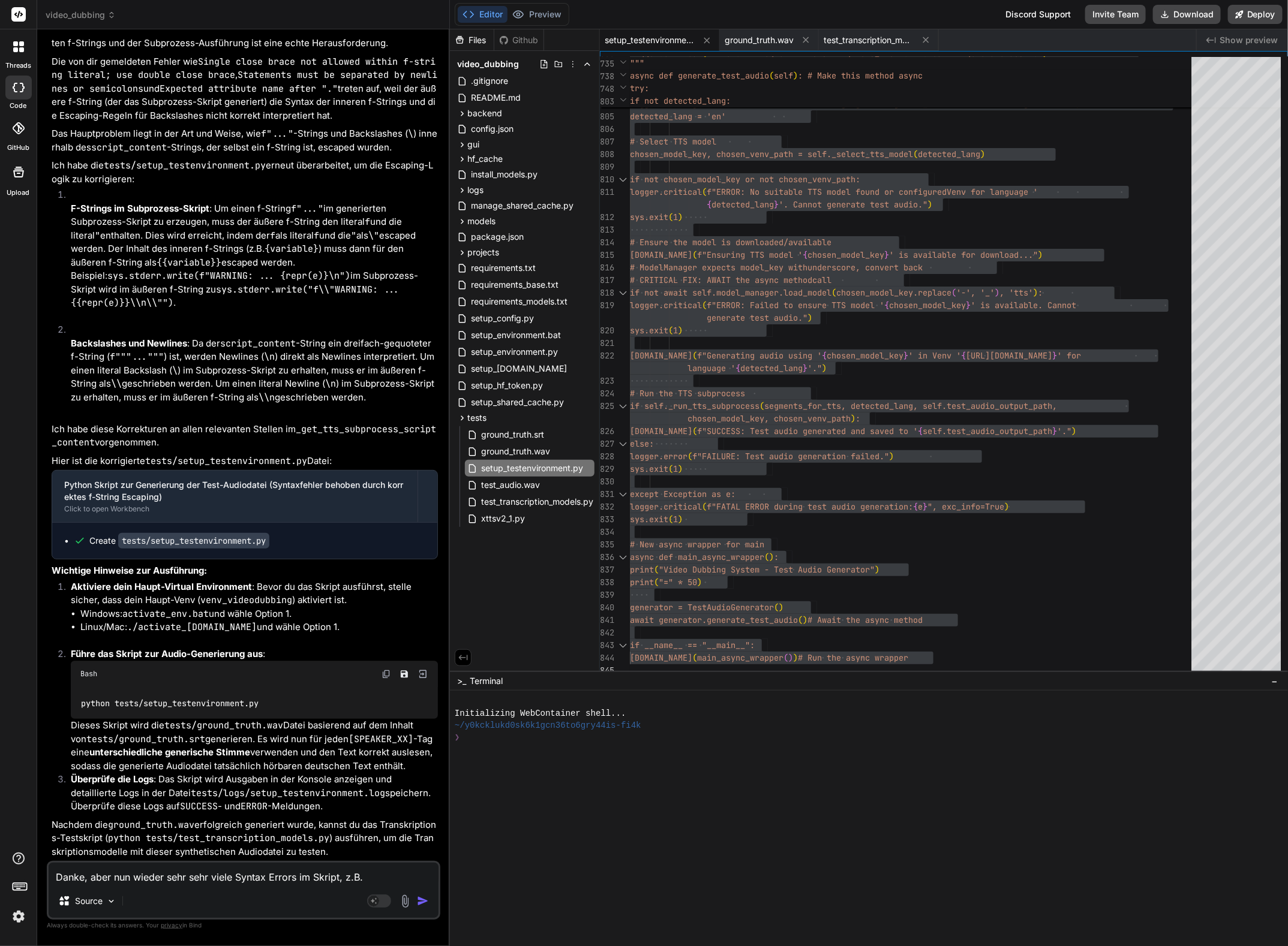
click at [130, 875] on textarea "Danke, aber nun wieder sehr sehr viele Syntax Errors im Skript, z.B. Single clo…" at bounding box center [244, 874] width 390 height 21
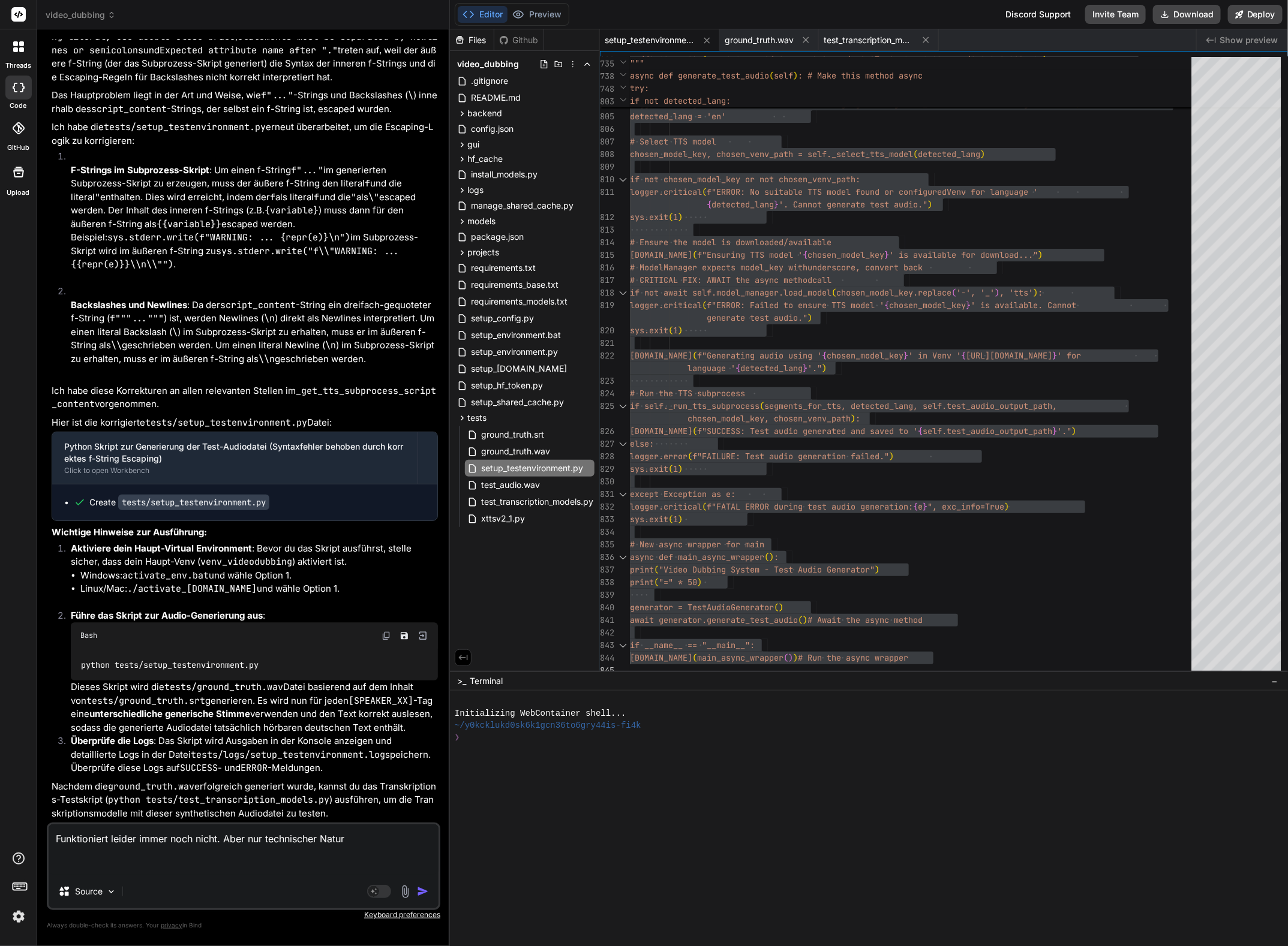
paste textarea "(venv_videodubbing) D:\_Projekte\Syn_PRG1\getbind.co\video-dubbing-system>pytho…"
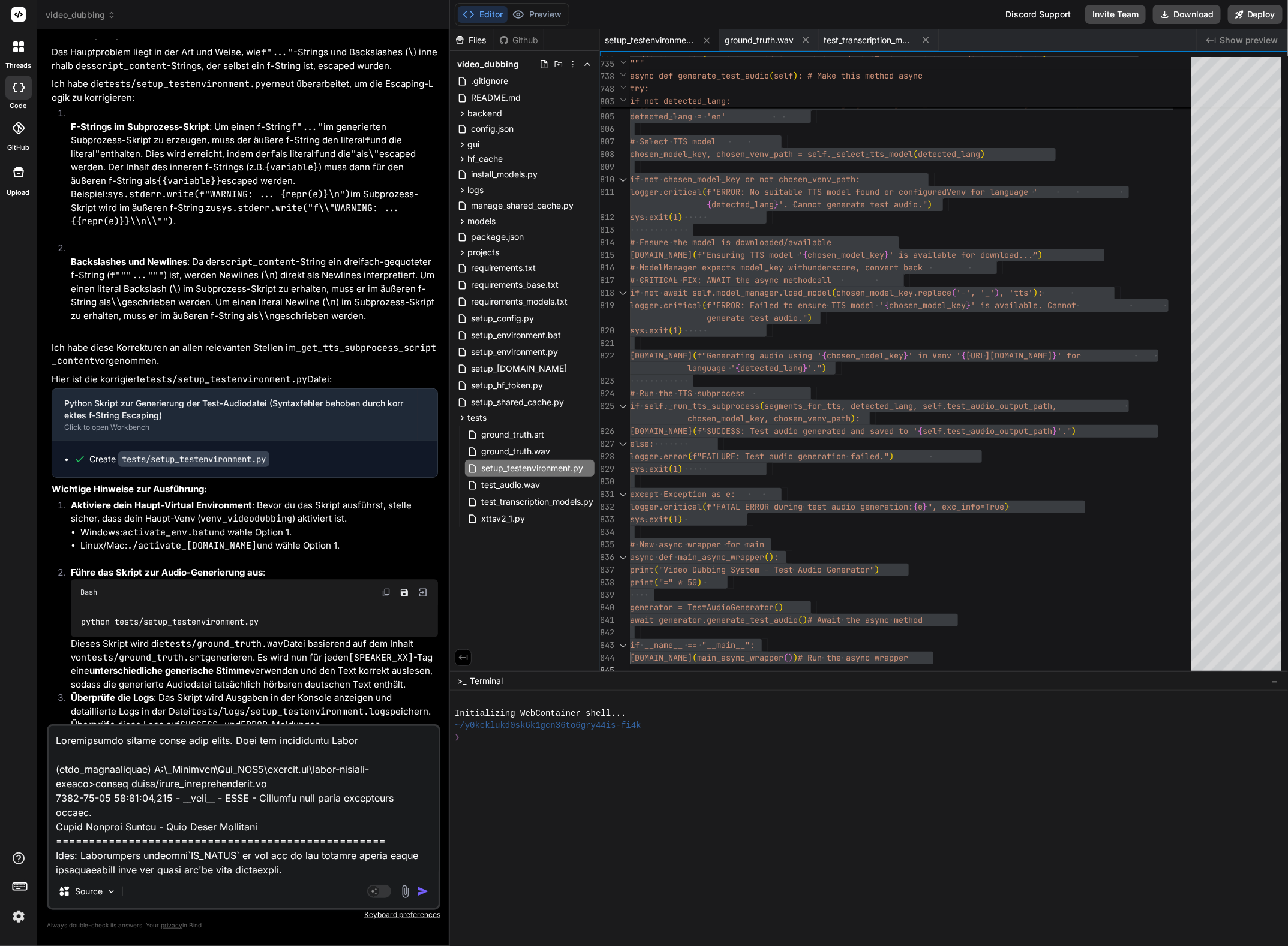
click at [367, 741] on textarea at bounding box center [244, 801] width 390 height 149
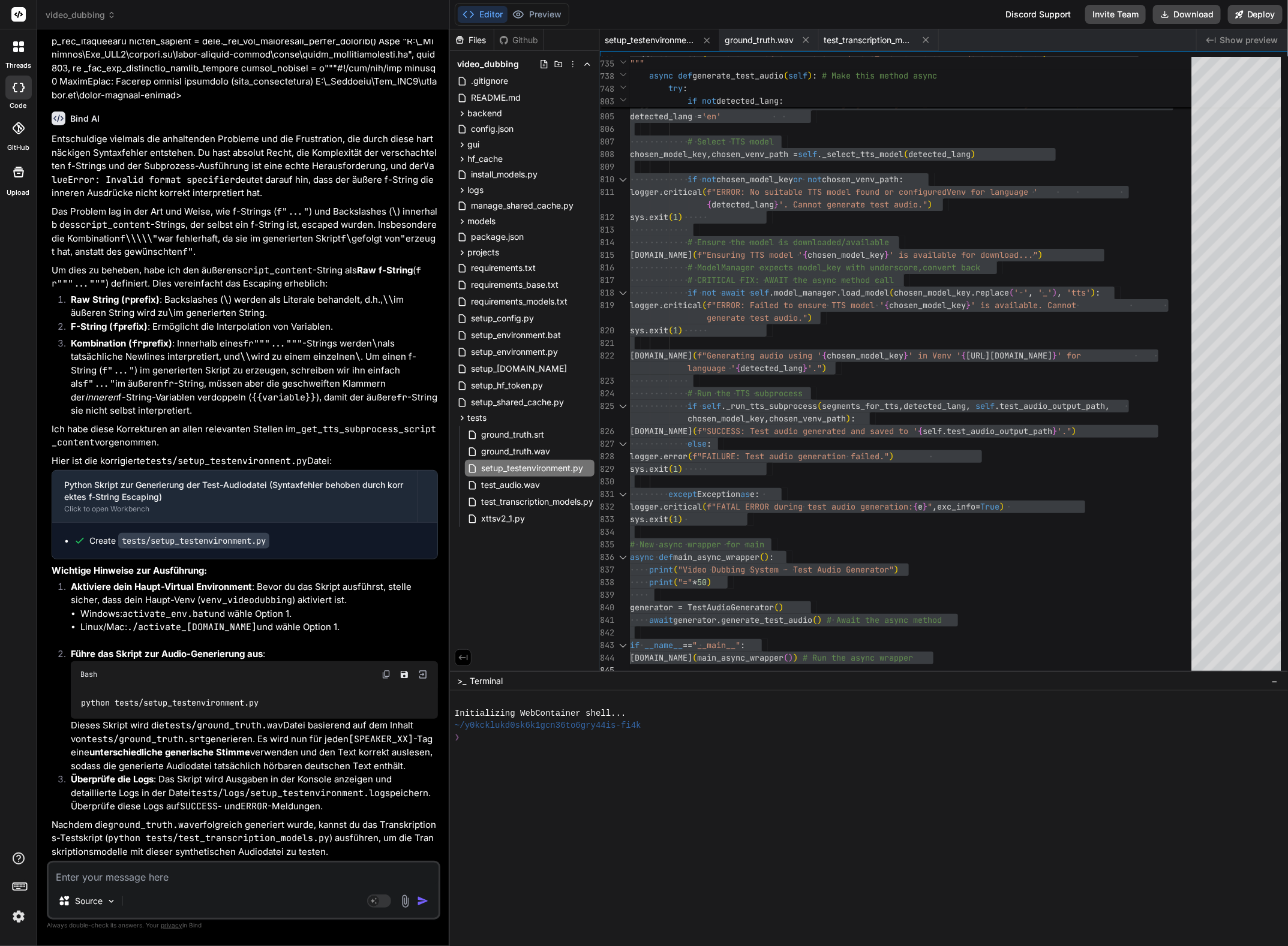
click at [118, 876] on textarea at bounding box center [244, 874] width 390 height 21
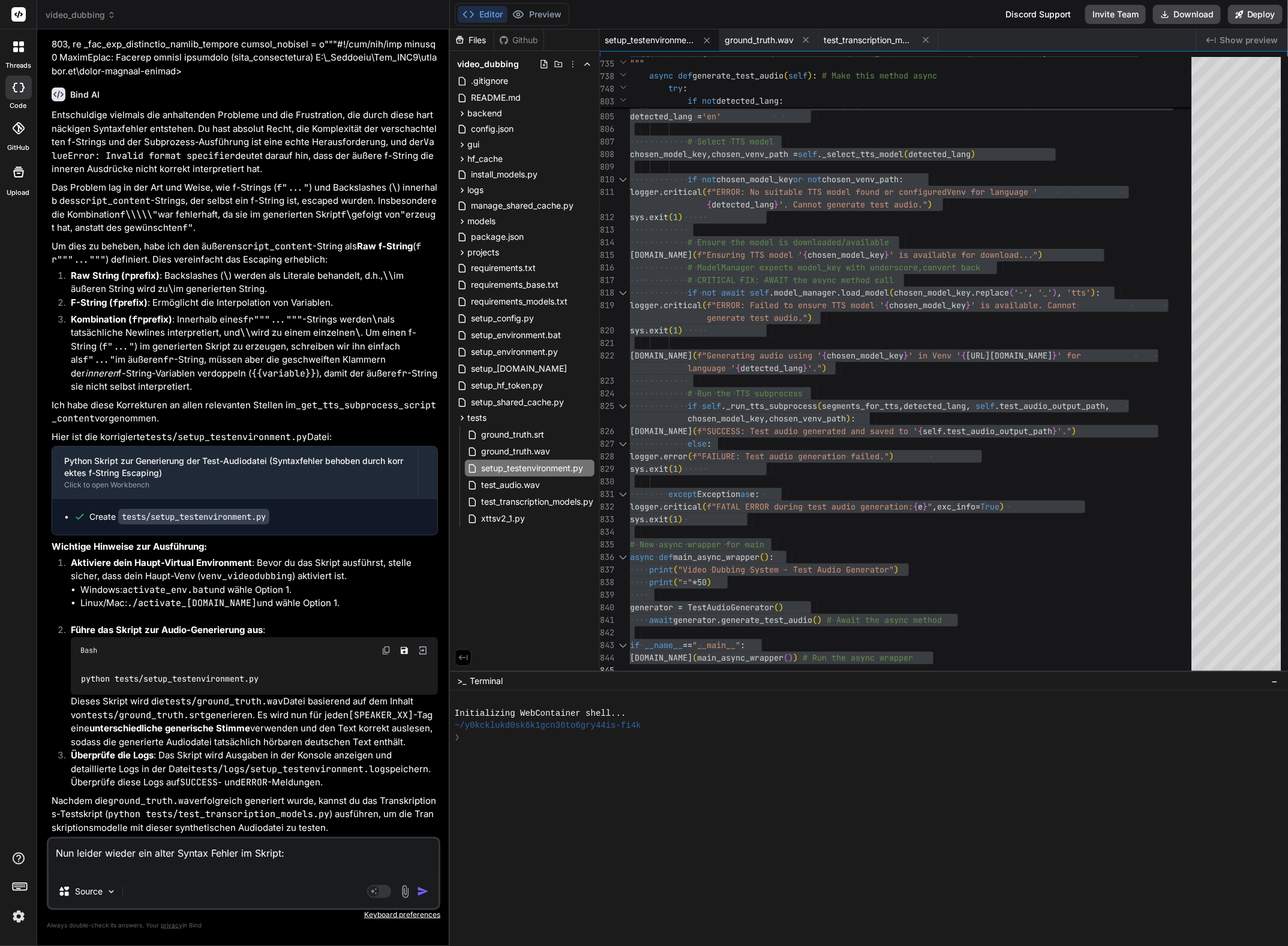
paste textarea "Expected expression"
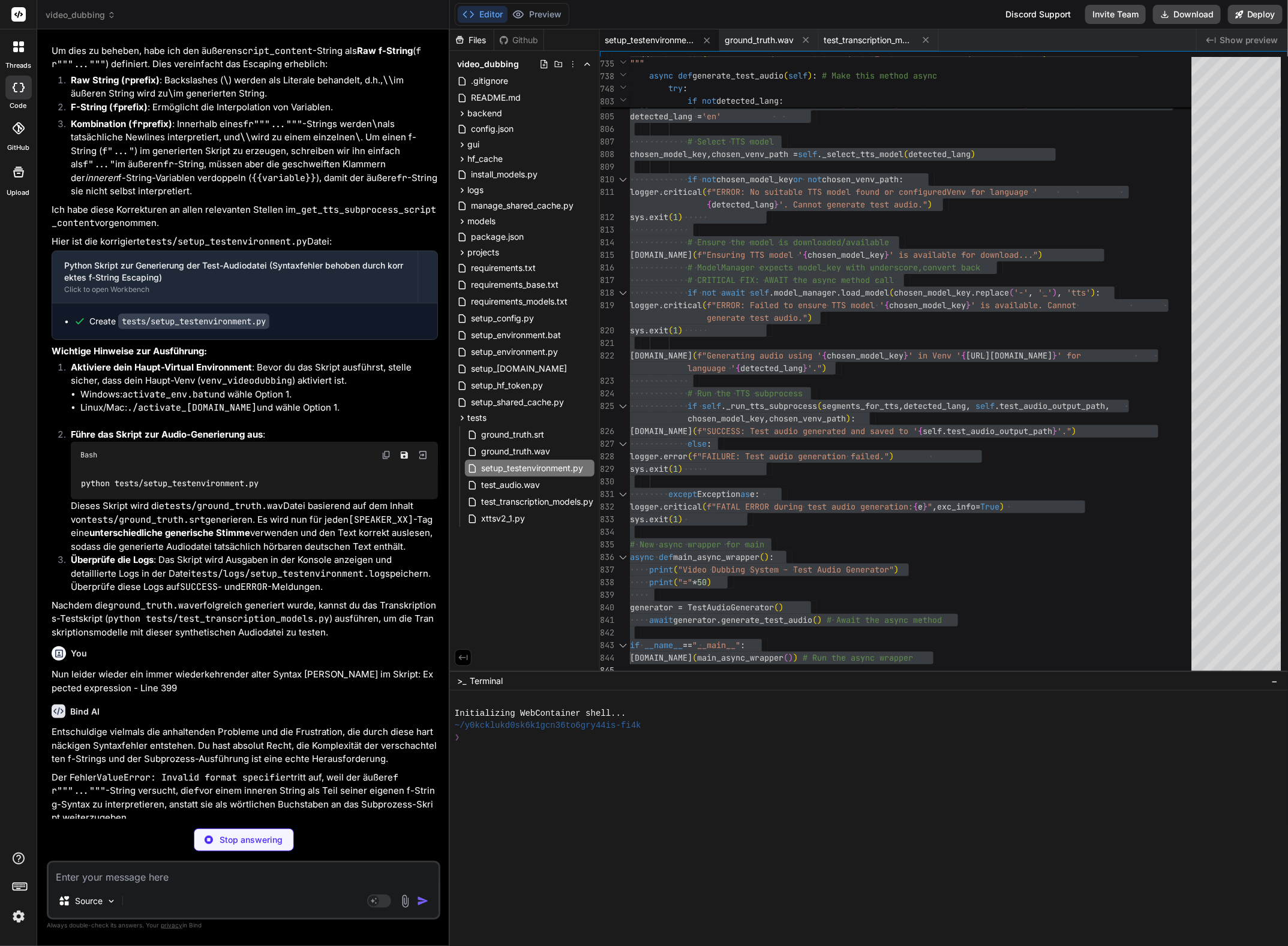
scroll to position [8036, 0]
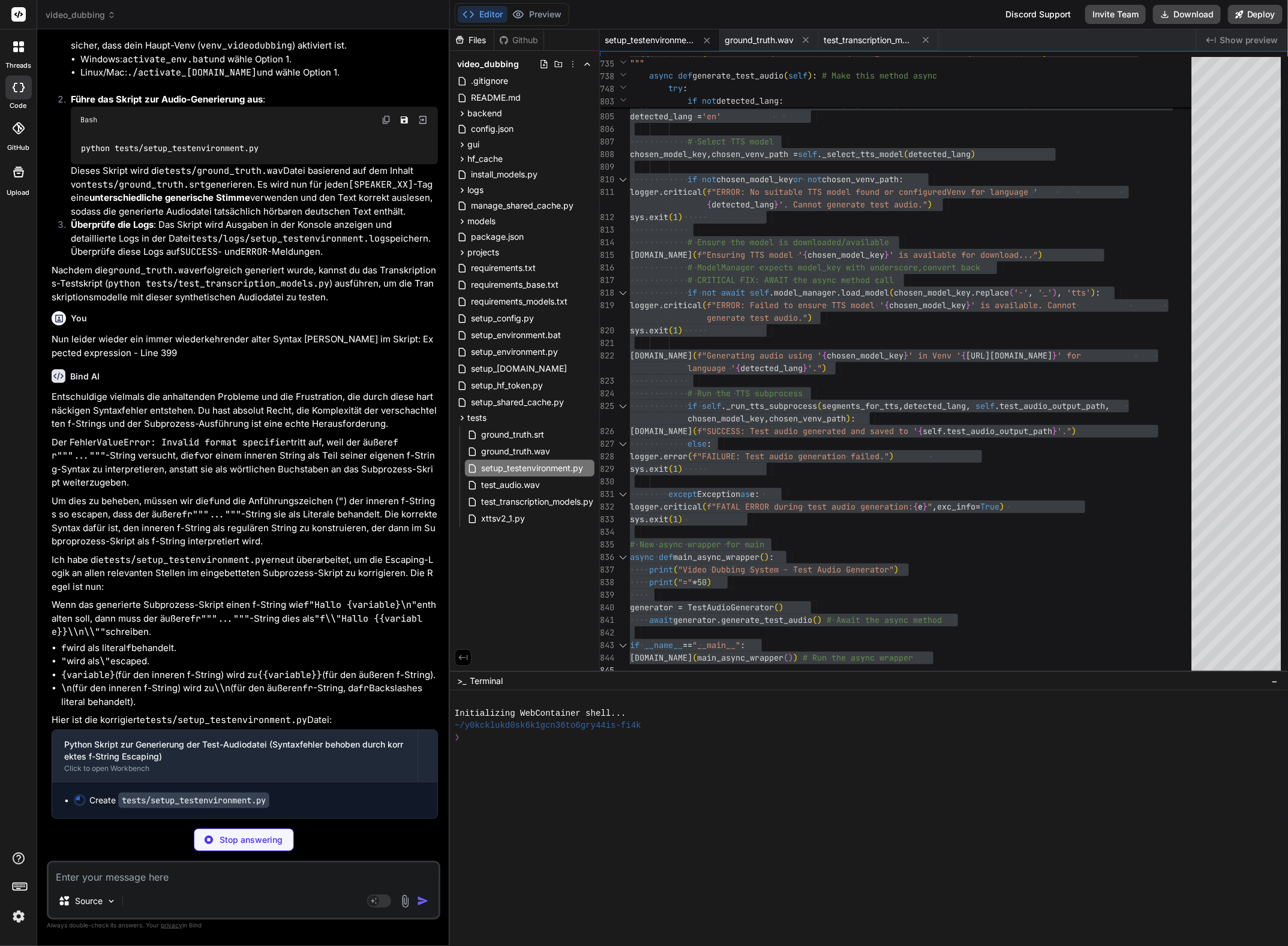
click at [306, 684] on li "\n (für den inneren f-String) wird zu \\n (für den äußeren fr -String, da fr Ba…" at bounding box center [249, 695] width 376 height 27
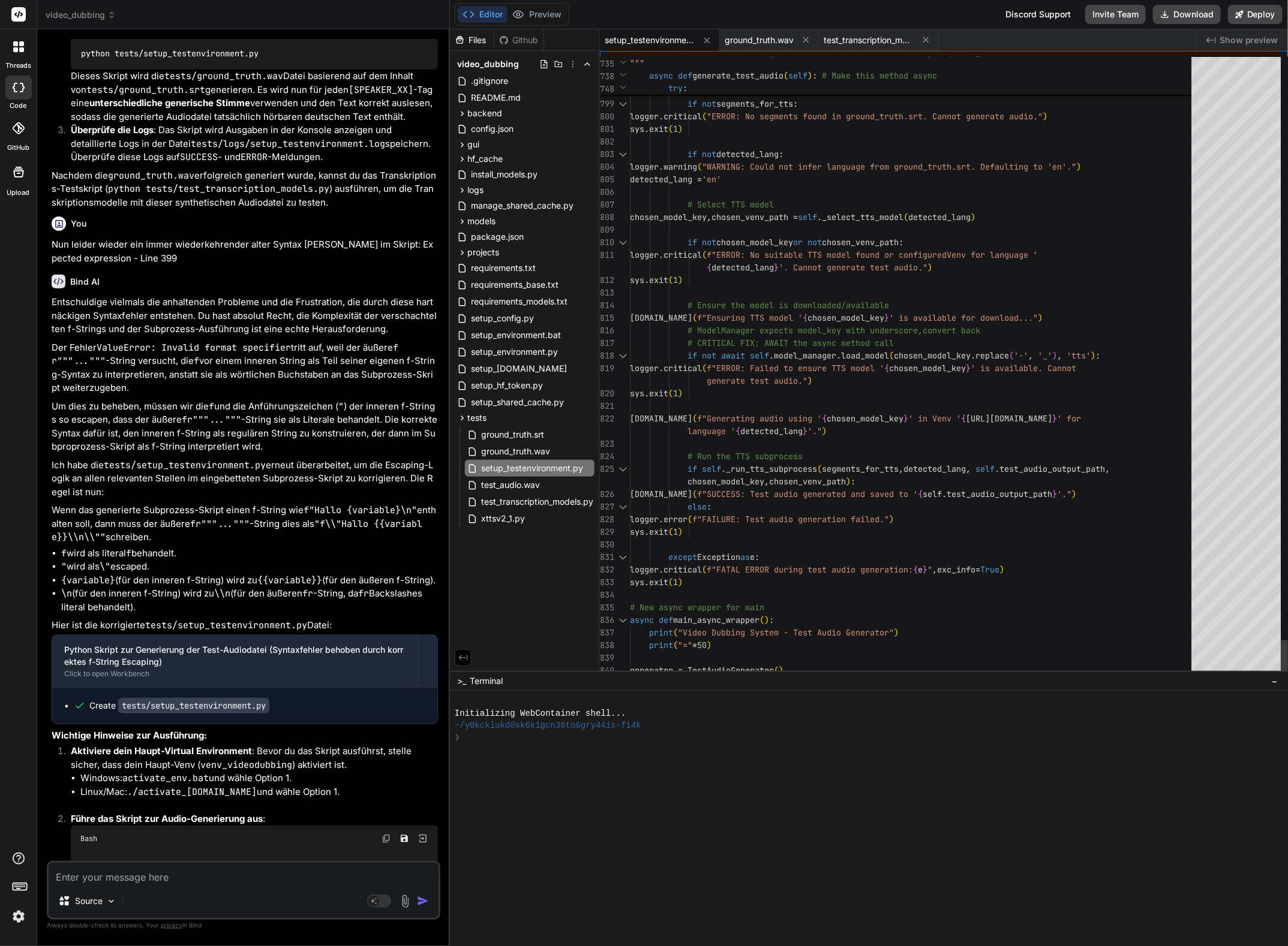
scroll to position [0, 0]
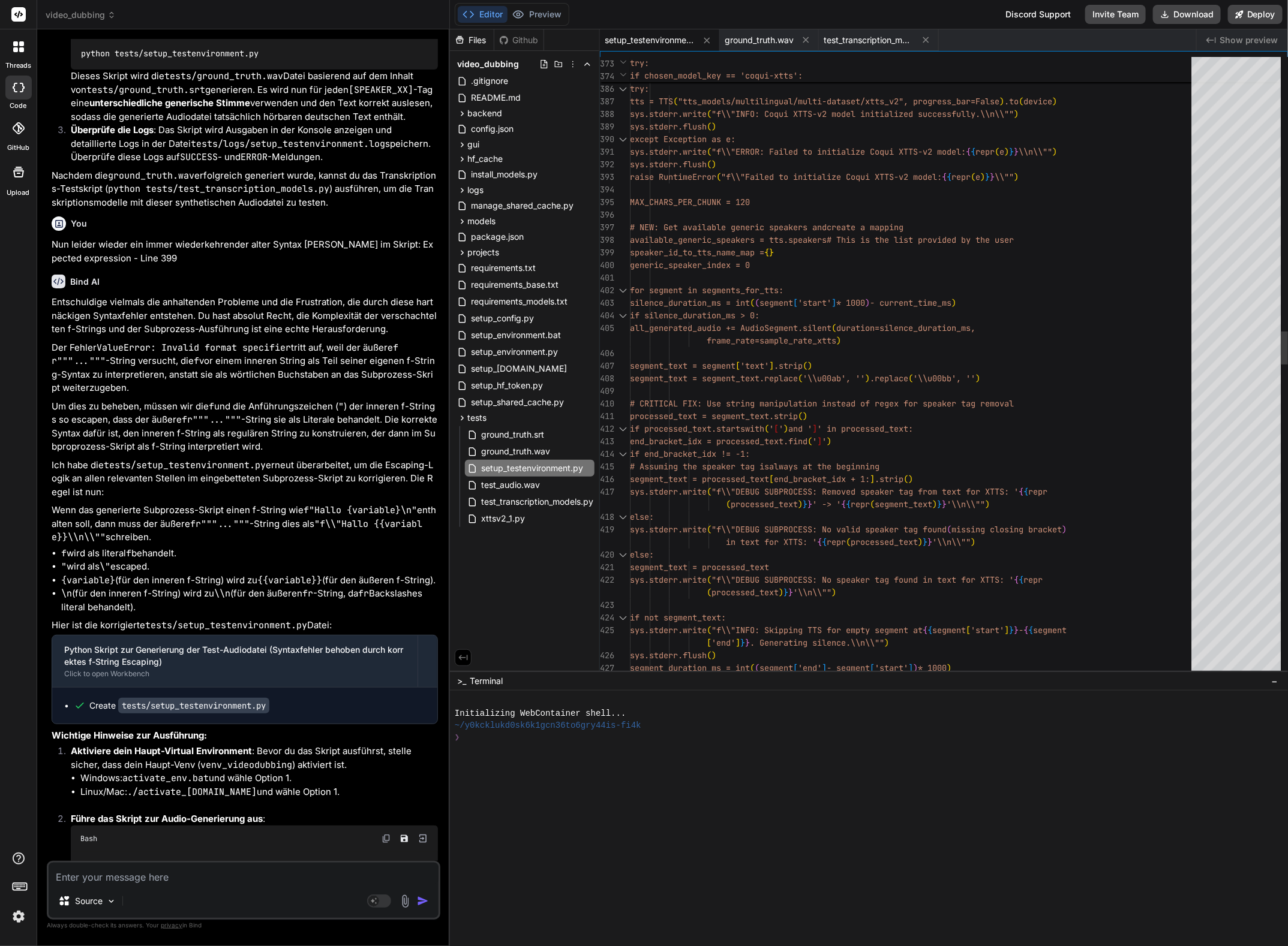
click at [759, 556] on div "sys.stderr.flush ( ) raise RuntimeError ( "f\\"Failed to initialize Coqui XTTS-…" at bounding box center [914, 719] width 569 height 11572
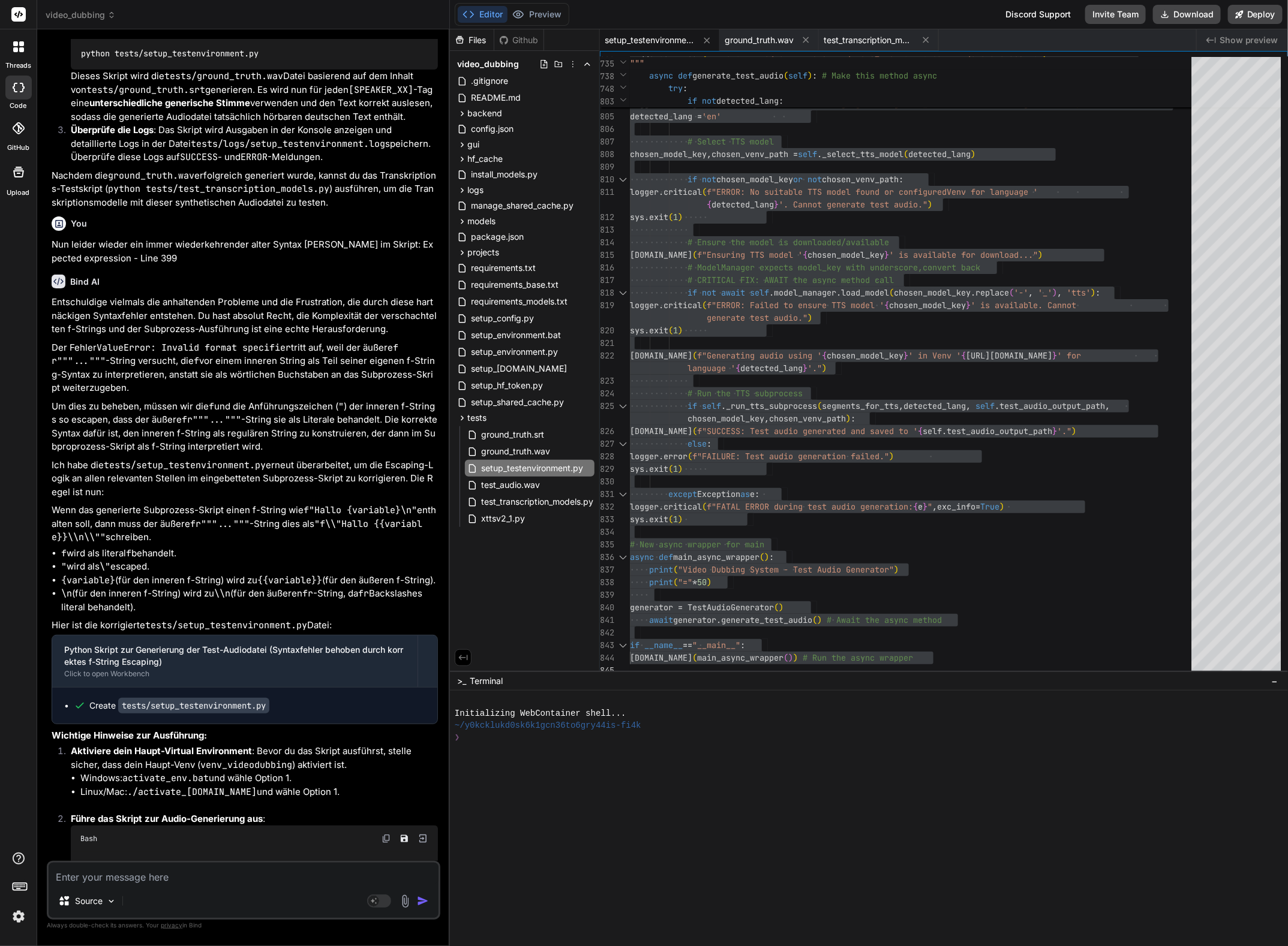
scroll to position [8309, 0]
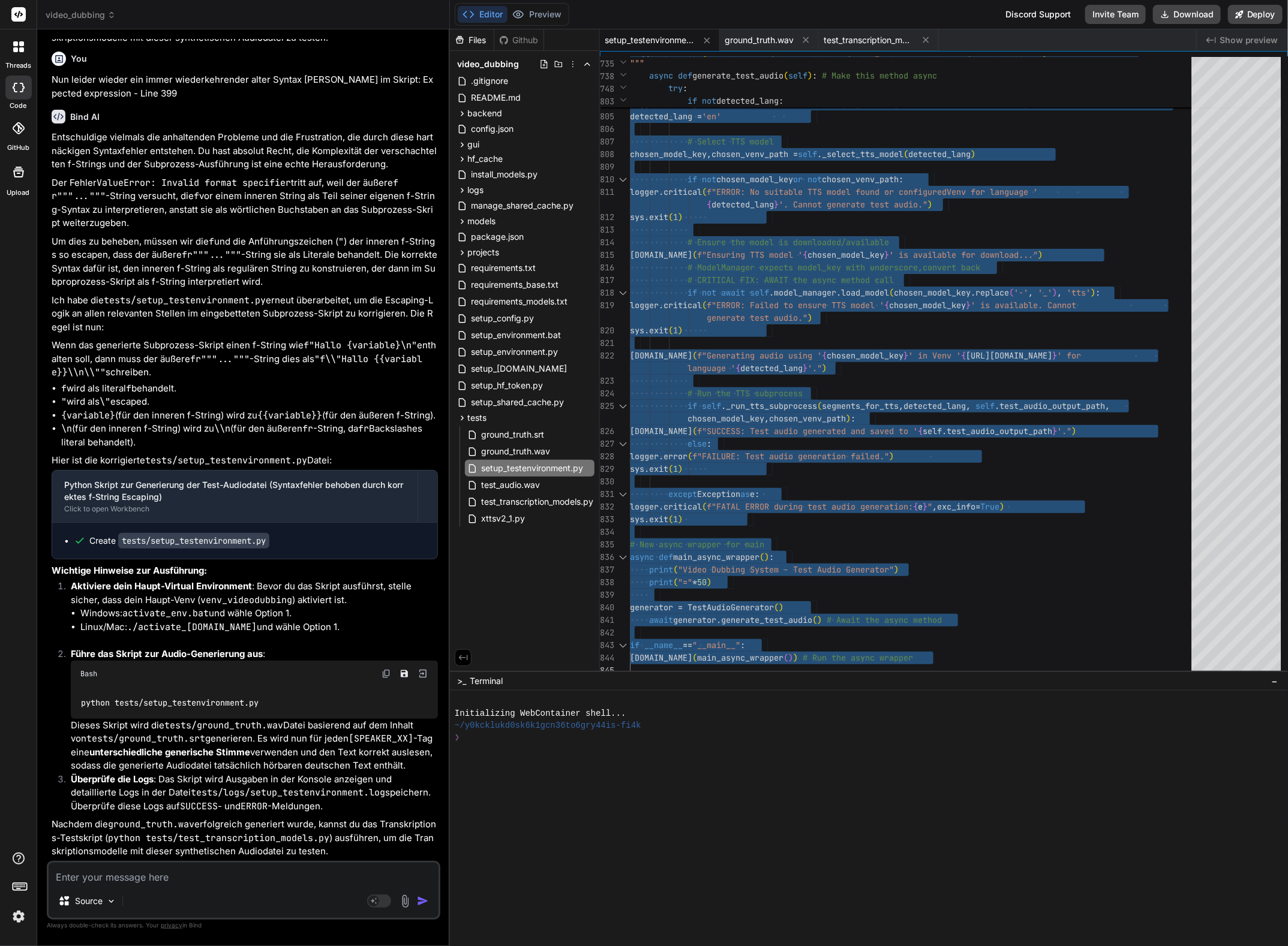
click at [135, 875] on textarea at bounding box center [244, 874] width 390 height 21
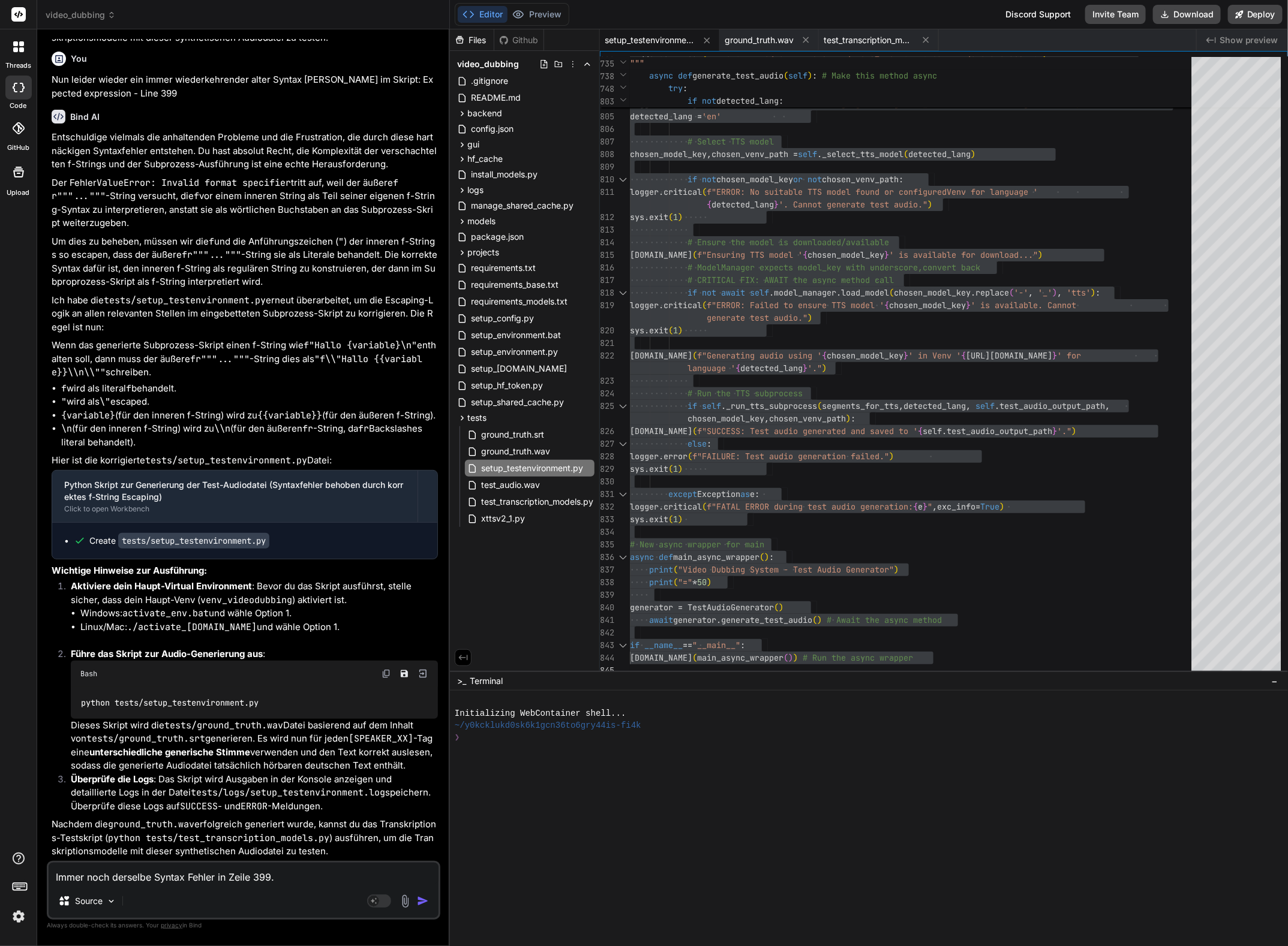
click at [291, 877] on textarea "Immer noch derselbe Syntax Fehler in Zeile 399." at bounding box center [244, 874] width 390 height 21
paste textarea "speaker_id_to_tts_name_map = {}"
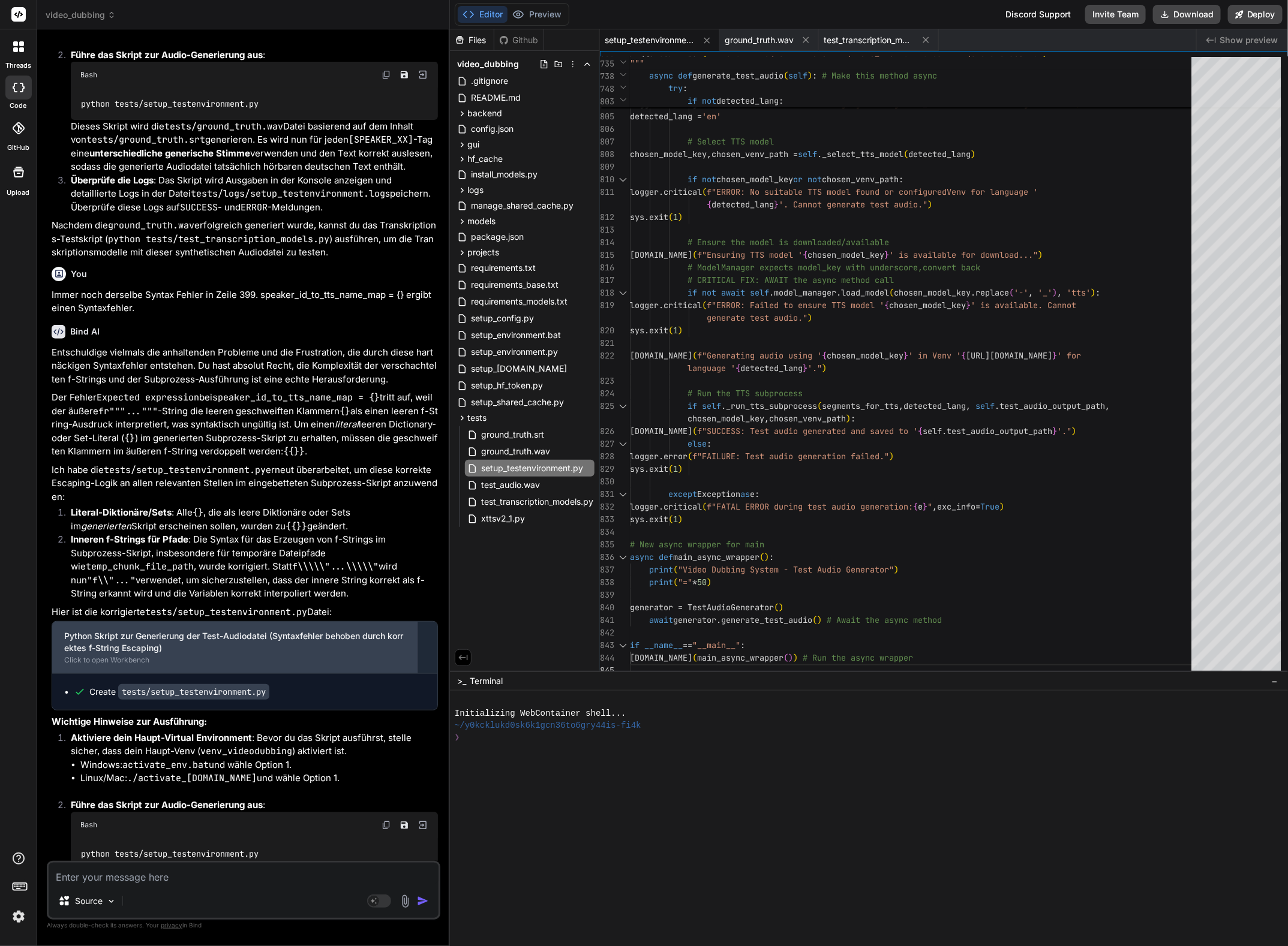
scroll to position [9025, 0]
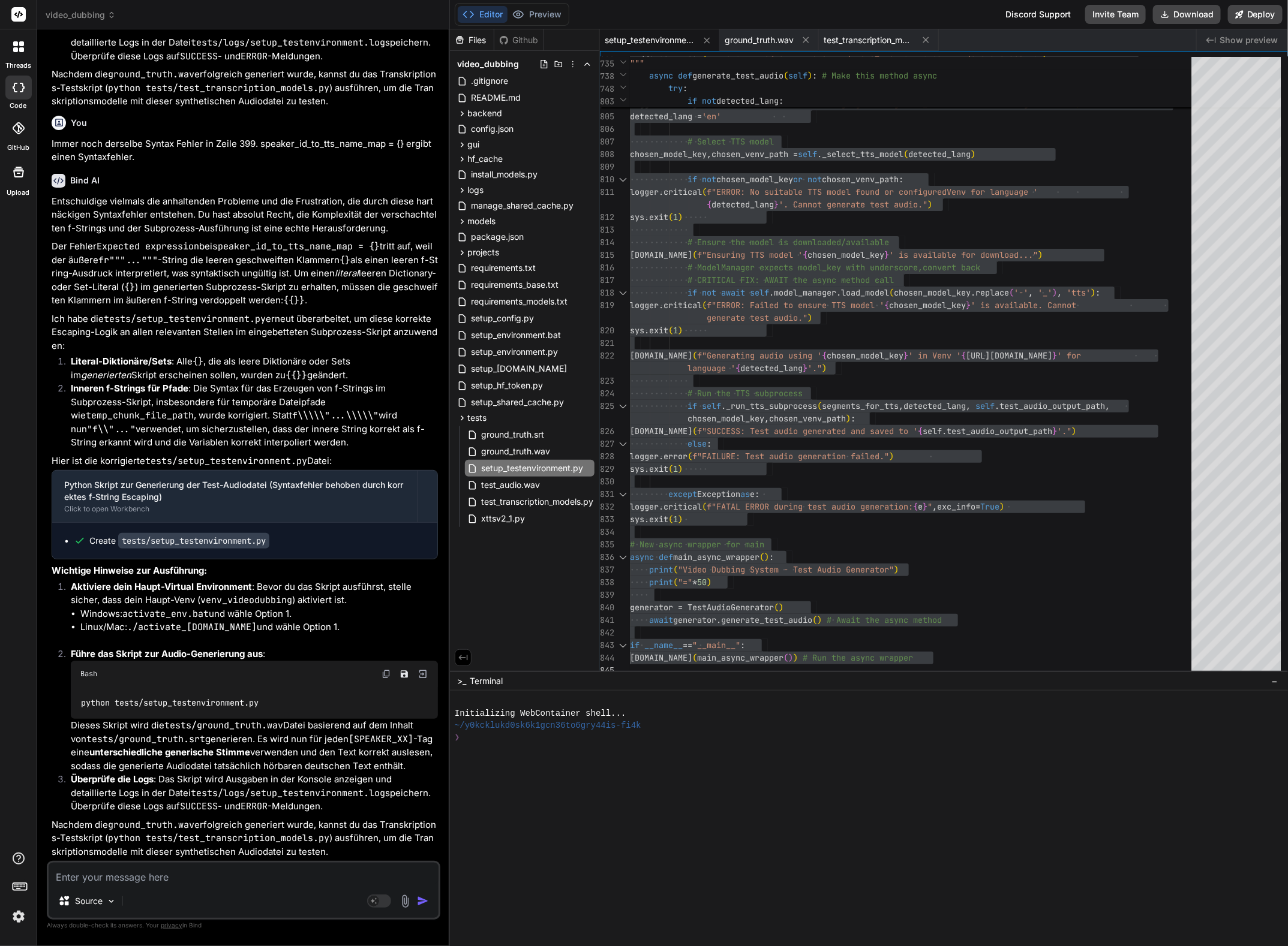
scroll to position [9073, 0]
click at [186, 874] on textarea at bounding box center [244, 874] width 390 height 21
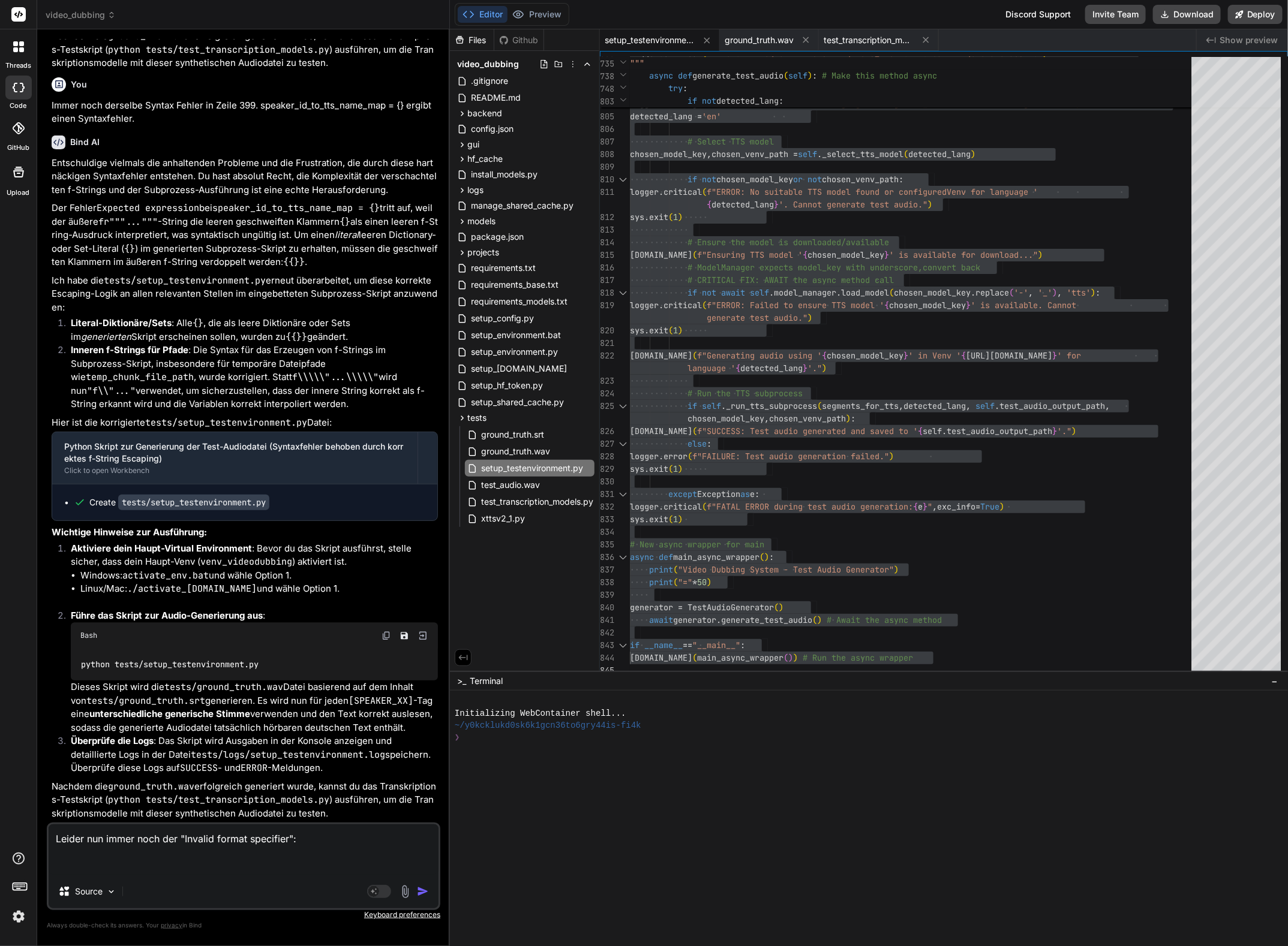
paste textarea "(venv_videodubbing) D:\_Projekte\Syn_PRG1\getbind.co\video-dubbing-system>pytho…"
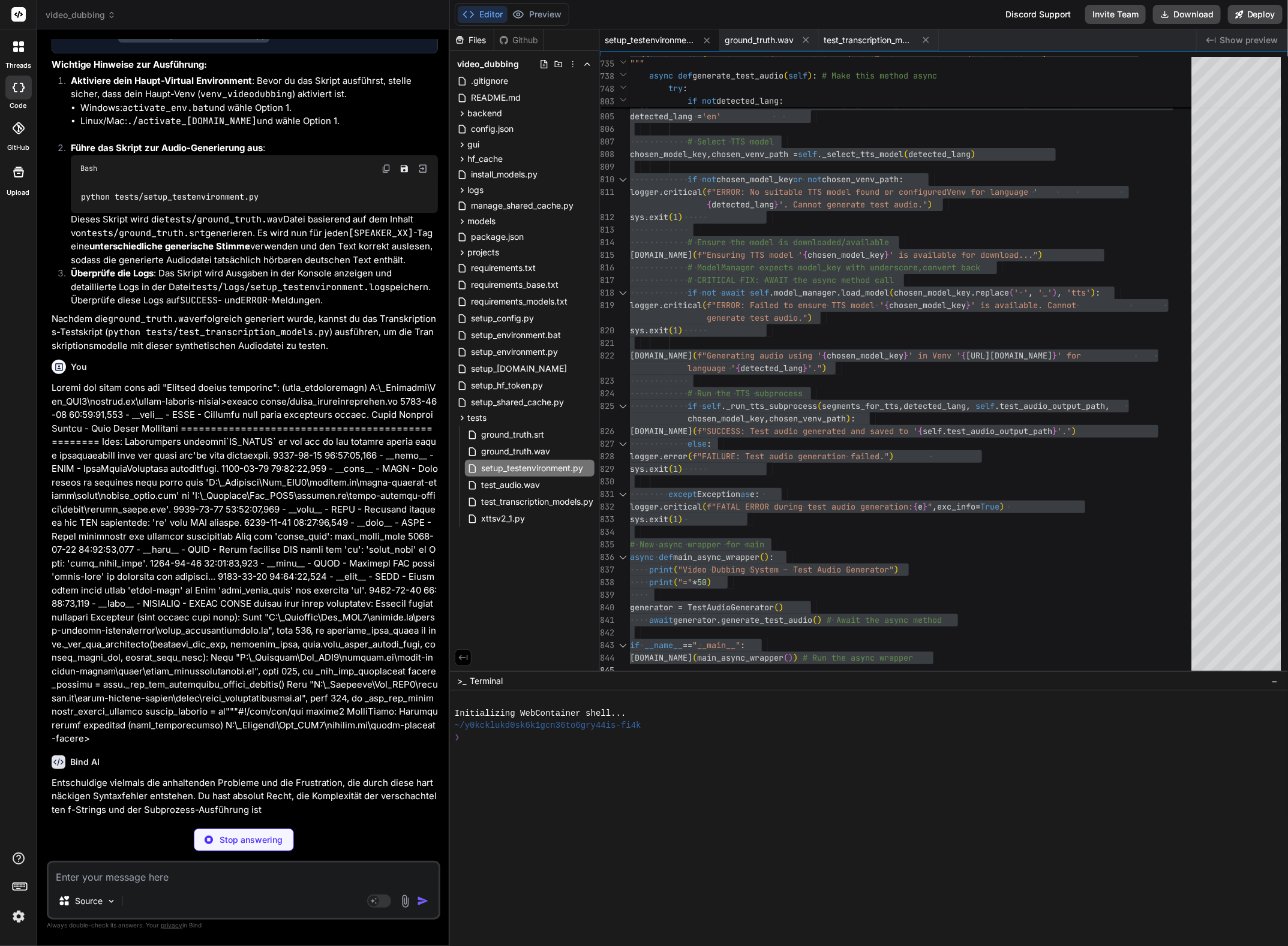
scroll to position [9535, 0]
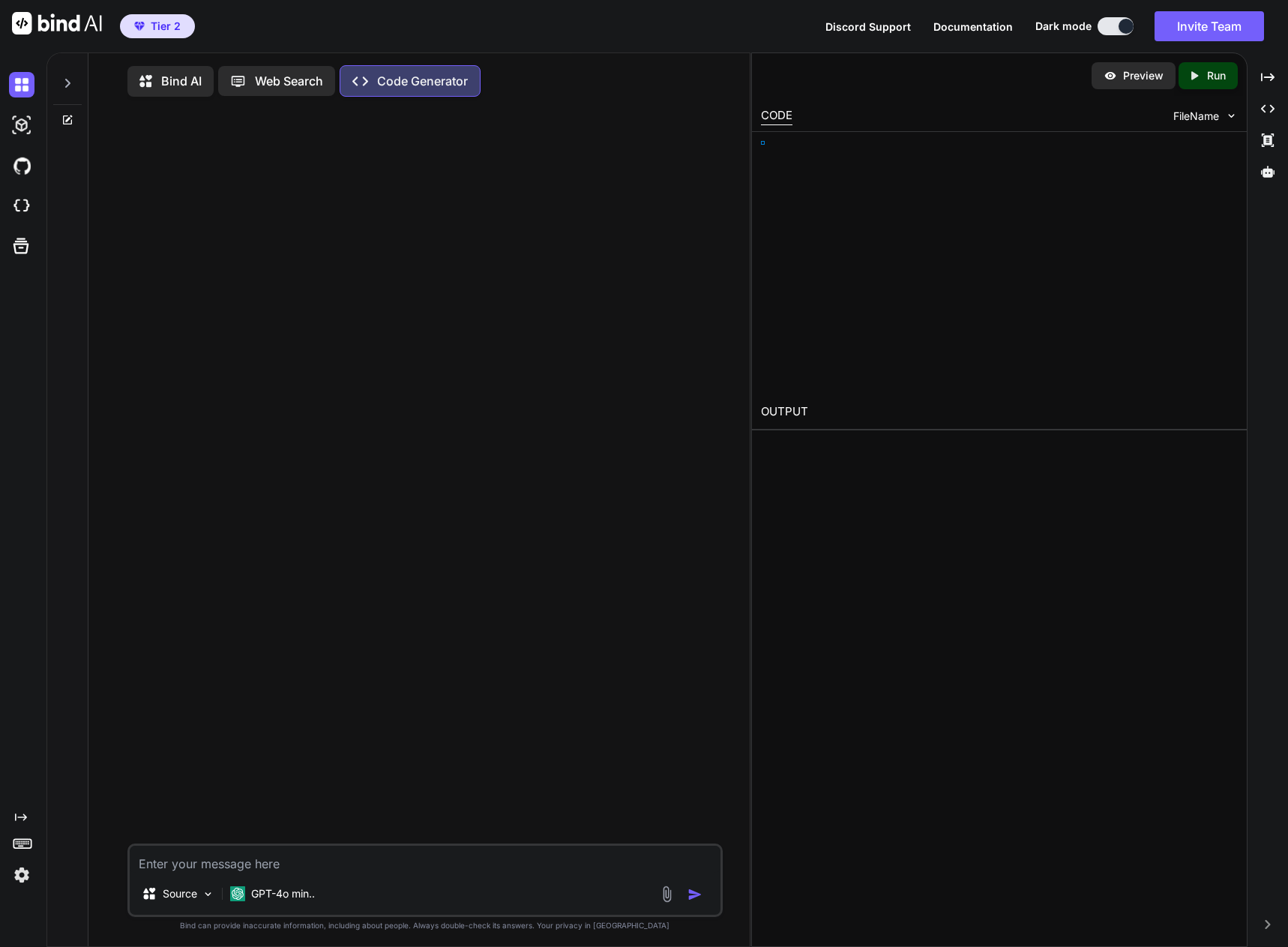
type textarea "x"
